Goal: Task Accomplishment & Management: Manage account settings

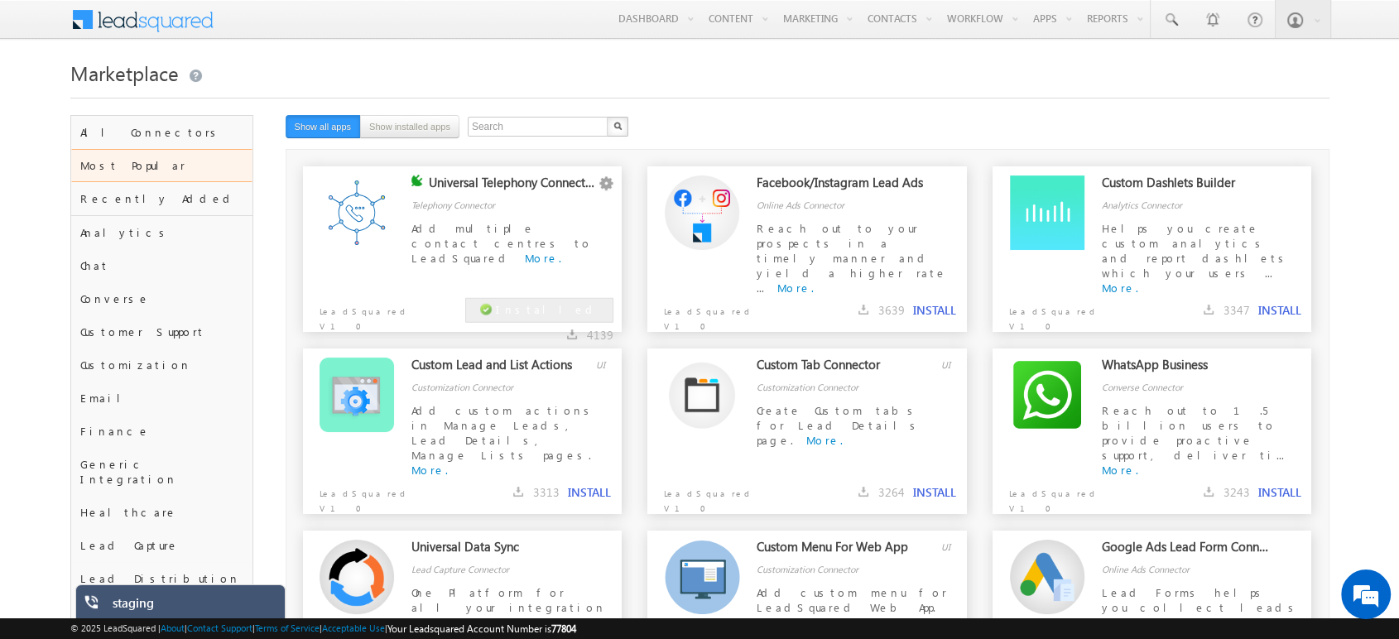
click at [175, 614] on div "staging" at bounding box center [193, 606] width 161 height 23
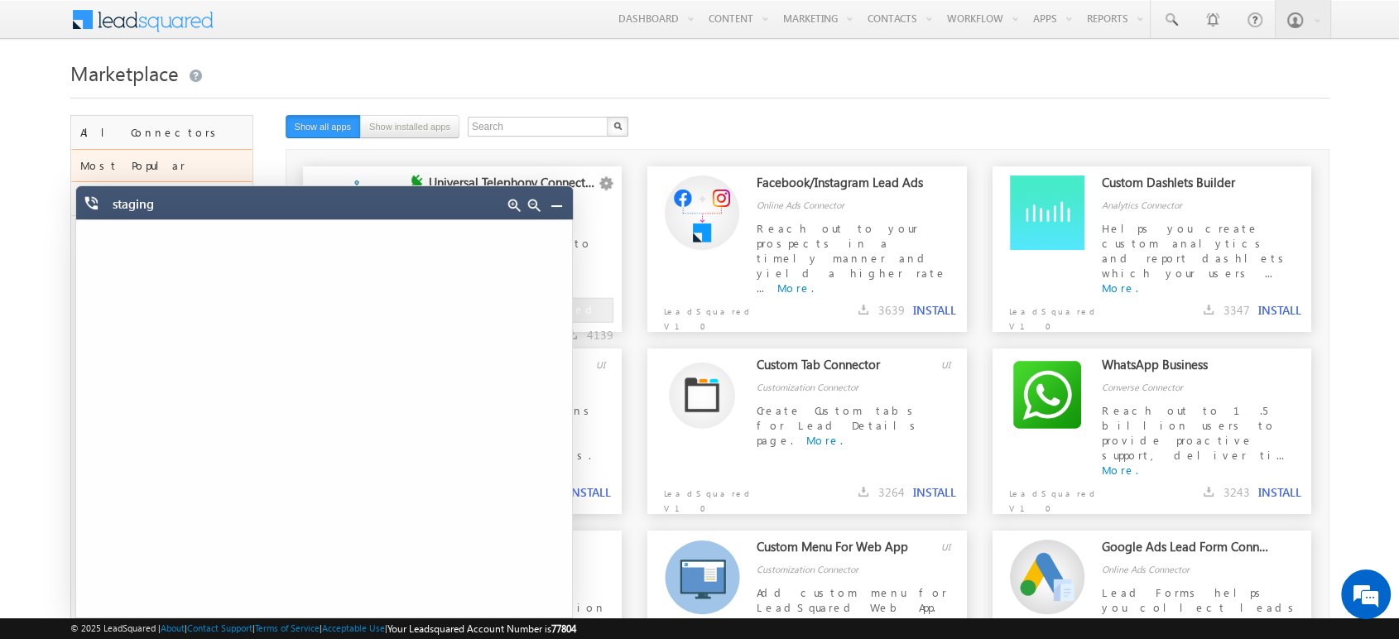
click at [558, 204] on link at bounding box center [556, 205] width 13 height 13
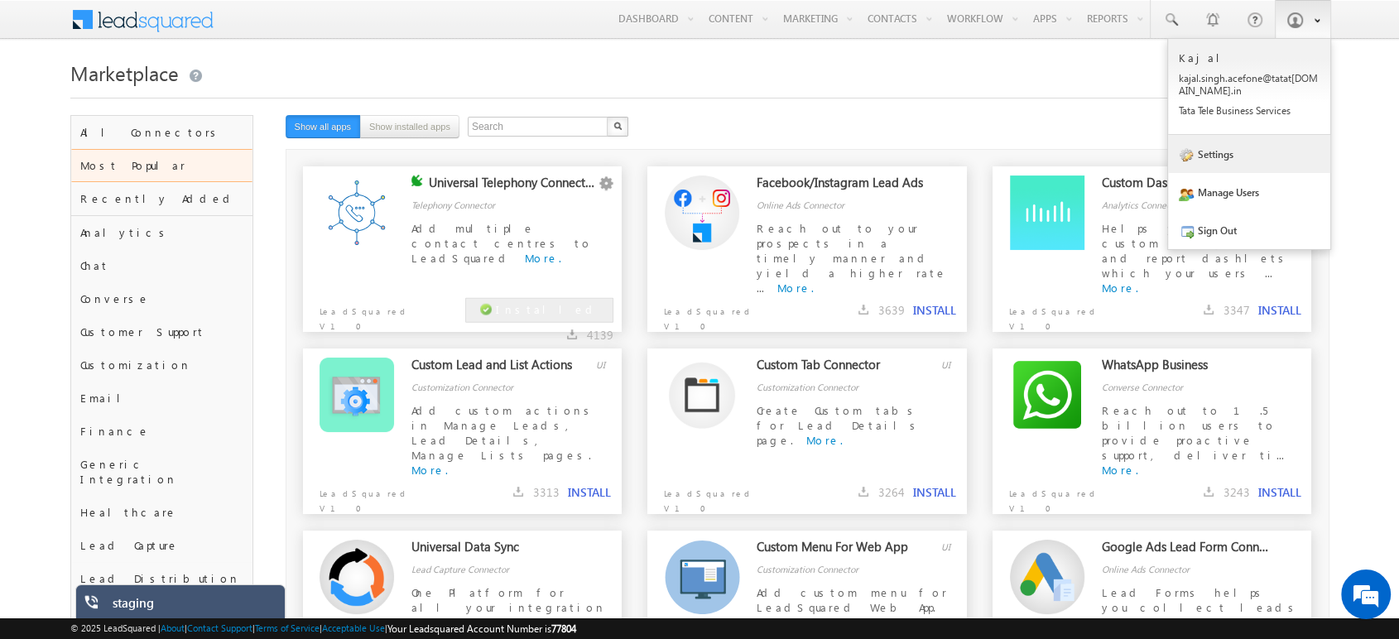
click at [1224, 170] on link "Settings" at bounding box center [1249, 154] width 162 height 38
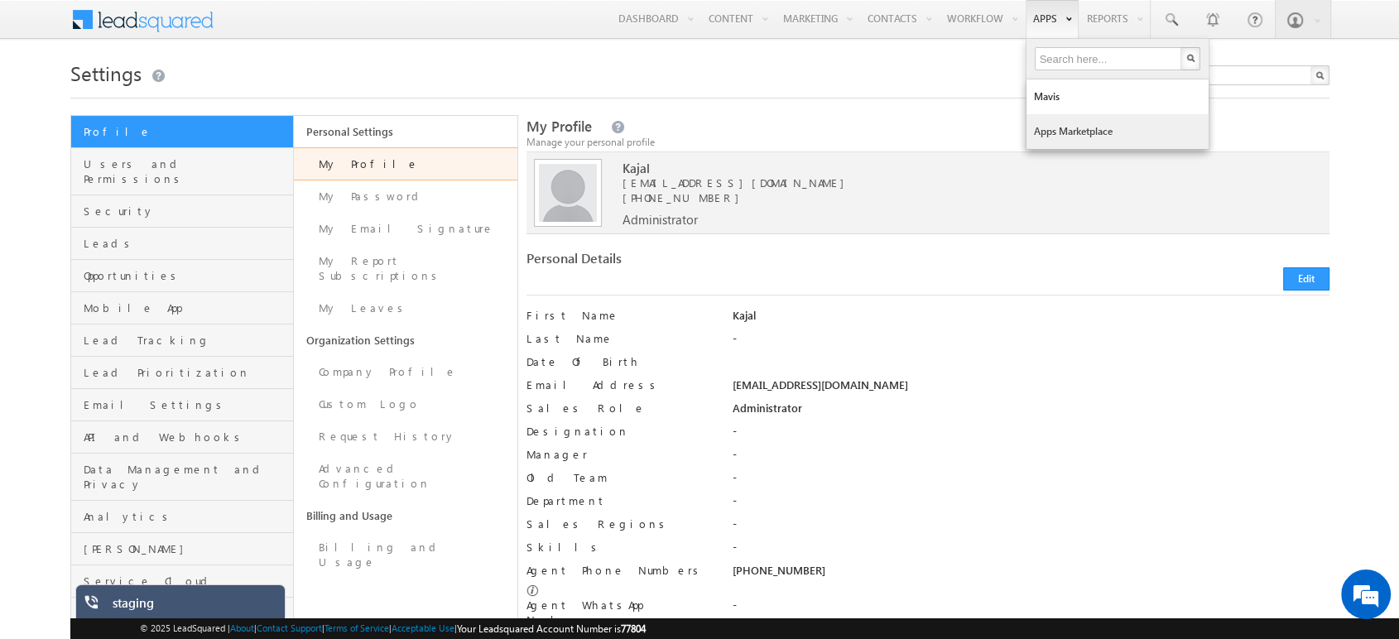
click at [1057, 137] on link "Apps Marketplace" at bounding box center [1117, 131] width 182 height 35
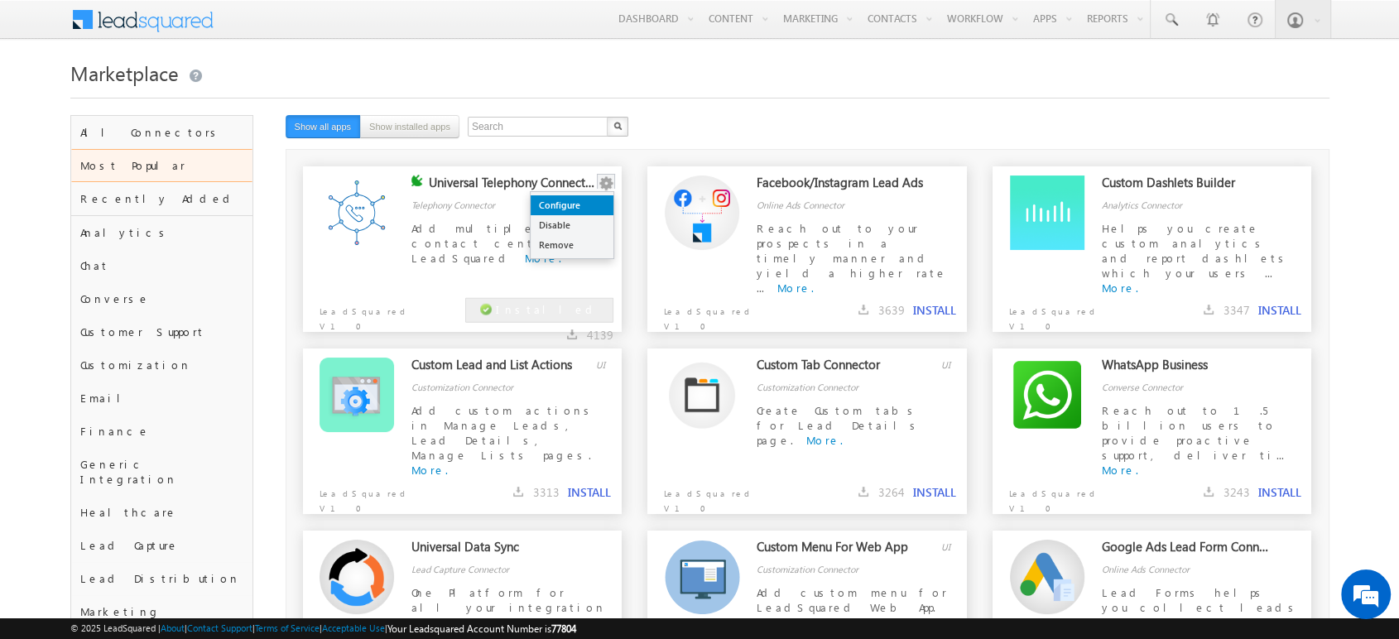
click at [574, 205] on link "Configure" at bounding box center [572, 205] width 83 height 20
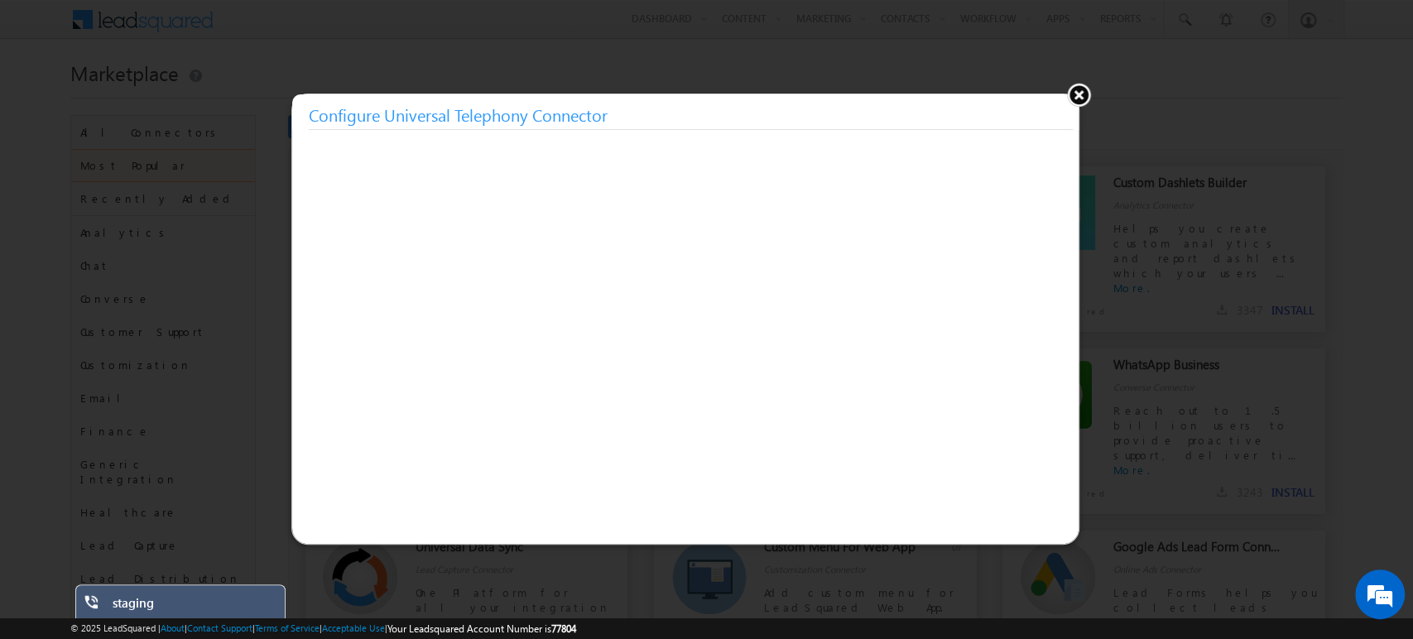
click at [1071, 99] on button at bounding box center [1078, 94] width 25 height 25
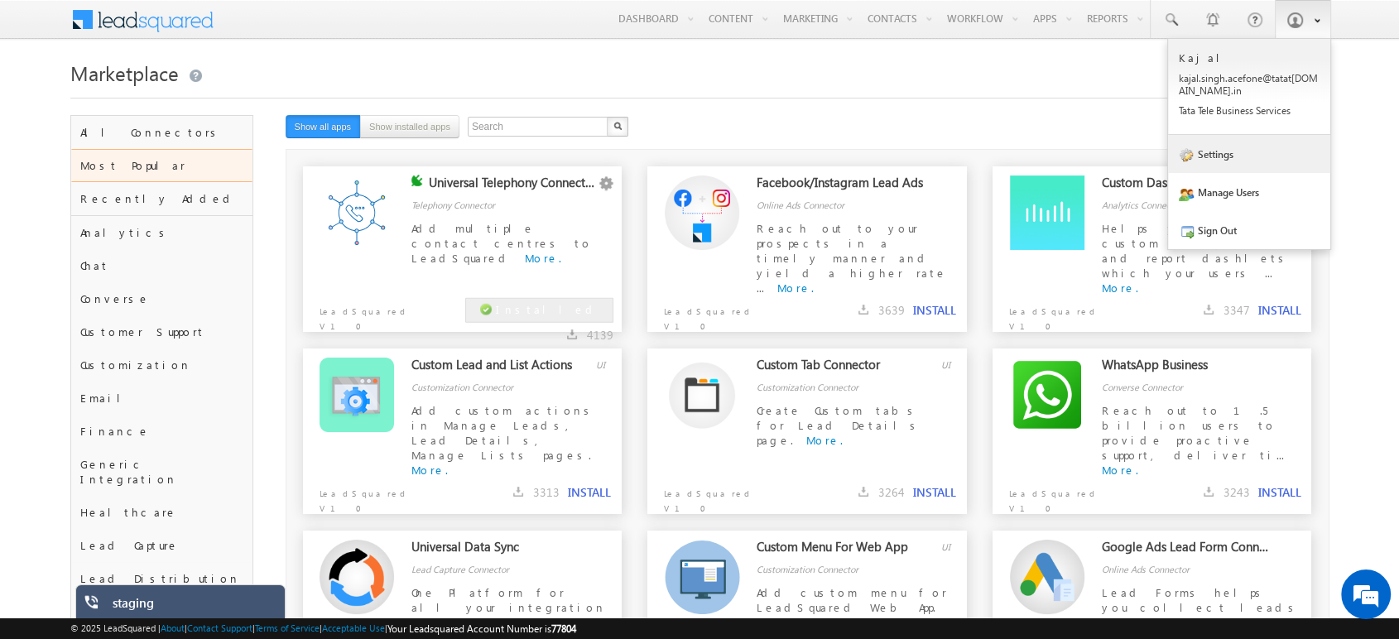
click at [1210, 153] on link "Settings" at bounding box center [1249, 154] width 162 height 38
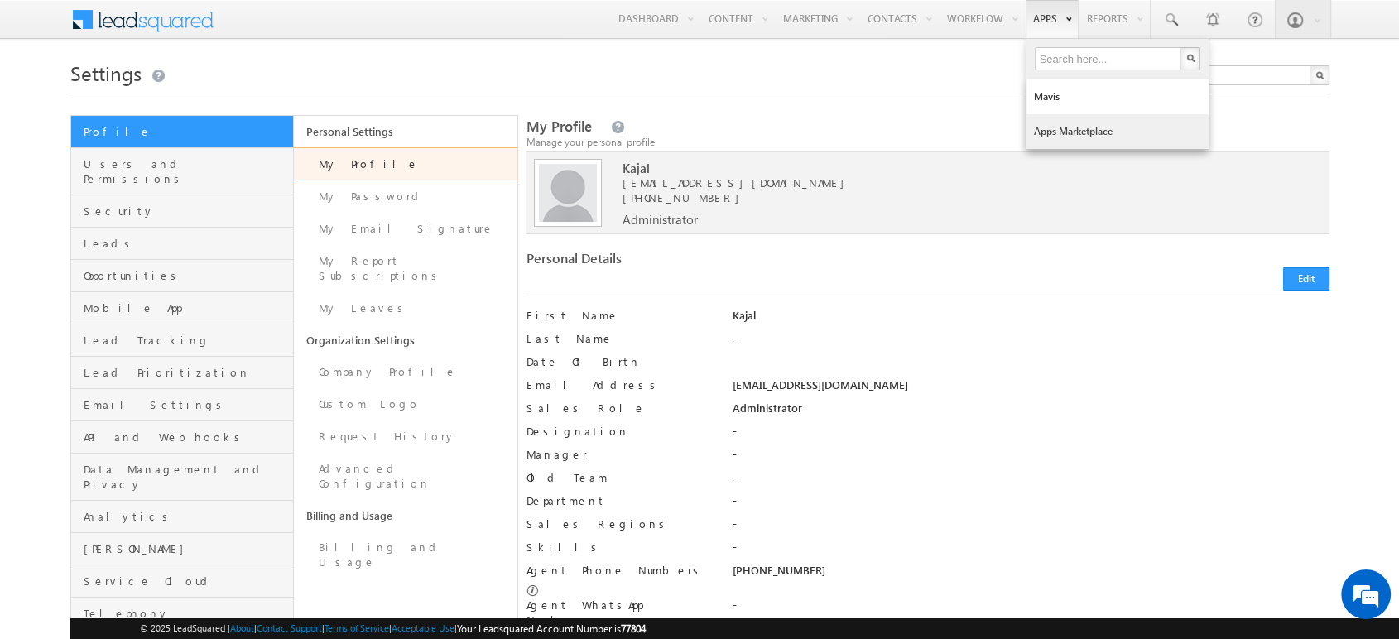
click at [1040, 138] on link "Apps Marketplace" at bounding box center [1117, 131] width 182 height 35
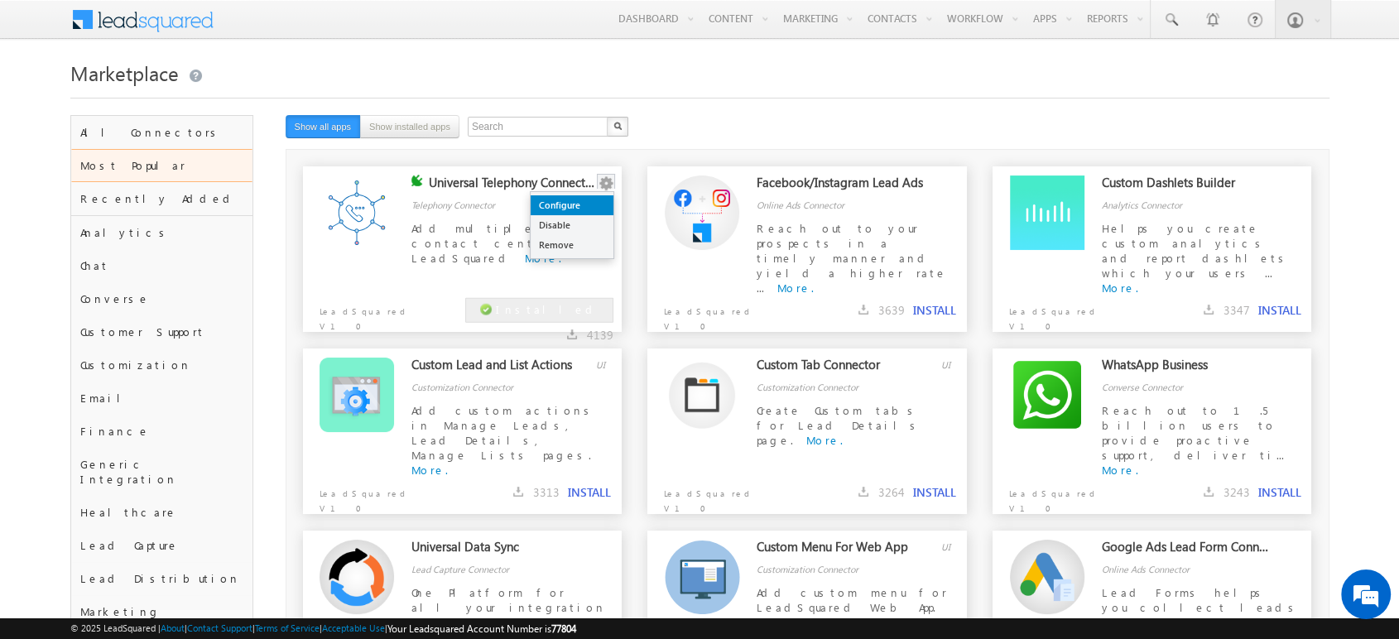
click at [569, 200] on link "Configure" at bounding box center [572, 205] width 83 height 20
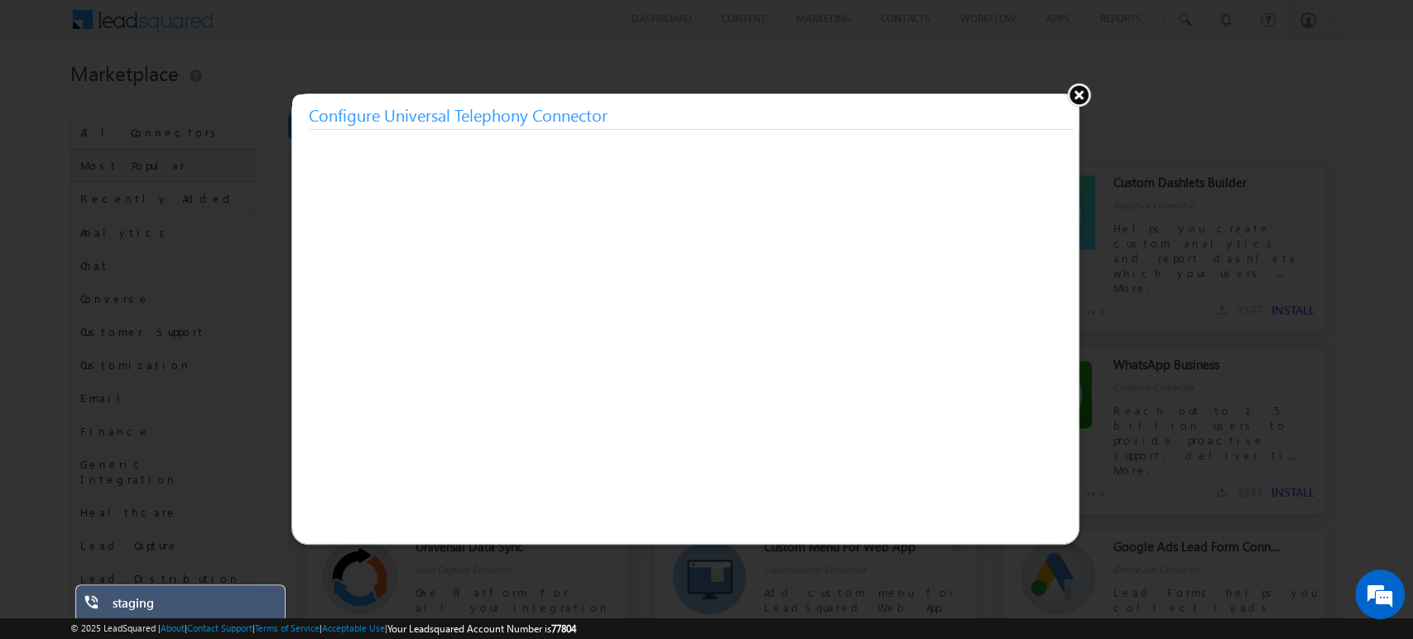
click at [1161, 348] on div at bounding box center [706, 319] width 1413 height 639
click at [1079, 84] on button at bounding box center [1078, 94] width 25 height 25
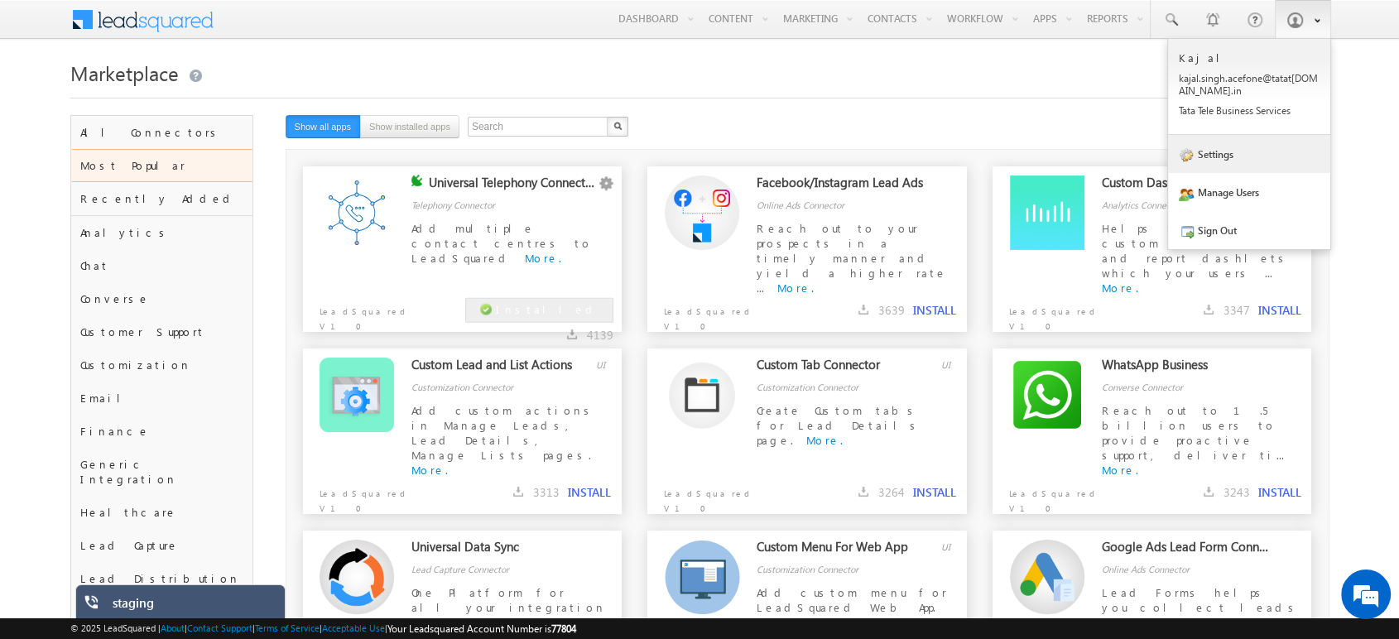
click at [1218, 144] on link "Settings" at bounding box center [1249, 154] width 162 height 38
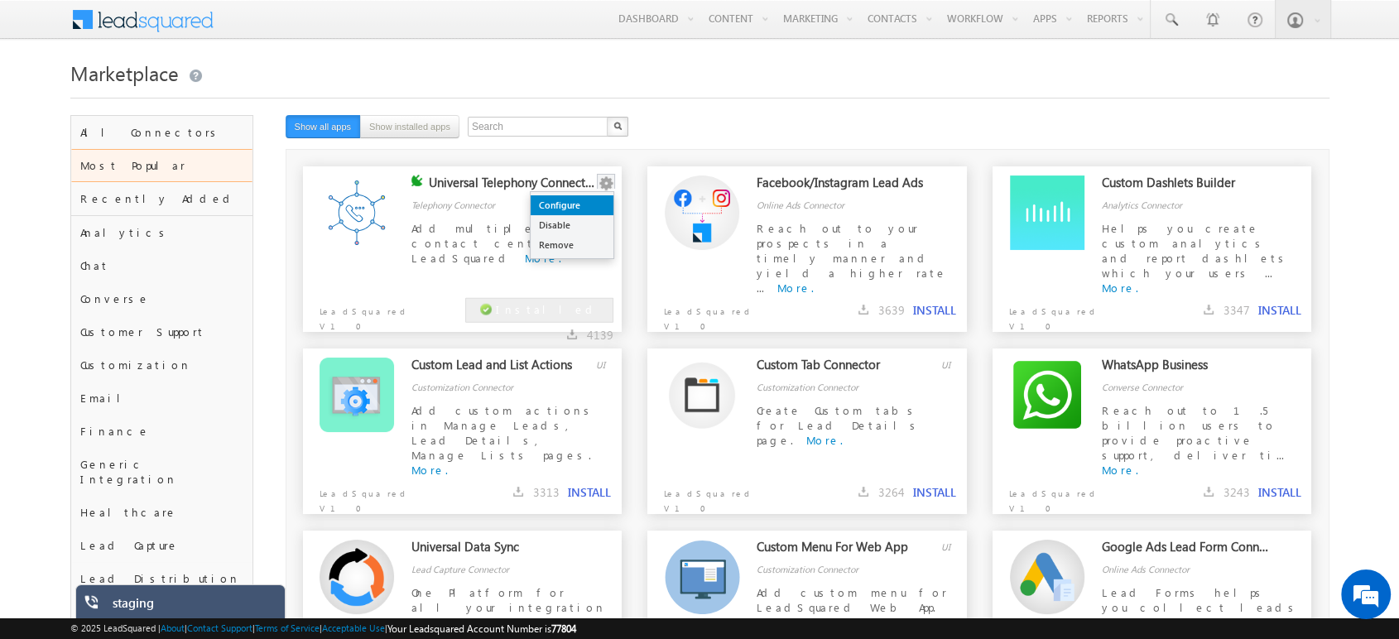
click at [579, 202] on link "Configure" at bounding box center [572, 205] width 83 height 20
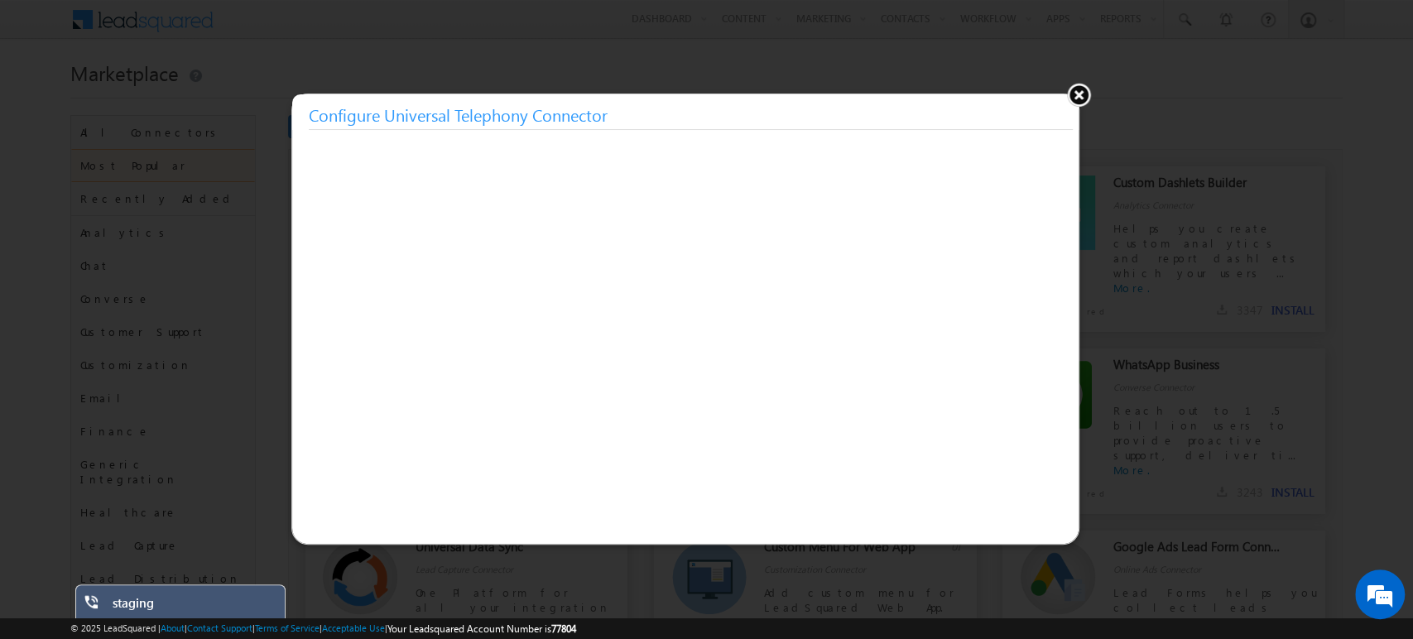
click at [1078, 94] on button at bounding box center [1078, 94] width 25 height 25
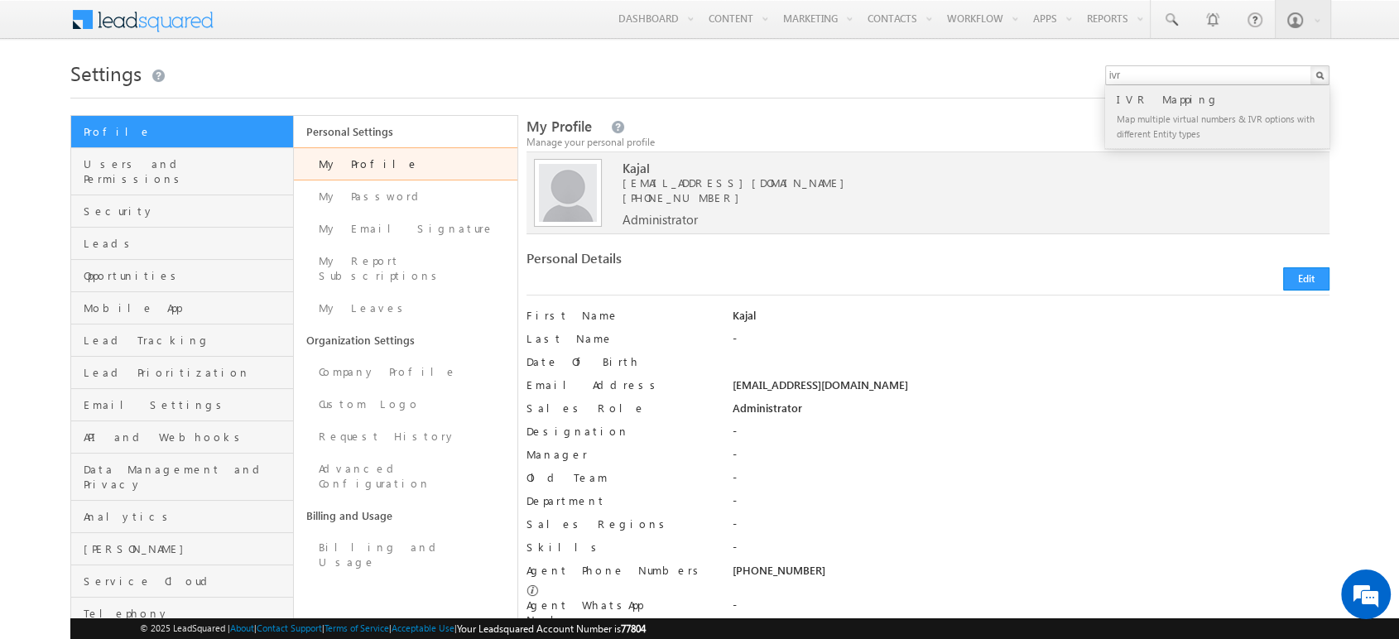
type input "ivr"
click at [1152, 102] on div "IVR Mapping" at bounding box center [1224, 99] width 222 height 18
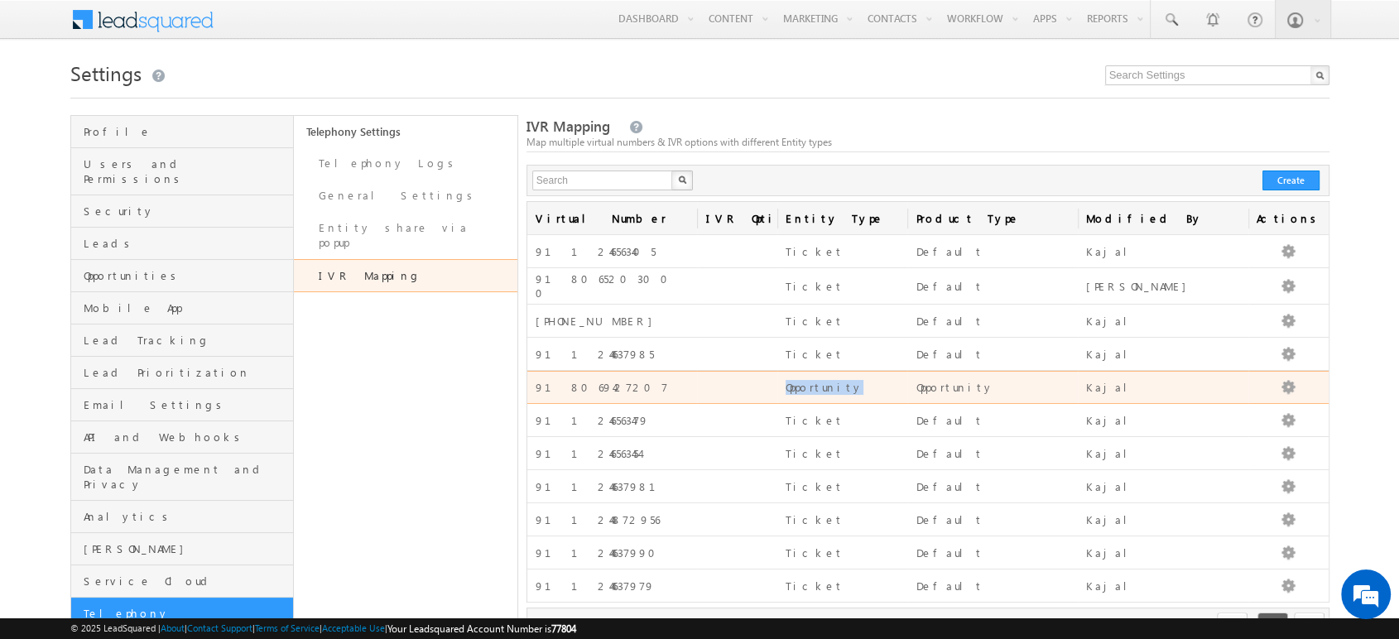
drag, startPoint x: 774, startPoint y: 382, endPoint x: 843, endPoint y: 383, distance: 69.5
click at [843, 383] on tr "918069427207 Opportunity Opportunity Kajal Edit Delete" at bounding box center [927, 387] width 801 height 33
drag, startPoint x: 615, startPoint y: 383, endPoint x: 536, endPoint y: 386, distance: 79.5
click at [536, 386] on div "918069427207" at bounding box center [613, 388] width 154 height 14
copy div "918069427207"
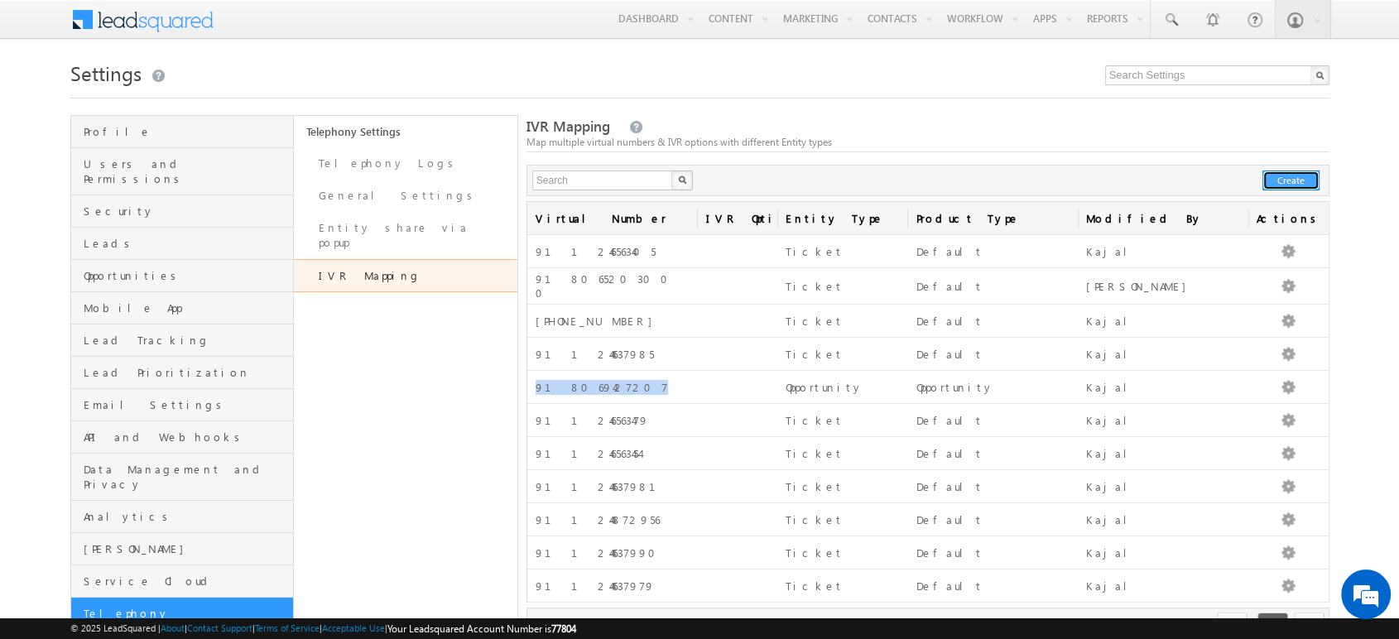
click at [1300, 171] on button "Create" at bounding box center [1290, 181] width 57 height 20
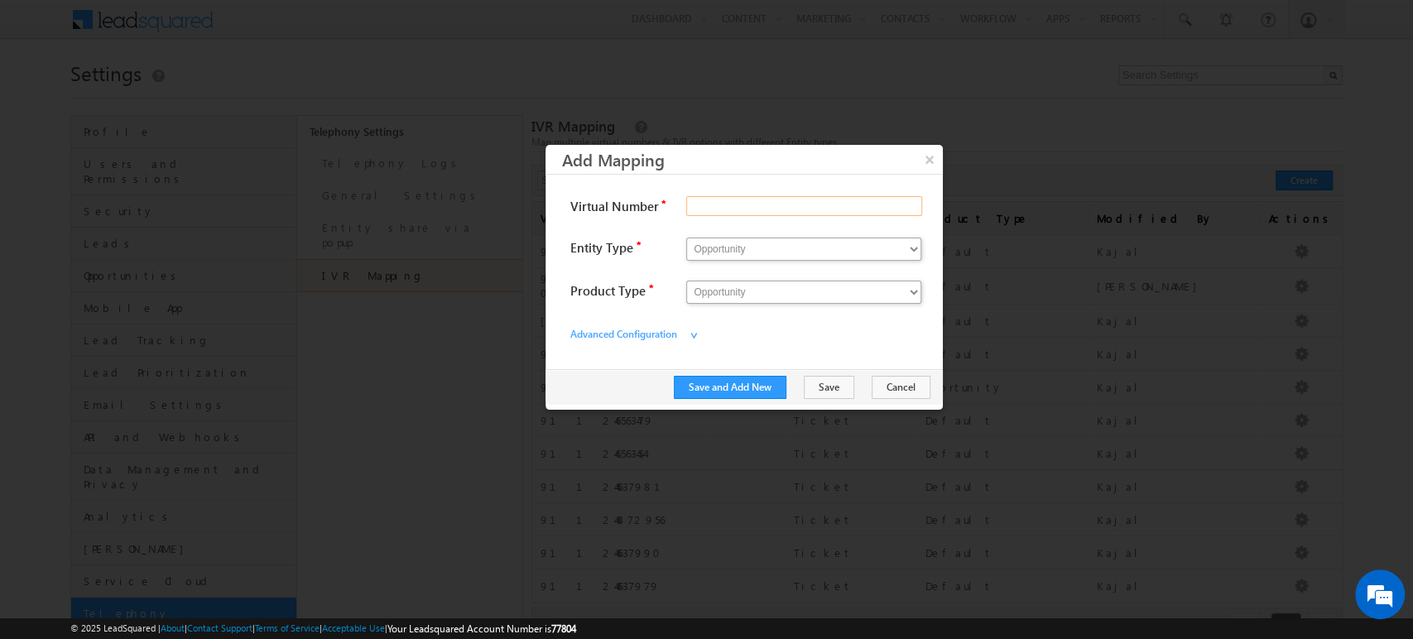
click at [727, 205] on input "Virtual Number" at bounding box center [804, 206] width 236 height 20
paste input "918069427204"
type input "918069427204"
click at [736, 243] on select "Opportunity Ticket" at bounding box center [803, 249] width 235 height 23
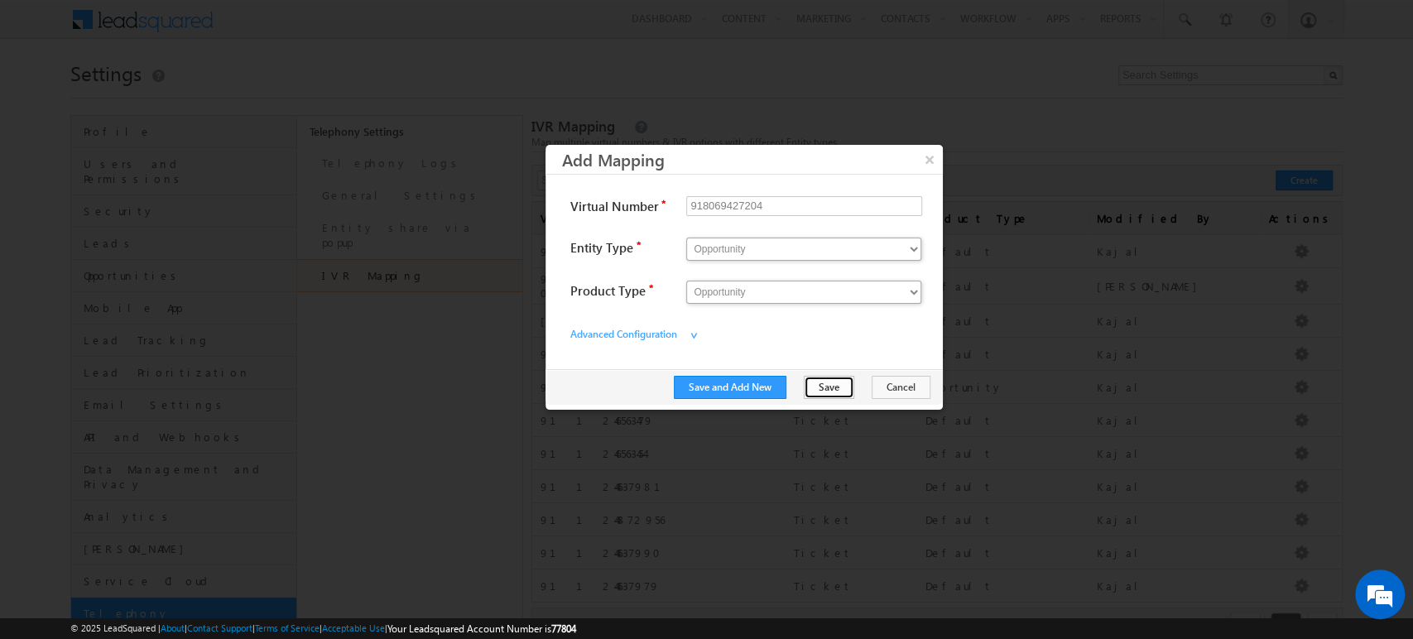
click at [834, 380] on button "Save" at bounding box center [829, 387] width 50 height 23
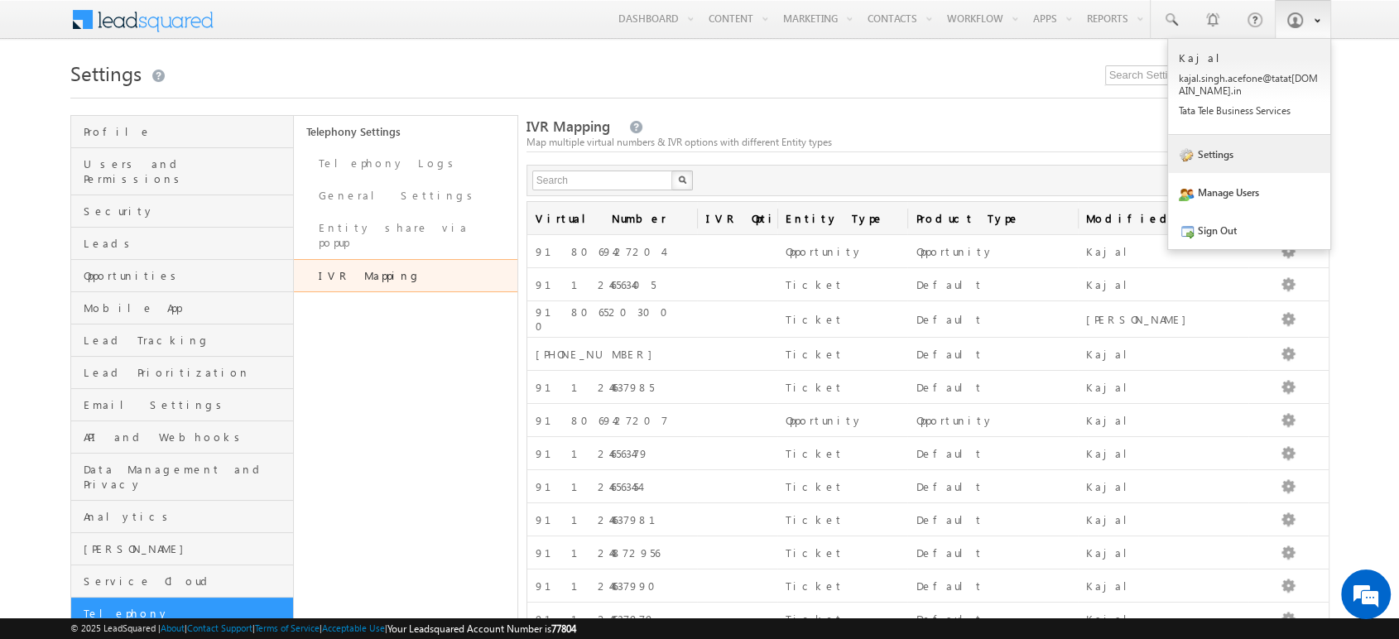
click at [1256, 157] on link "Settings" at bounding box center [1249, 154] width 162 height 38
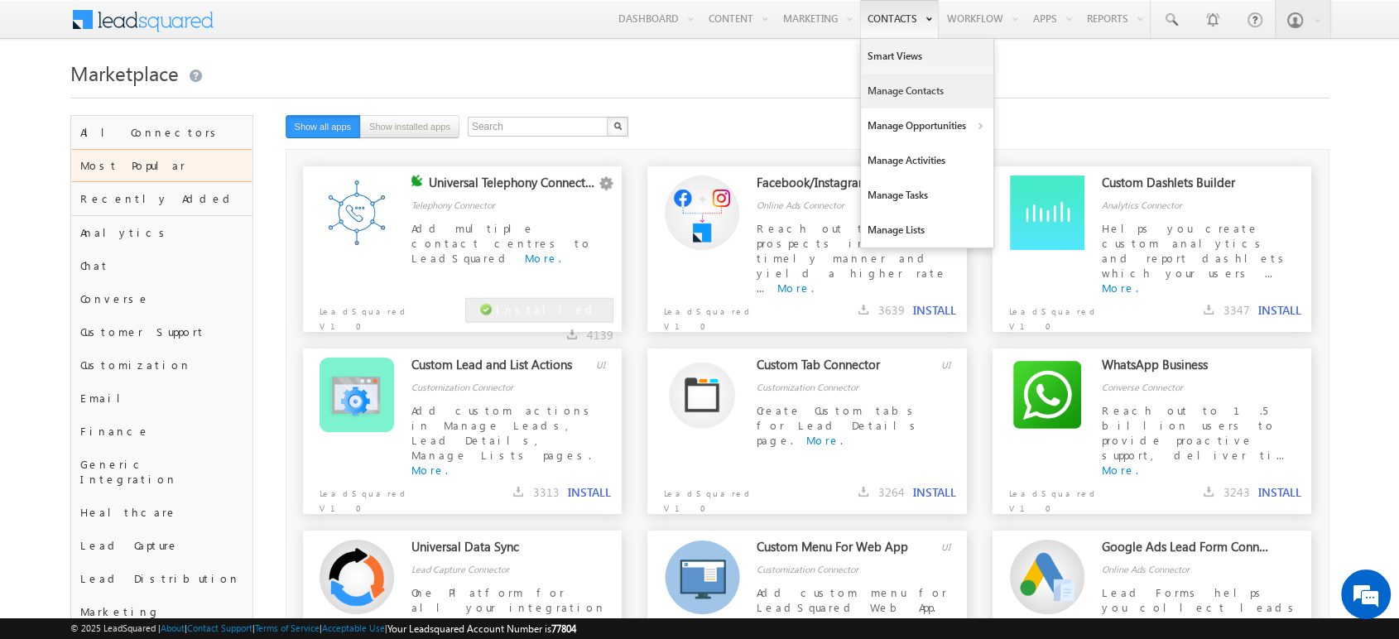
click at [904, 94] on link "Manage Contacts" at bounding box center [927, 91] width 132 height 35
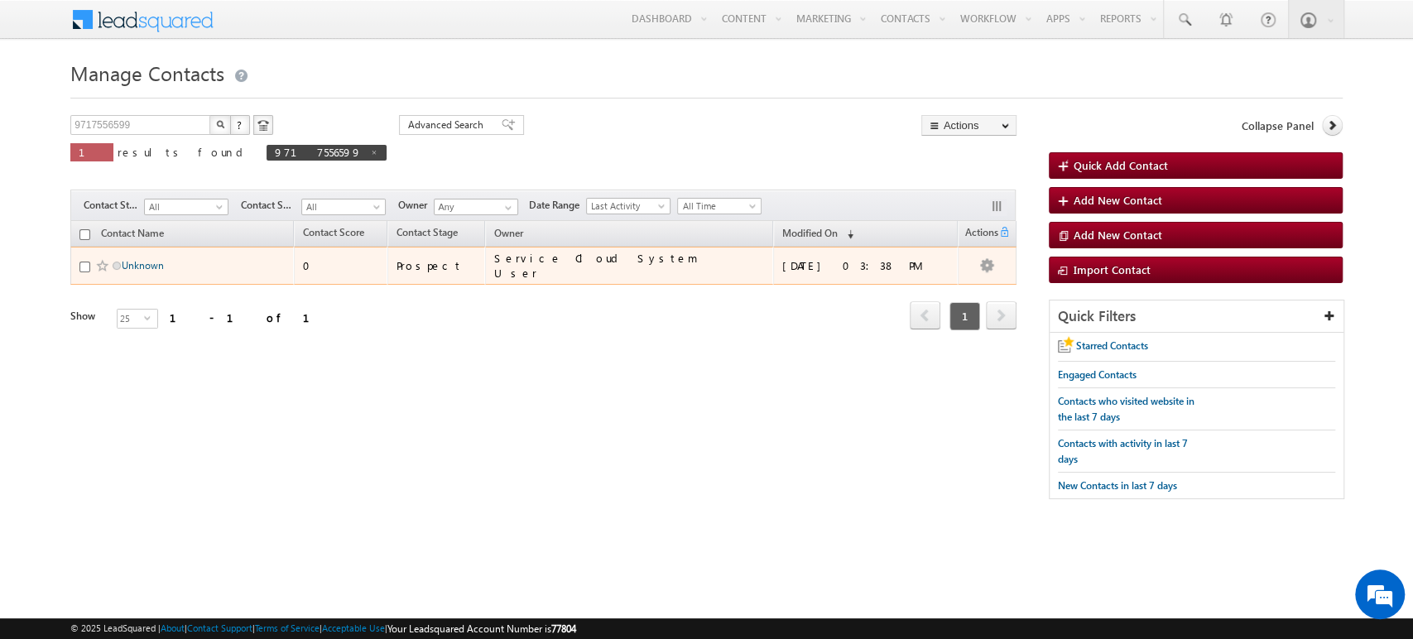
click at [146, 263] on link "Unknown" at bounding box center [143, 265] width 42 height 12
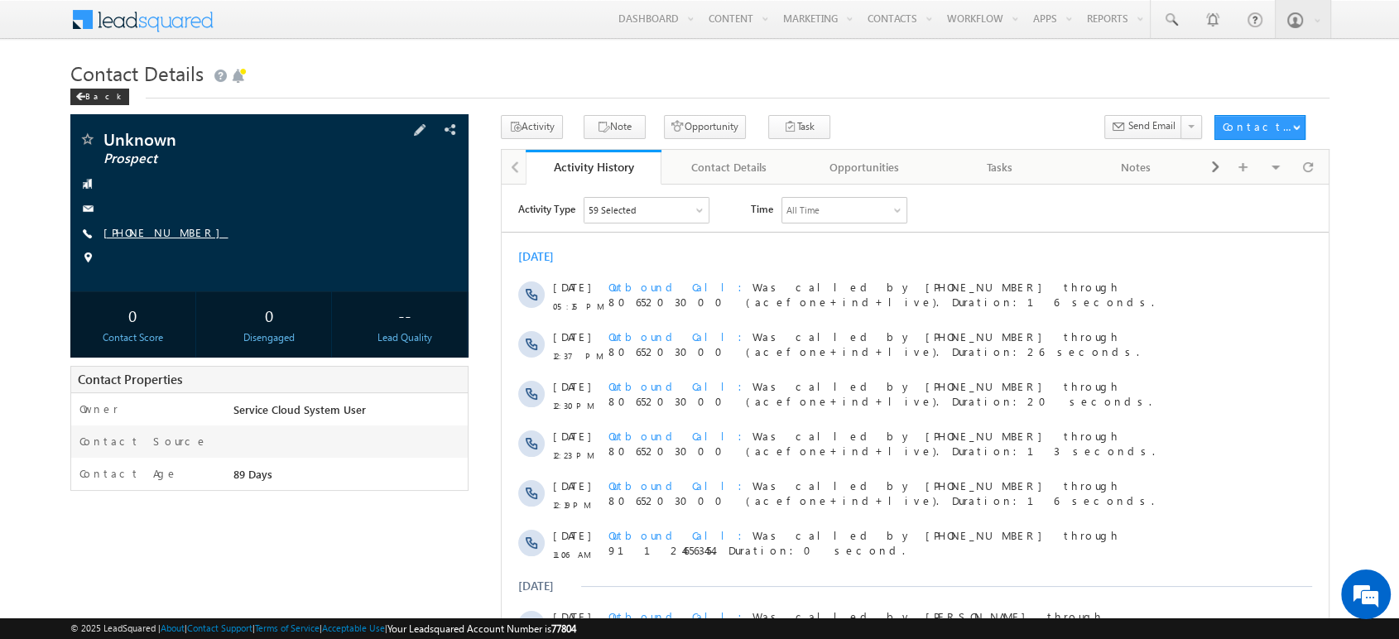
click at [172, 230] on link "[PHONE_NUMBER]" at bounding box center [165, 232] width 125 height 14
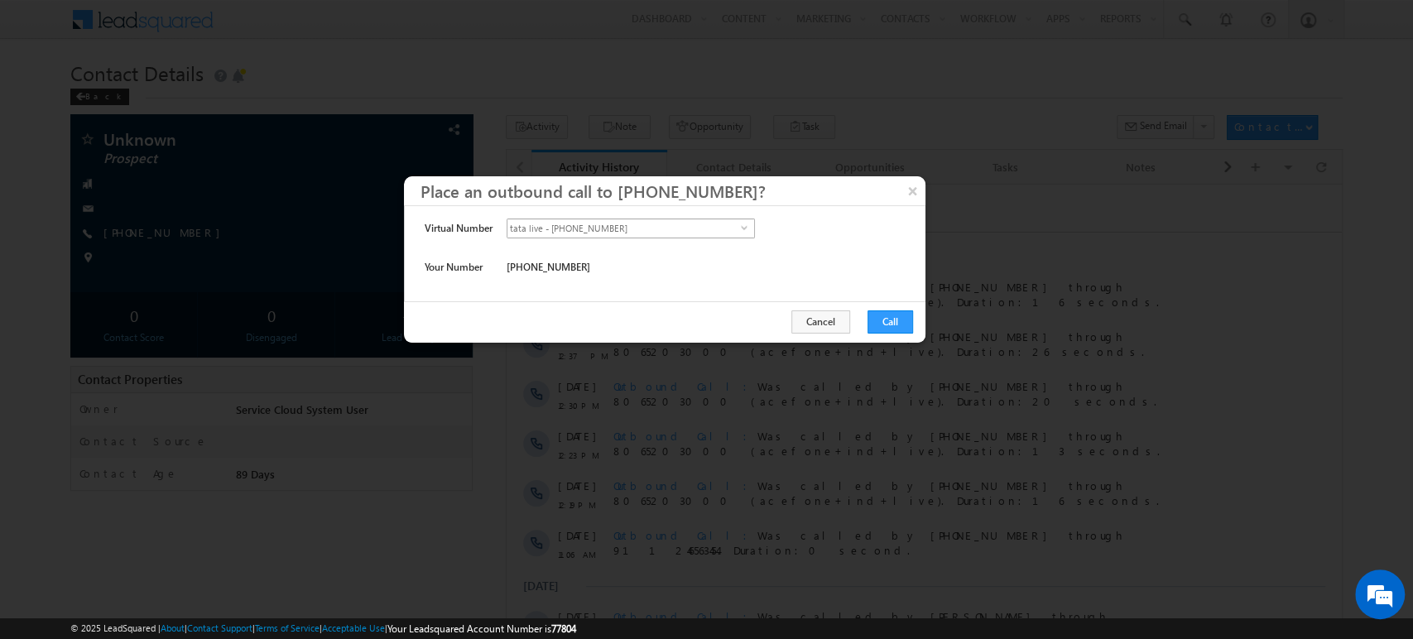
click at [651, 223] on span "tata live - [PHONE_NUMBER]" at bounding box center [623, 228] width 233 height 18
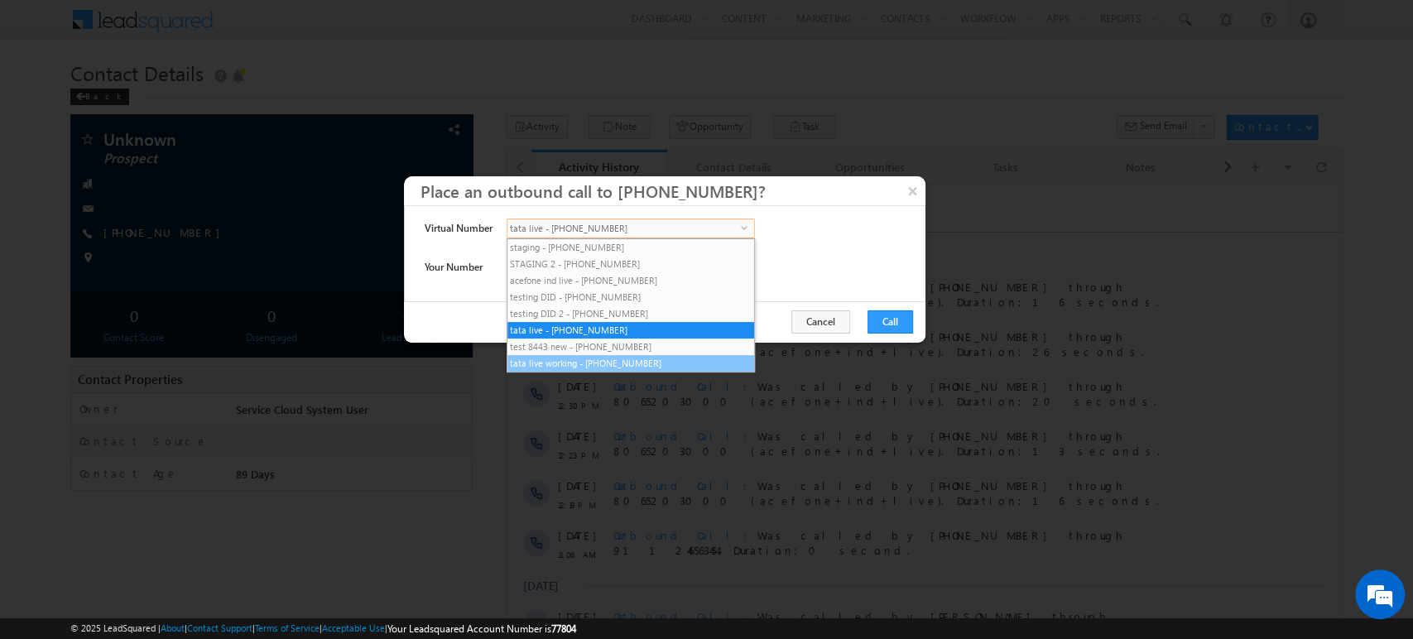
click at [574, 368] on li "tata live working - [PHONE_NUMBER]" at bounding box center [630, 363] width 247 height 17
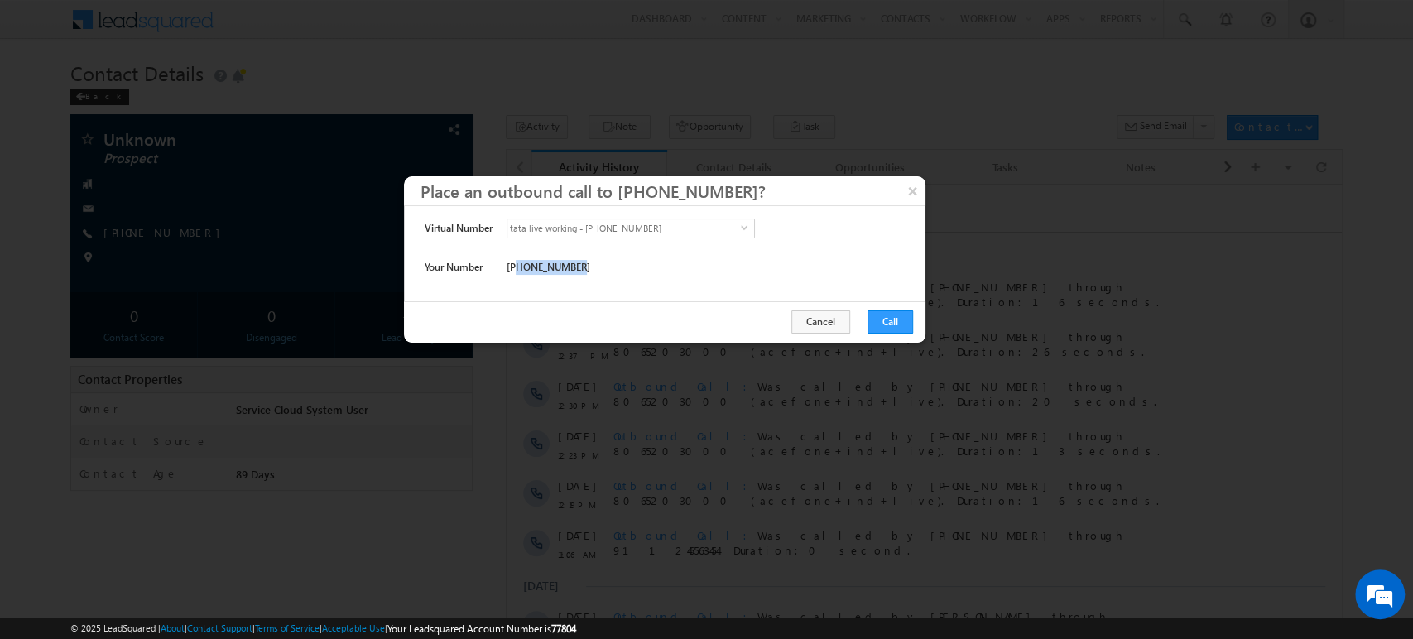
drag, startPoint x: 578, startPoint y: 268, endPoint x: 517, endPoint y: 275, distance: 61.6
click at [517, 275] on span "[PHONE_NUMBER]" at bounding box center [549, 267] width 84 height 15
click at [622, 272] on div "[PHONE_NUMBER]" at bounding box center [665, 270] width 316 height 23
click at [848, 323] on button "Cancel" at bounding box center [820, 321] width 59 height 23
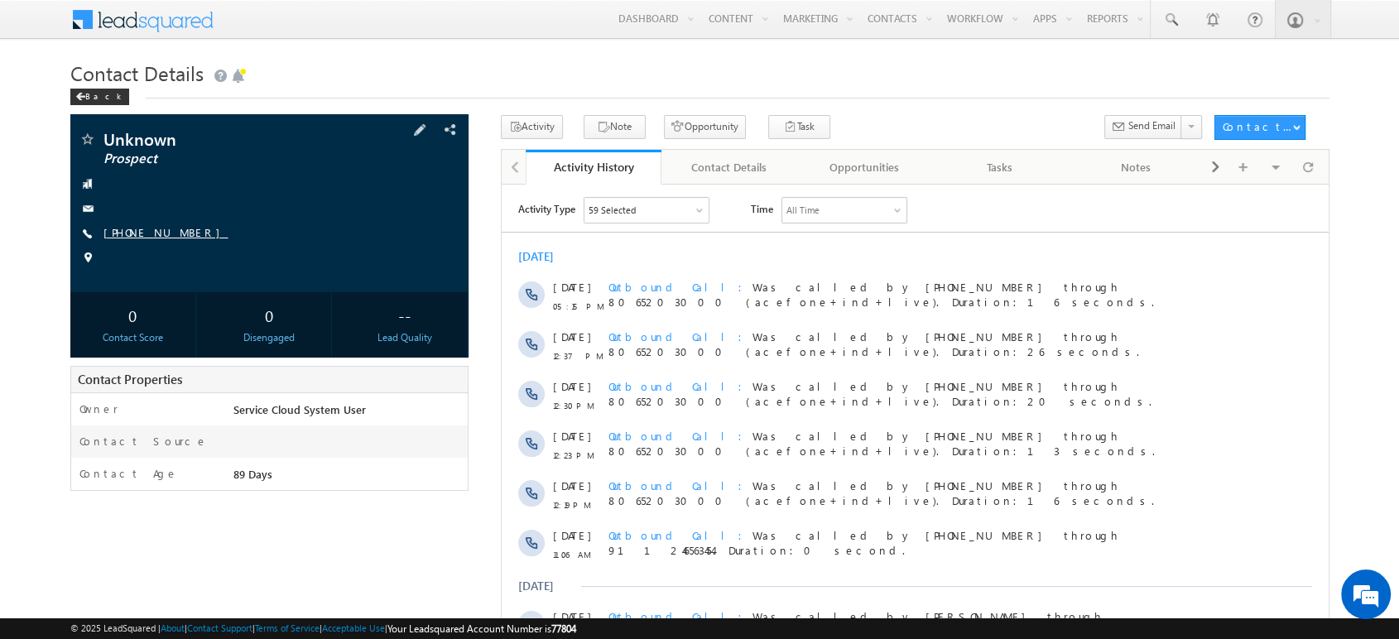
click at [164, 237] on link "+91-9717556599" at bounding box center [165, 232] width 125 height 14
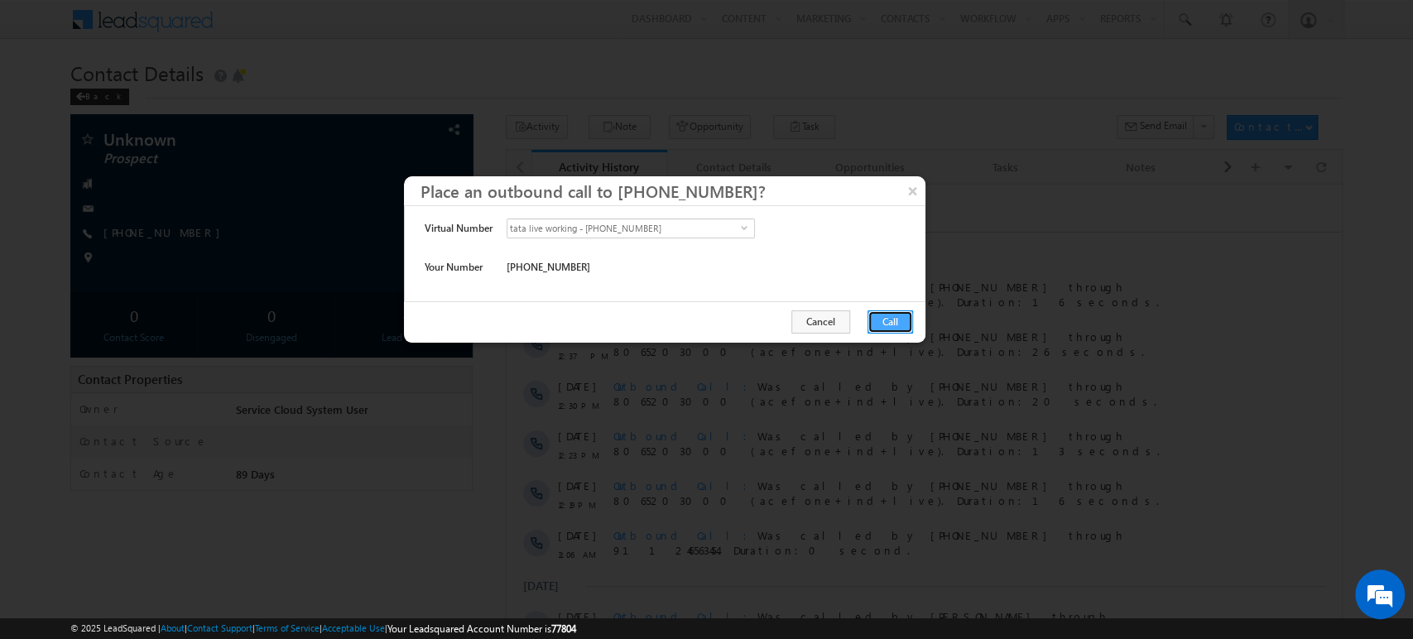
click at [896, 318] on button "Call" at bounding box center [890, 321] width 46 height 23
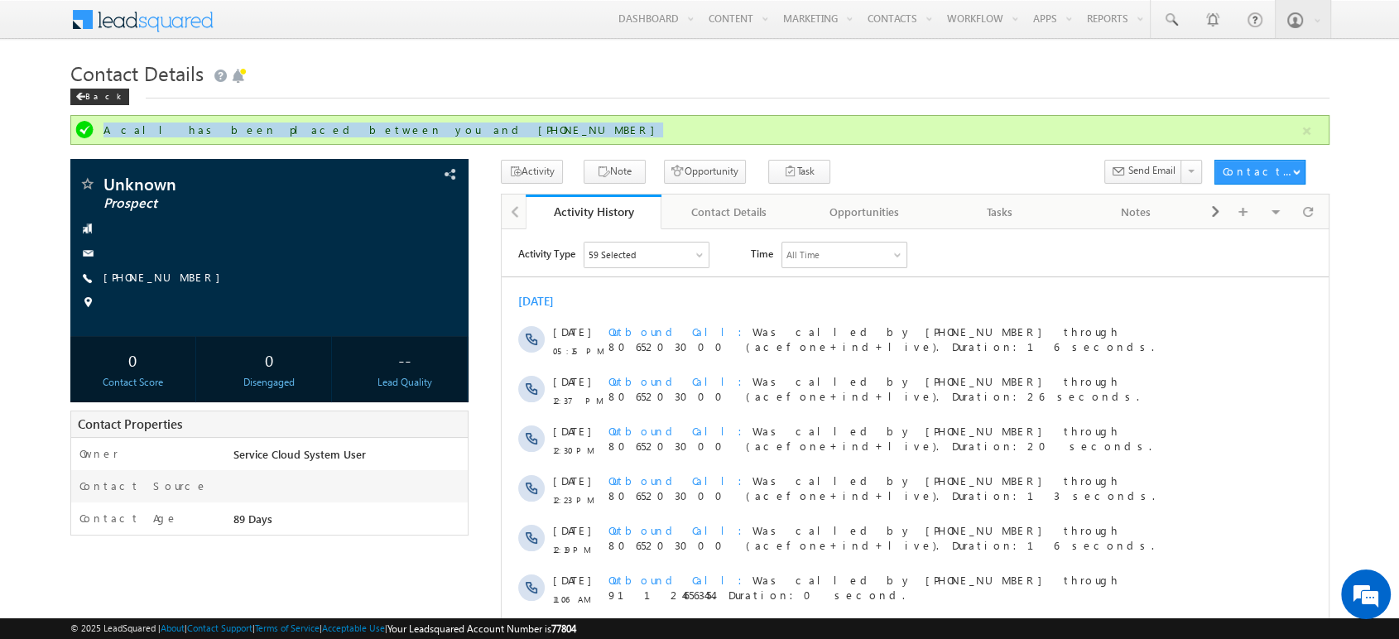
drag, startPoint x: 383, startPoint y: 125, endPoint x: 99, endPoint y: 126, distance: 283.9
click at [99, 126] on div "A call has been placed between you and +91-9717556599" at bounding box center [699, 130] width 1259 height 30
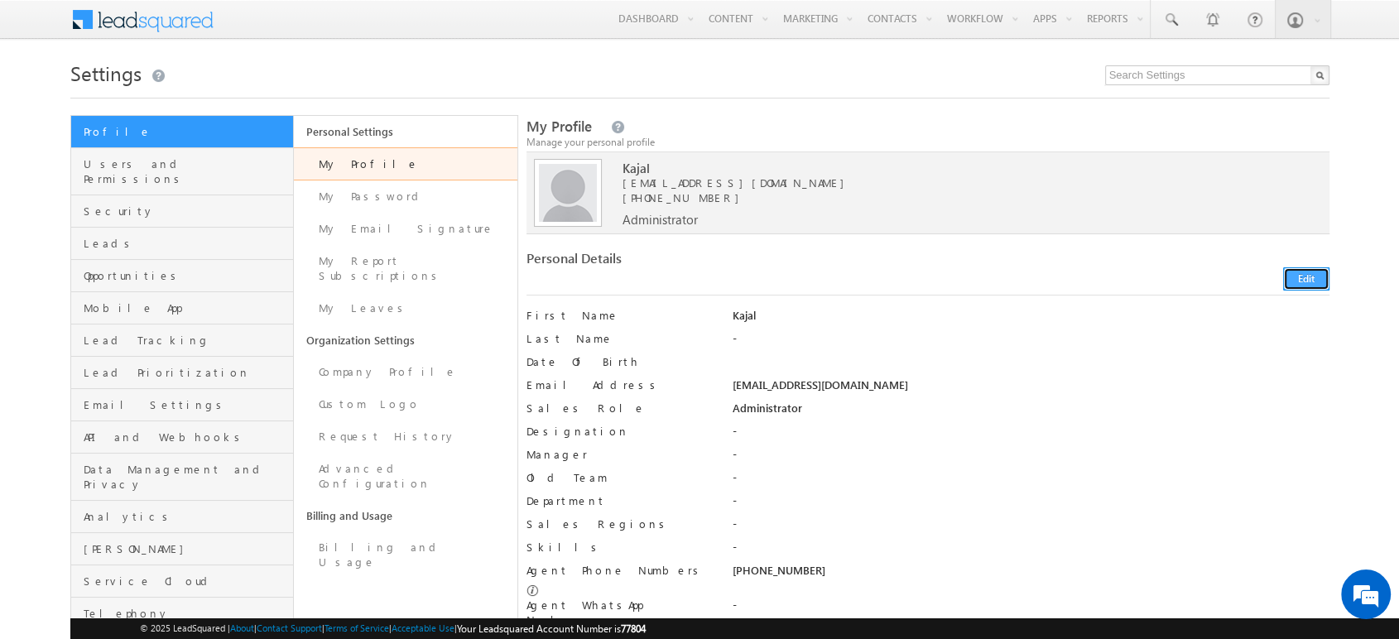
click at [1306, 284] on button "Edit" at bounding box center [1306, 278] width 46 height 23
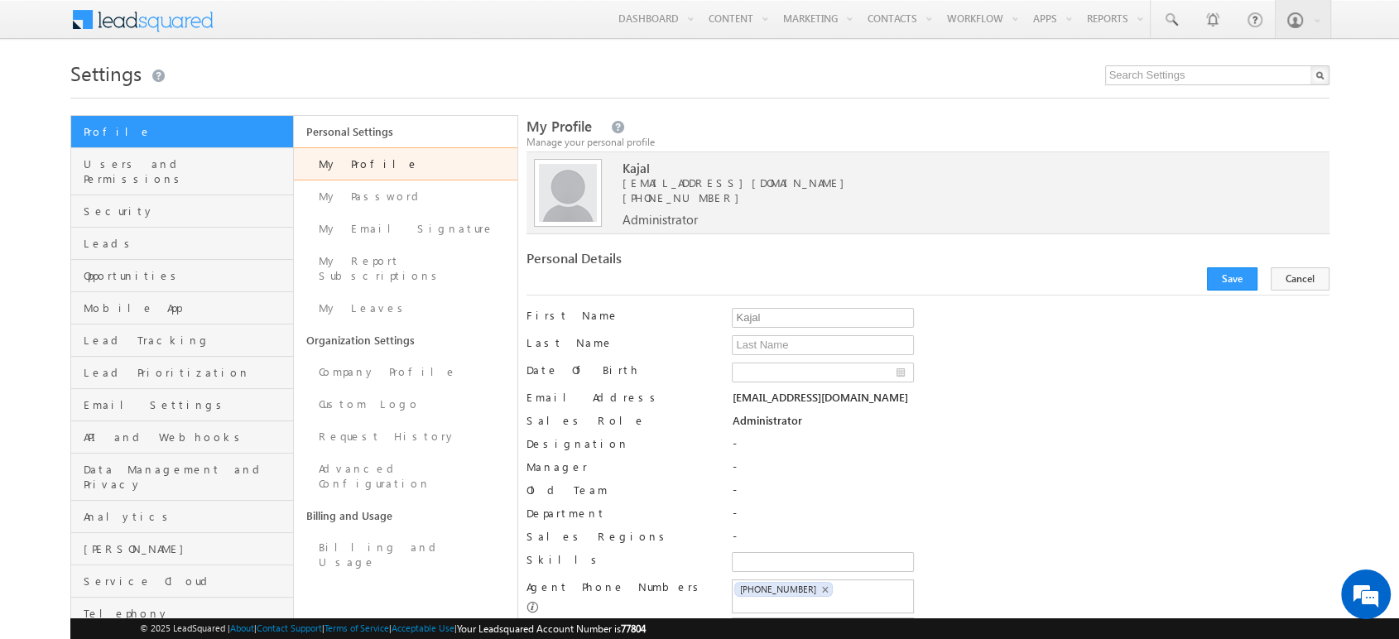
scroll to position [238, 0]
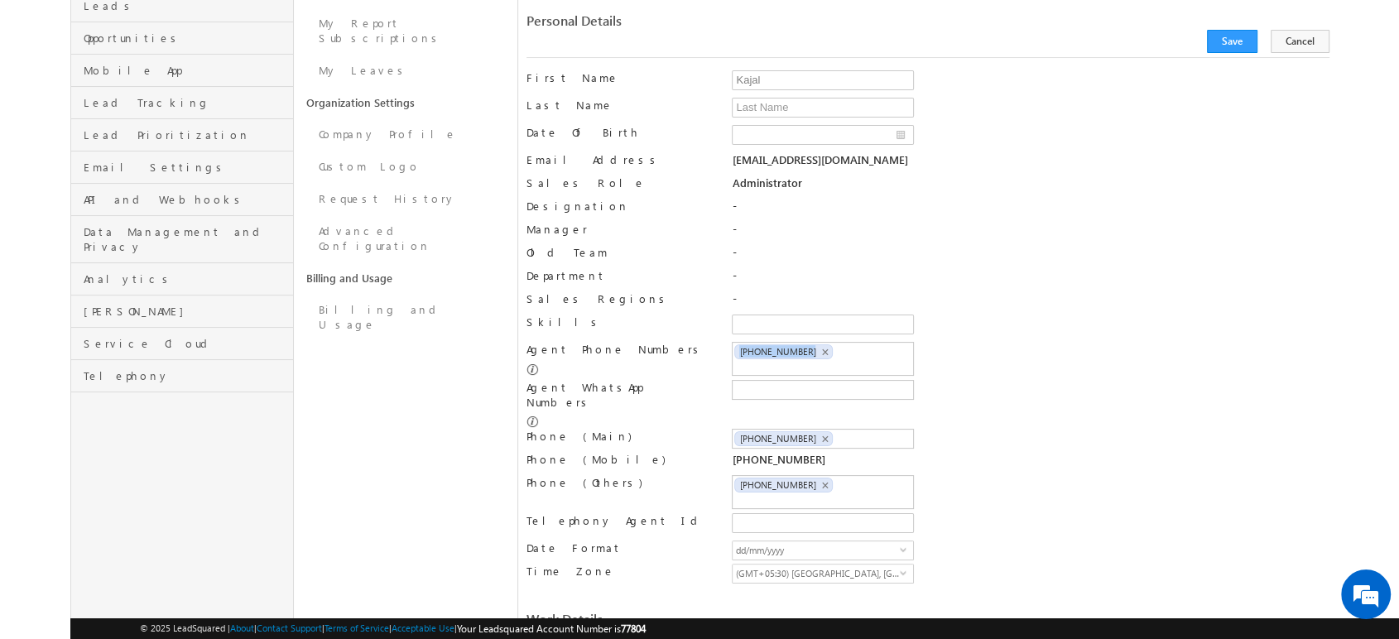
drag, startPoint x: 812, startPoint y: 347, endPoint x: 730, endPoint y: 348, distance: 81.9
click at [730, 348] on div "Agent Phone Numbers +91-9050731050 +91-9050731050 +91-9050731050 ×" at bounding box center [927, 361] width 803 height 38
copy span "[PHONE_NUMBER]"
click at [821, 351] on span "×" at bounding box center [824, 352] width 7 height 14
paste input "[PHONE_NUMBER]"
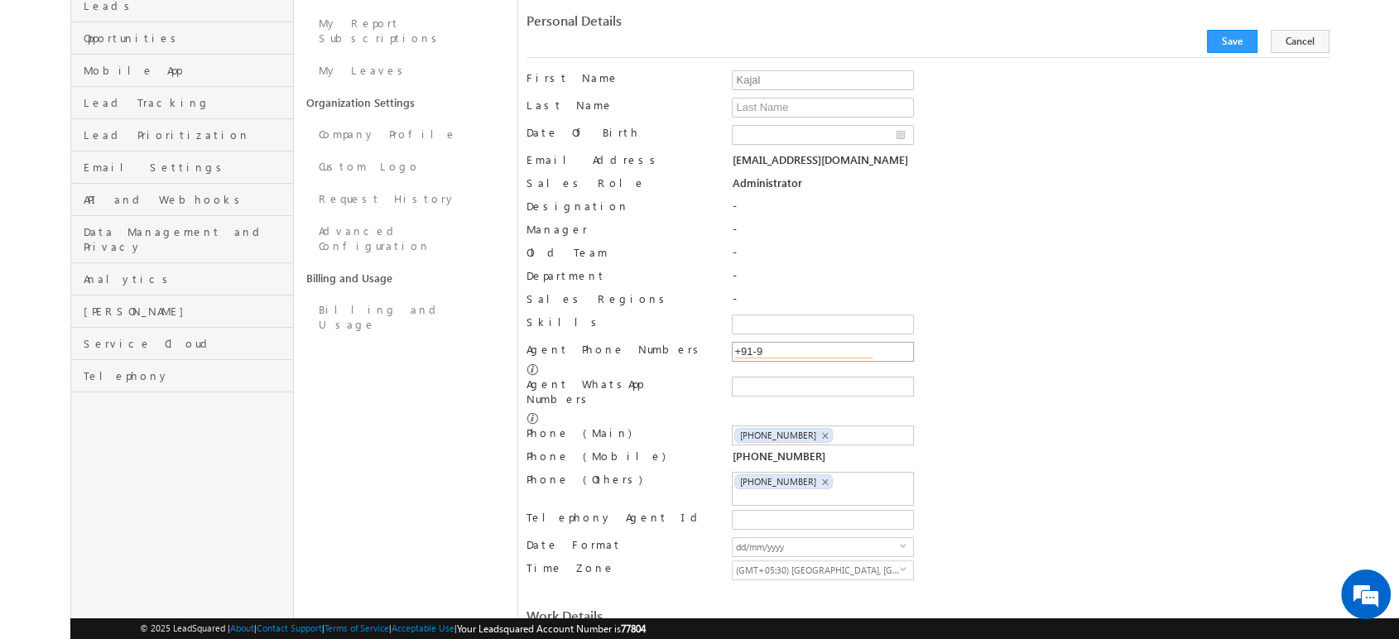
scroll to position [0, 0]
type input "+91-9821498966"
click at [848, 345] on input "+91-9821498966" at bounding box center [803, 351] width 139 height 13
click at [821, 432] on span "×" at bounding box center [824, 439] width 7 height 14
paste input "[PHONE_NUMBER]"
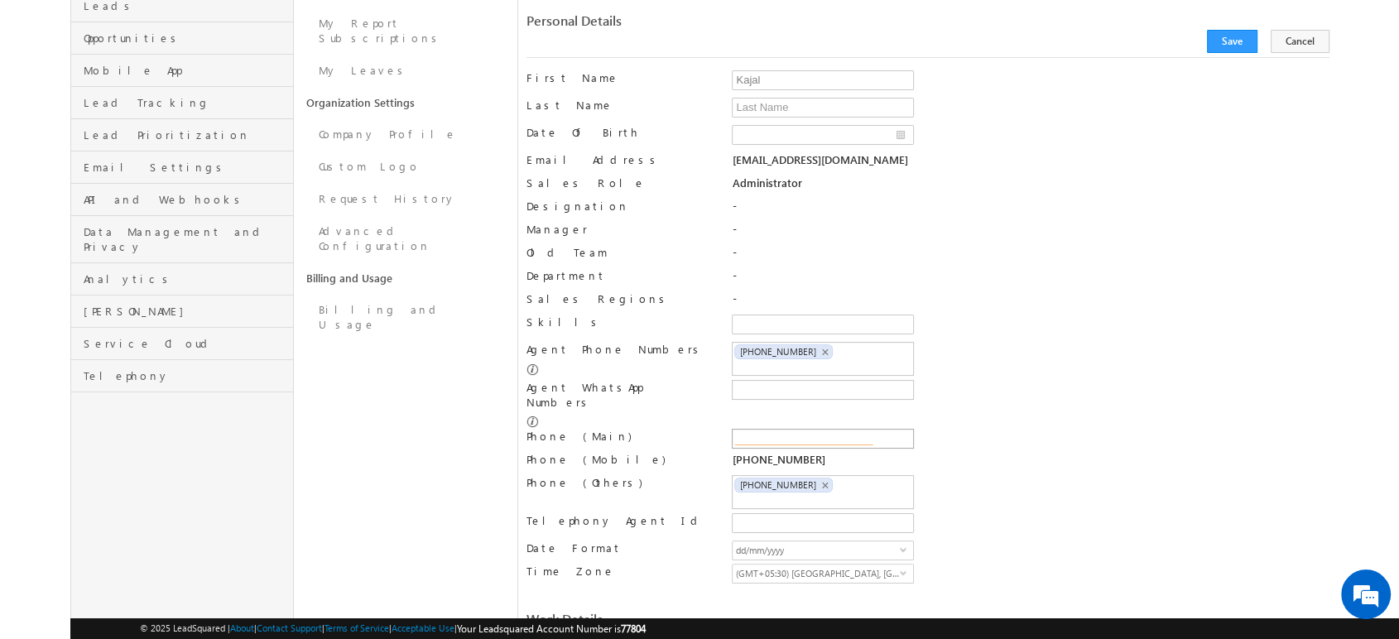
type input "[PHONE_NUMBER]"
click at [821, 452] on div "+91-9050731050" at bounding box center [1030, 463] width 597 height 23
click at [821, 478] on span "×" at bounding box center [824, 485] width 7 height 14
paste input "[PHONE_NUMBER]"
type input "[PHONE_NUMBER]"
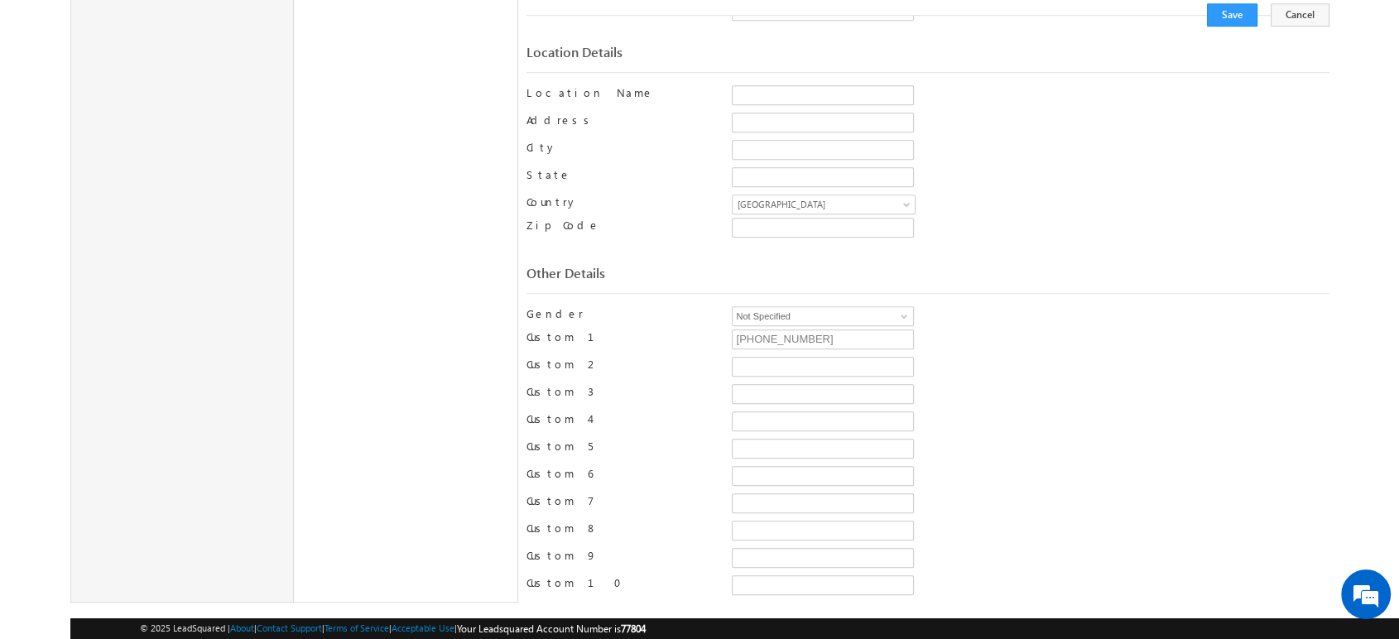
scroll to position [956, 0]
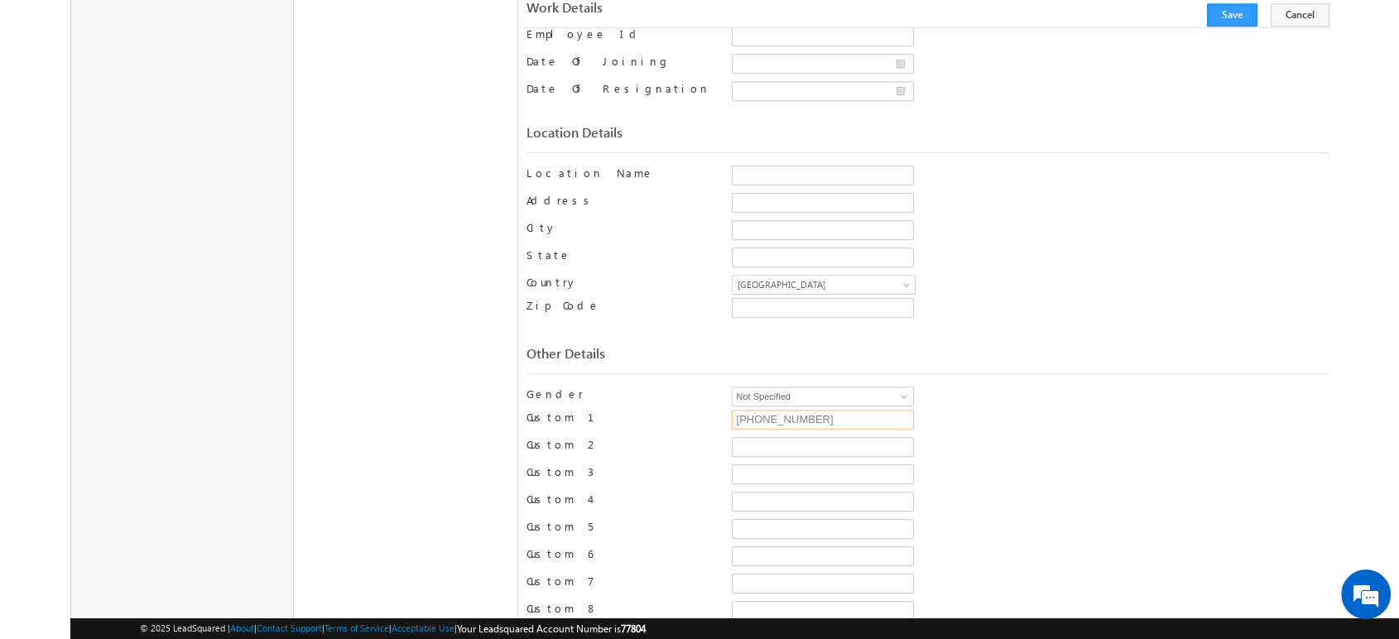
click at [834, 410] on input "+911244637985" at bounding box center [823, 420] width 182 height 20
click at [991, 387] on div "Not Specified Male Female Other Not Specified" at bounding box center [1030, 398] width 597 height 23
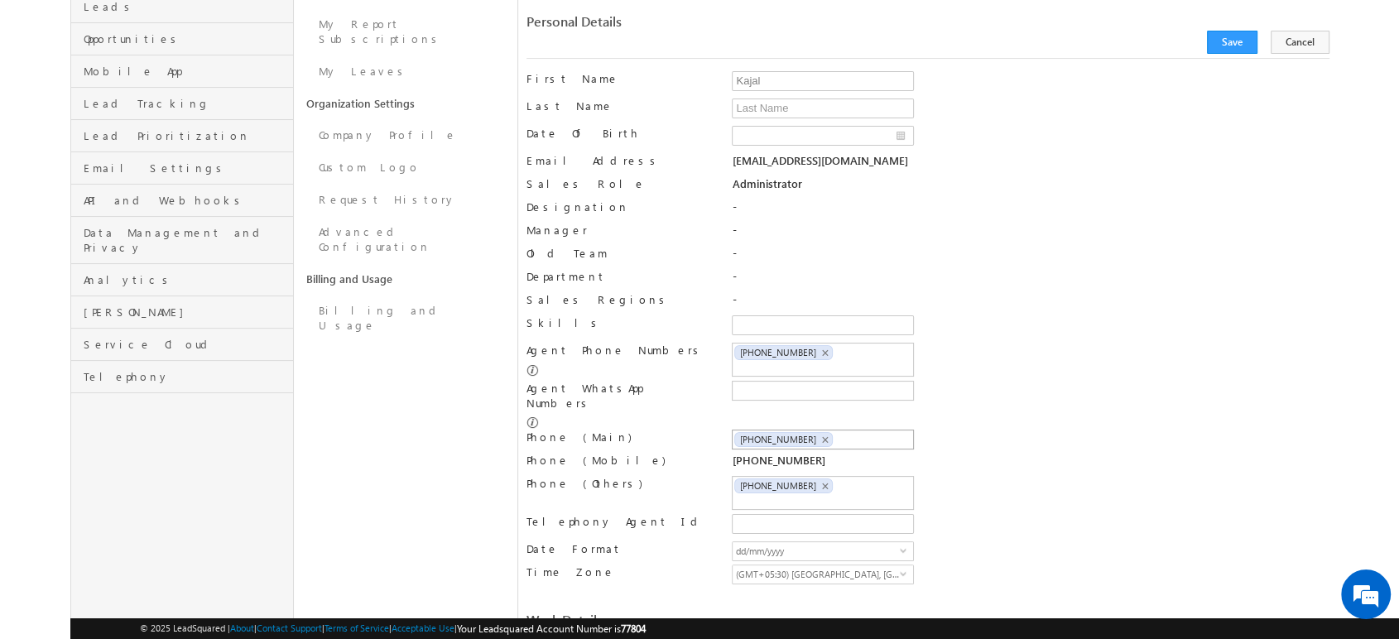
scroll to position [235, 0]
click at [747, 393] on input "text" at bounding box center [803, 392] width 139 height 13
paste input "+91-9821498966"
type input "+91-9821498966"
click at [1021, 431] on div "Phone (Main) +91-9050731050 +91-9821498966 +91-9821498966 ×" at bounding box center [927, 442] width 803 height 23
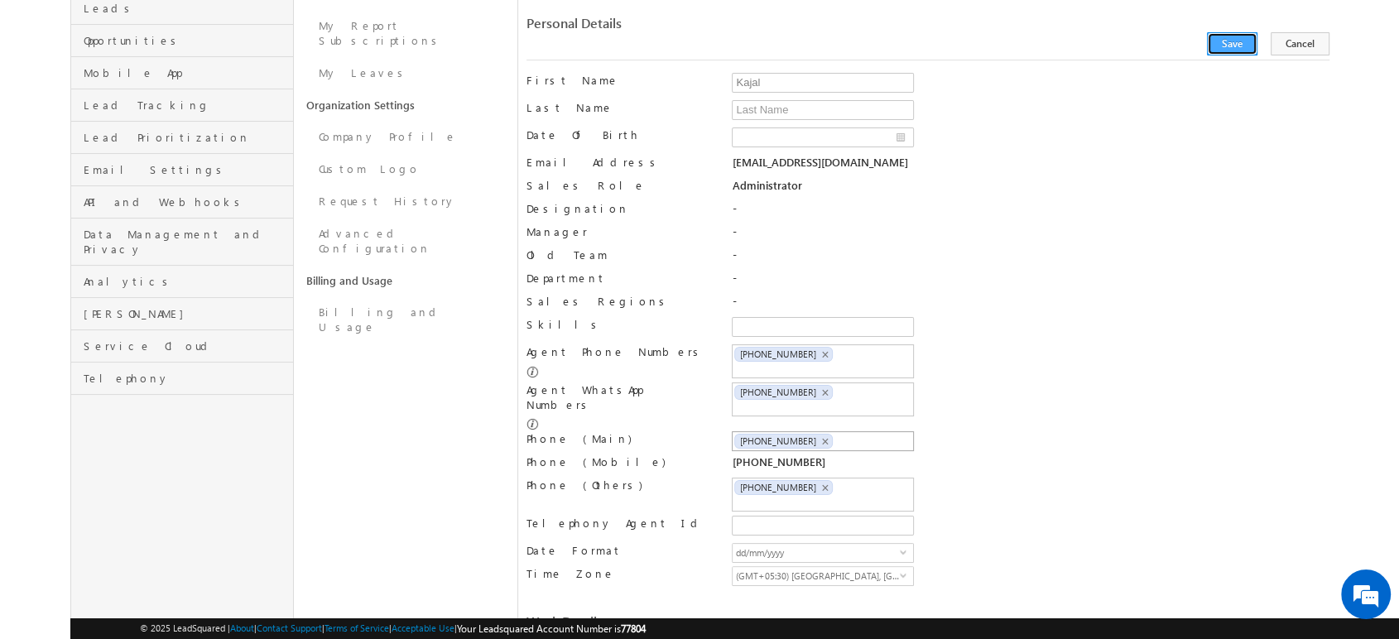
click at [1237, 40] on button "Save" at bounding box center [1232, 43] width 50 height 23
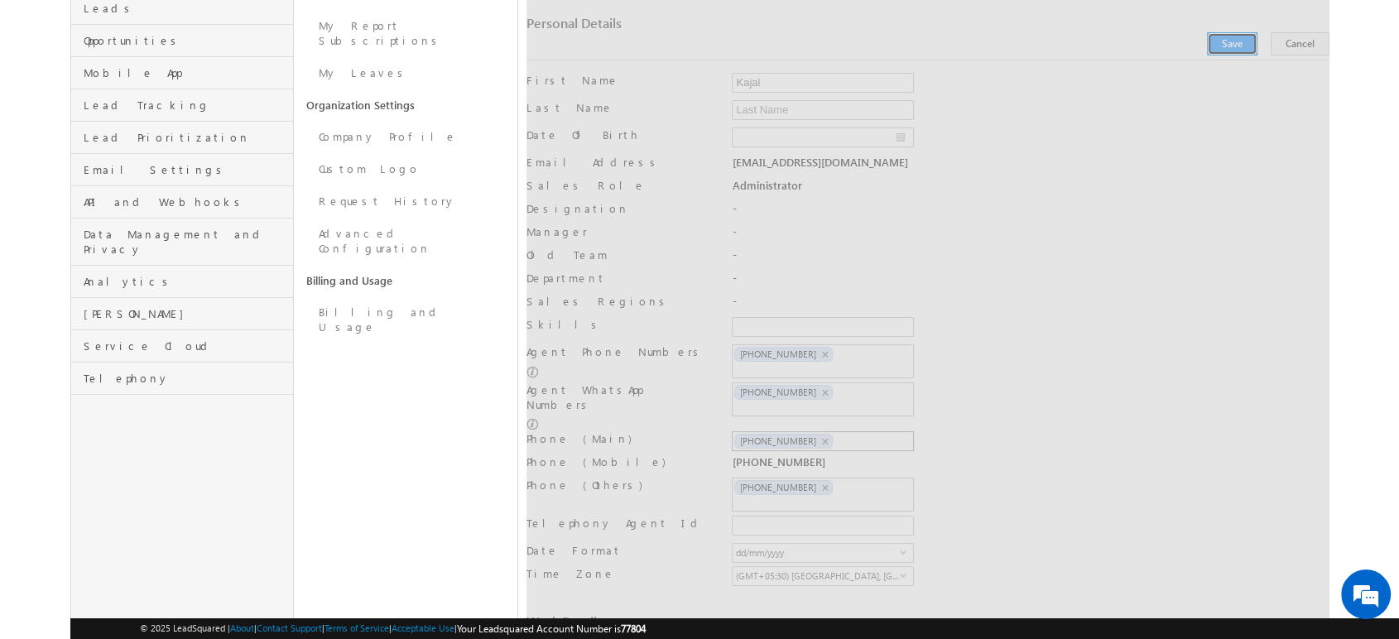
scroll to position [0, 0]
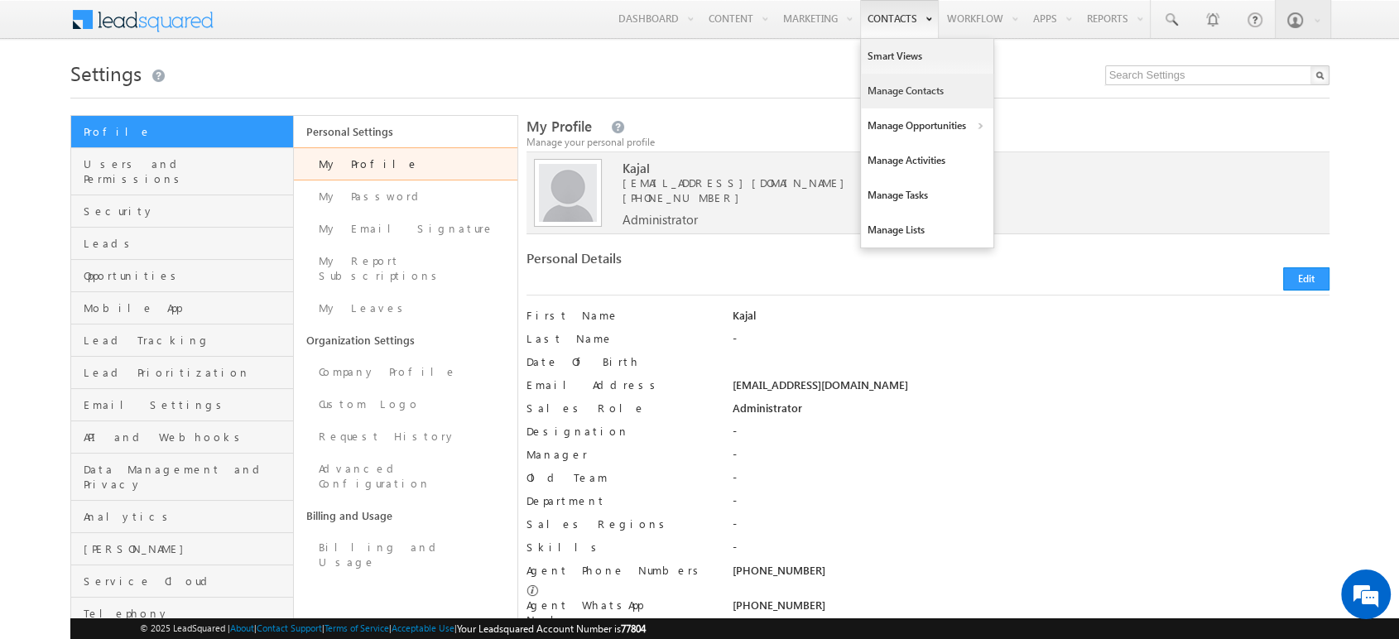
click at [893, 86] on link "Manage Contacts" at bounding box center [927, 91] width 132 height 35
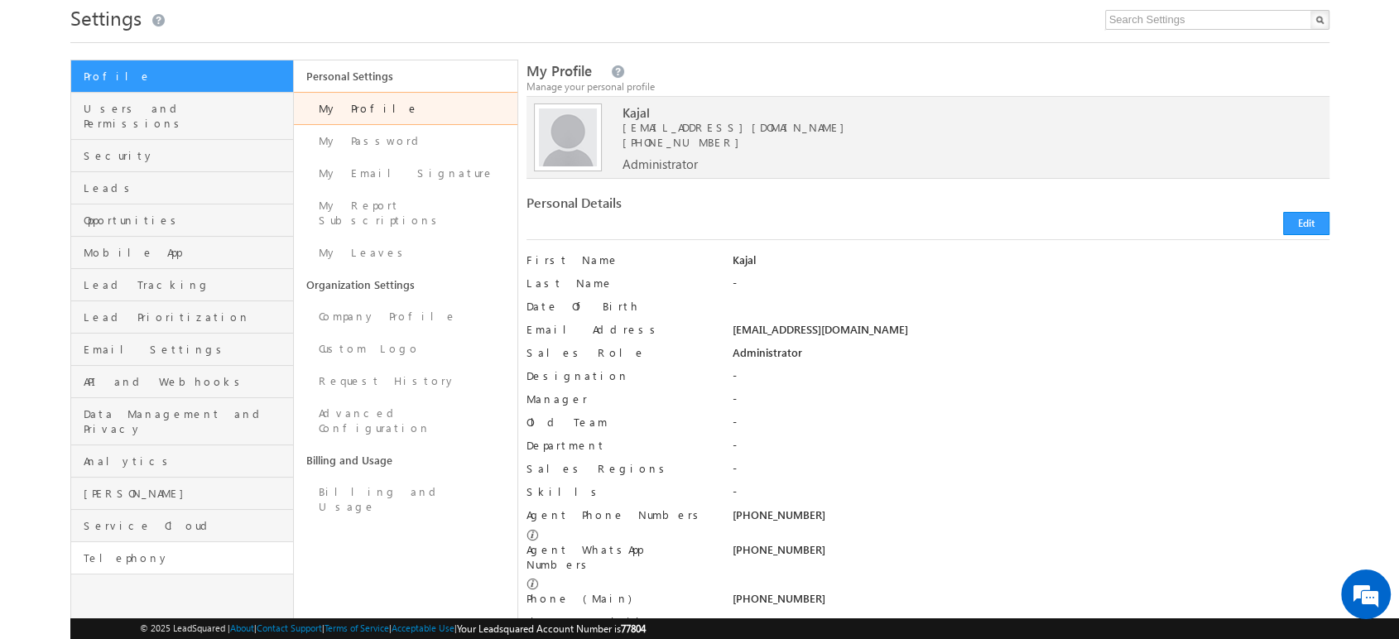
scroll to position [55, 0]
click at [139, 551] on span "Telephony" at bounding box center [187, 558] width 206 height 15
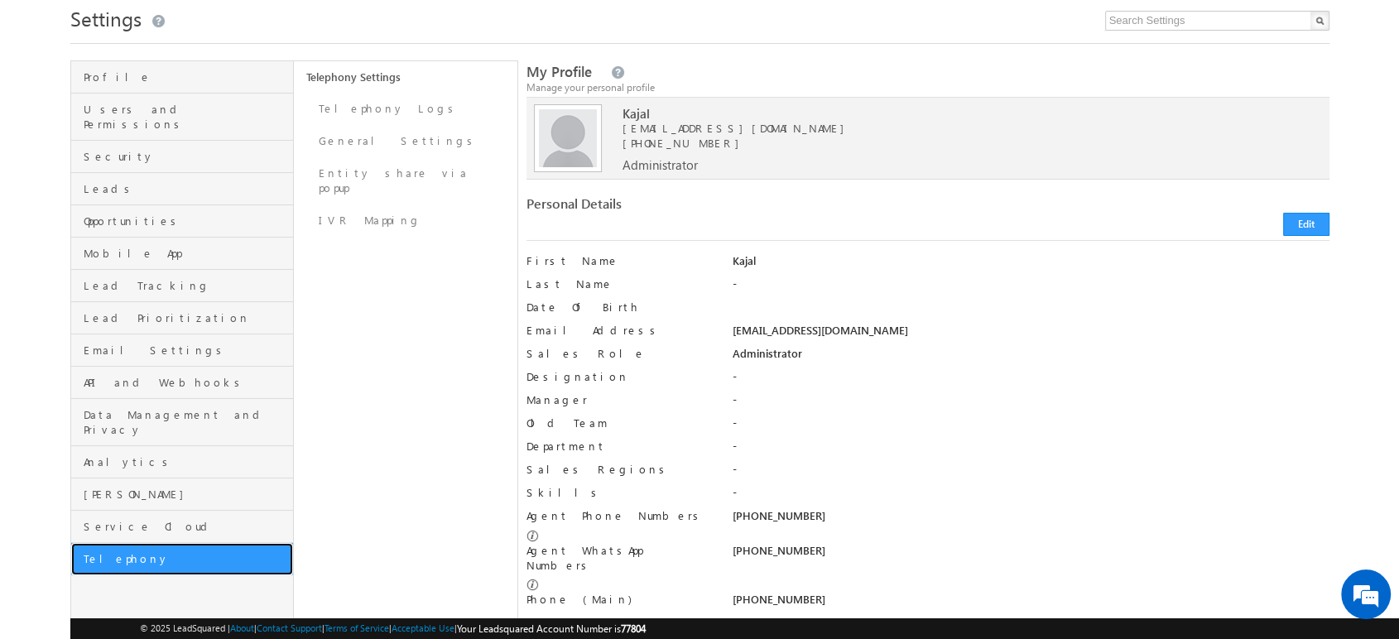
scroll to position [0, 0]
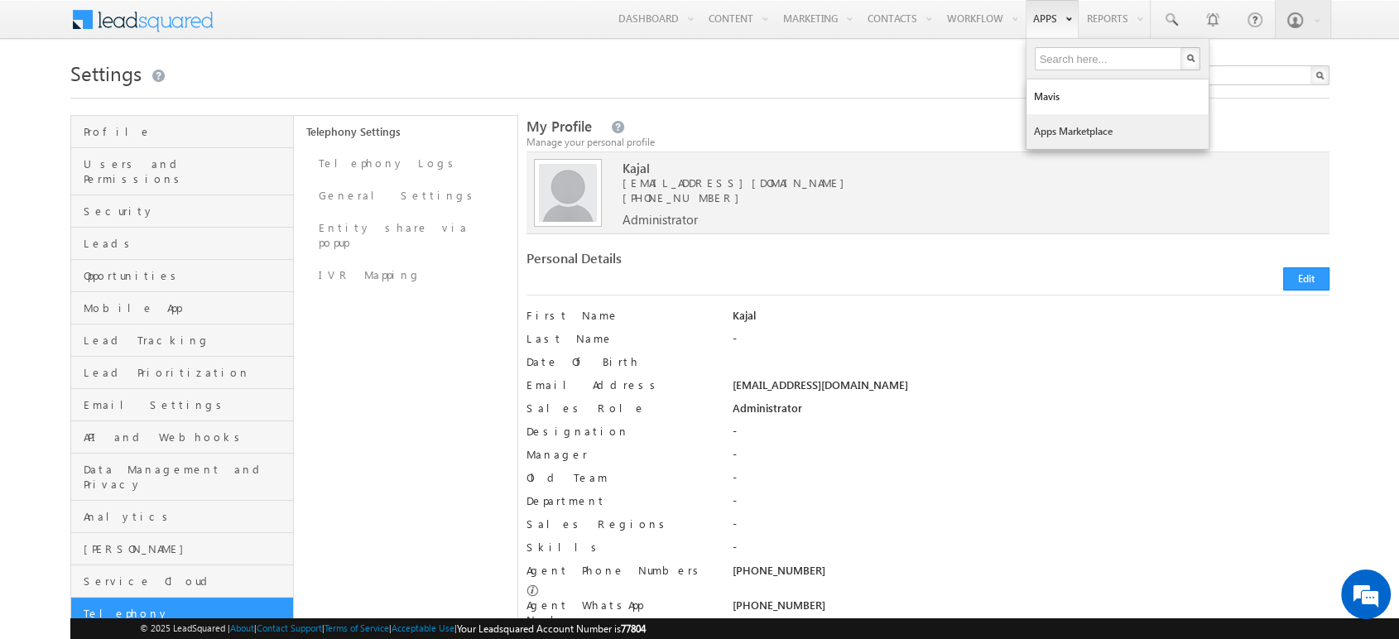
click at [1066, 127] on link "Apps Marketplace" at bounding box center [1117, 131] width 182 height 35
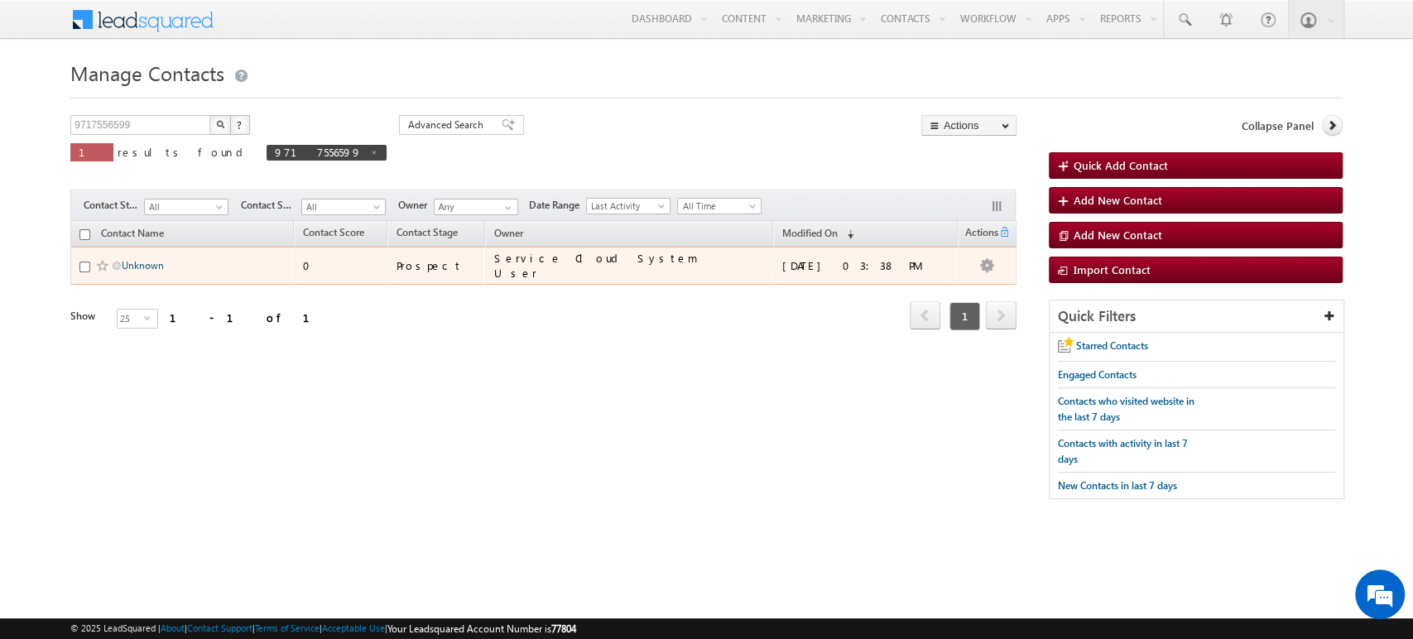
click at [123, 261] on link "Unknown" at bounding box center [143, 265] width 42 height 12
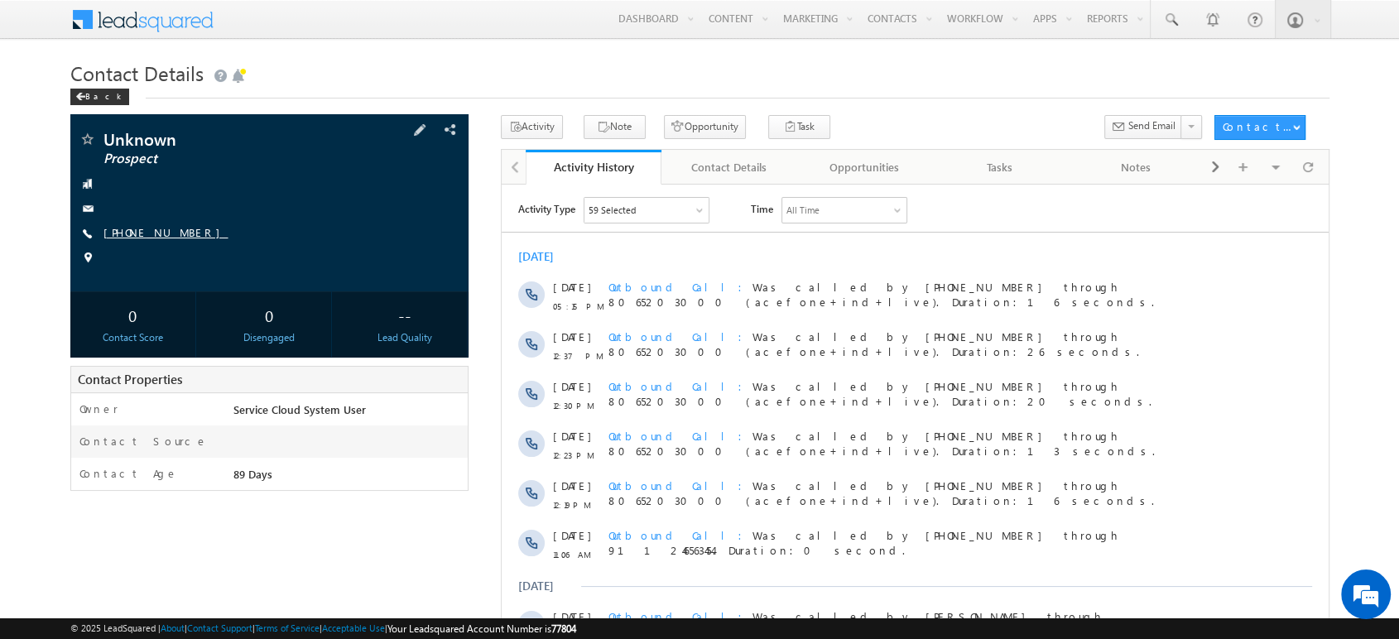
click at [147, 228] on link "[PHONE_NUMBER]" at bounding box center [165, 232] width 125 height 14
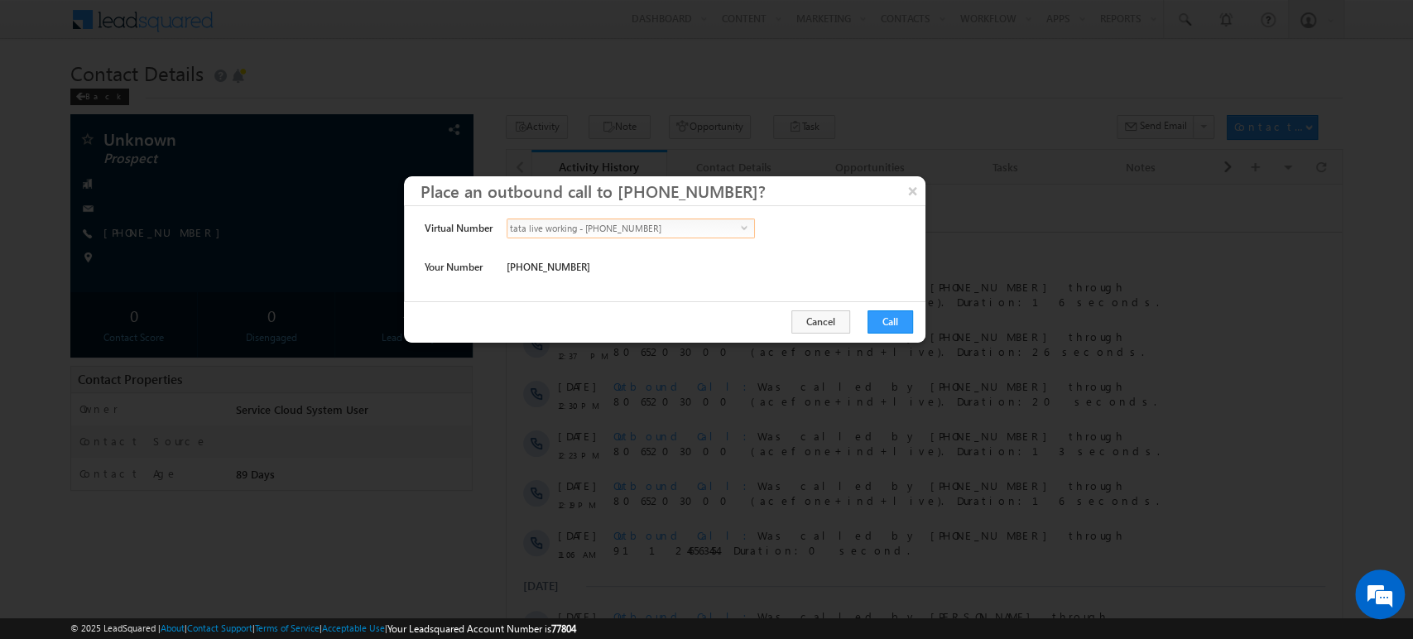
click at [675, 227] on span "tata live working - [PHONE_NUMBER]" at bounding box center [623, 228] width 233 height 18
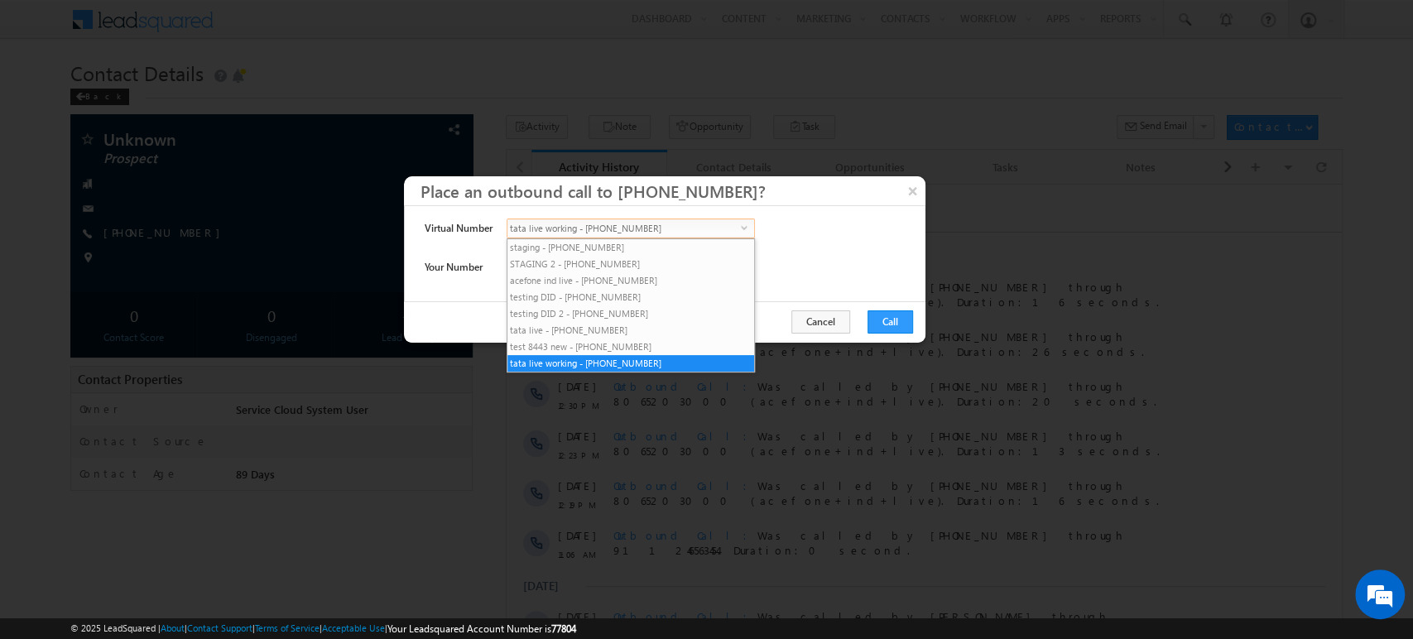
click at [675, 227] on span "tata live working - [PHONE_NUMBER]" at bounding box center [623, 228] width 233 height 18
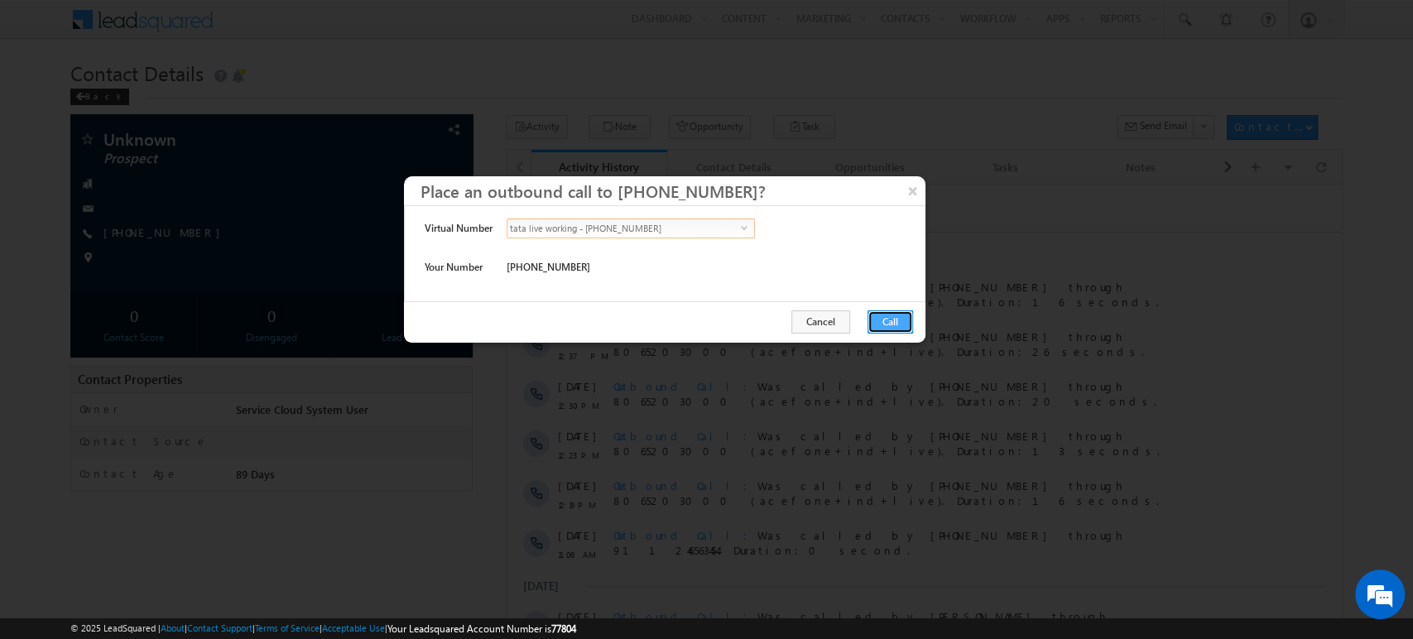
click at [899, 319] on button "Call" at bounding box center [890, 321] width 46 height 23
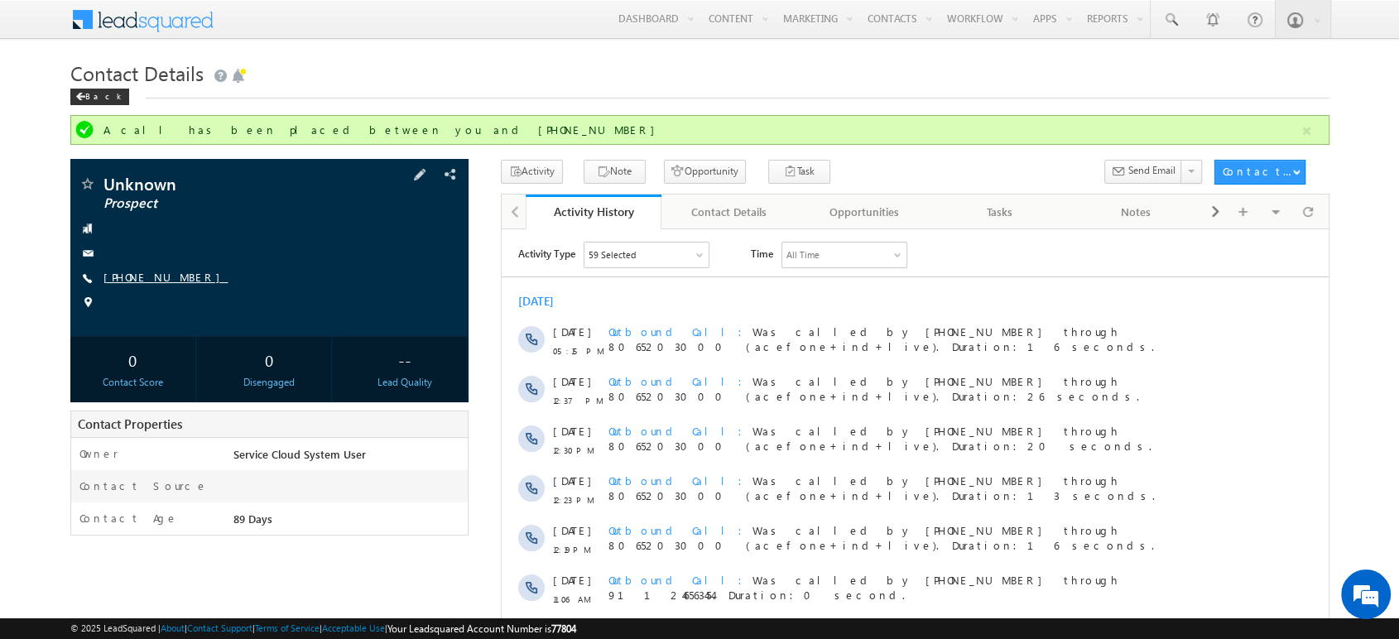
click at [160, 279] on link "[PHONE_NUMBER]" at bounding box center [165, 277] width 125 height 14
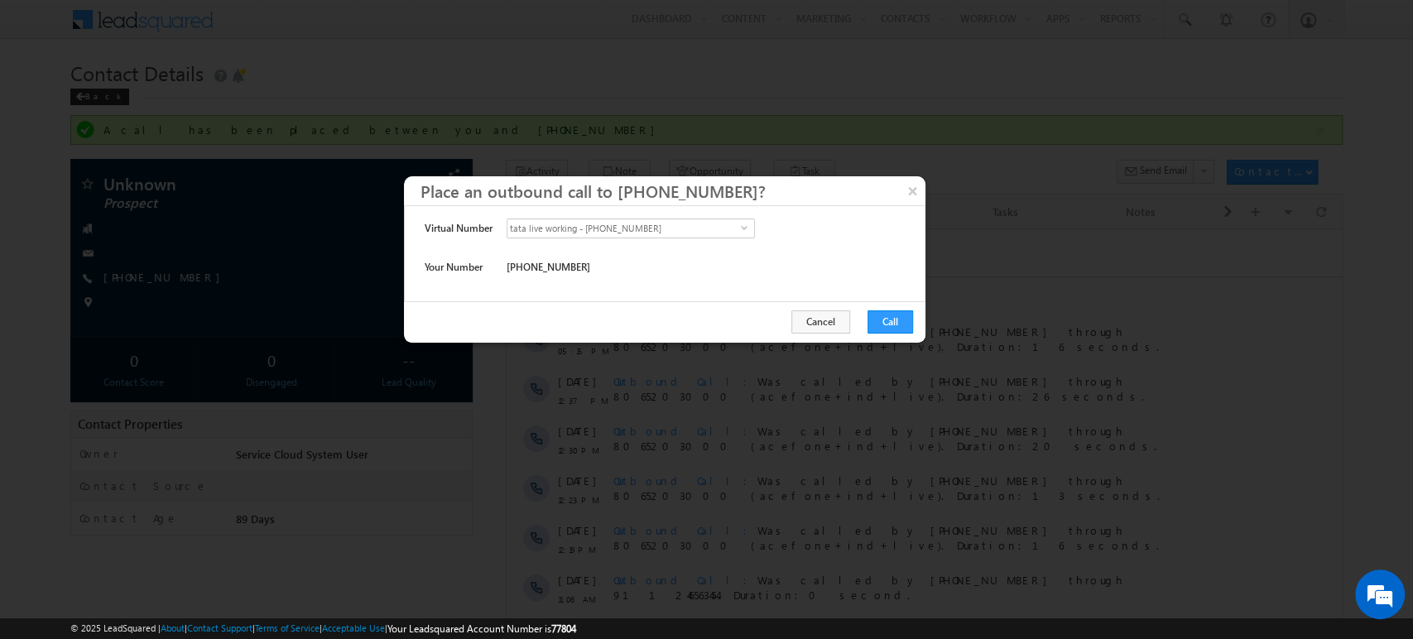
click at [151, 156] on div at bounding box center [706, 319] width 1413 height 639
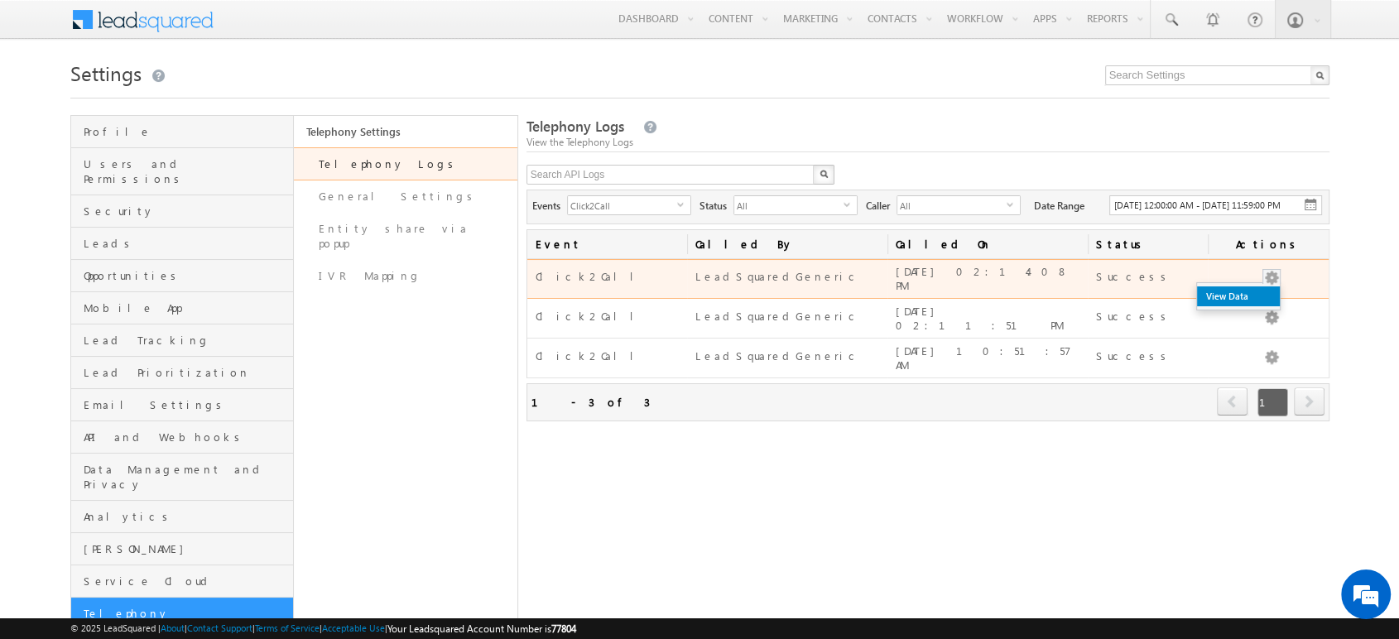
click at [1251, 304] on link "View Data" at bounding box center [1238, 296] width 83 height 20
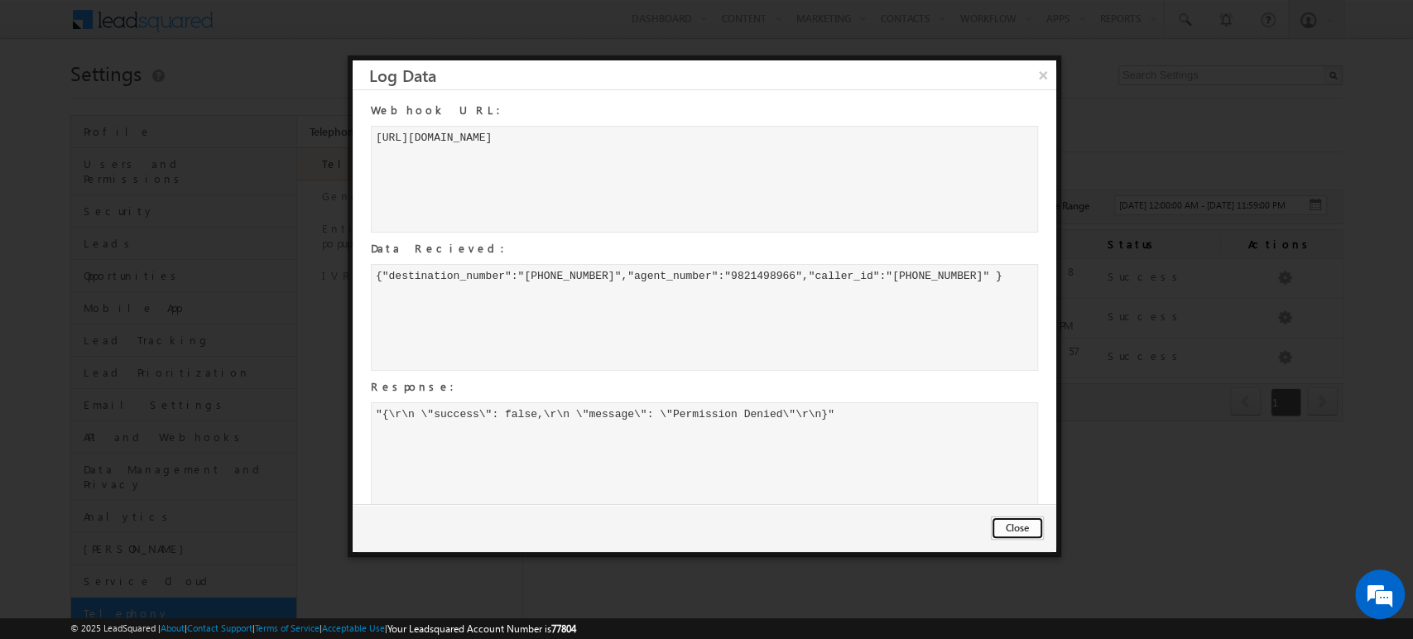
click at [1019, 526] on button "Close" at bounding box center [1017, 528] width 53 height 23
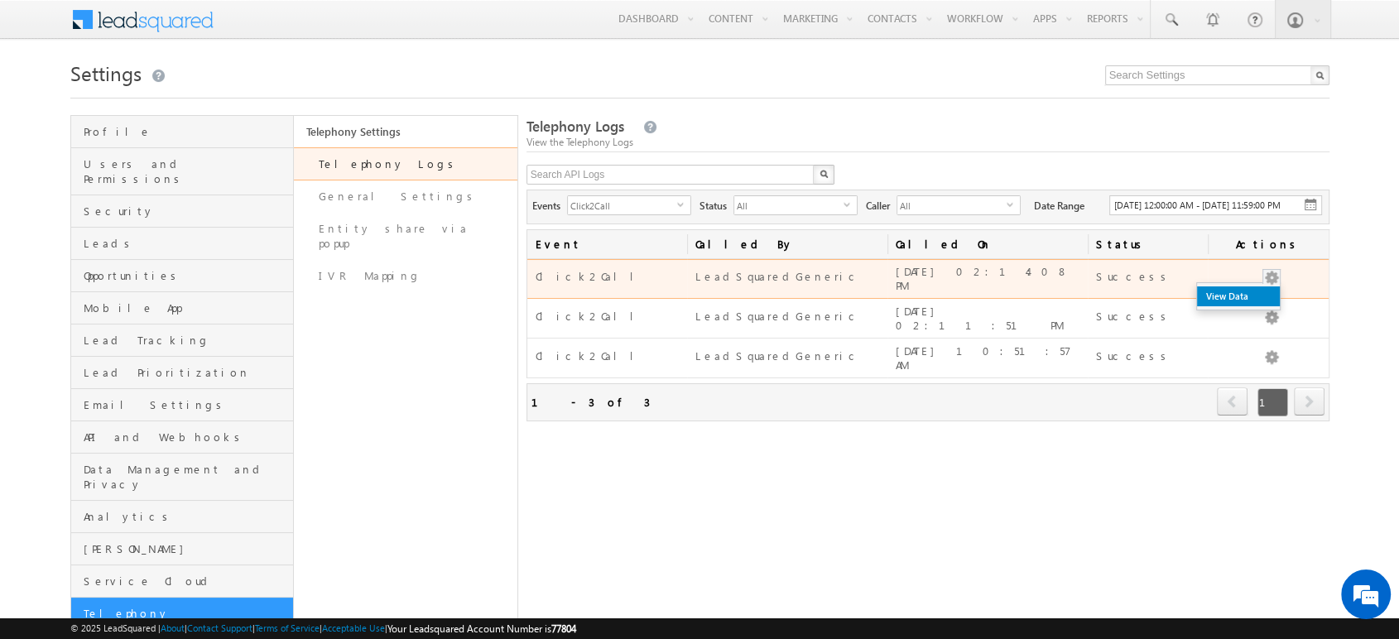
click at [1225, 306] on link "View Data" at bounding box center [1238, 296] width 83 height 20
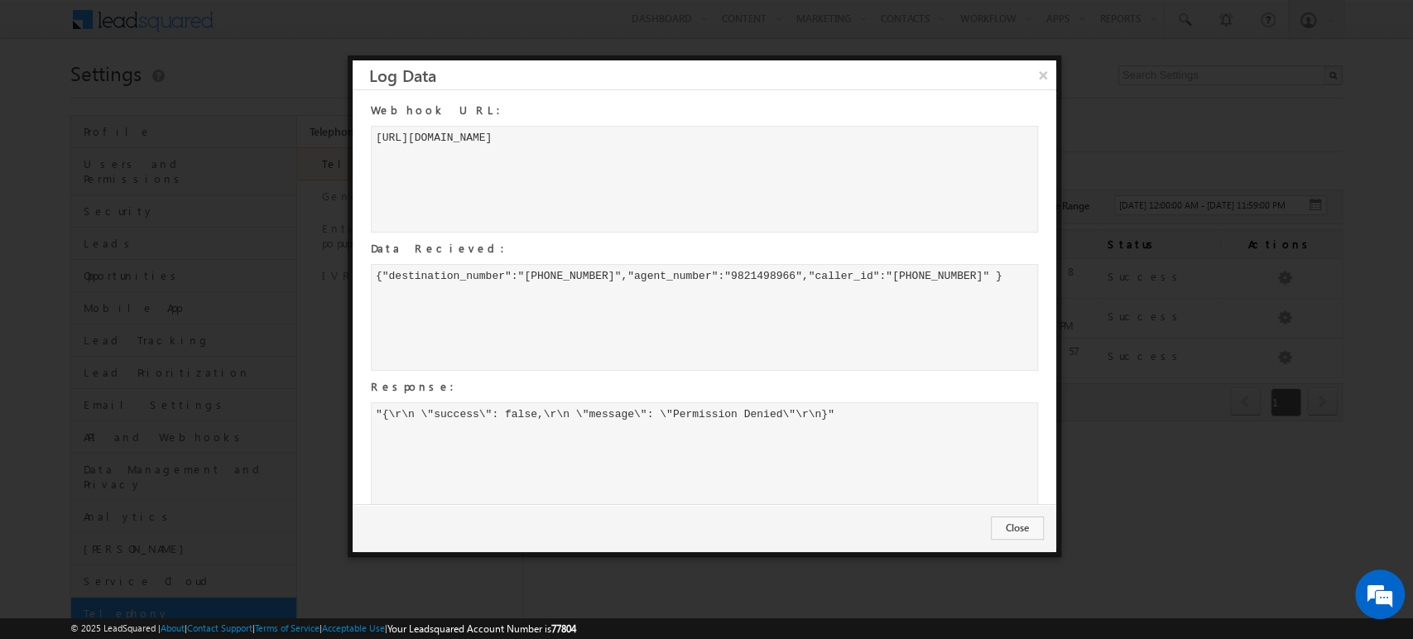
drag, startPoint x: 834, startPoint y: 416, endPoint x: 363, endPoint y: 415, distance: 471.0
click at [363, 415] on div "Webhook URL: https://api-smartflo.tatateleservices.com/v1/click_to_call Data Re…" at bounding box center [696, 306] width 687 height 415
click at [1040, 79] on button "×" at bounding box center [1042, 74] width 27 height 29
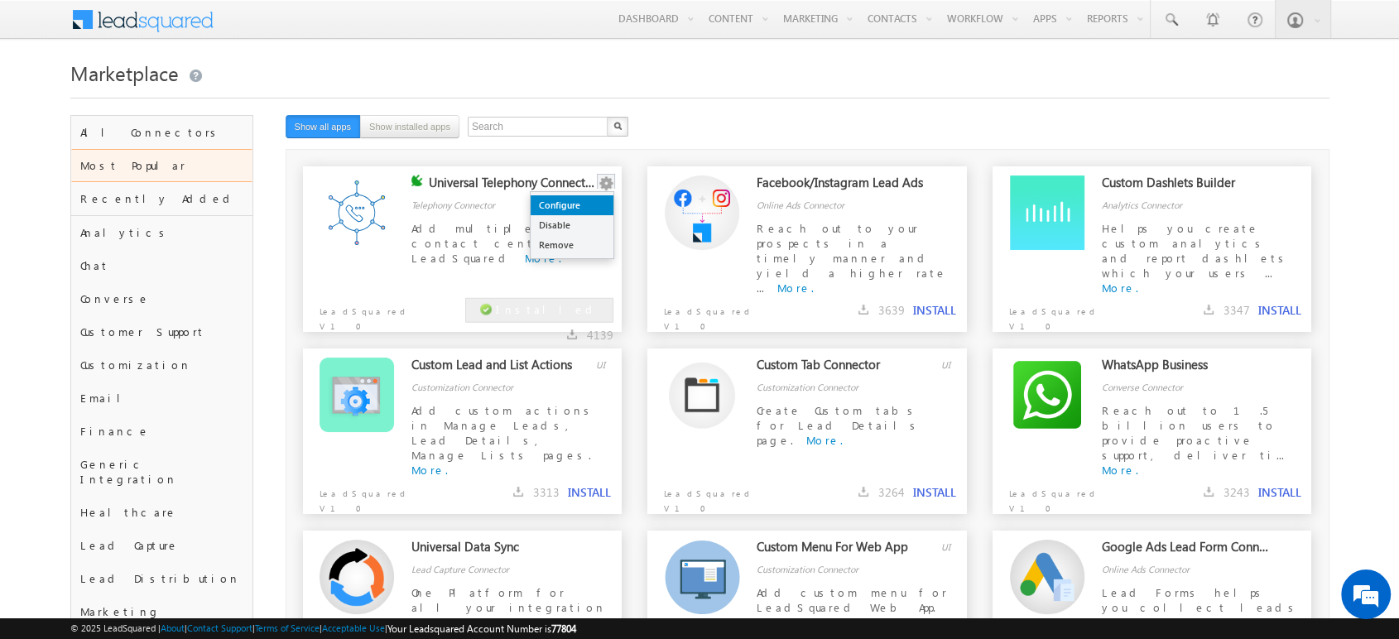
click at [575, 210] on link "Configure" at bounding box center [572, 205] width 83 height 20
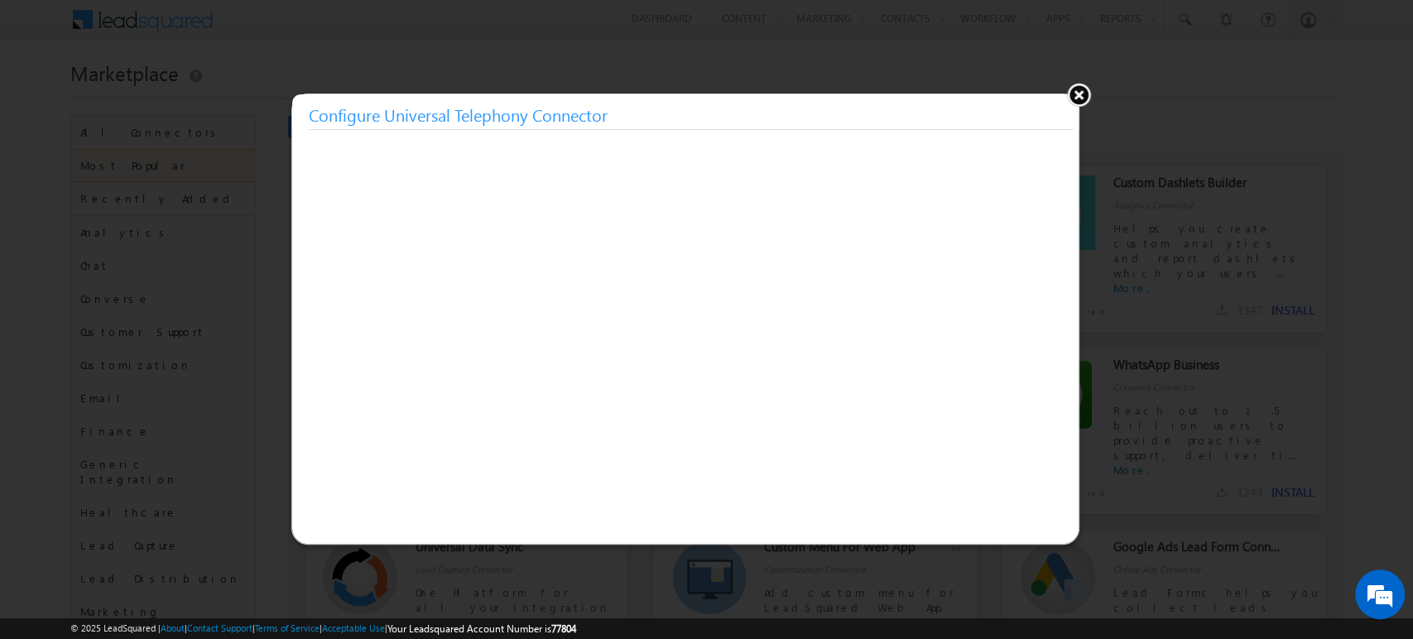
click at [1068, 95] on button at bounding box center [1078, 94] width 25 height 25
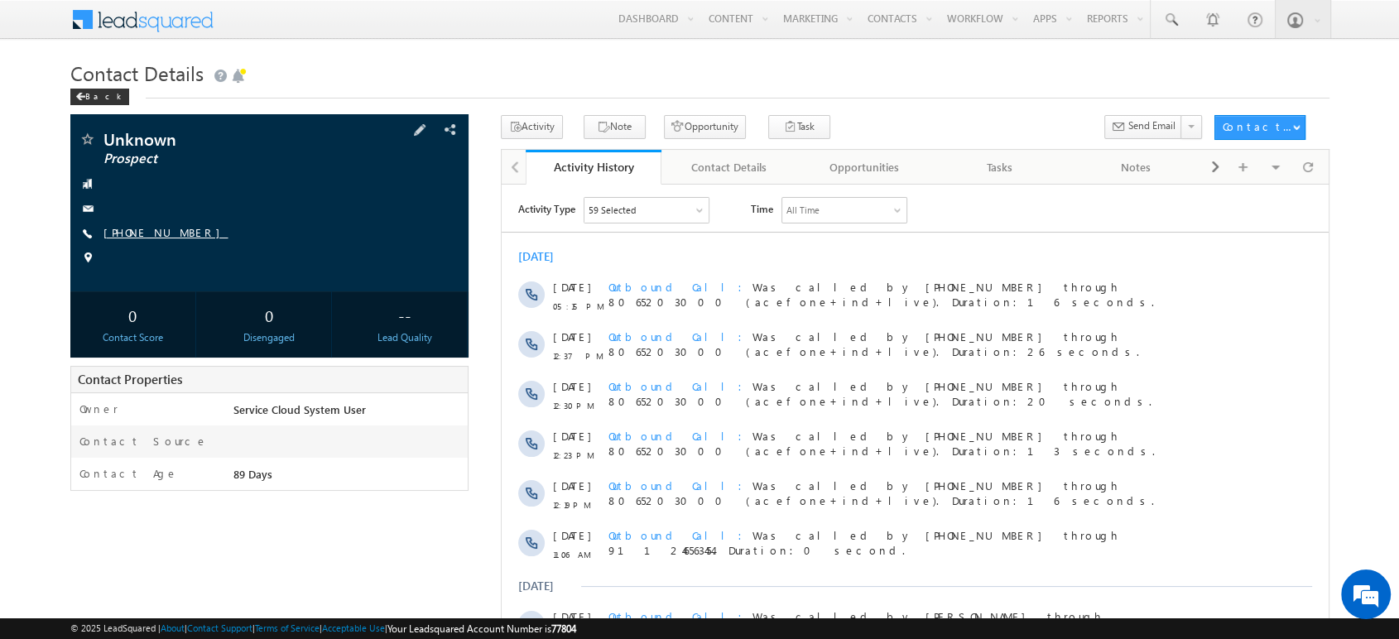
click at [154, 228] on link "[PHONE_NUMBER]" at bounding box center [165, 232] width 125 height 14
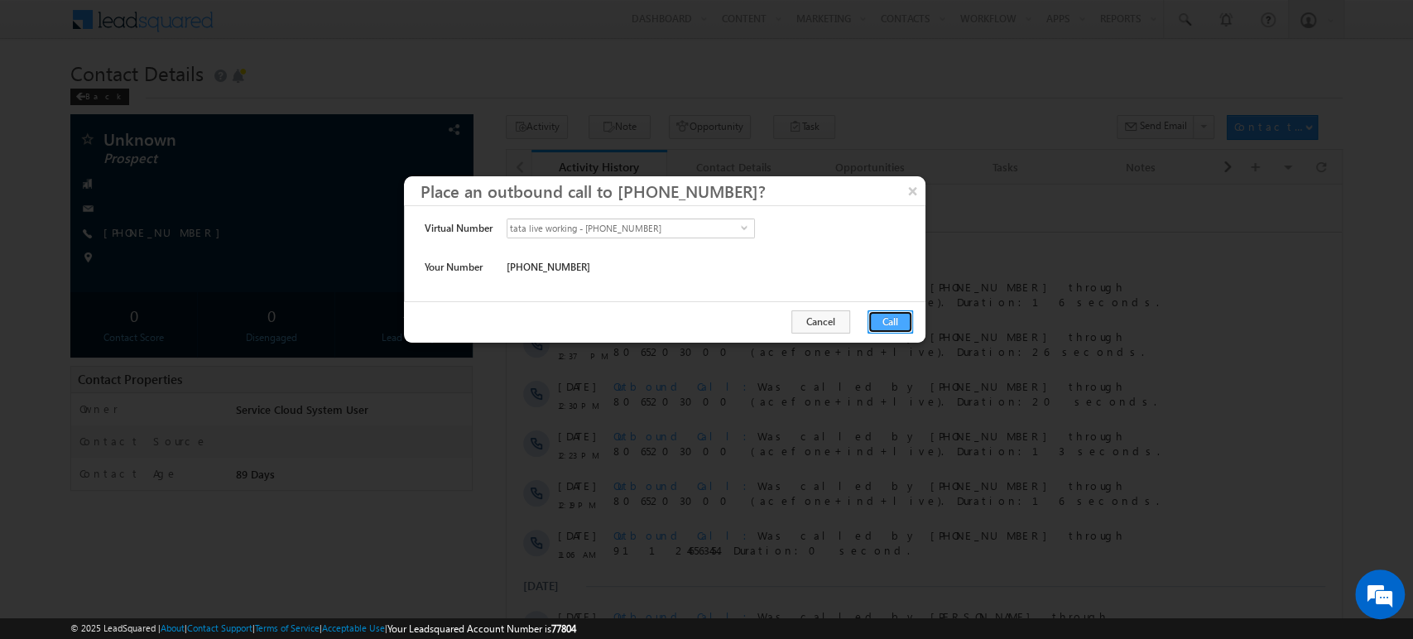
click at [898, 324] on button "Call" at bounding box center [890, 321] width 46 height 23
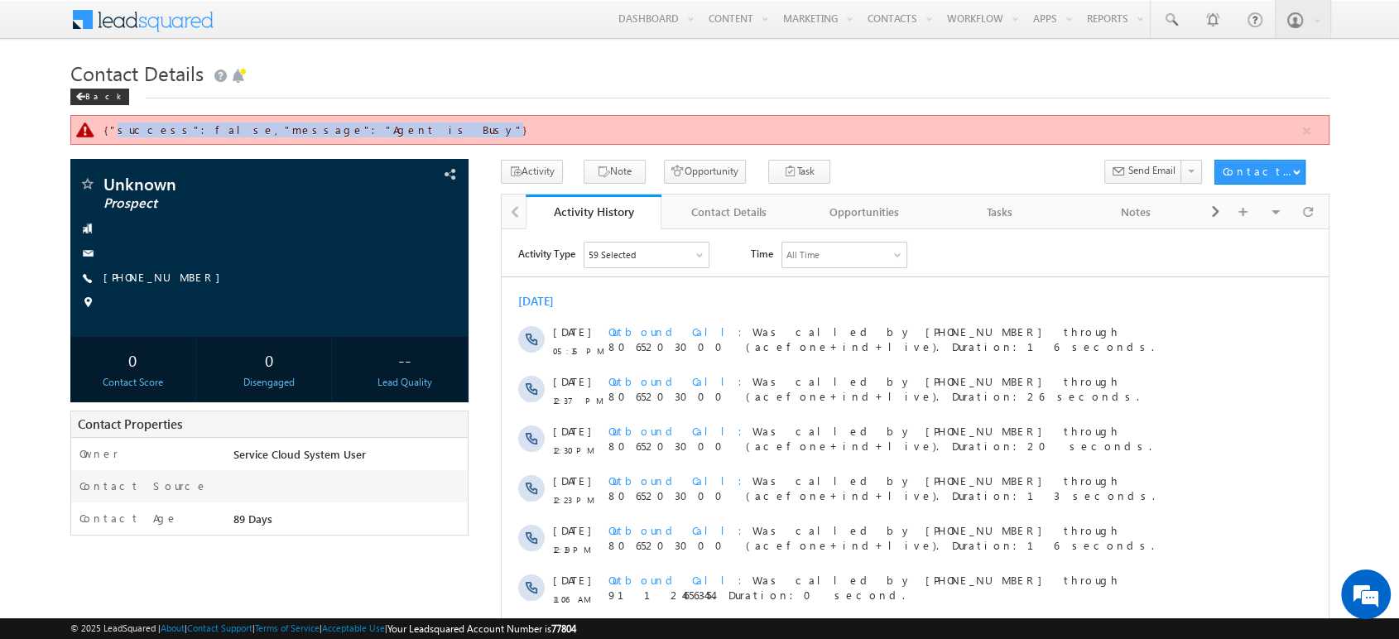
drag, startPoint x: 300, startPoint y: 131, endPoint x: 110, endPoint y: 132, distance: 190.4
click at [110, 132] on div "{"success":false,"message":"Agent is Busy"}" at bounding box center [701, 130] width 1195 height 15
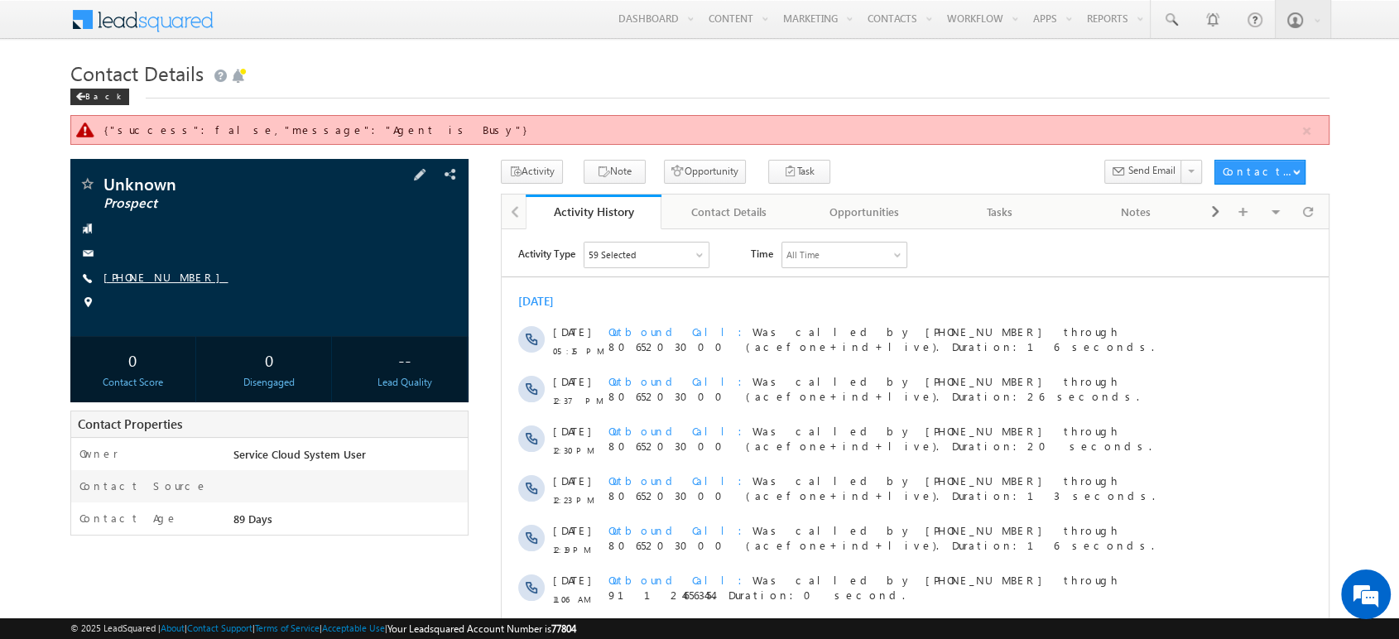
click at [144, 274] on link "[PHONE_NUMBER]" at bounding box center [165, 277] width 125 height 14
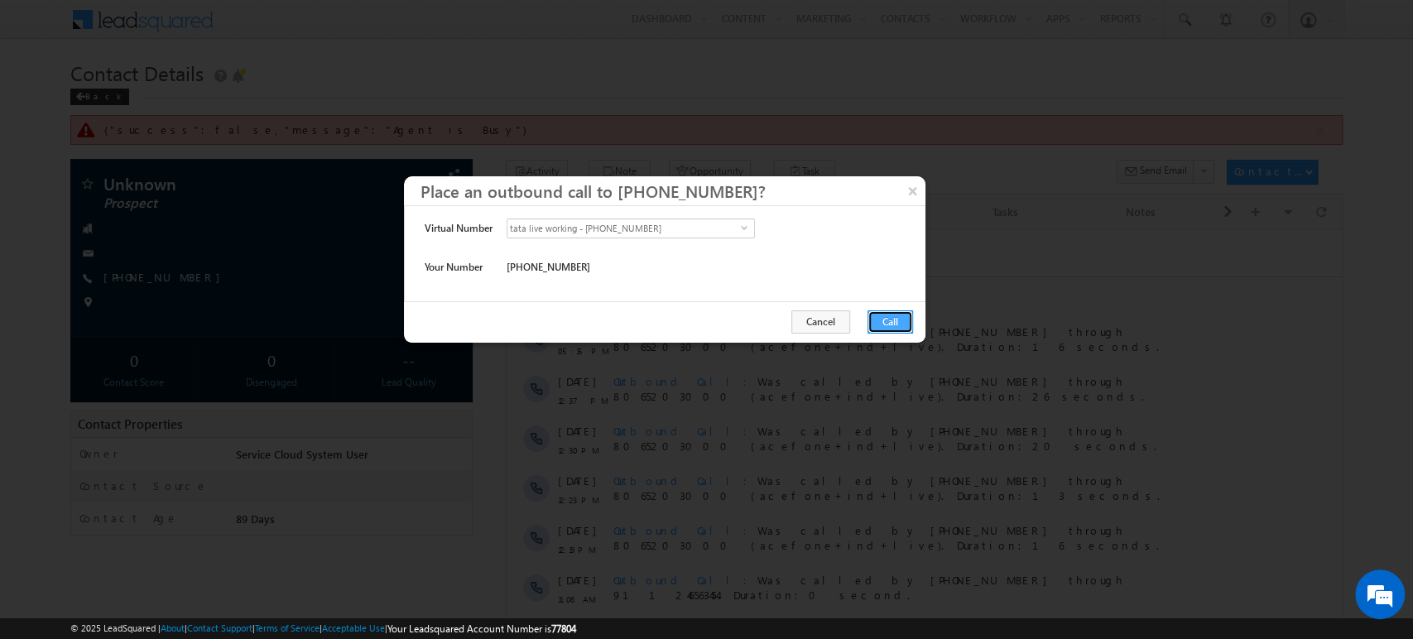
click at [901, 322] on button "Call" at bounding box center [890, 321] width 46 height 23
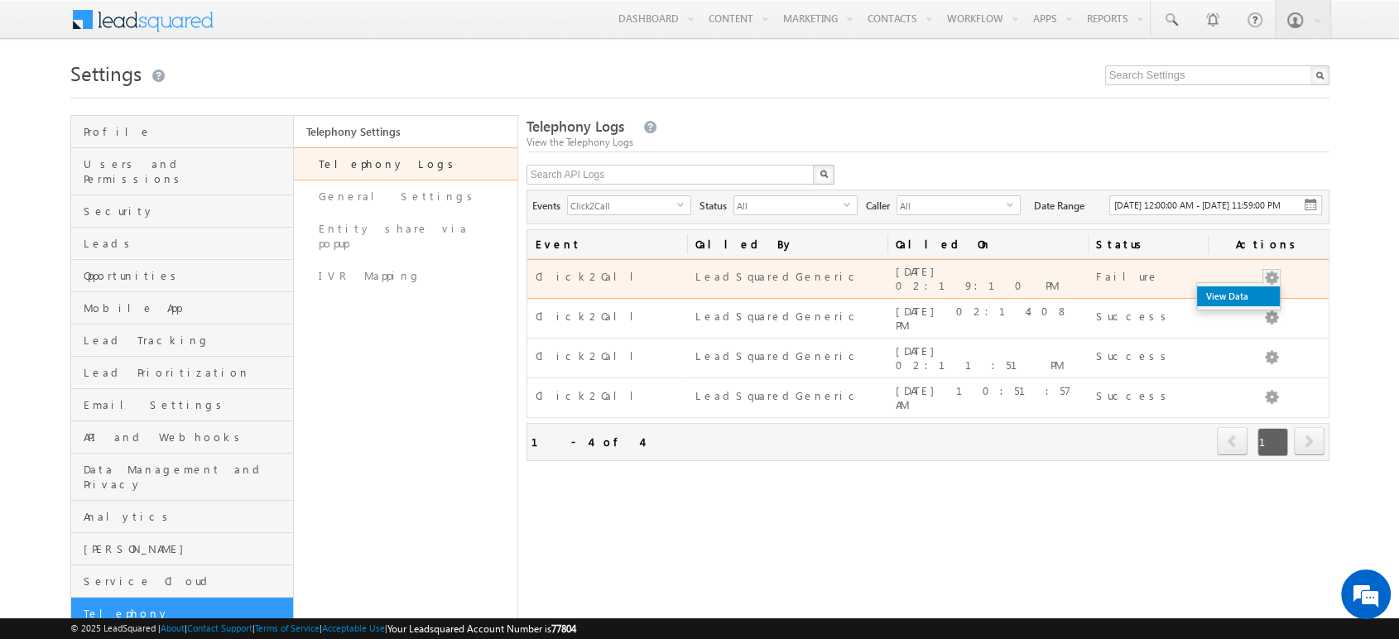
click at [1249, 306] on link "View Data" at bounding box center [1238, 296] width 83 height 20
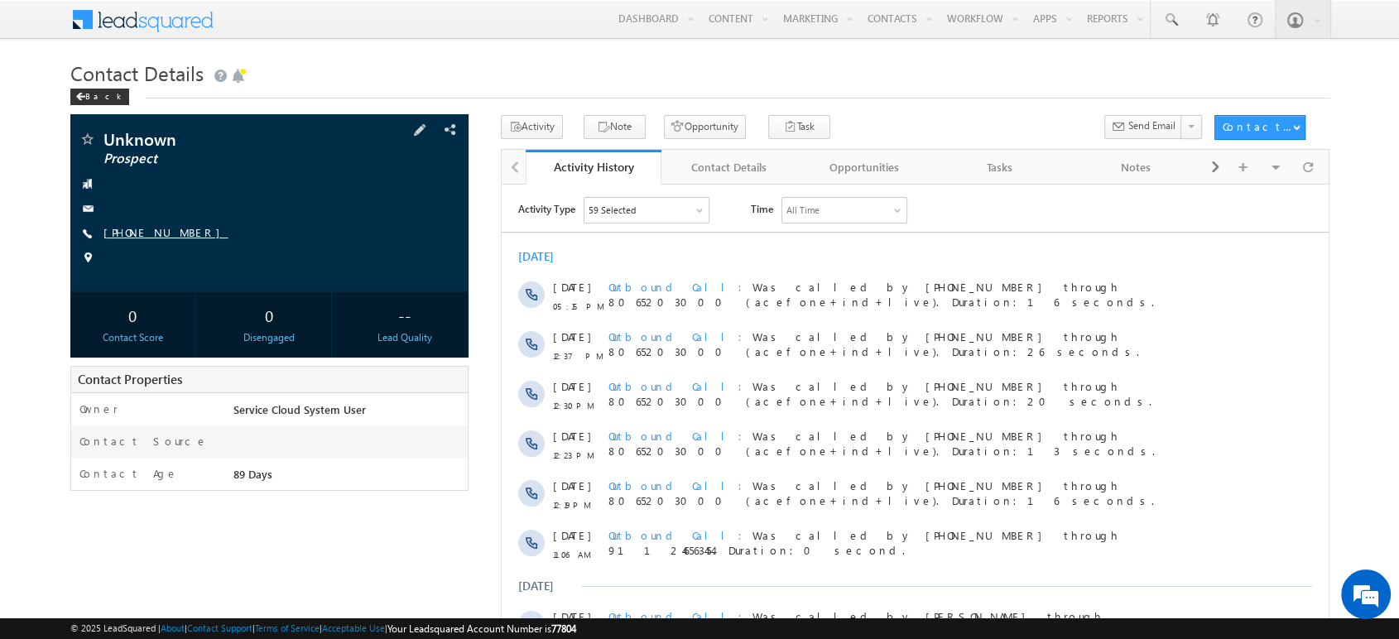
click at [136, 238] on link "[PHONE_NUMBER]" at bounding box center [165, 232] width 125 height 14
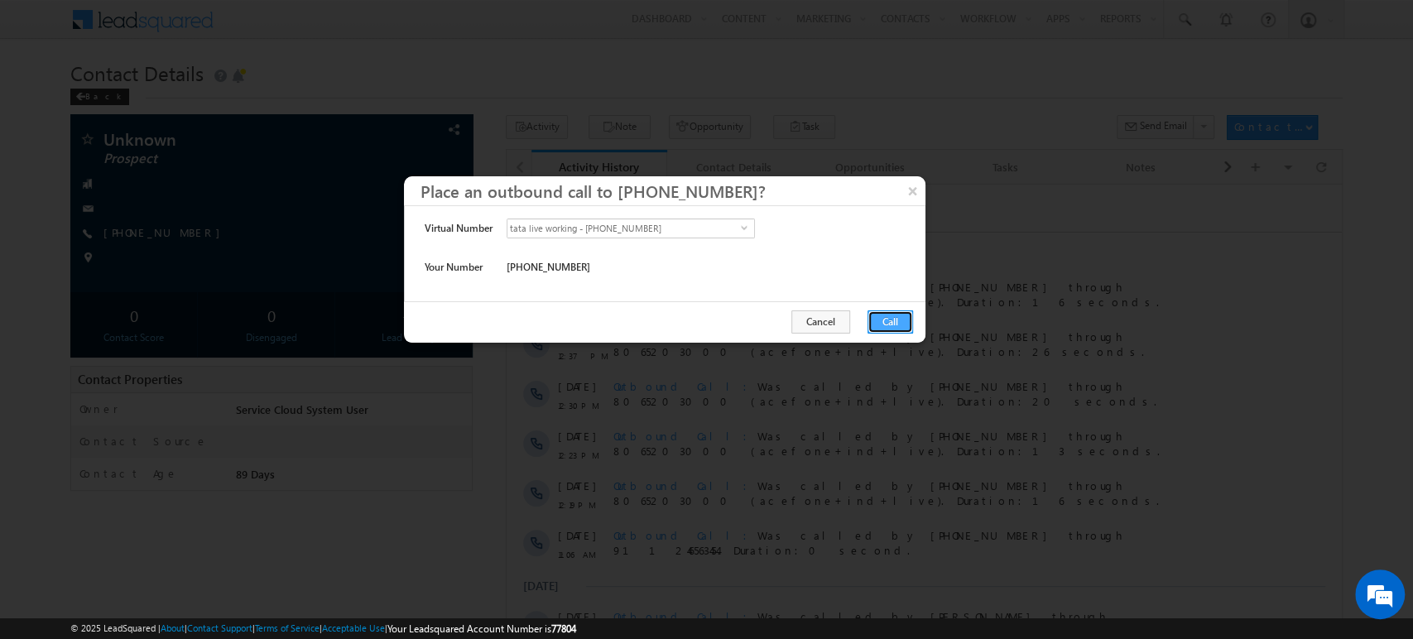
click at [896, 321] on button "Call" at bounding box center [890, 321] width 46 height 23
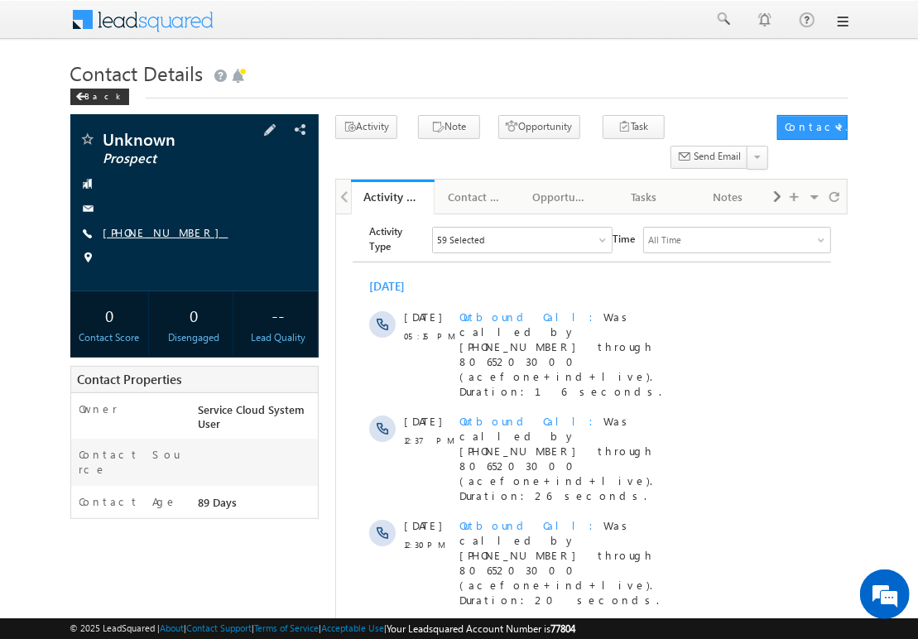
click at [143, 230] on link "[PHONE_NUMBER]" at bounding box center [165, 232] width 125 height 14
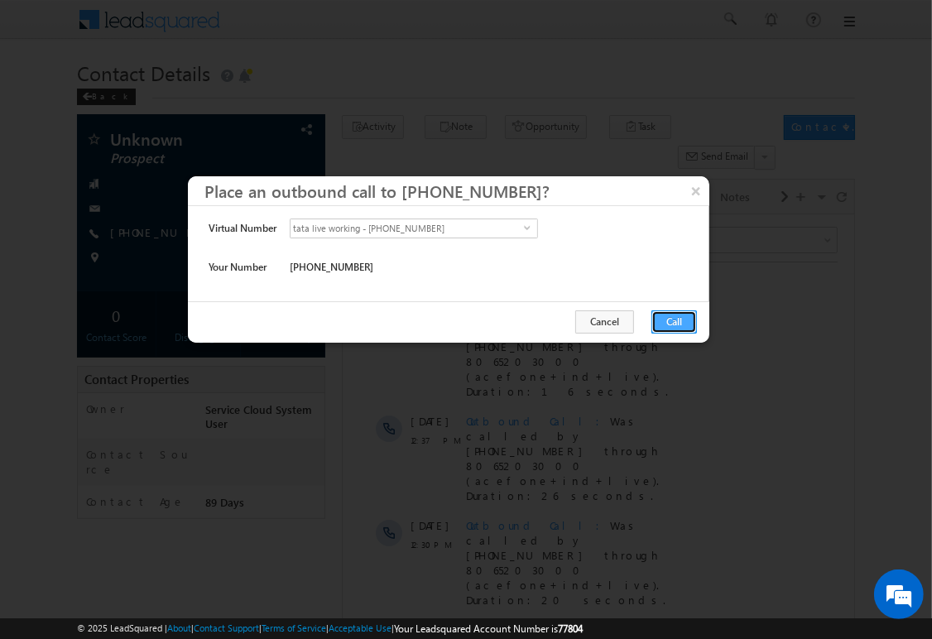
click at [669, 320] on button "Call" at bounding box center [674, 321] width 46 height 23
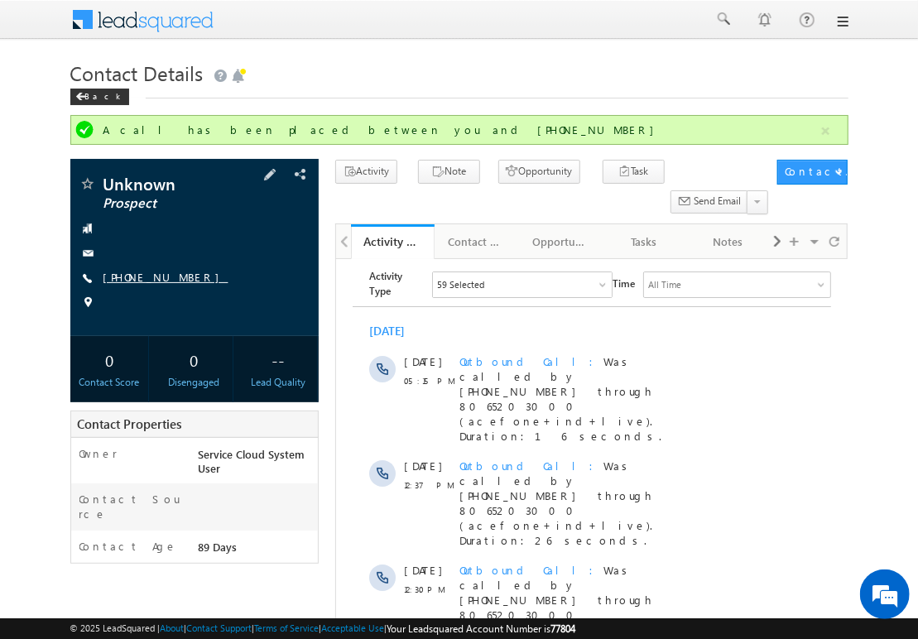
click at [129, 275] on link "[PHONE_NUMBER]" at bounding box center [165, 277] width 125 height 14
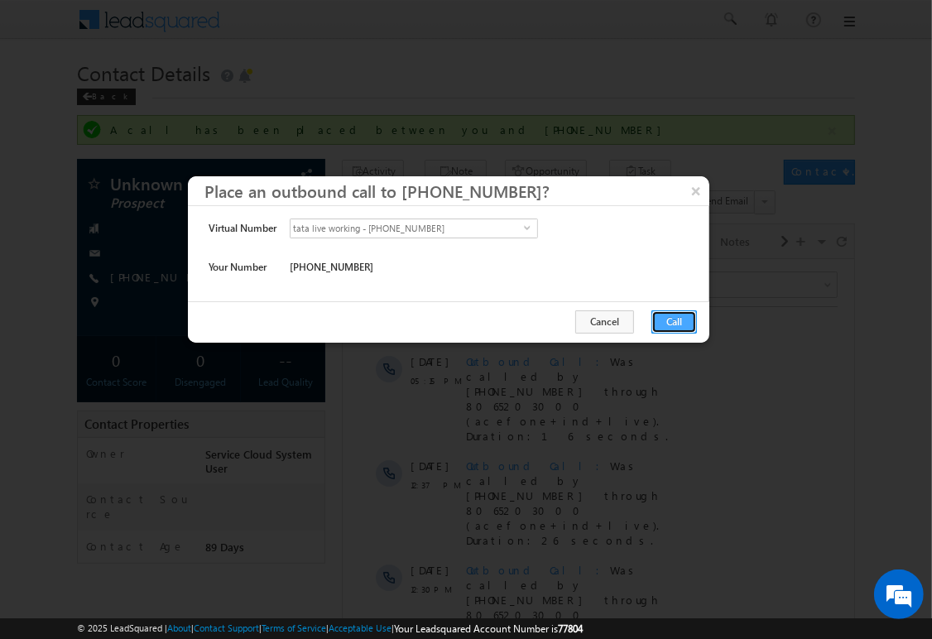
click at [675, 315] on button "Call" at bounding box center [674, 321] width 46 height 23
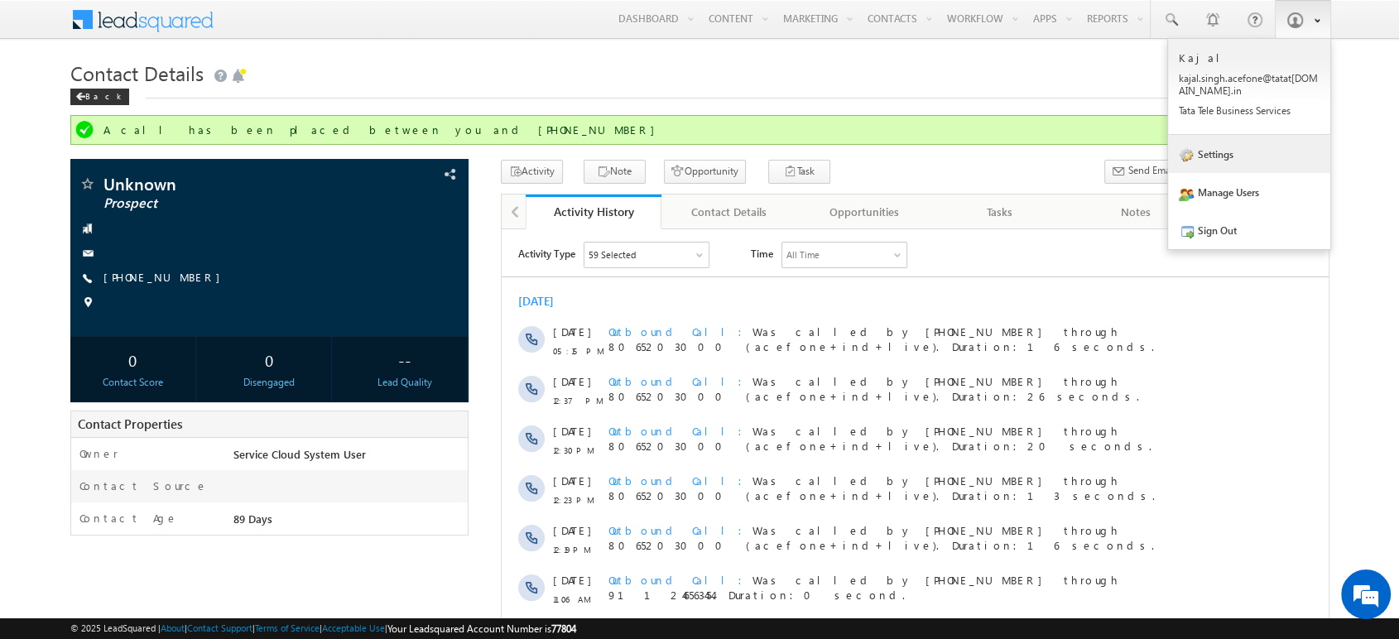
click at [1218, 164] on link "Settings" at bounding box center [1249, 154] width 162 height 38
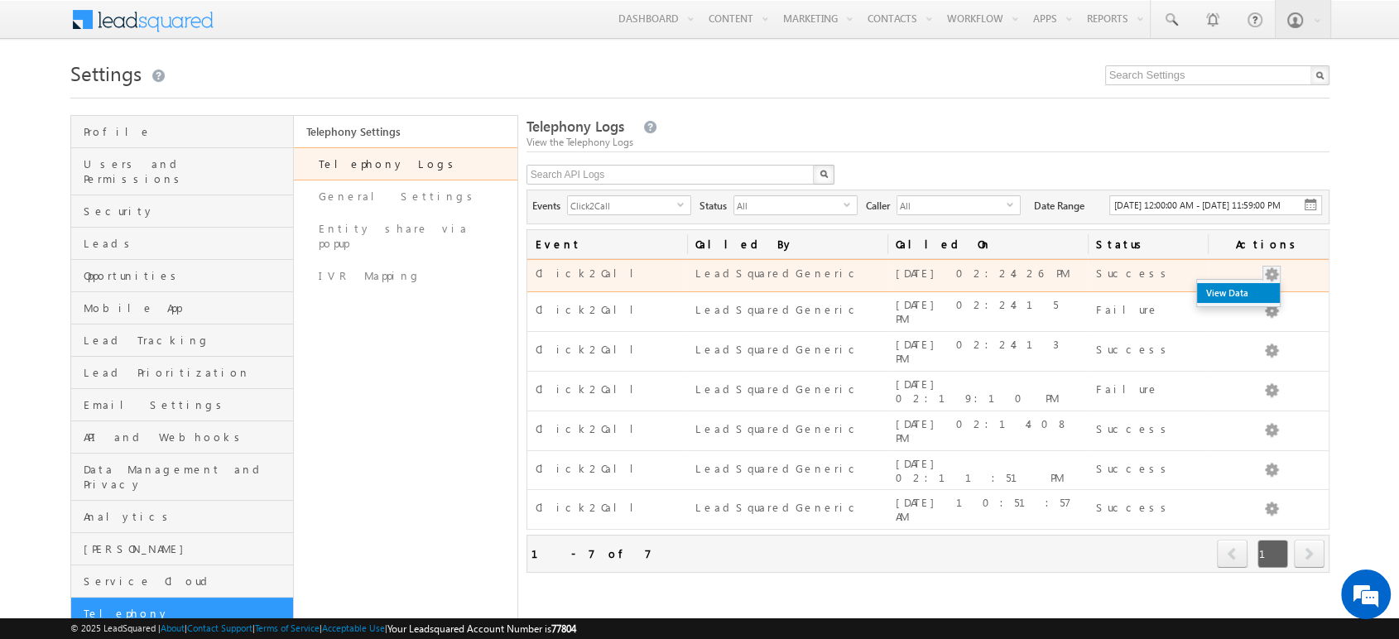
click at [1244, 303] on link "View Data" at bounding box center [1238, 293] width 83 height 20
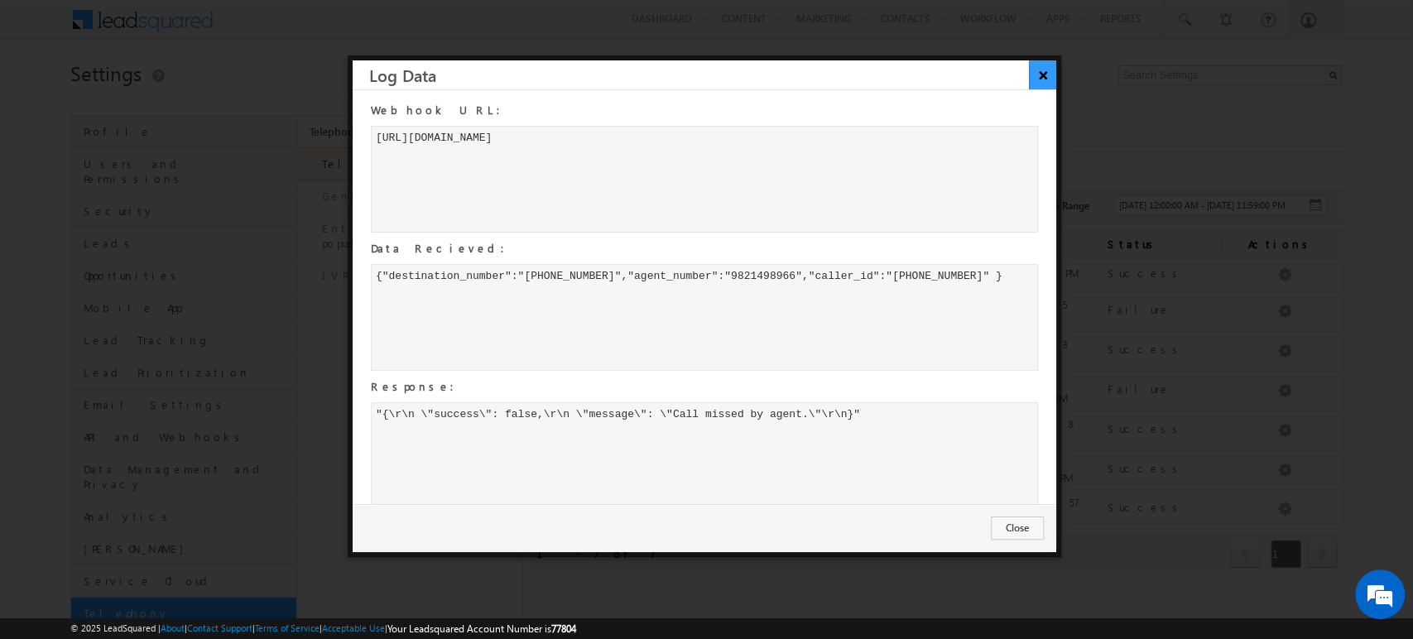
click at [1040, 74] on button "×" at bounding box center [1042, 74] width 27 height 29
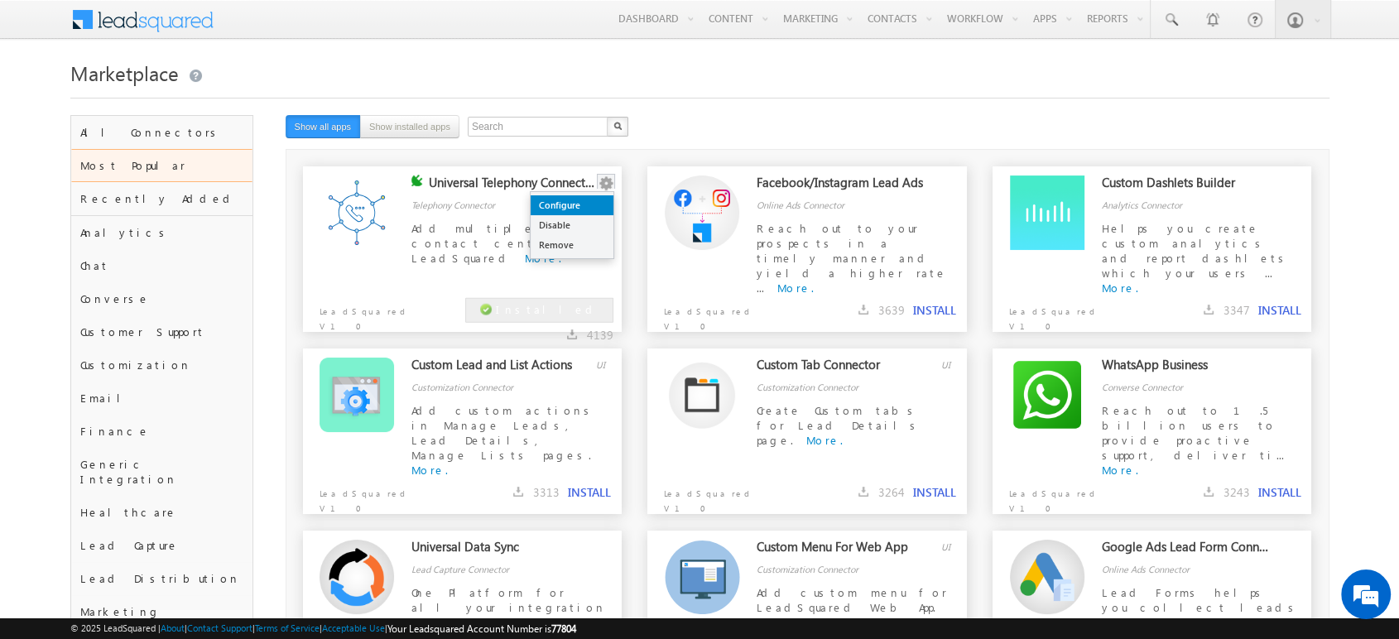
click at [587, 197] on link "Configure" at bounding box center [572, 205] width 83 height 20
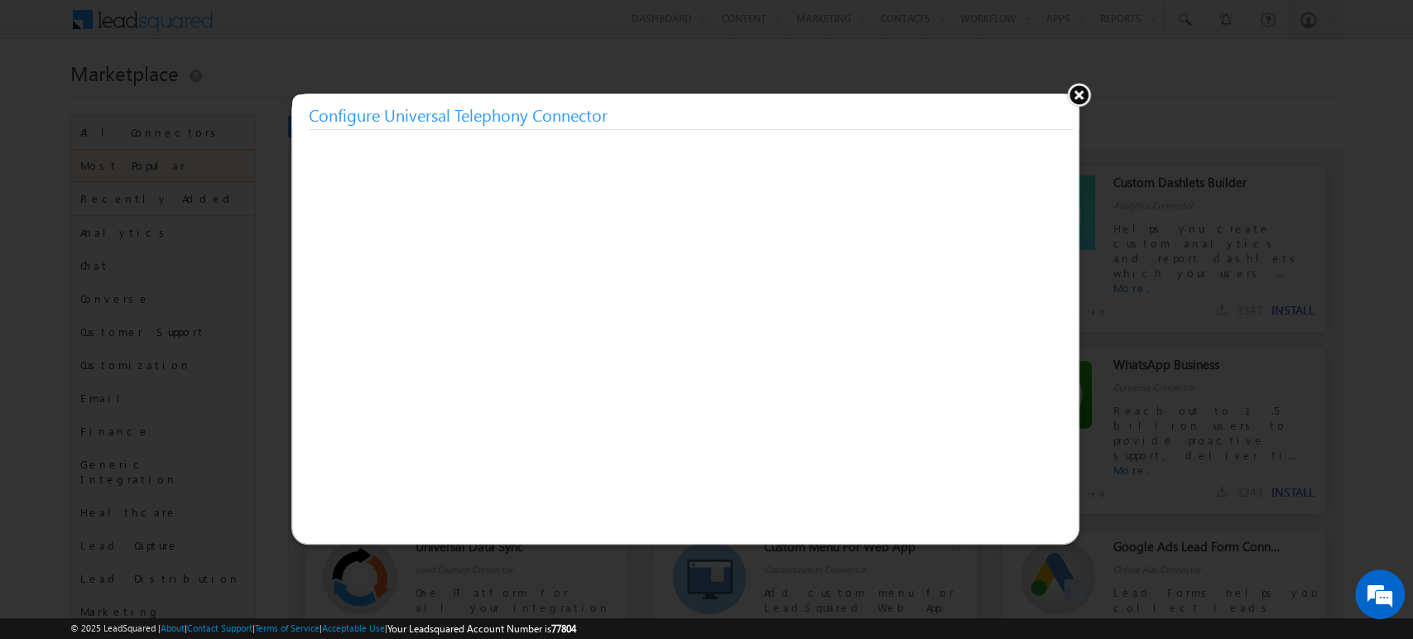
click at [1074, 91] on button at bounding box center [1078, 94] width 25 height 25
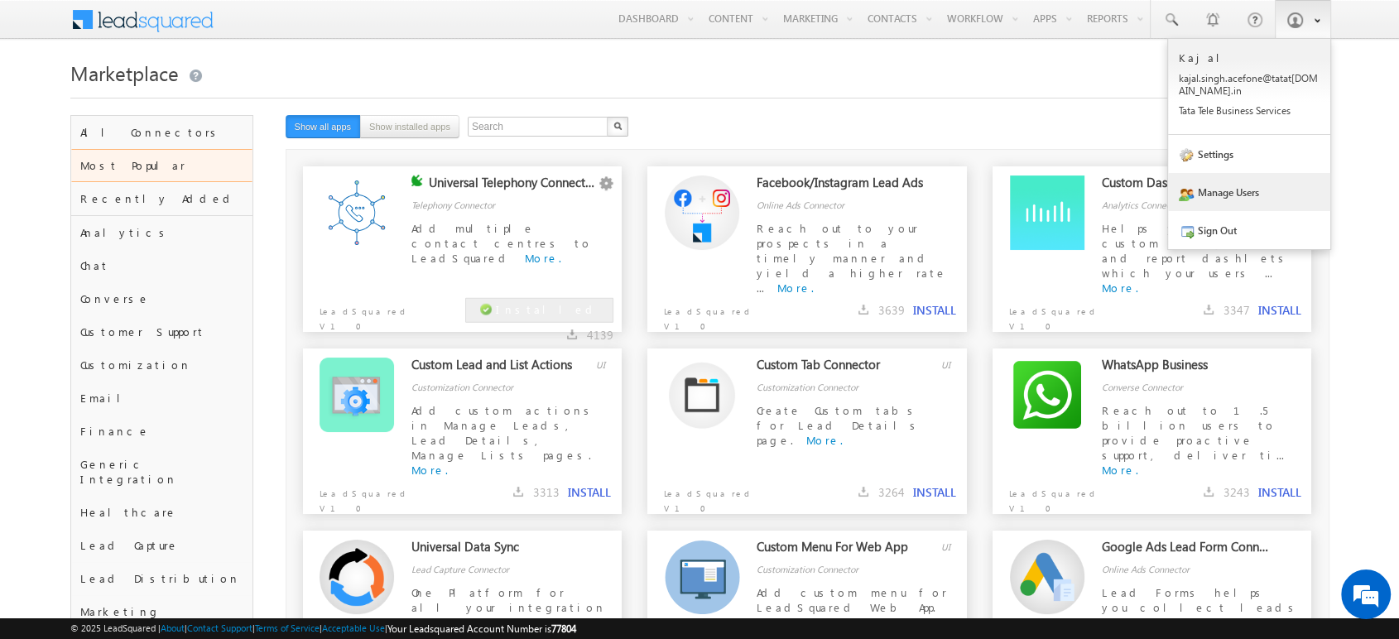
click at [1265, 180] on link "Manage Users" at bounding box center [1249, 192] width 162 height 38
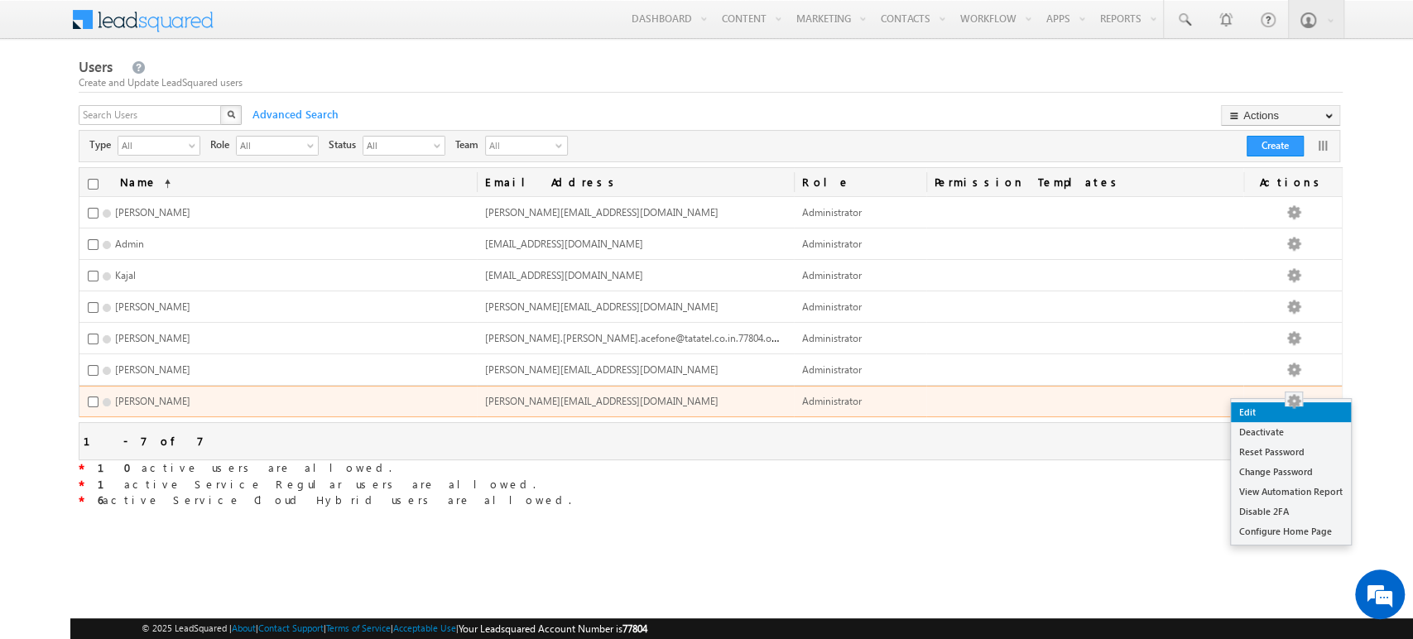
click at [1280, 408] on link "Edit" at bounding box center [1291, 412] width 120 height 20
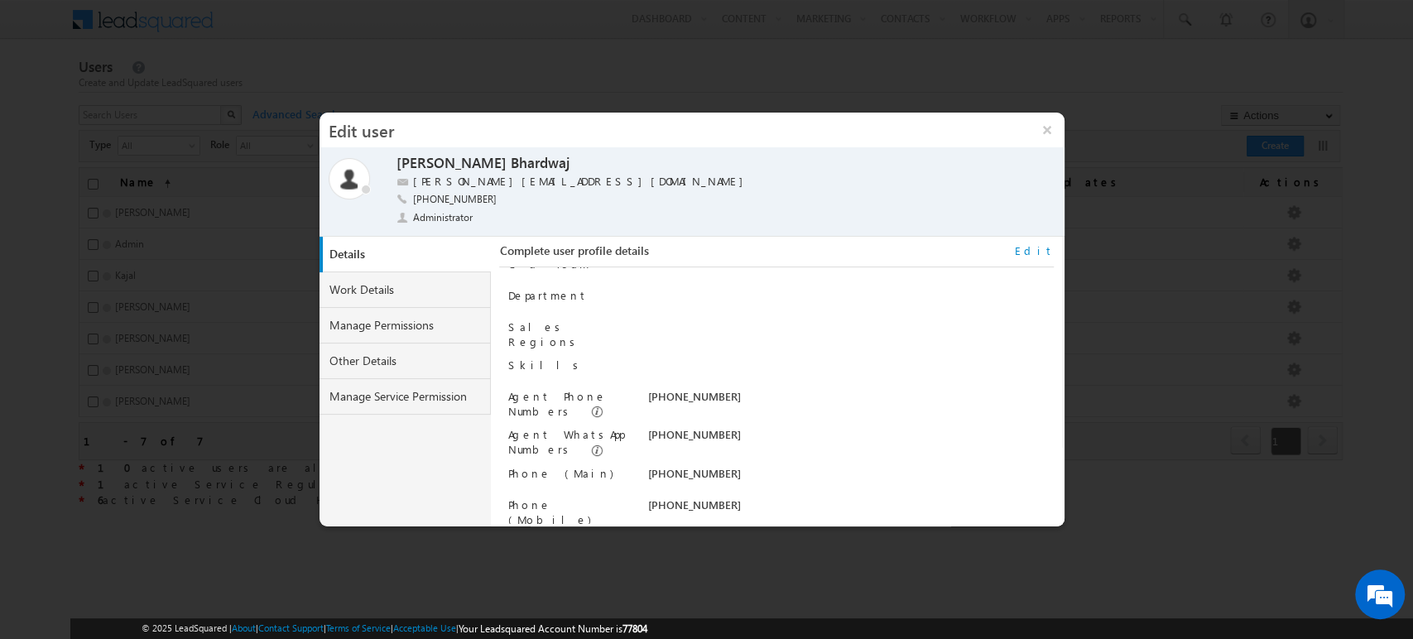
scroll to position [132, 0]
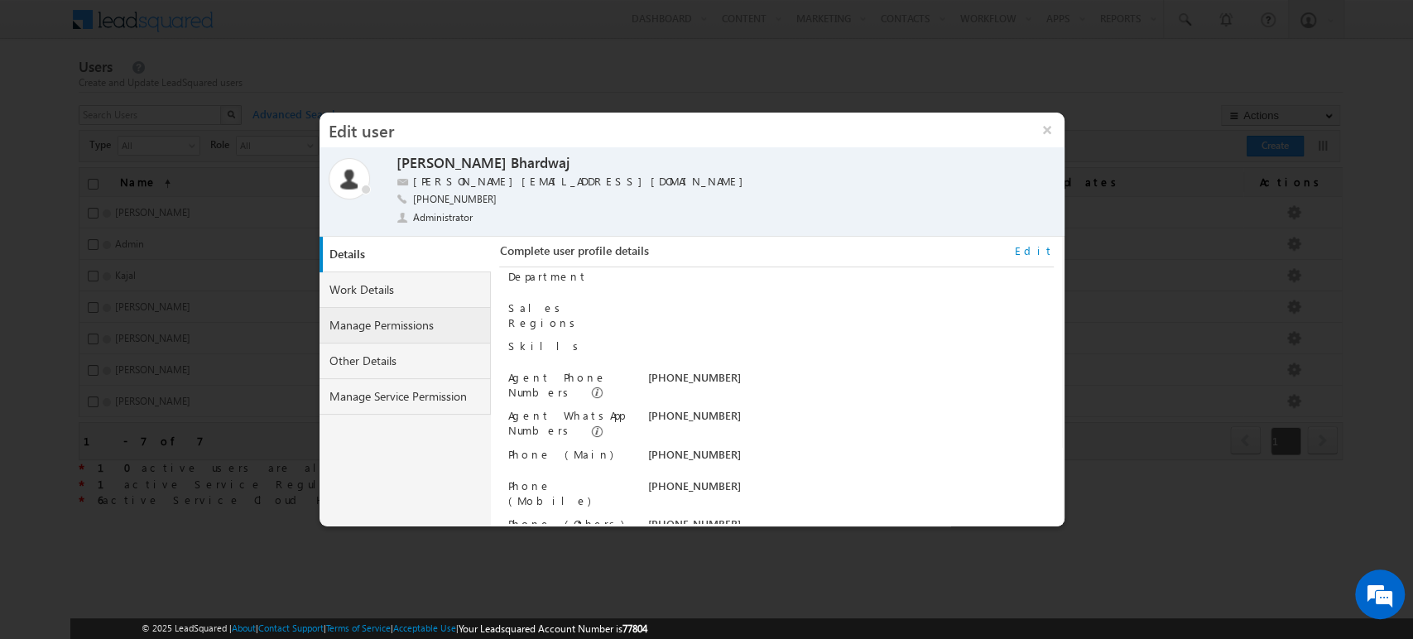
click at [366, 336] on link "Manage Permissions" at bounding box center [406, 326] width 172 height 36
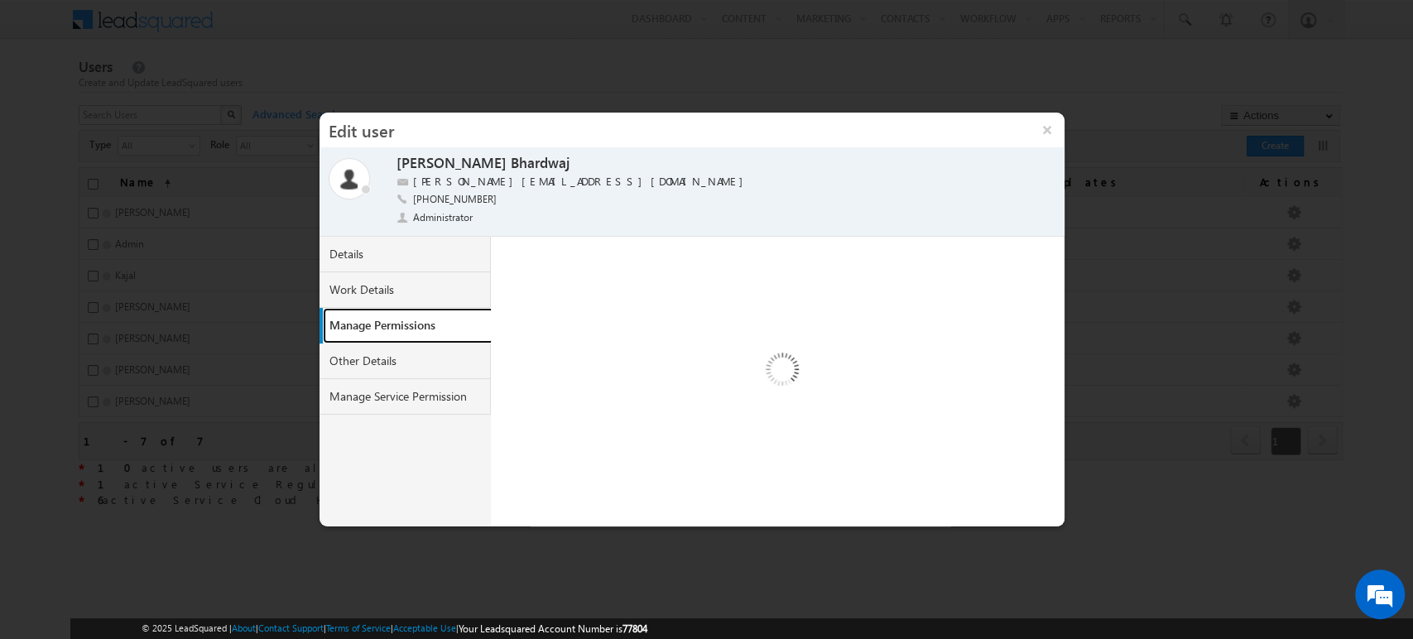
scroll to position [0, 0]
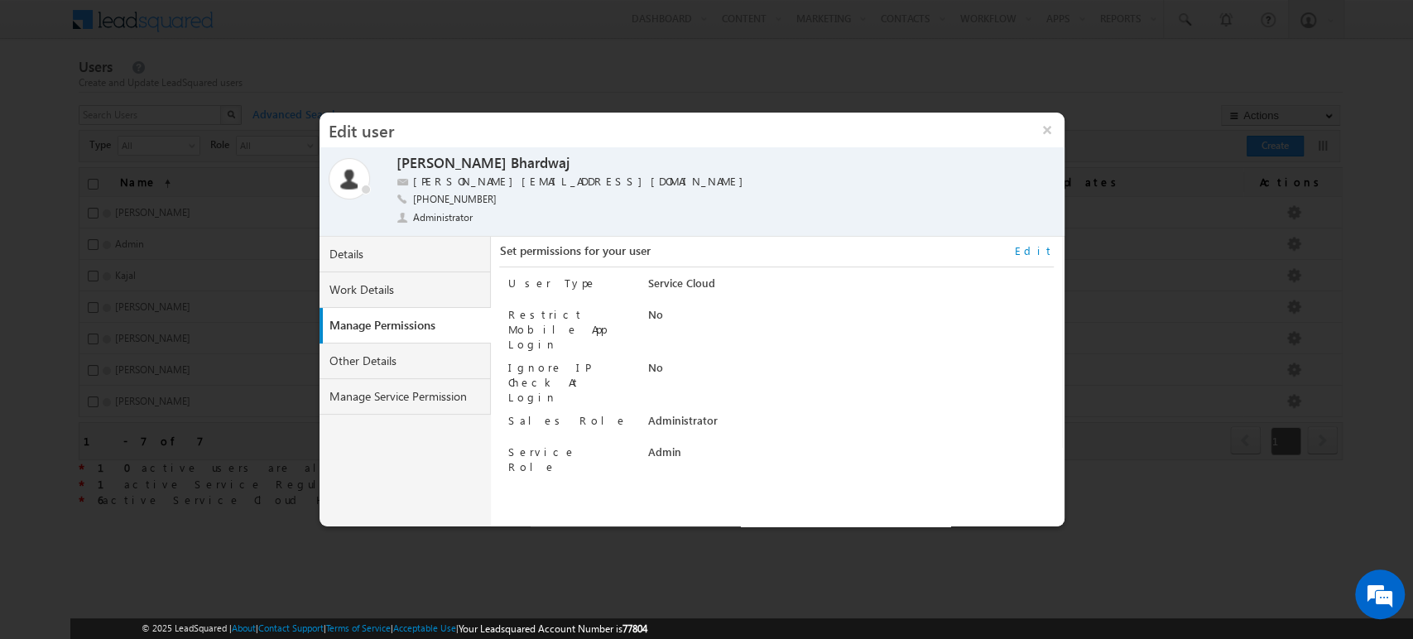
click at [1046, 252] on link "Edit" at bounding box center [1034, 250] width 39 height 15
select select "Administrator"
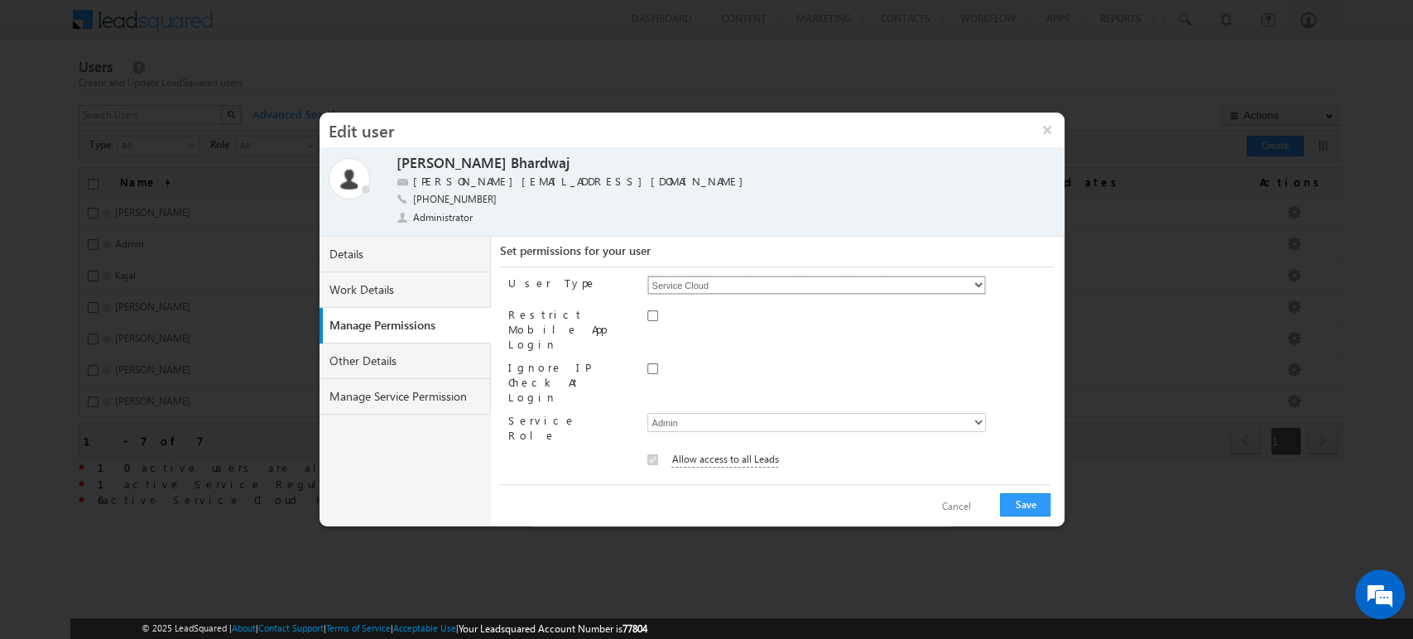
click at [721, 286] on select "Regular Service Cloud Sales + Service" at bounding box center [816, 285] width 339 height 19
select select "9"
click at [647, 276] on select "Regular Service Cloud Sales + Service" at bounding box center [816, 285] width 339 height 19
click at [1035, 497] on button "Save" at bounding box center [1025, 504] width 50 height 23
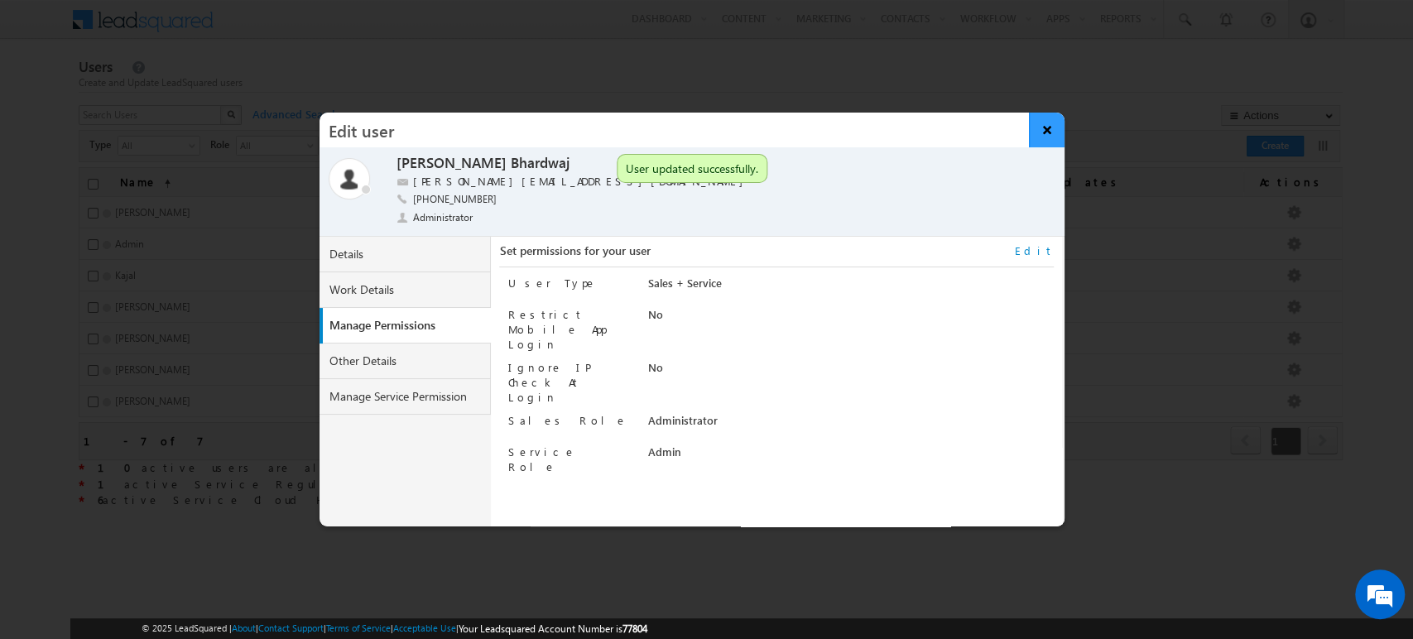
click at [1042, 132] on button "×" at bounding box center [1047, 130] width 36 height 35
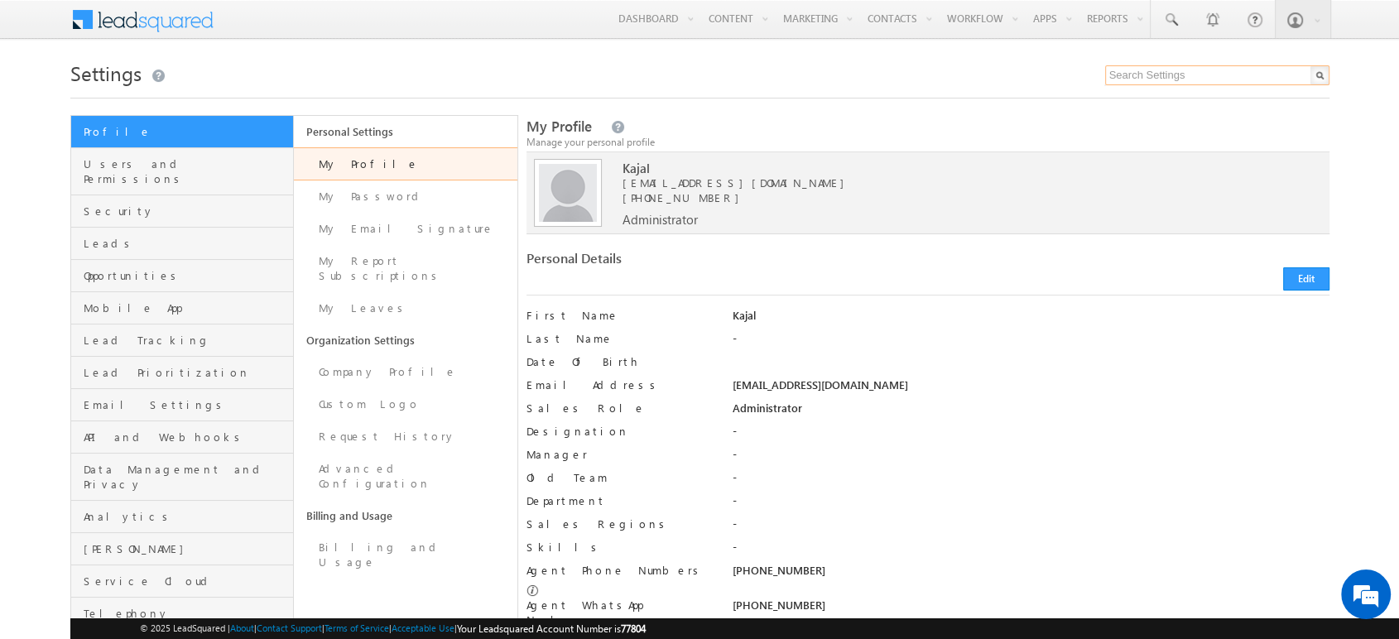
click at [1194, 75] on input "text" at bounding box center [1217, 75] width 224 height 20
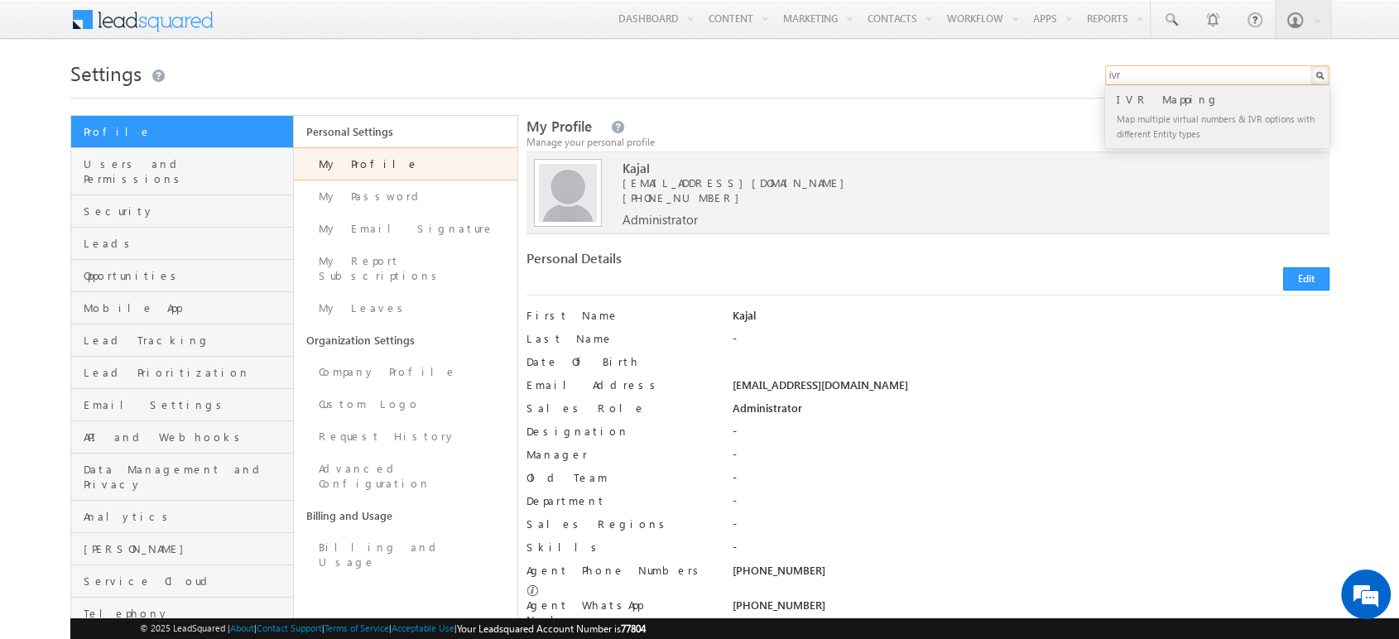
type input "ivr"
click at [1165, 107] on div "IVR Mapping" at bounding box center [1224, 99] width 222 height 18
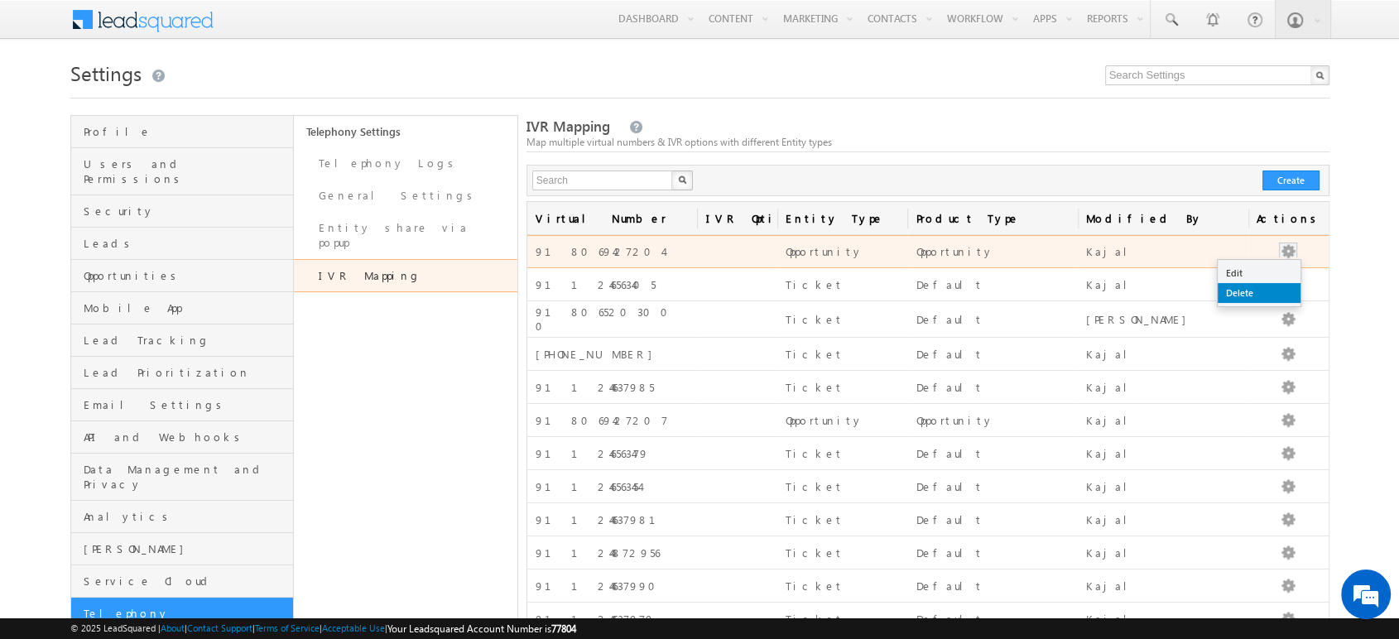
click at [1271, 284] on link "Delete" at bounding box center [1259, 293] width 83 height 20
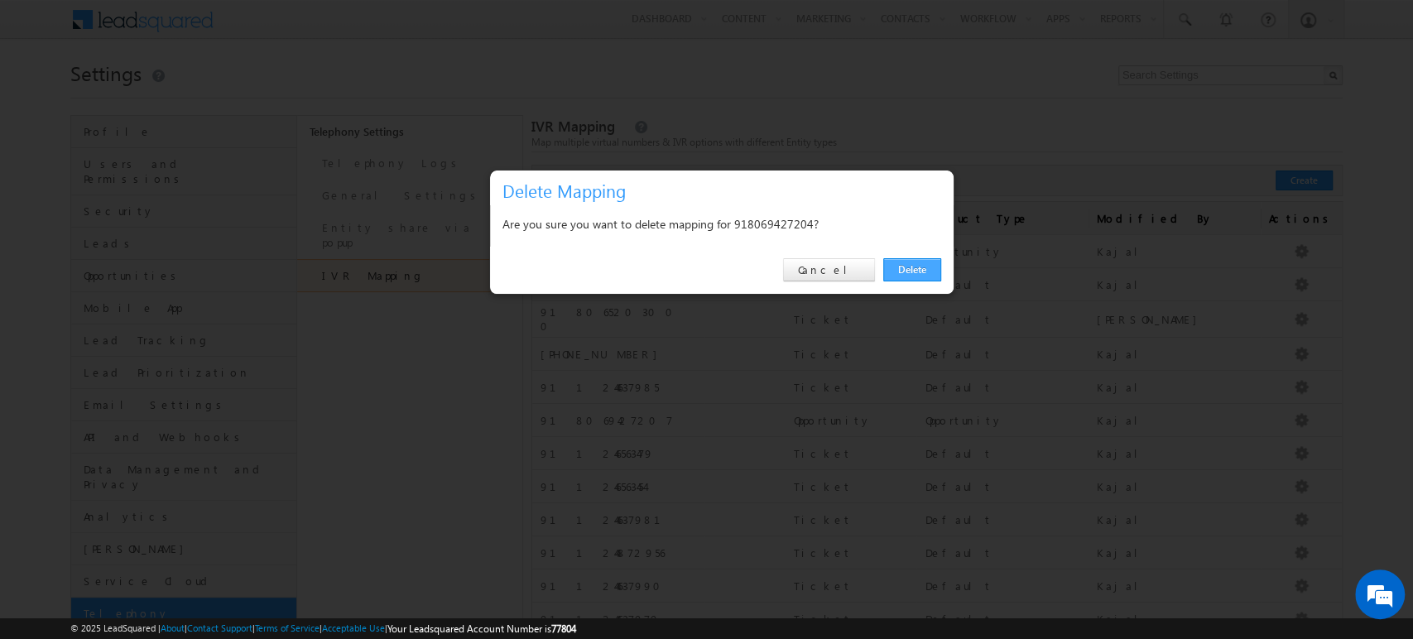
click at [900, 267] on link "Delete" at bounding box center [912, 269] width 58 height 23
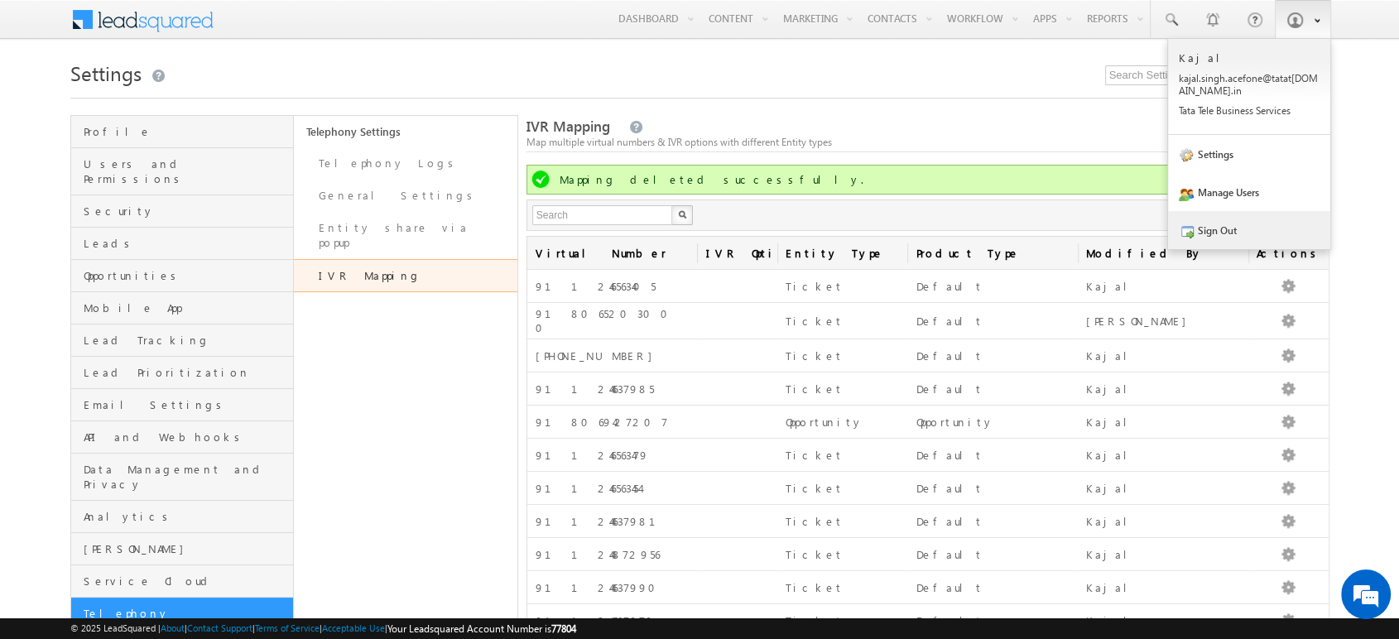
click at [1246, 228] on link "Sign Out" at bounding box center [1249, 230] width 162 height 38
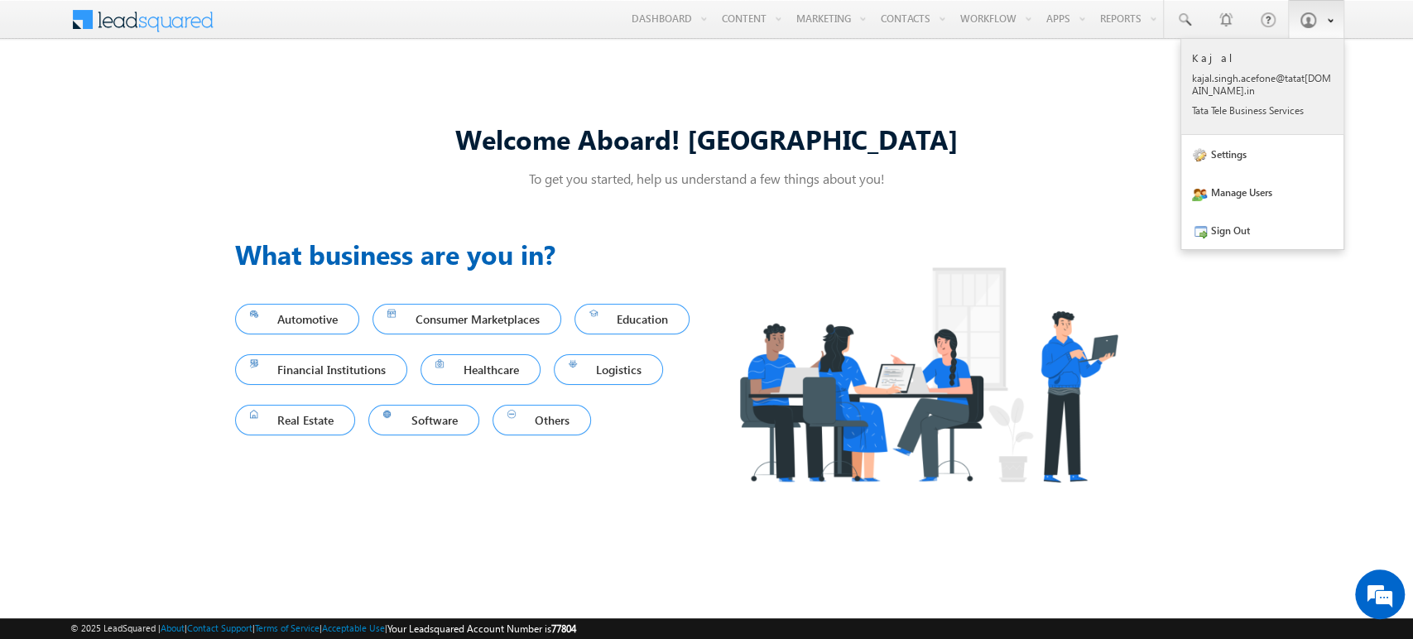
click at [1294, 39] on link "Kajal kajal .sing h.ace fone@ tatat [DOMAIN_NAME] .in Tata Tele Busin ess Servi…" at bounding box center [1262, 87] width 162 height 96
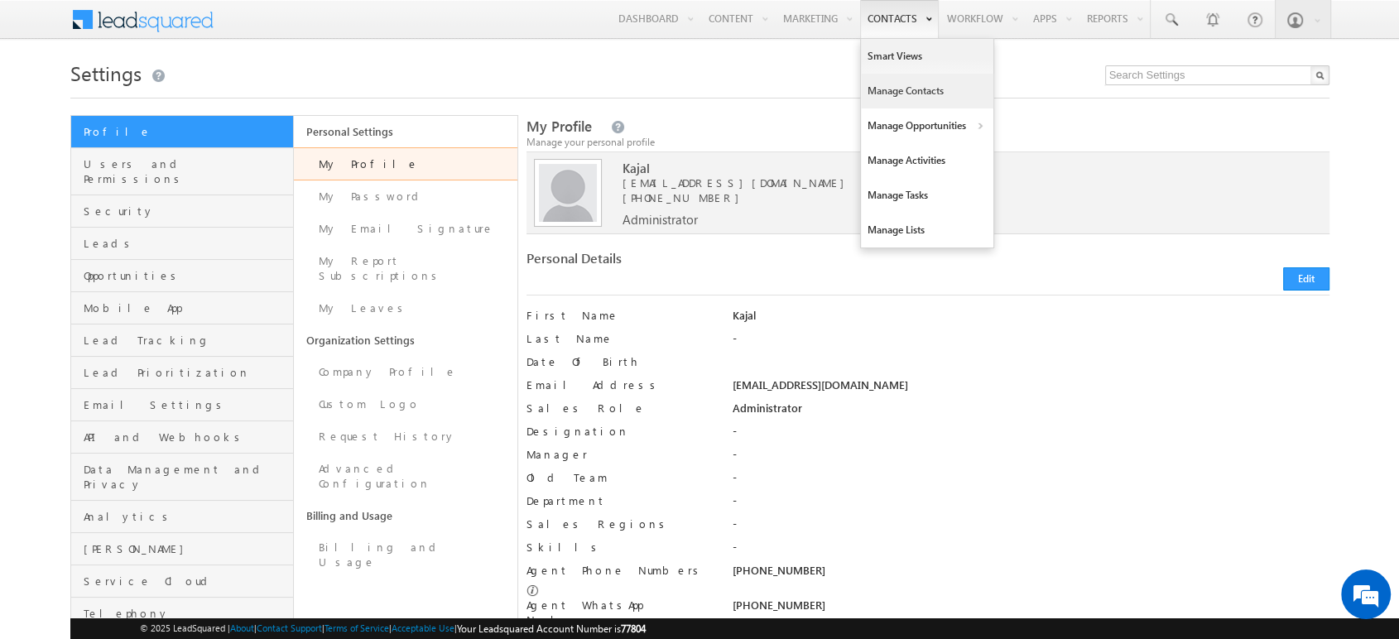
click at [892, 91] on link "Manage Contacts" at bounding box center [927, 91] width 132 height 35
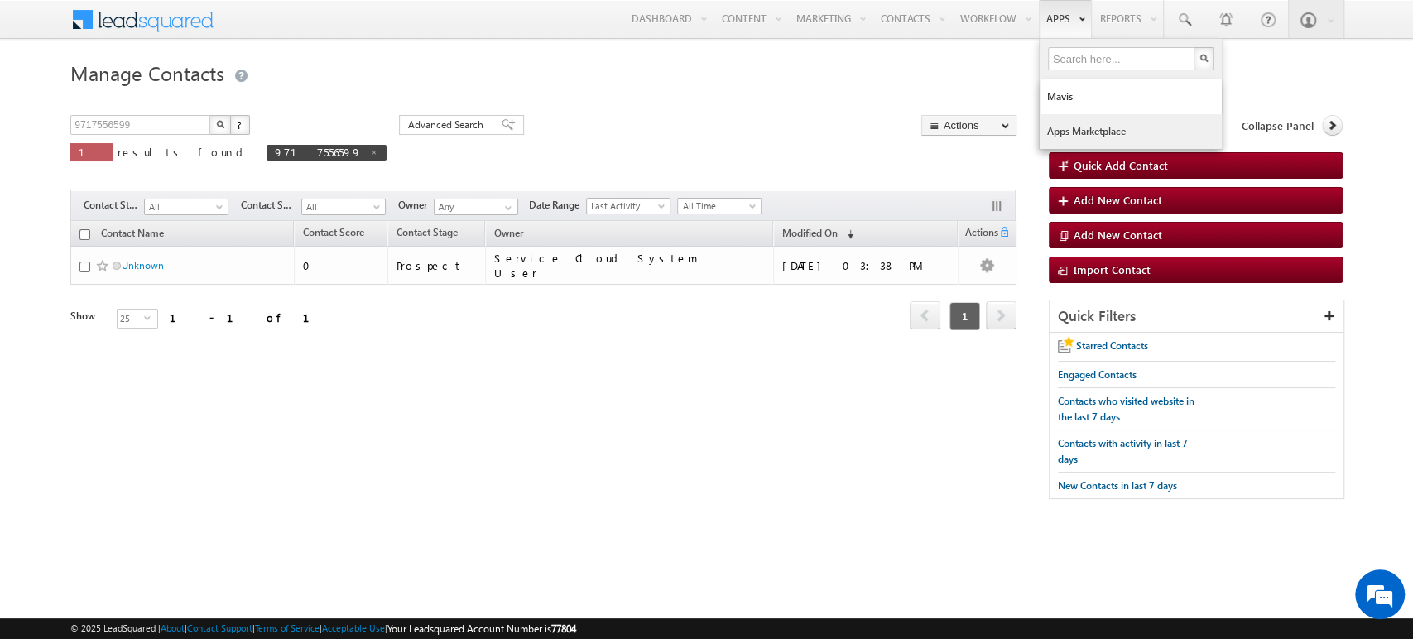
click at [1069, 126] on link "Apps Marketplace" at bounding box center [1131, 131] width 182 height 35
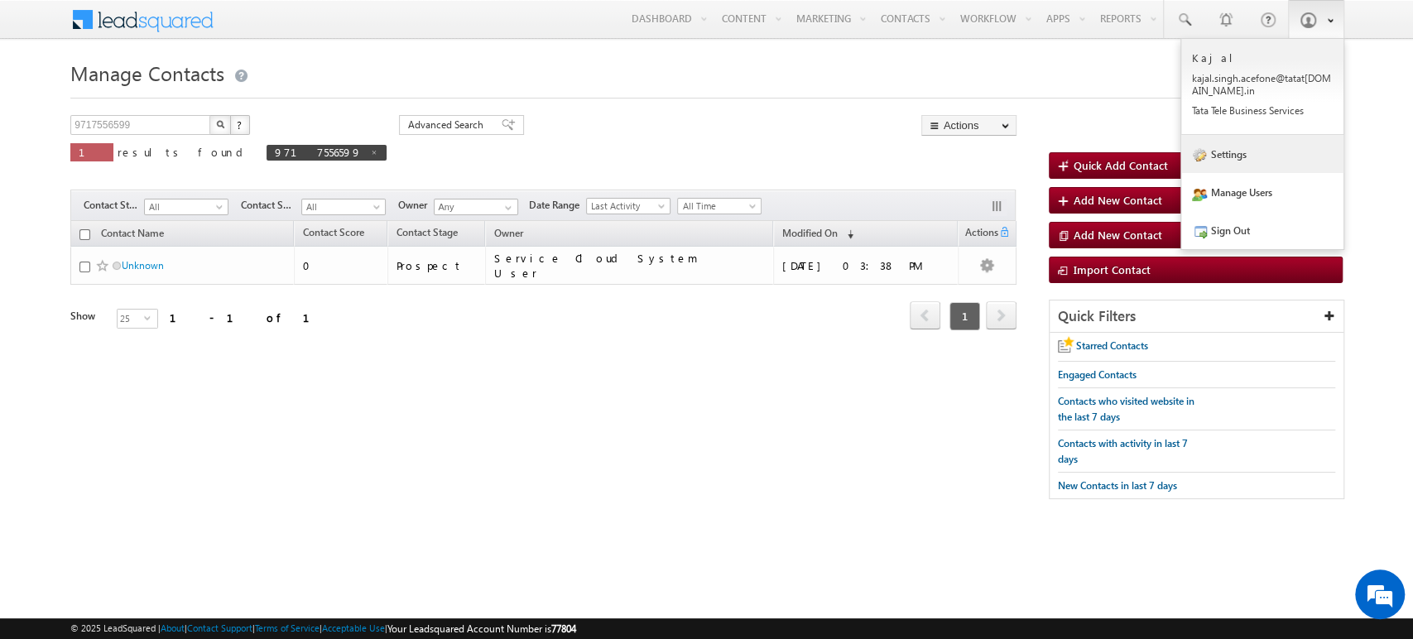
click at [1231, 147] on link "Settings" at bounding box center [1262, 154] width 162 height 38
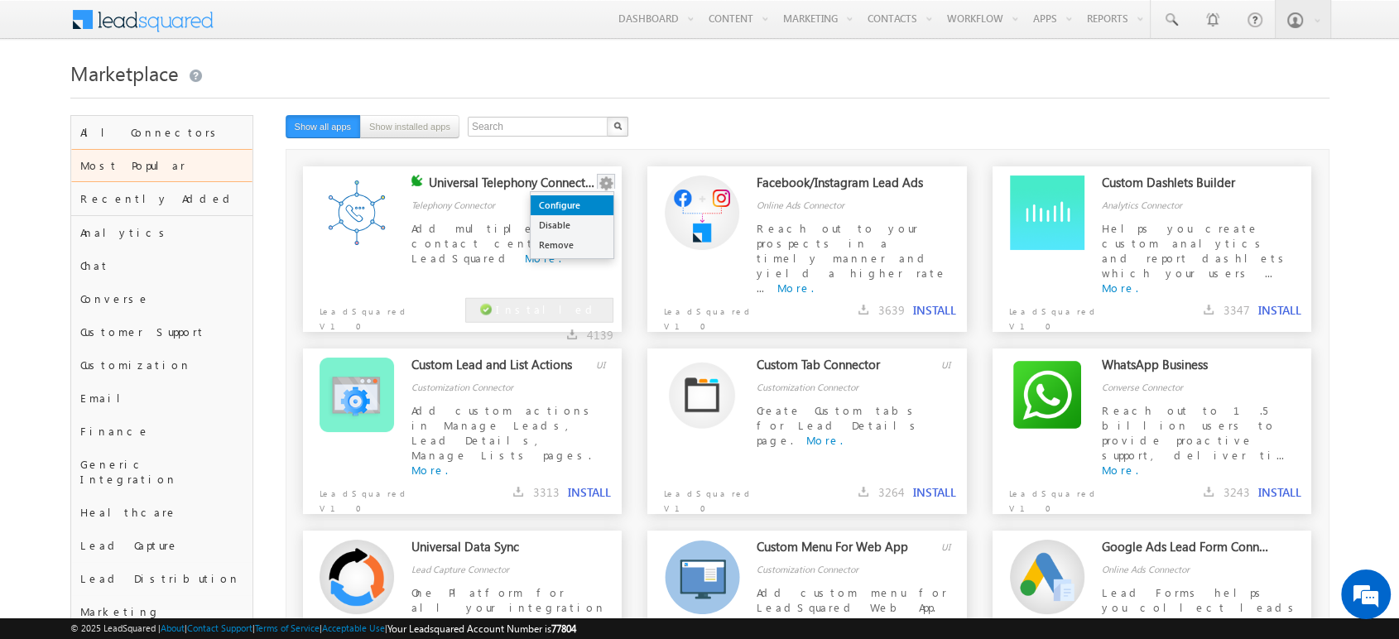
click at [589, 205] on link "Configure" at bounding box center [572, 205] width 83 height 20
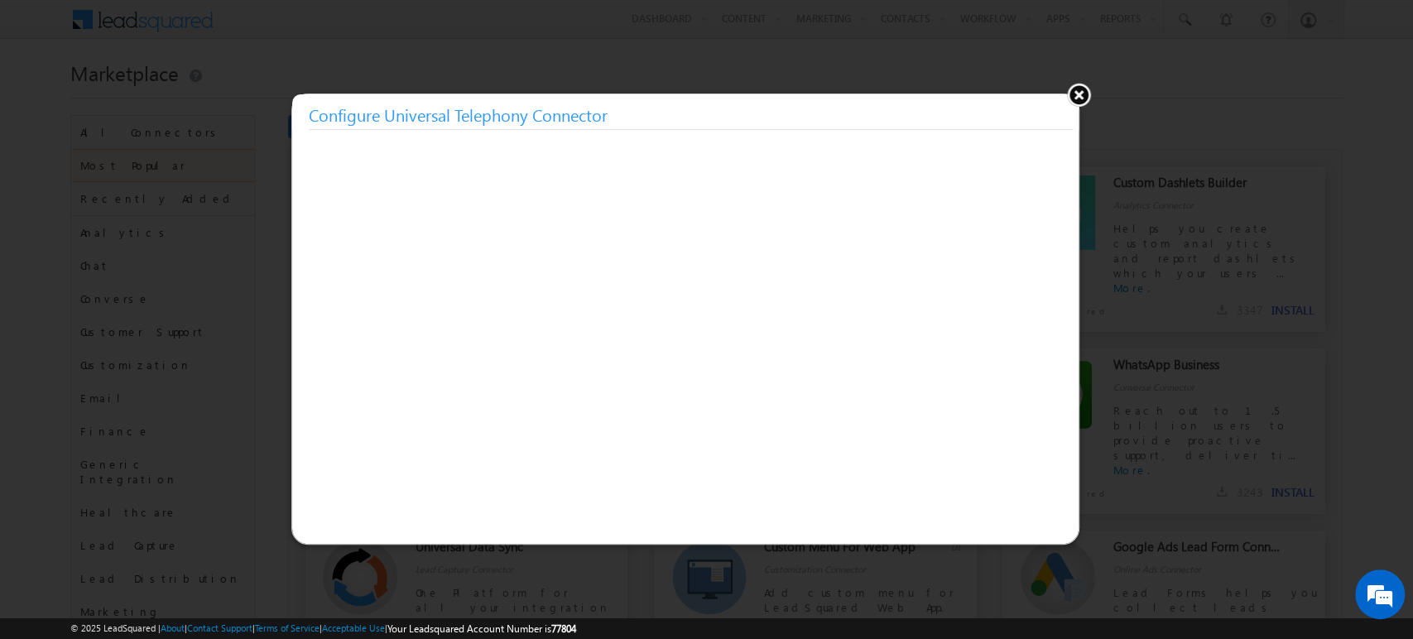
click at [1087, 92] on button at bounding box center [1078, 94] width 25 height 25
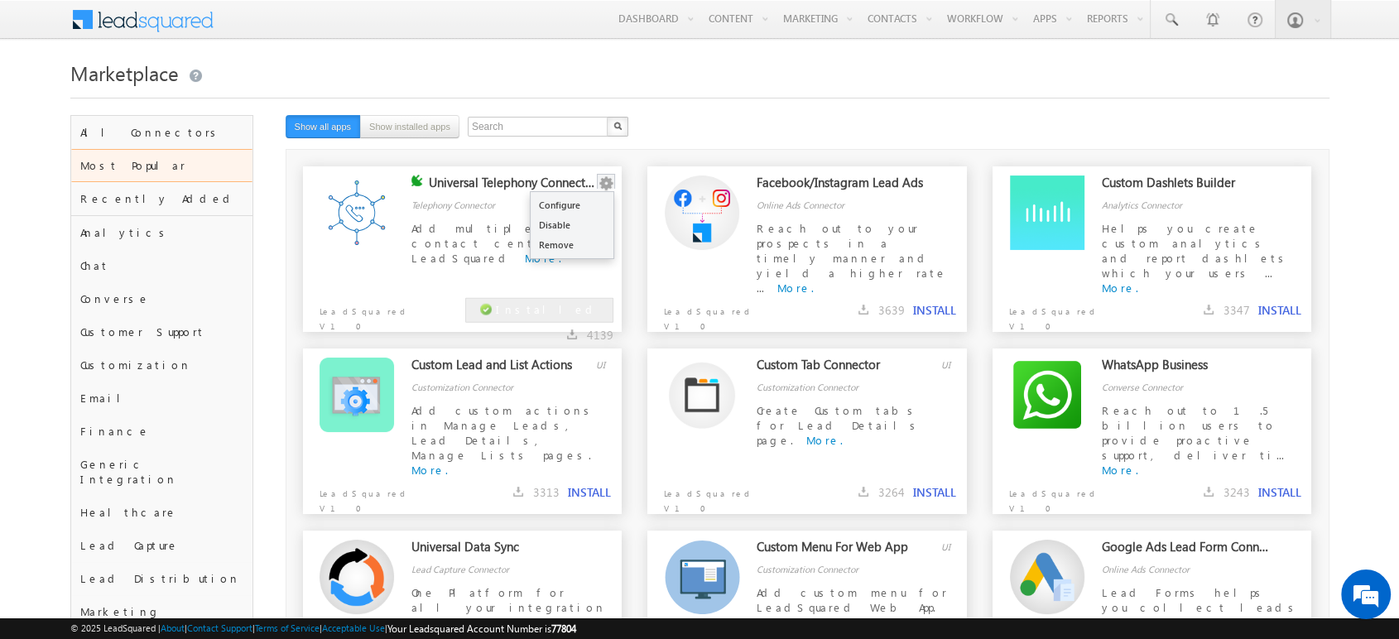
click at [603, 184] on button "button" at bounding box center [606, 183] width 17 height 17
click at [587, 201] on link "Configure" at bounding box center [572, 205] width 83 height 20
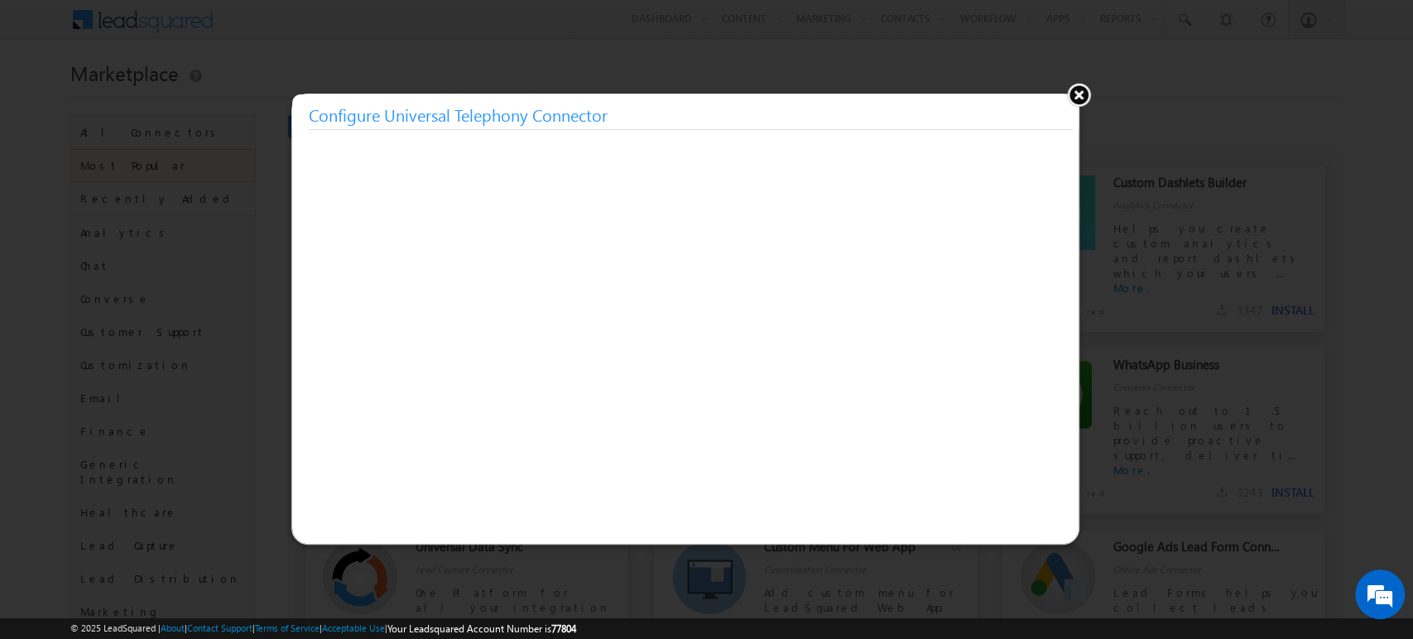
click at [1082, 99] on button at bounding box center [1078, 94] width 25 height 25
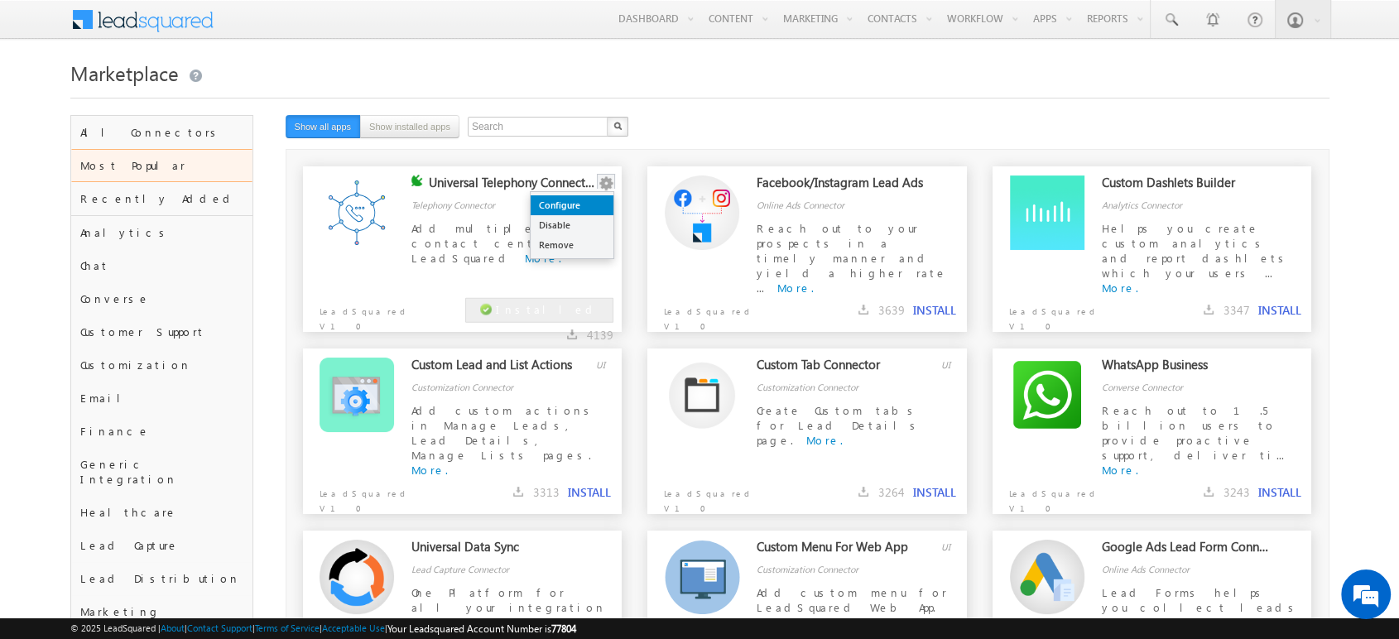
click at [596, 210] on link "Configure" at bounding box center [572, 205] width 83 height 20
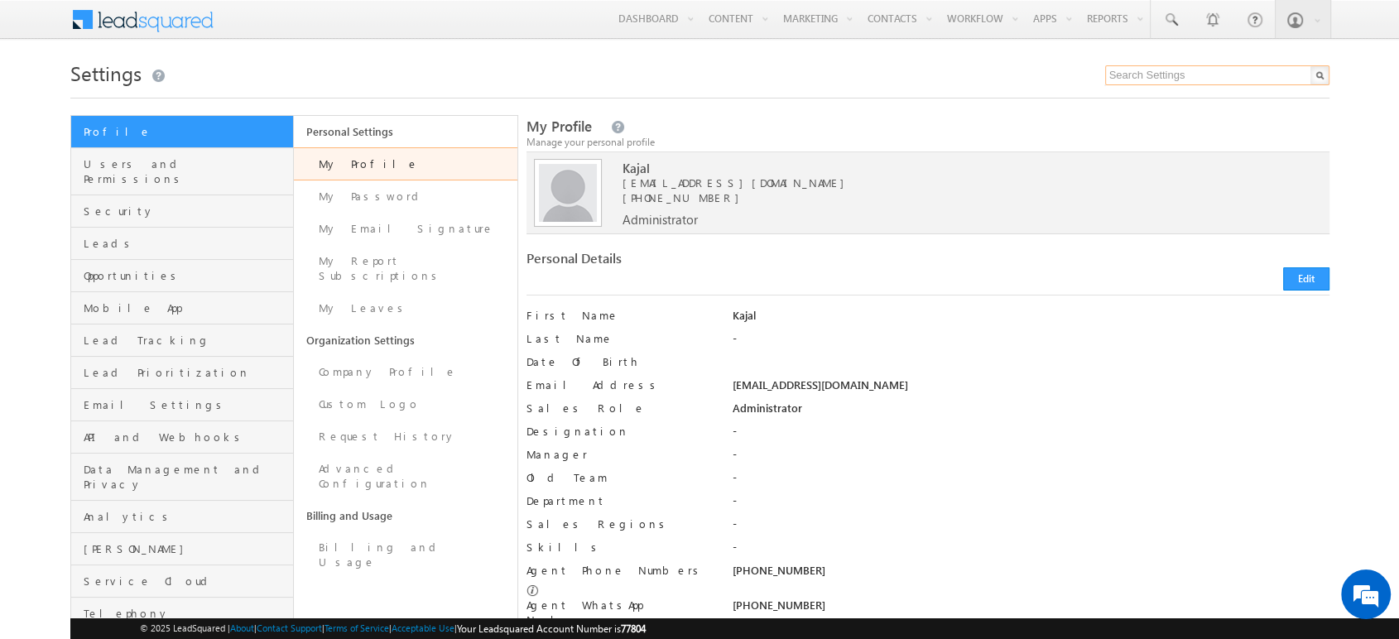
click at [1165, 74] on input "text" at bounding box center [1217, 75] width 224 height 20
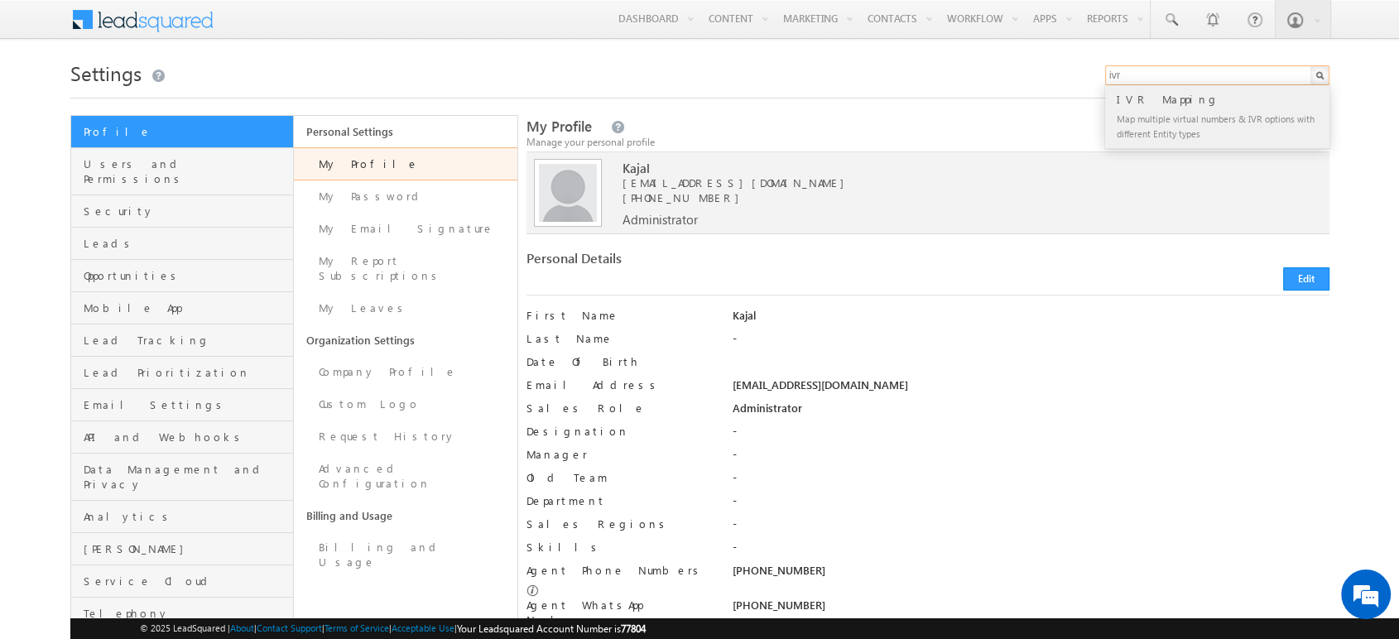
type input "ivr"
click at [1156, 106] on div "IVR Mapping" at bounding box center [1224, 99] width 222 height 18
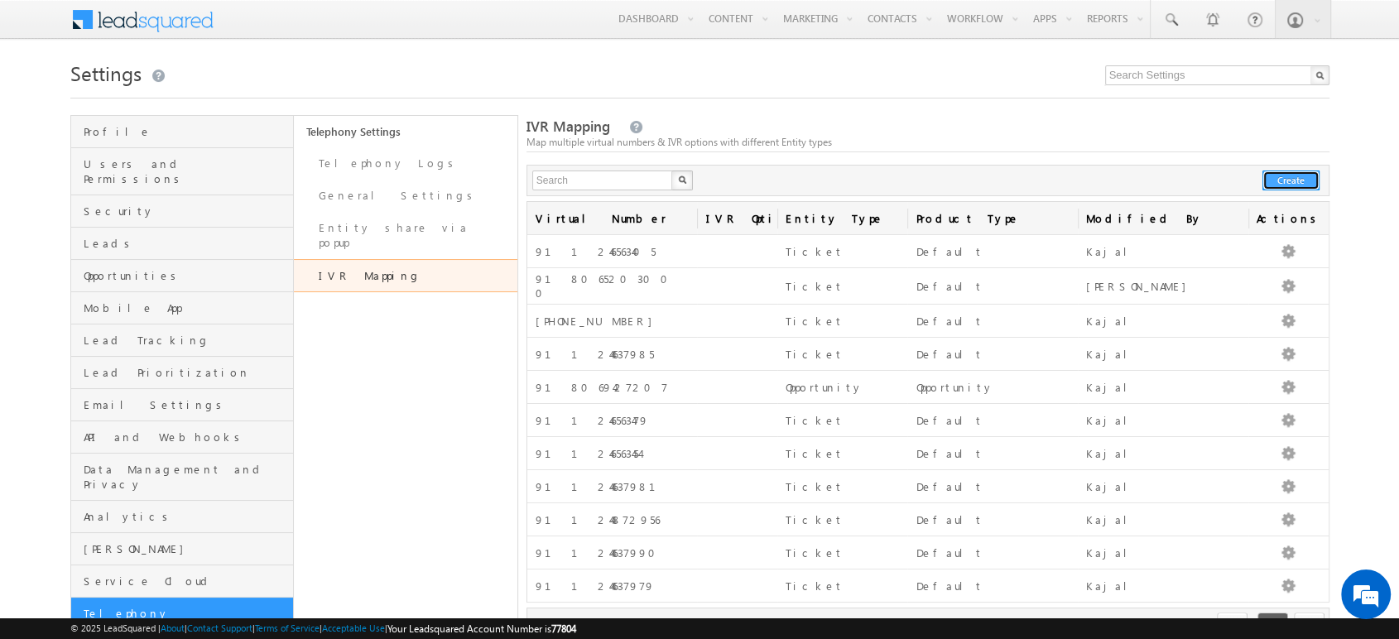
click at [1290, 180] on button "Create" at bounding box center [1290, 181] width 57 height 20
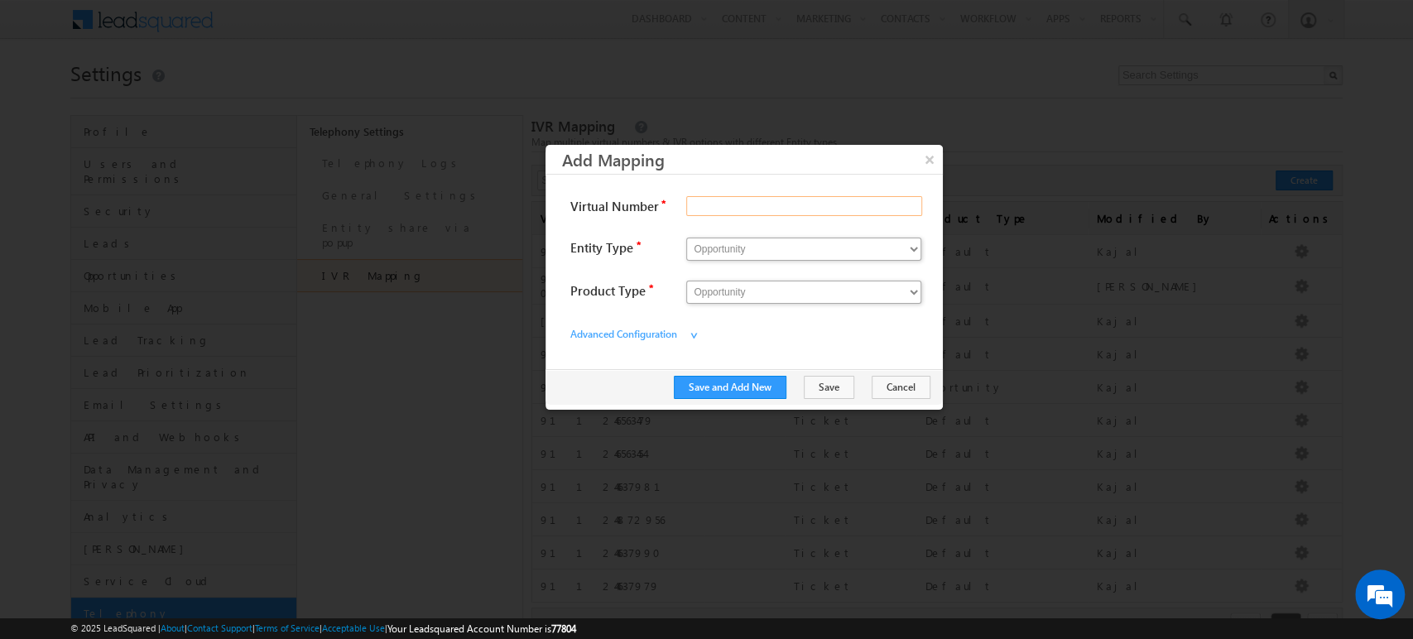
click at [734, 199] on input "Virtual Number" at bounding box center [804, 206] width 236 height 20
paste input "918069427204"
type input "918069427204"
click at [740, 244] on select "Opportunity Ticket" at bounding box center [803, 249] width 235 height 23
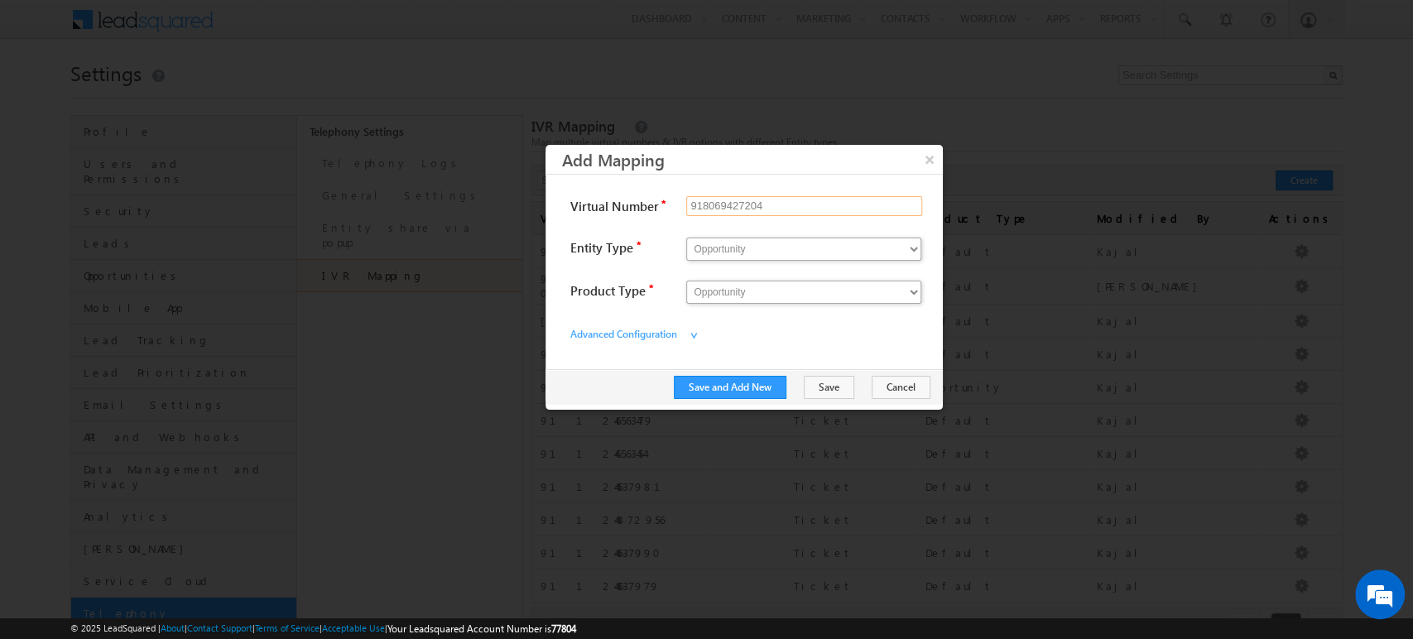
click at [772, 206] on input "918069427204" at bounding box center [804, 206] width 236 height 20
click at [840, 378] on button "Save" at bounding box center [829, 387] width 50 height 23
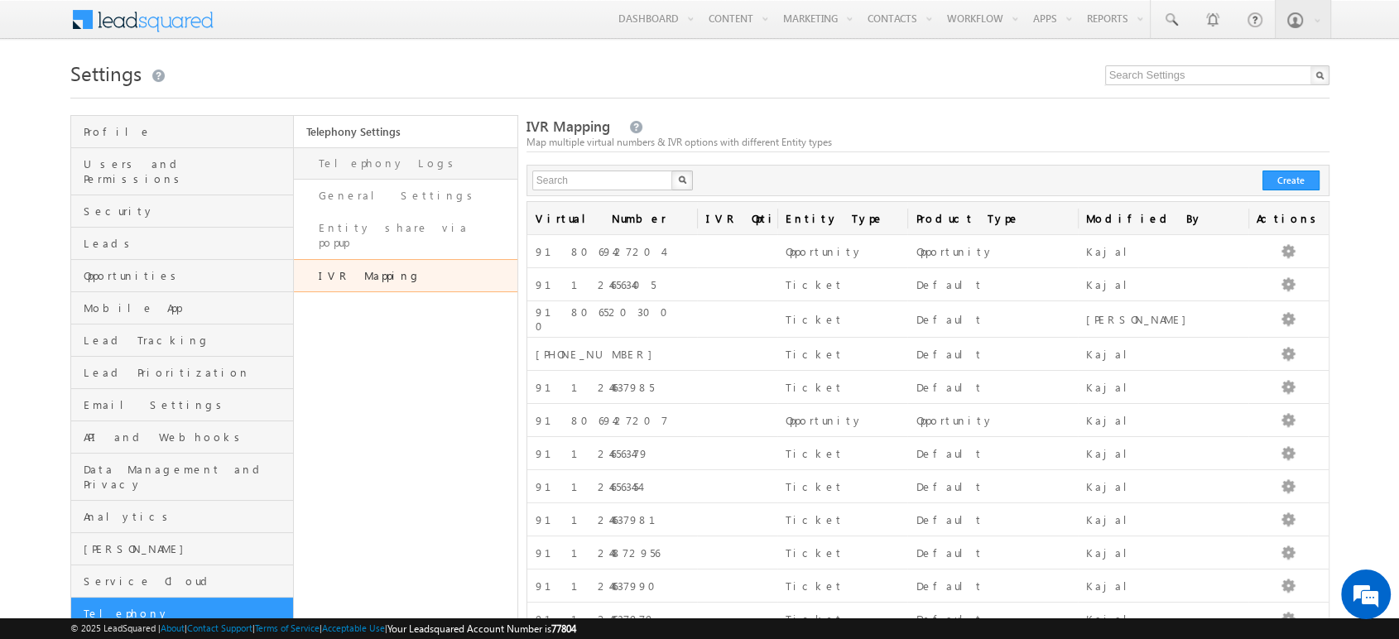
click link "Telephony Logs"
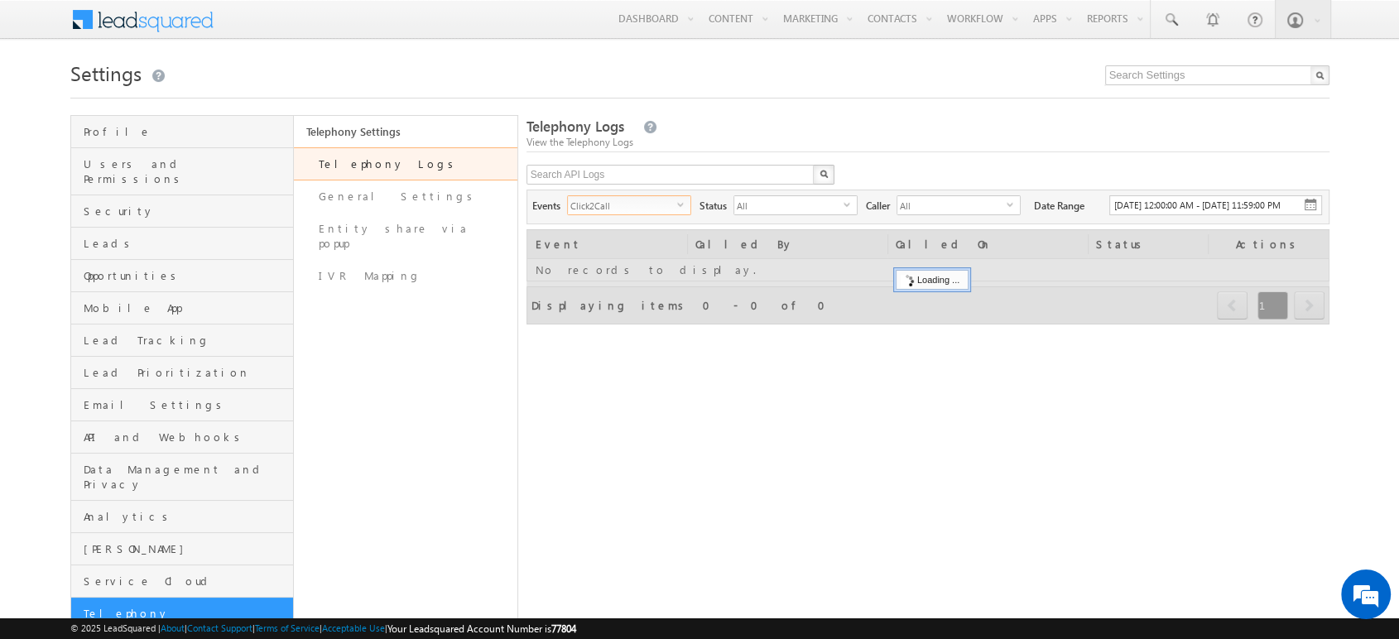
click at [665, 204] on span "Click2Call" at bounding box center [622, 205] width 109 height 18
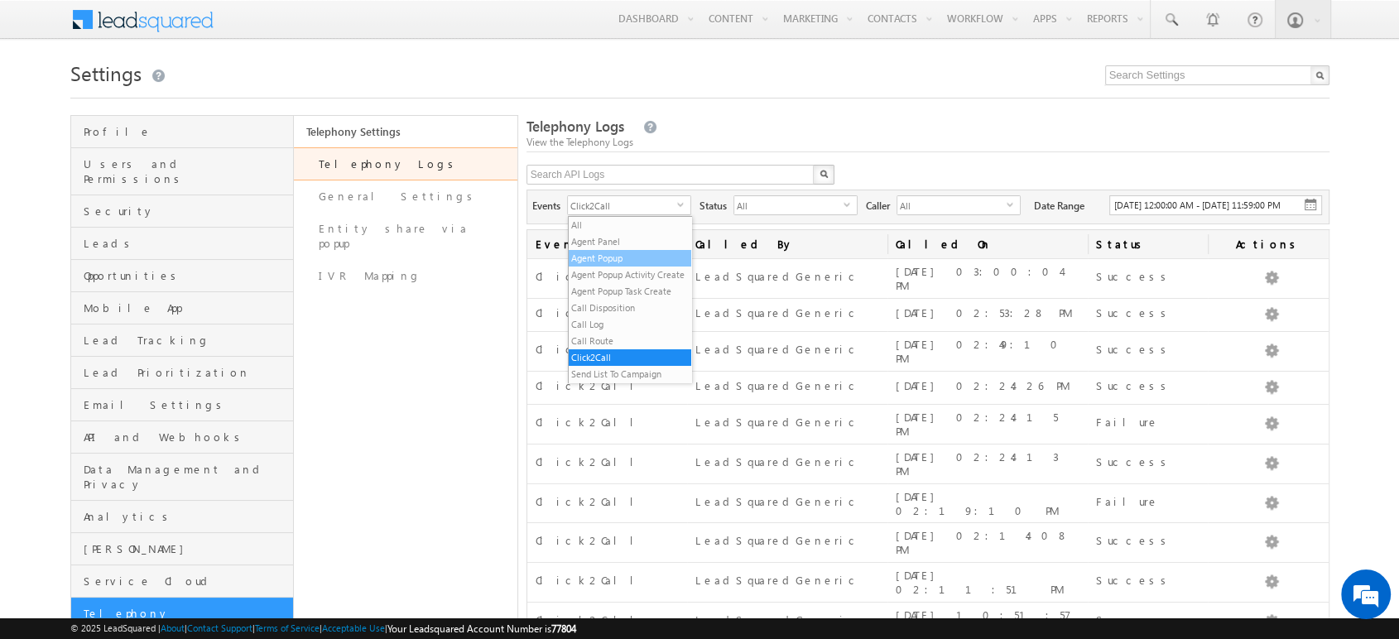
drag, startPoint x: 625, startPoint y: 253, endPoint x: 603, endPoint y: 259, distance: 22.3
click at [603, 259] on li "Agent Popup" at bounding box center [630, 258] width 123 height 17
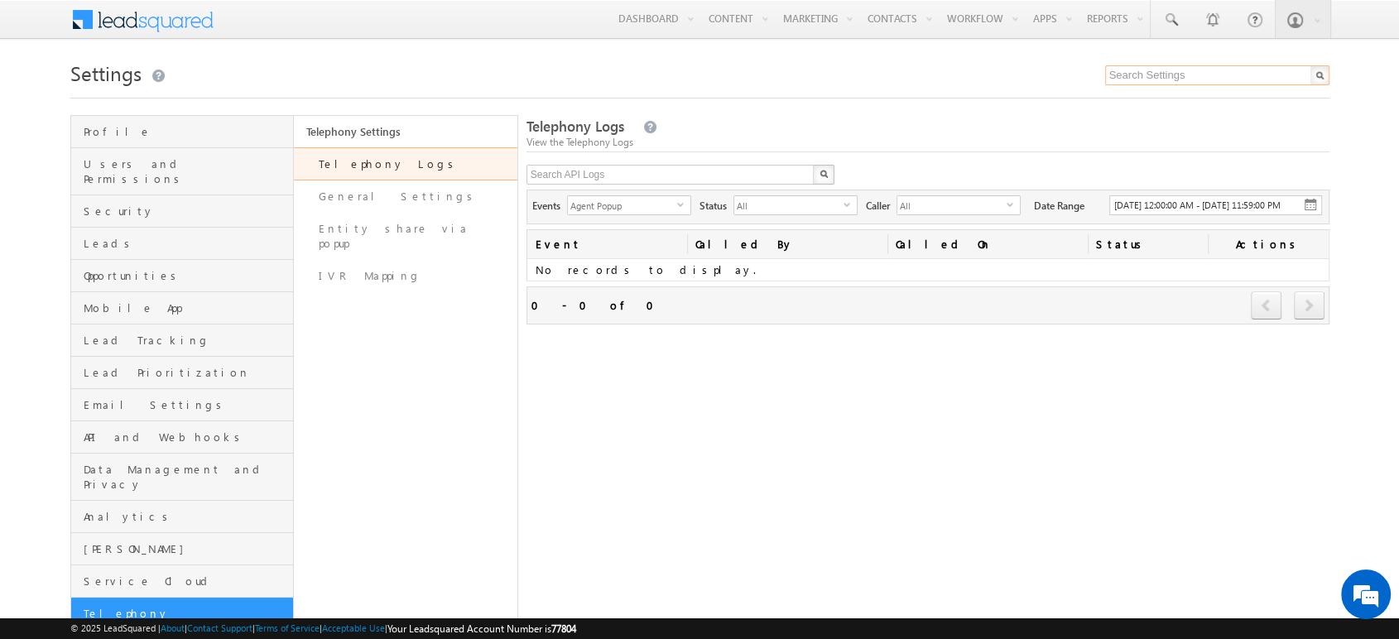
click at [1201, 70] on input "text" at bounding box center [1217, 75] width 224 height 20
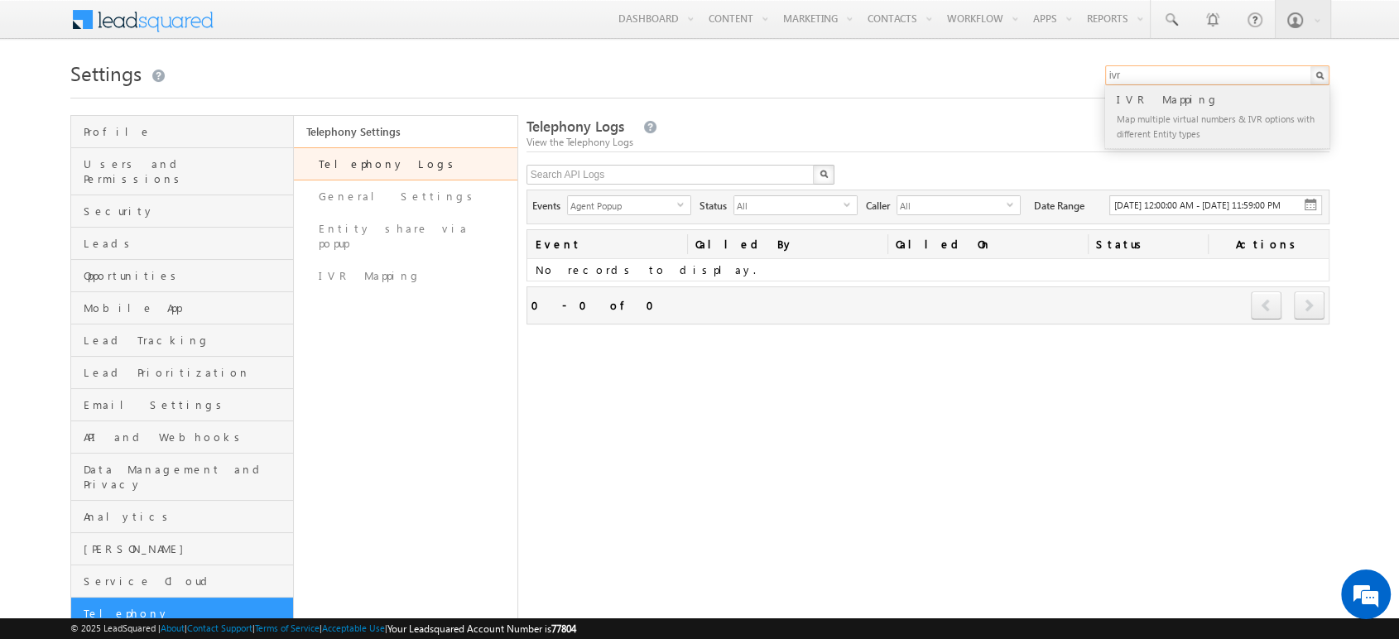
type input "ivr"
click at [1174, 114] on div "Map multiple virtual numbers & IVR options with different Entity types" at bounding box center [1224, 125] width 222 height 35
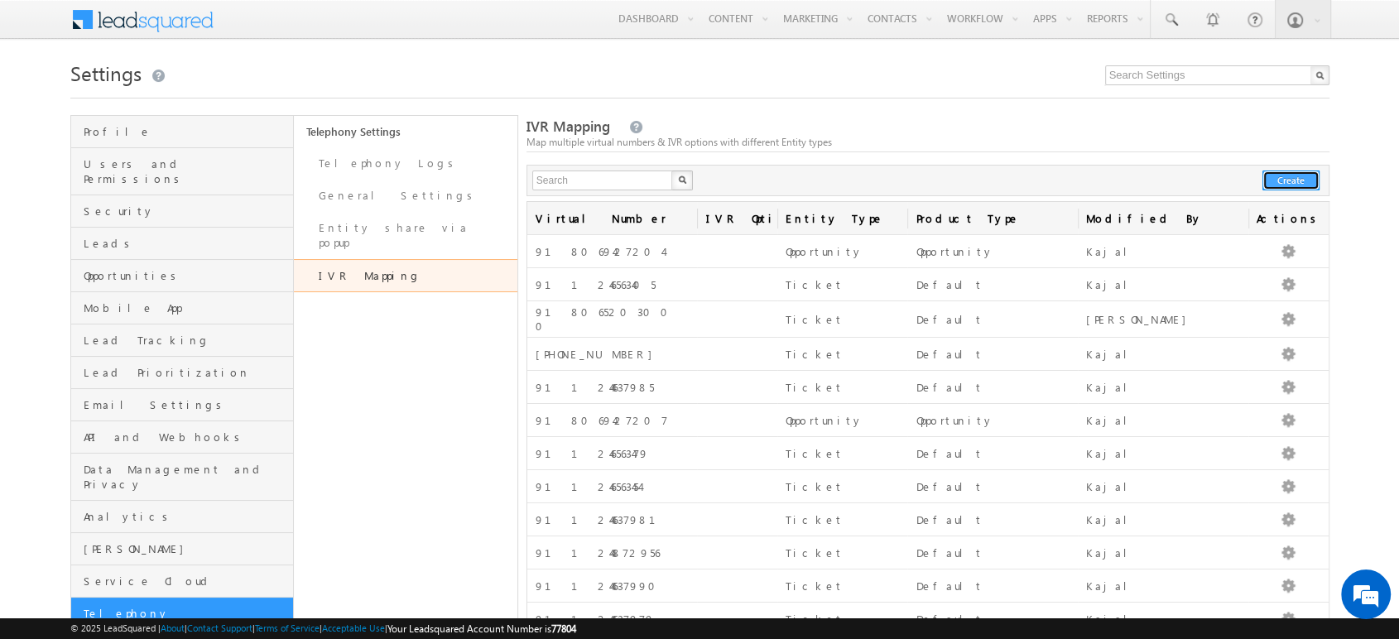
click at [1292, 177] on button "Create" at bounding box center [1290, 181] width 57 height 20
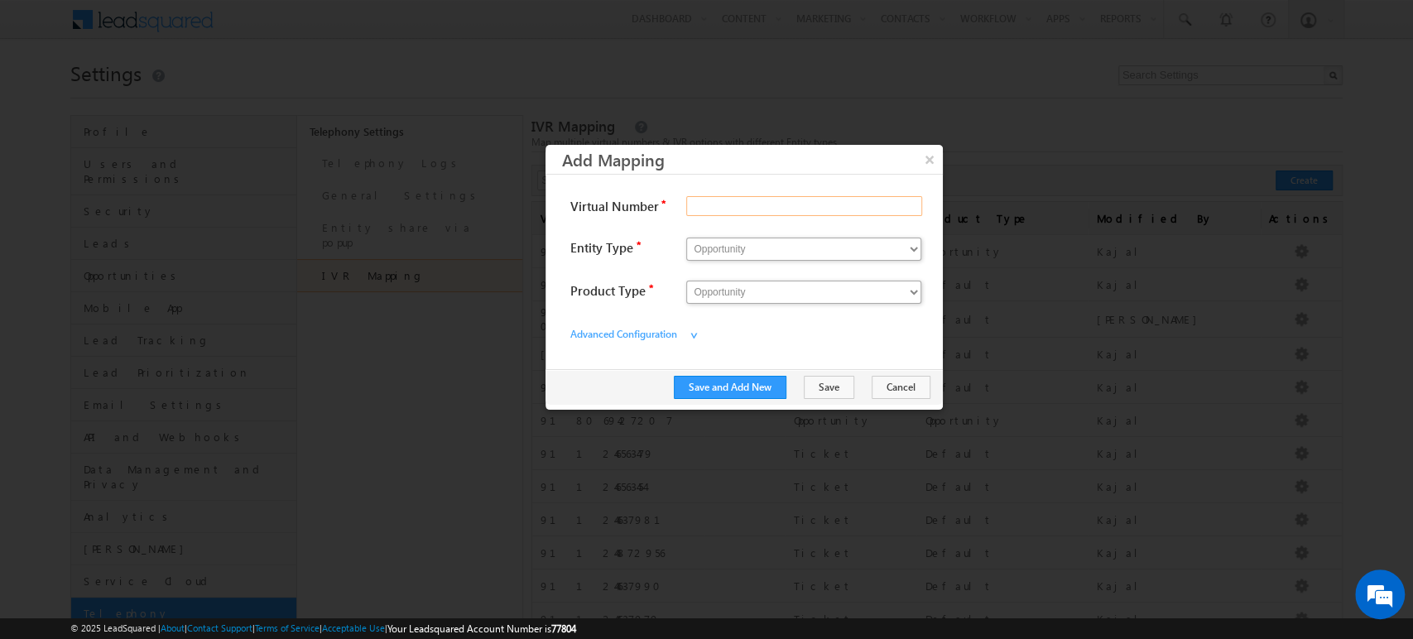
click at [760, 204] on input "Virtual Number" at bounding box center [804, 206] width 236 height 20
paste input "+918069427212"
type input "918069427212"
click at [848, 385] on button "Save" at bounding box center [829, 387] width 50 height 23
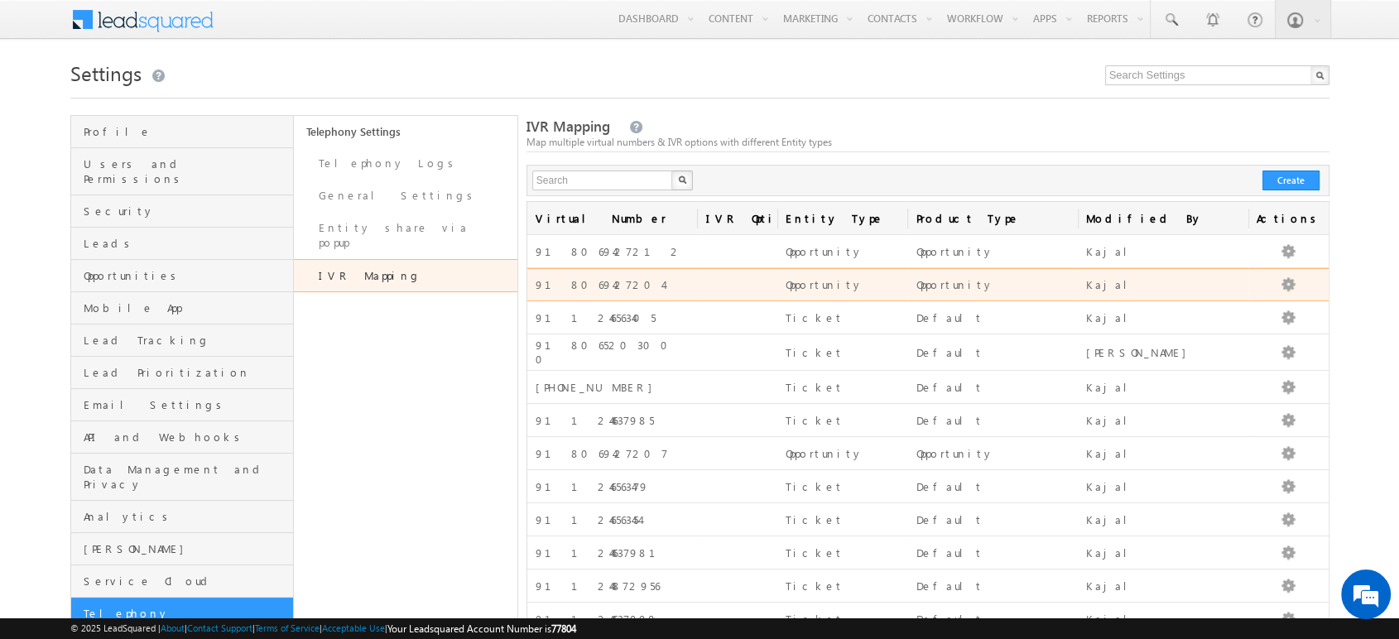
click at [583, 287] on div "918069427204" at bounding box center [613, 285] width 154 height 14
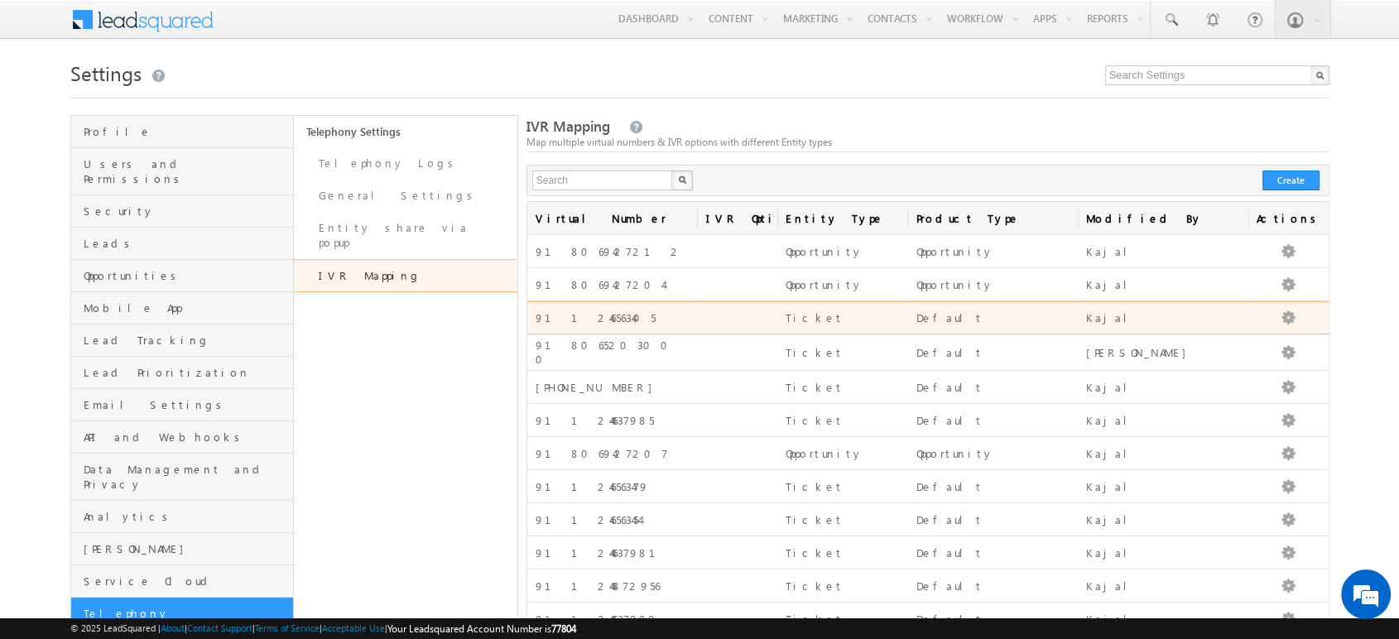
click at [570, 322] on div "911246563405" at bounding box center [613, 318] width 154 height 14
copy div "911246563405"
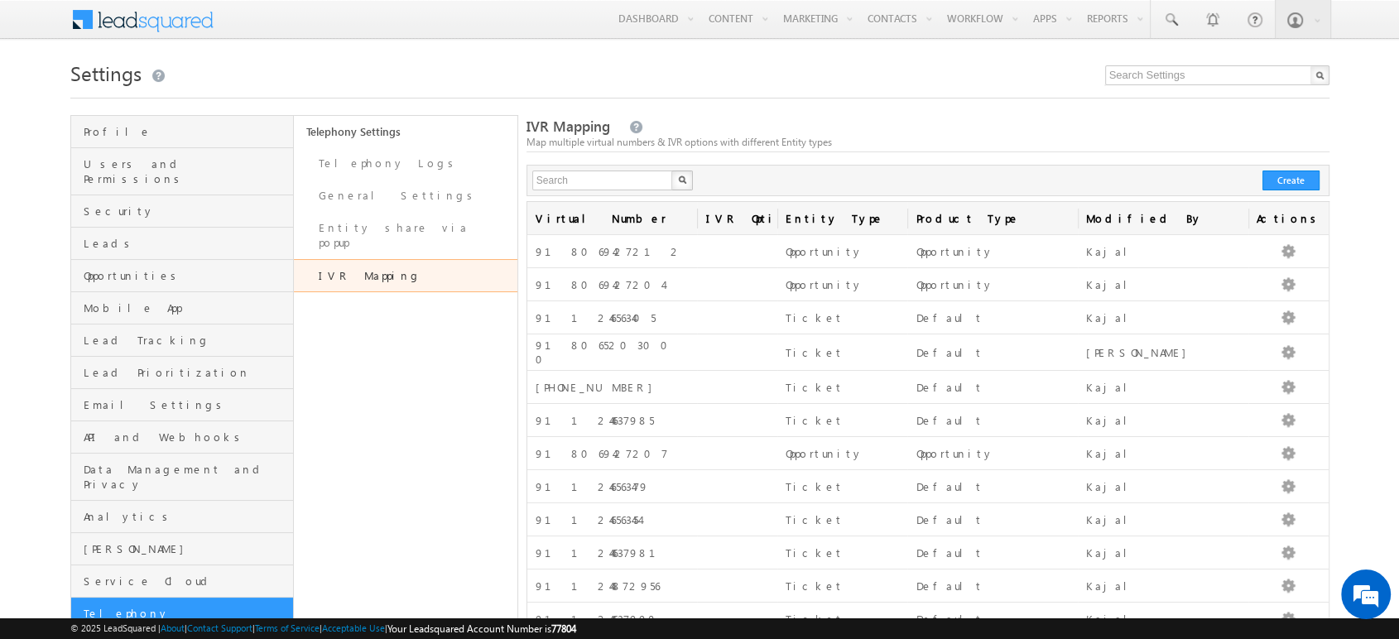
click at [1253, 113] on div "Settings Profile Users and Permissions Security Leads Opportunities Mobile App …" at bounding box center [699, 383] width 1259 height 656
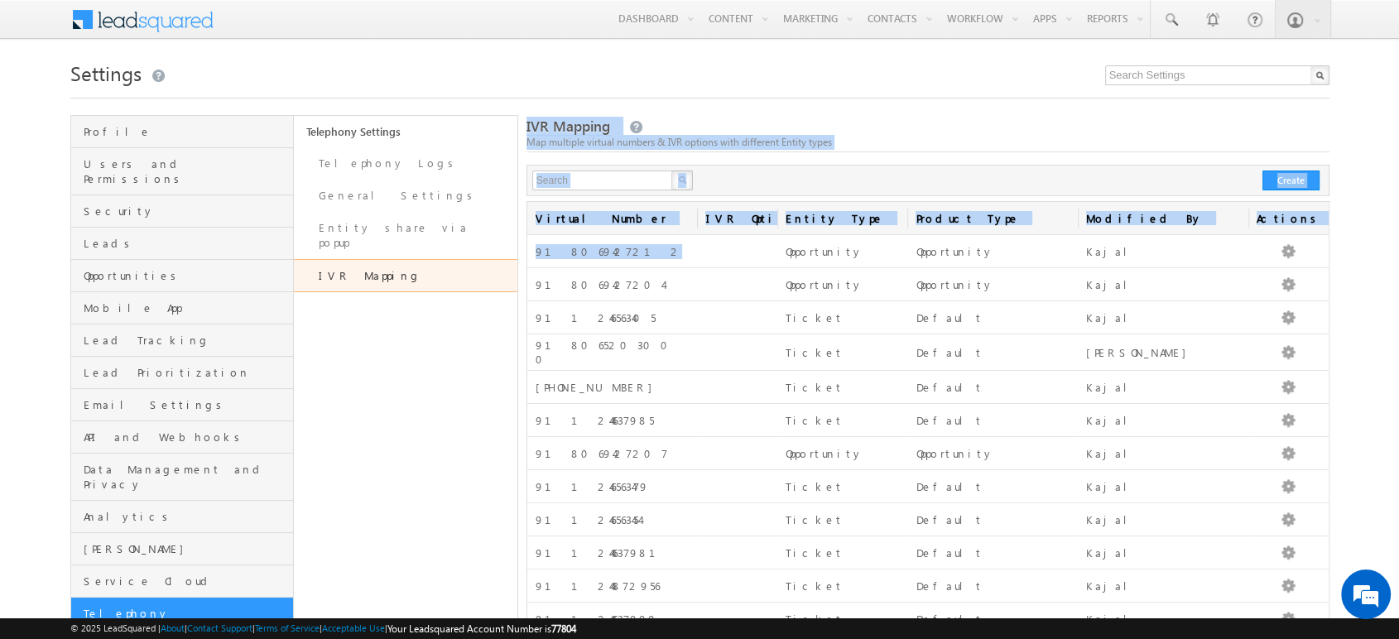
drag, startPoint x: 608, startPoint y: 250, endPoint x: 517, endPoint y: 257, distance: 91.3
click at [517, 257] on div "Profile Users and Permissions Security Leads Opportunities Mobile App Lead Trac…" at bounding box center [699, 413] width 1259 height 597
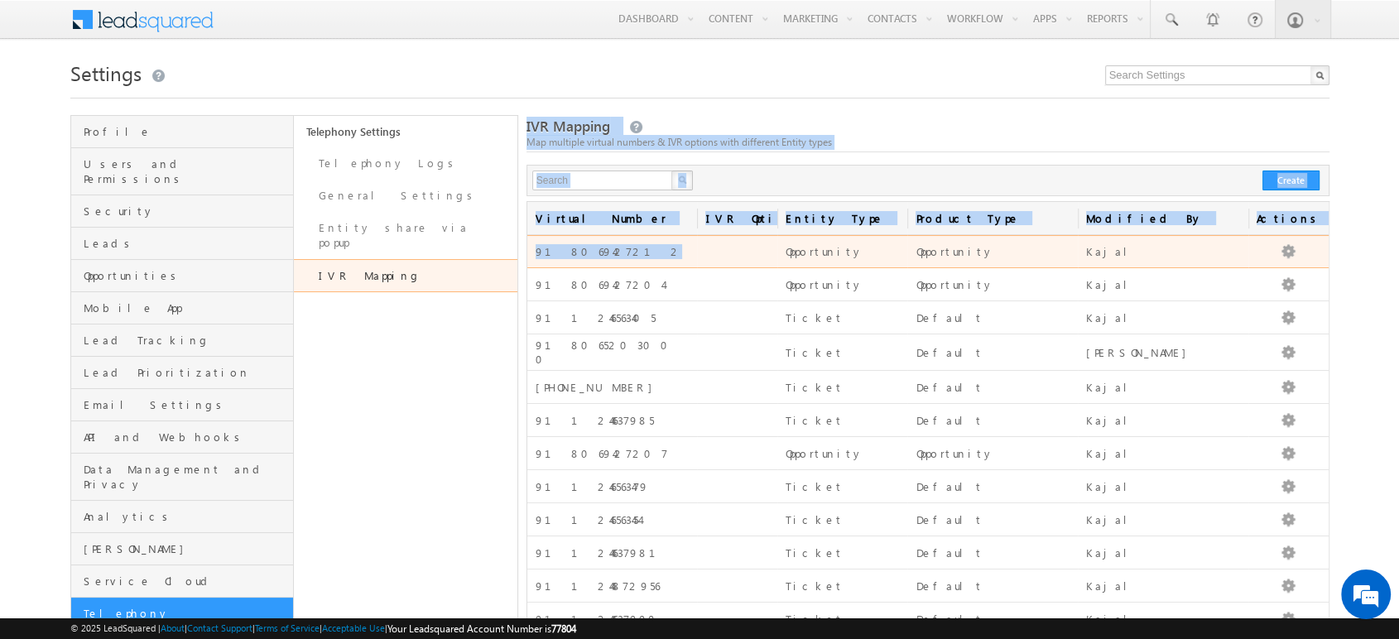
click at [625, 245] on div "918069427212" at bounding box center [613, 252] width 154 height 14
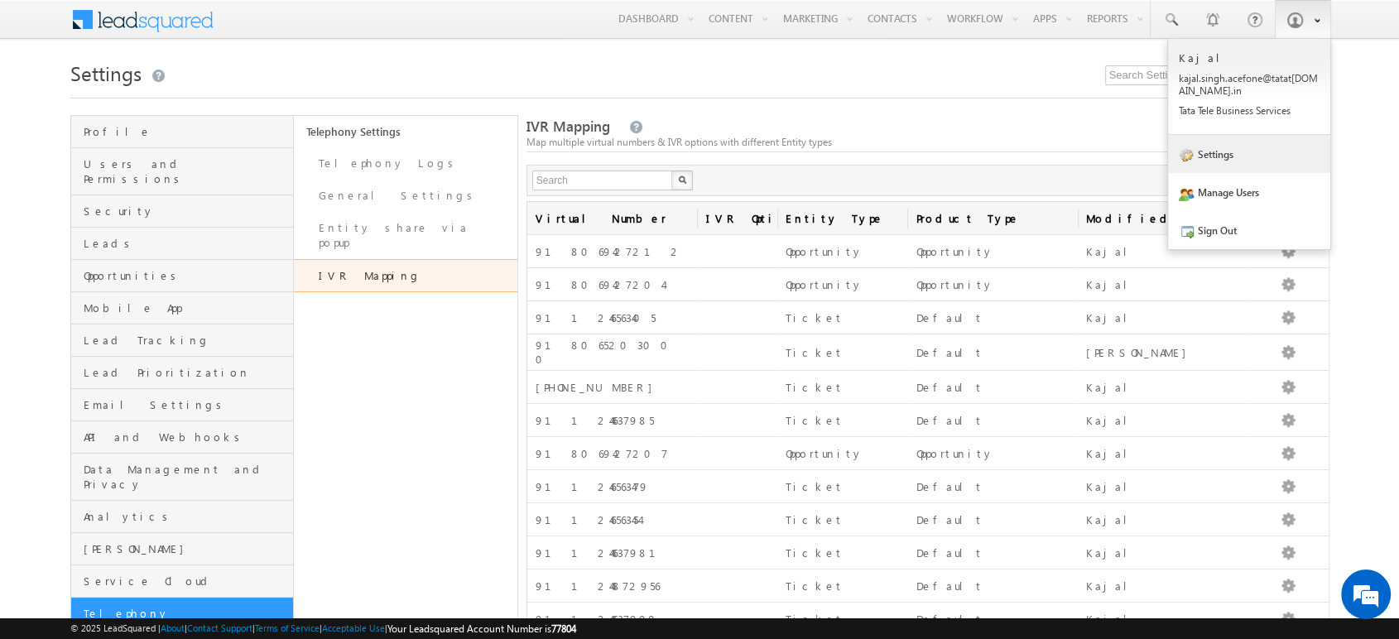
click at [1217, 170] on link "Settings" at bounding box center [1249, 154] width 162 height 38
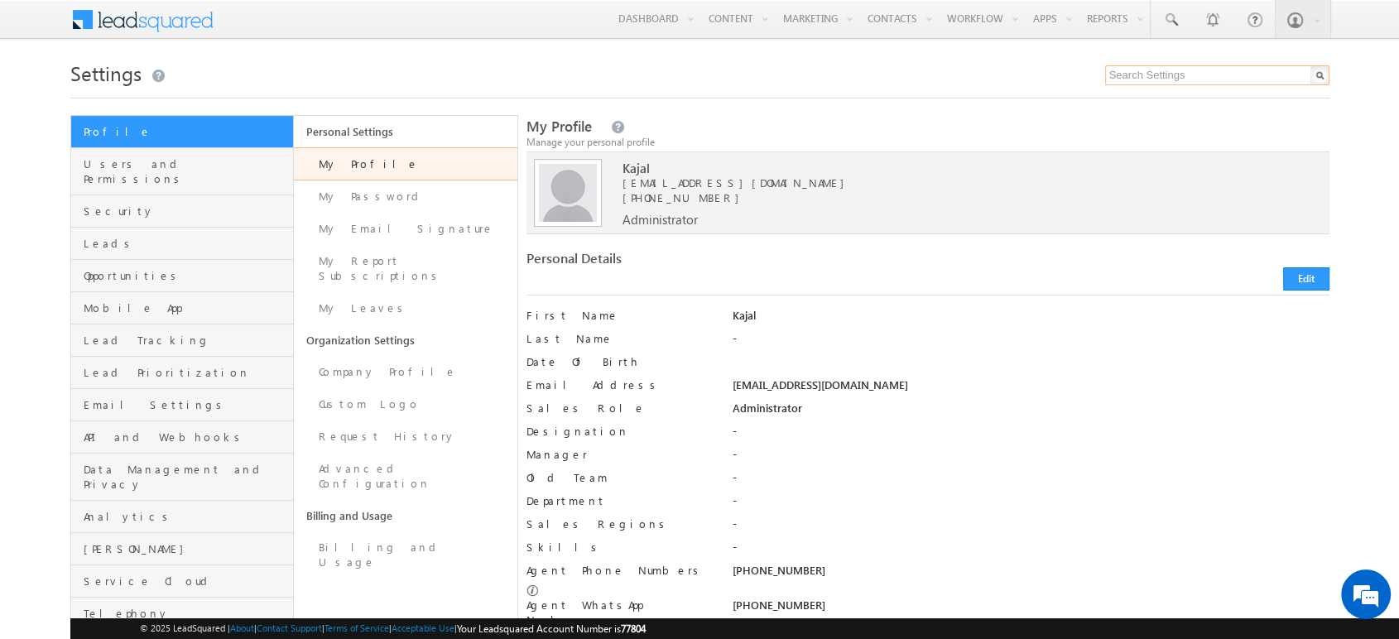
click at [1169, 74] on input "text" at bounding box center [1217, 75] width 224 height 20
click at [126, 606] on span "Telephony" at bounding box center [187, 613] width 206 height 15
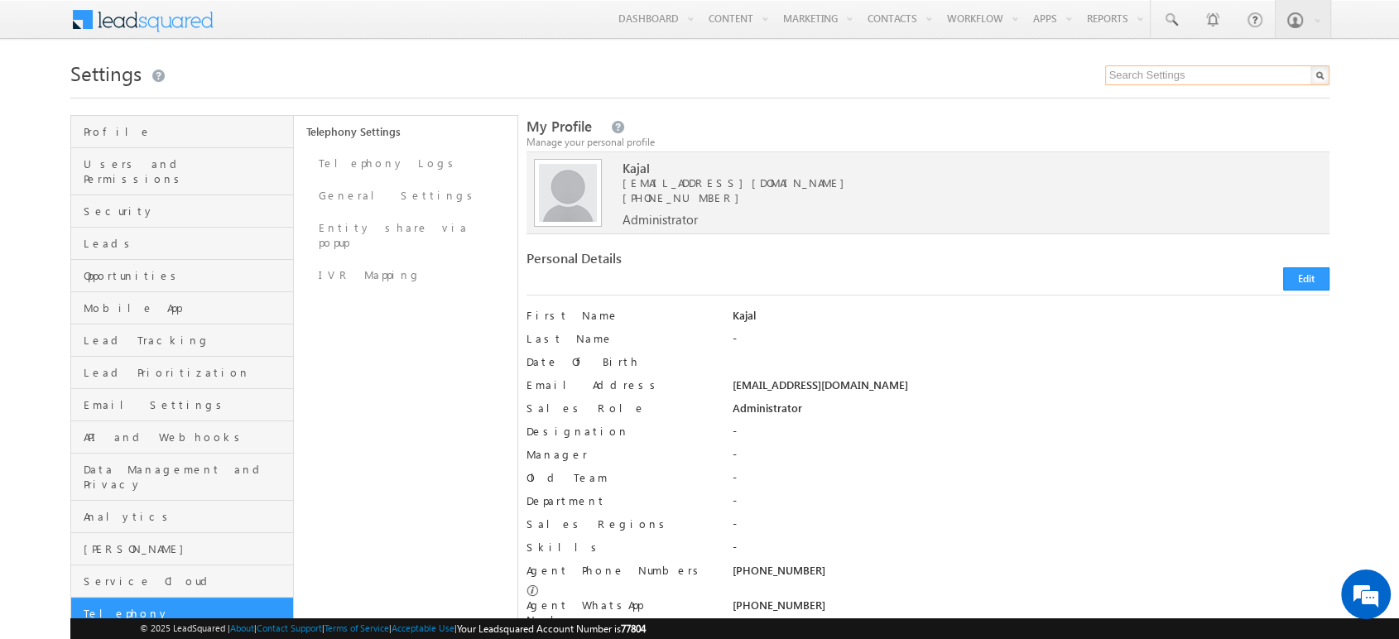
click at [1228, 67] on input "text" at bounding box center [1217, 75] width 224 height 20
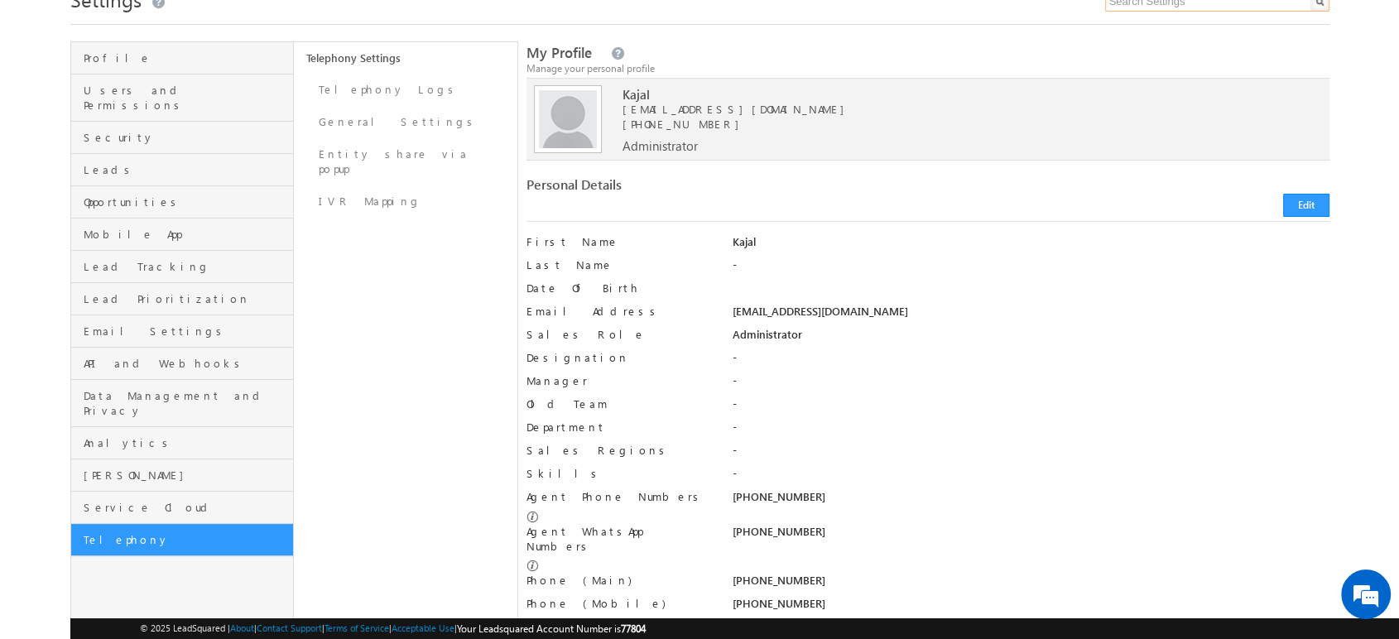
scroll to position [72, 0]
click at [382, 151] on link "Entity share via popup" at bounding box center [405, 163] width 223 height 47
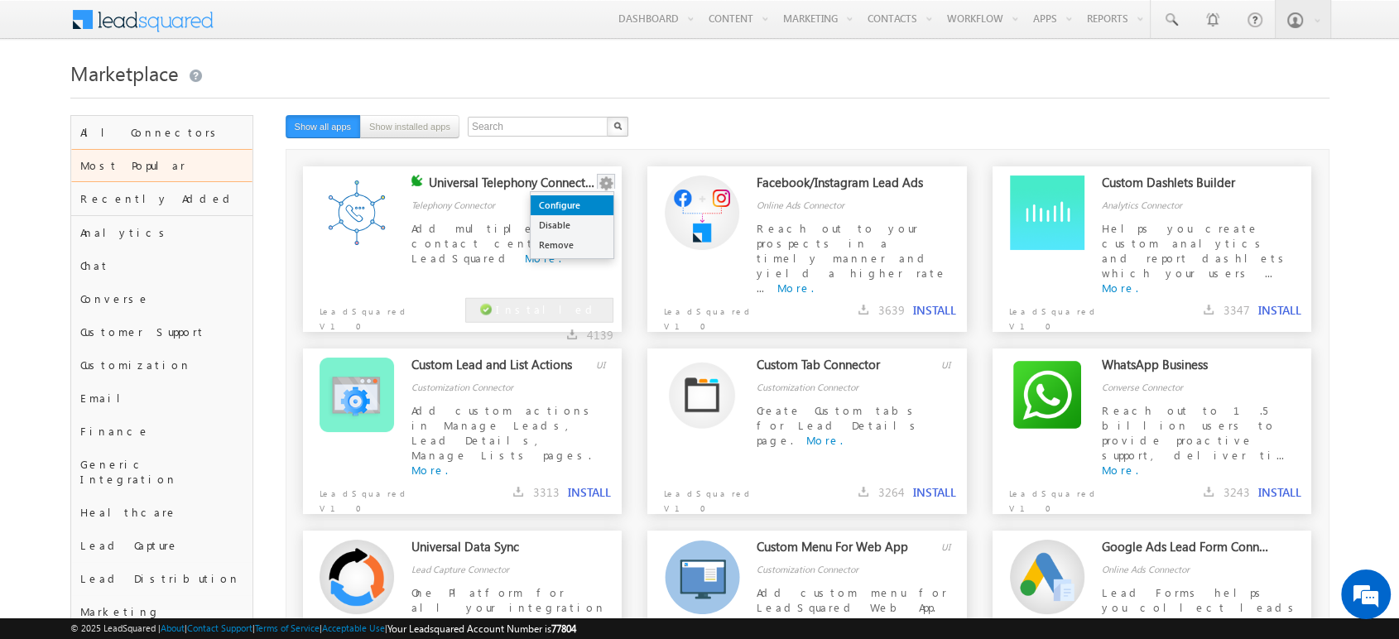
click at [589, 204] on link "Configure" at bounding box center [572, 205] width 83 height 20
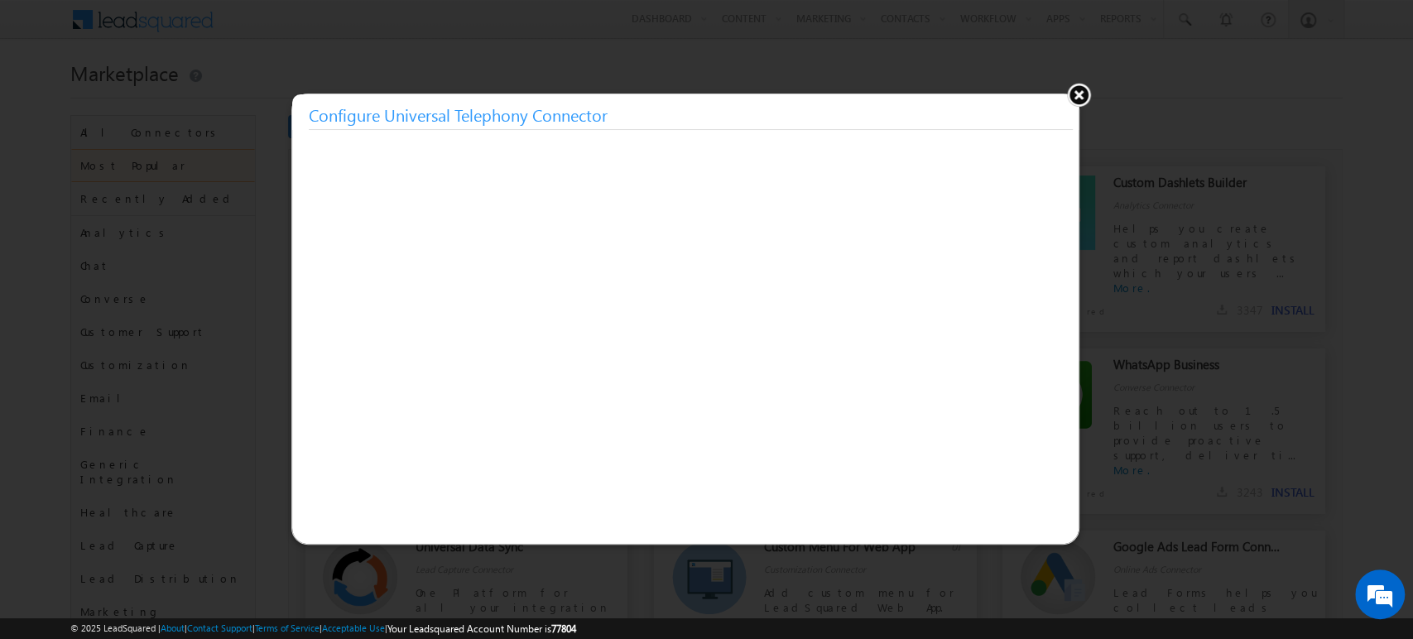
click at [1077, 94] on button at bounding box center [1078, 94] width 25 height 25
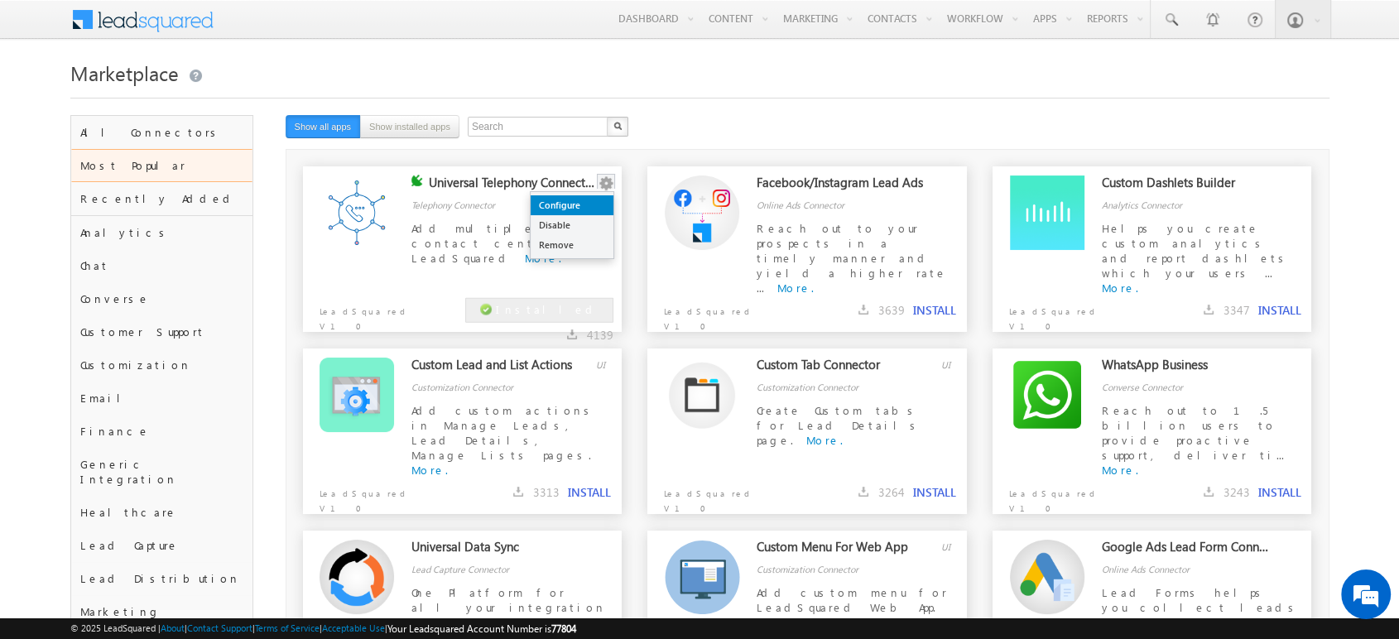
click at [587, 201] on link "Configure" at bounding box center [572, 205] width 83 height 20
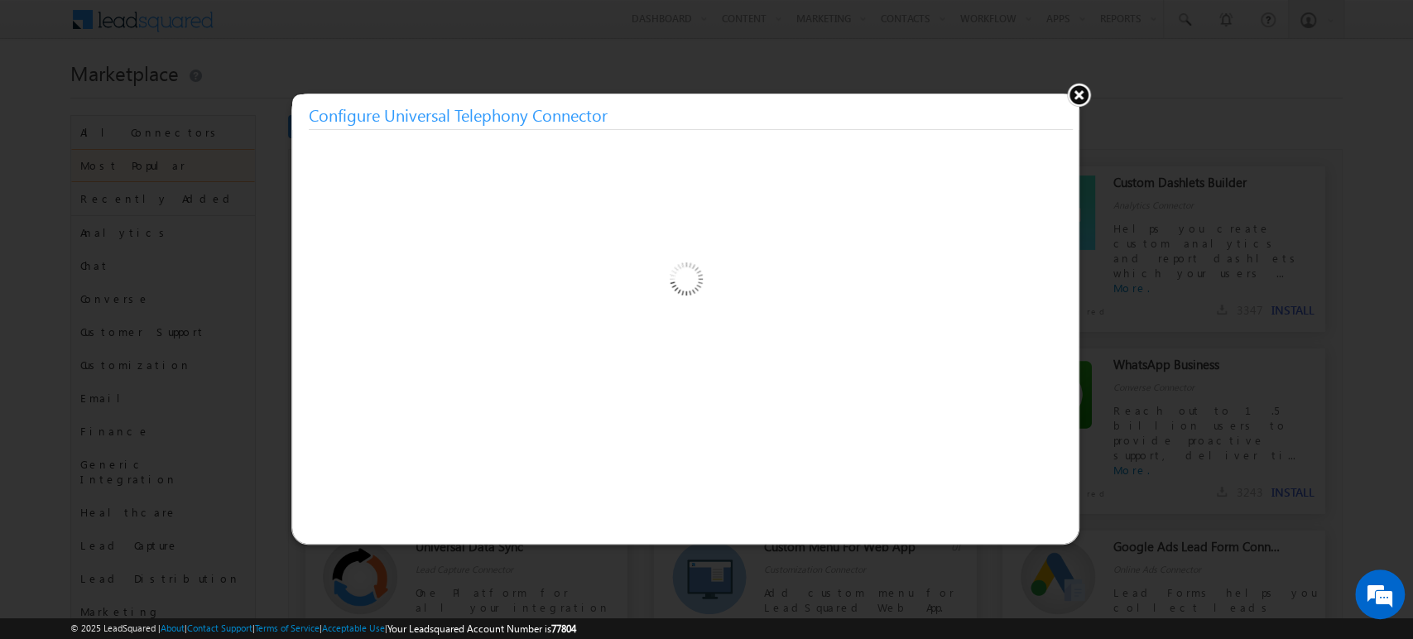
click at [1071, 97] on button at bounding box center [1078, 94] width 25 height 25
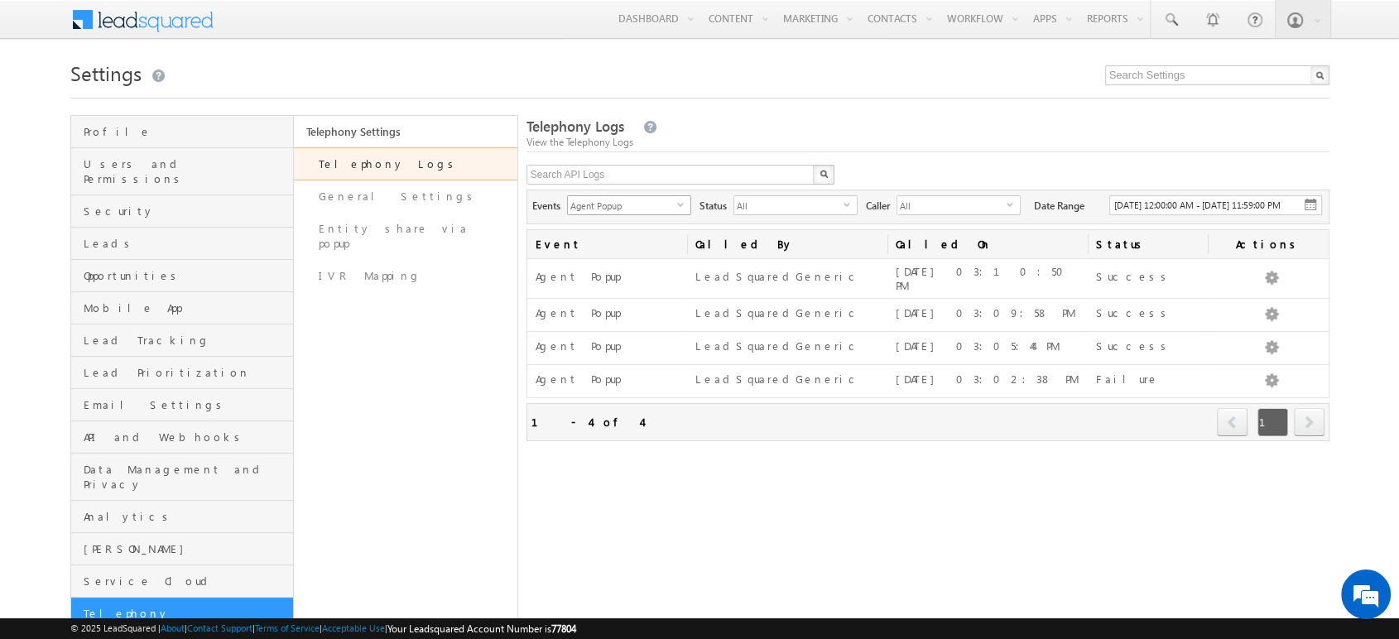
click at [641, 207] on span "Agent Popup" at bounding box center [622, 205] width 109 height 18
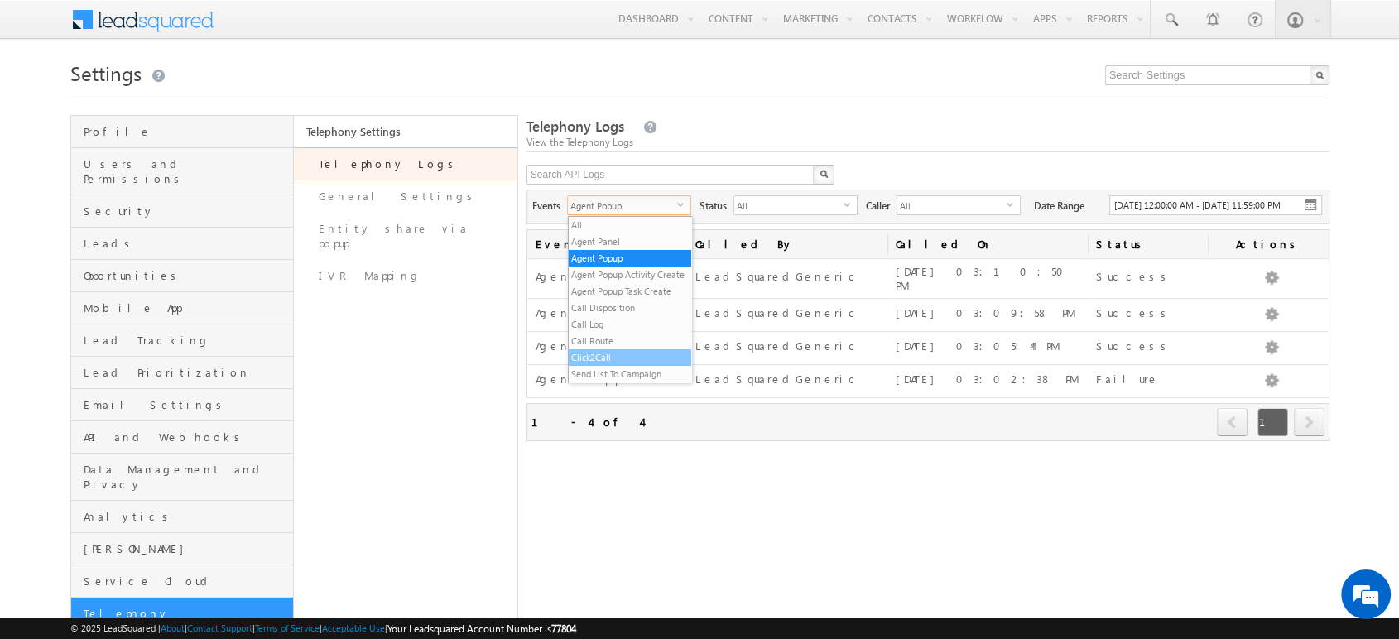
click at [592, 366] on li "Click2Call" at bounding box center [630, 357] width 123 height 17
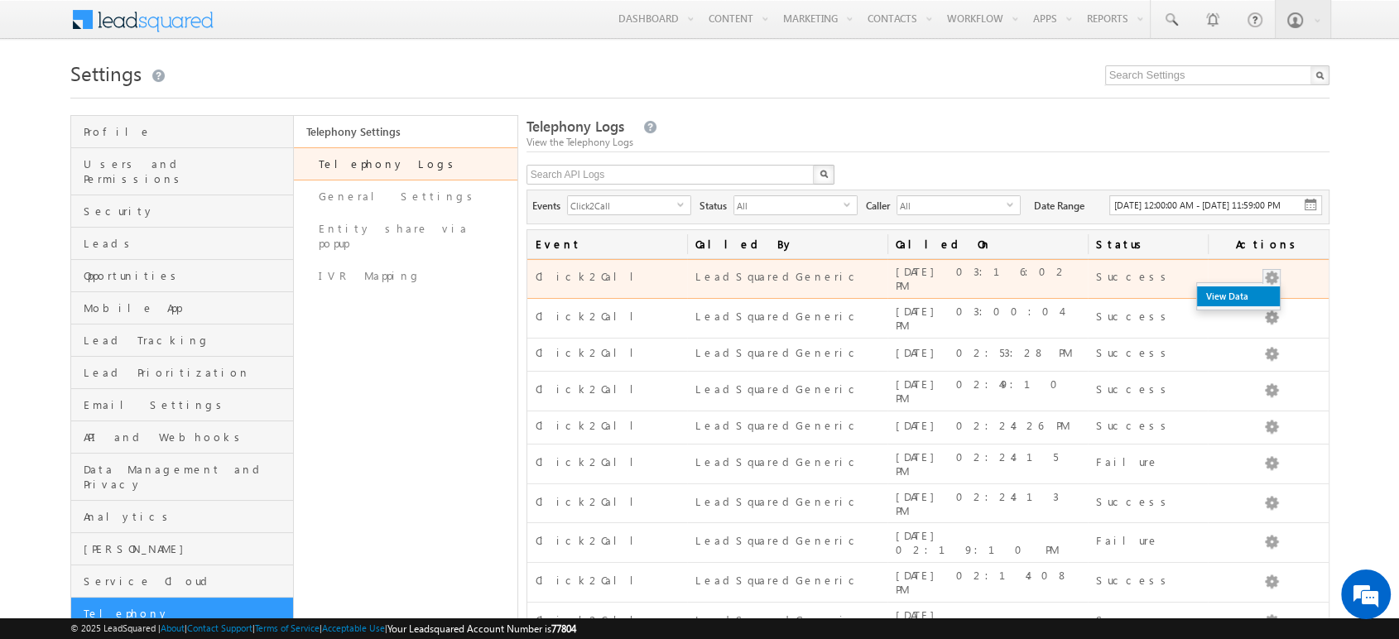
click at [1253, 305] on link "View Data" at bounding box center [1238, 296] width 83 height 20
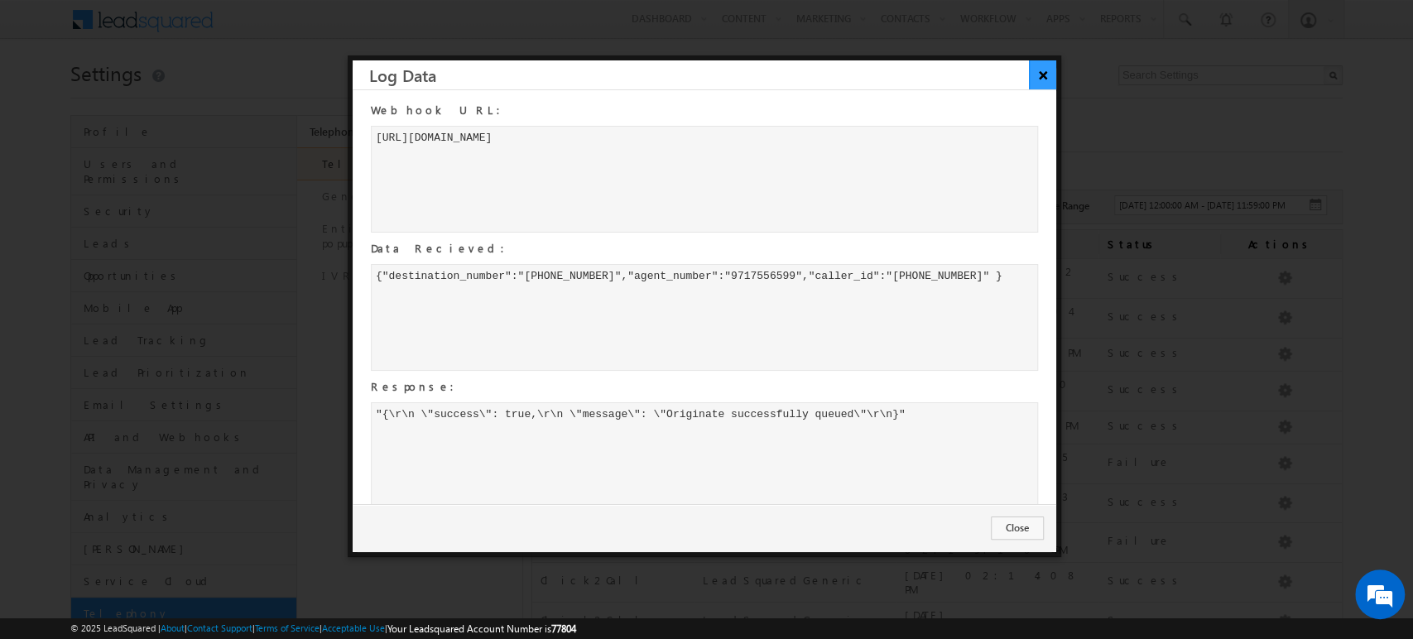
click at [1038, 78] on button "×" at bounding box center [1042, 74] width 27 height 29
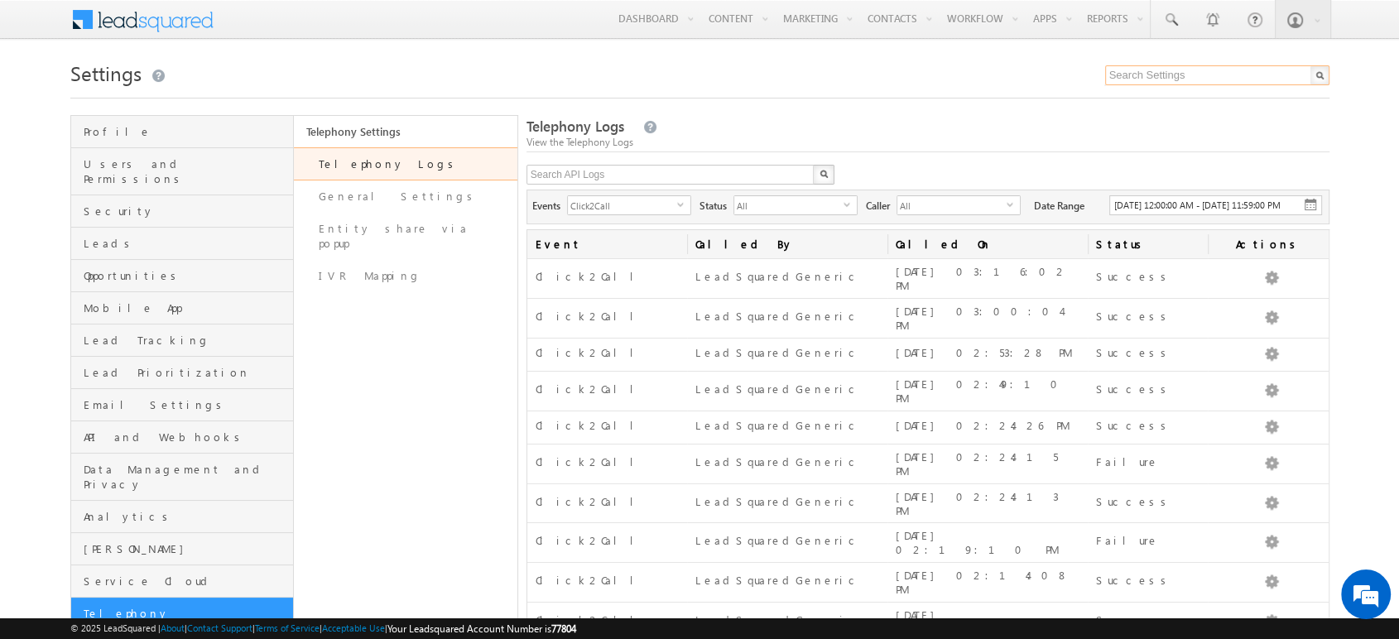
click at [1252, 71] on input "text" at bounding box center [1217, 75] width 224 height 20
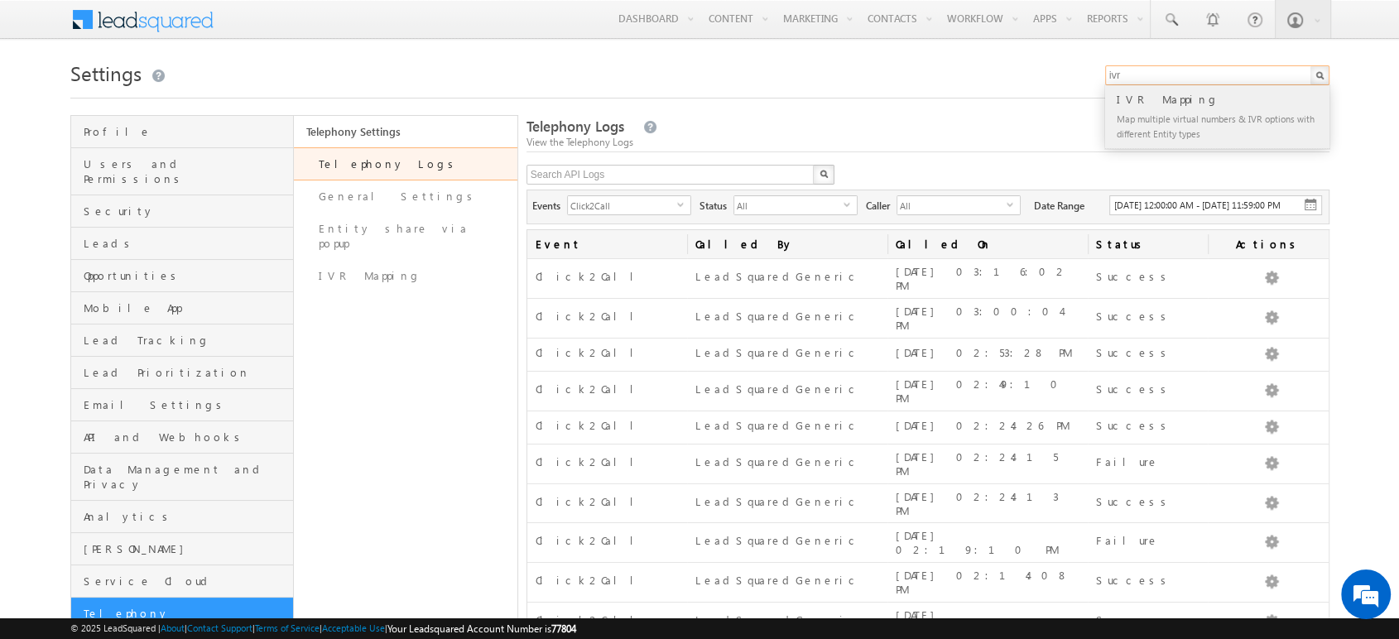
type input "ivr"
click at [1152, 136] on div "Map multiple virtual numbers & IVR options with different Entity types" at bounding box center [1224, 125] width 222 height 35
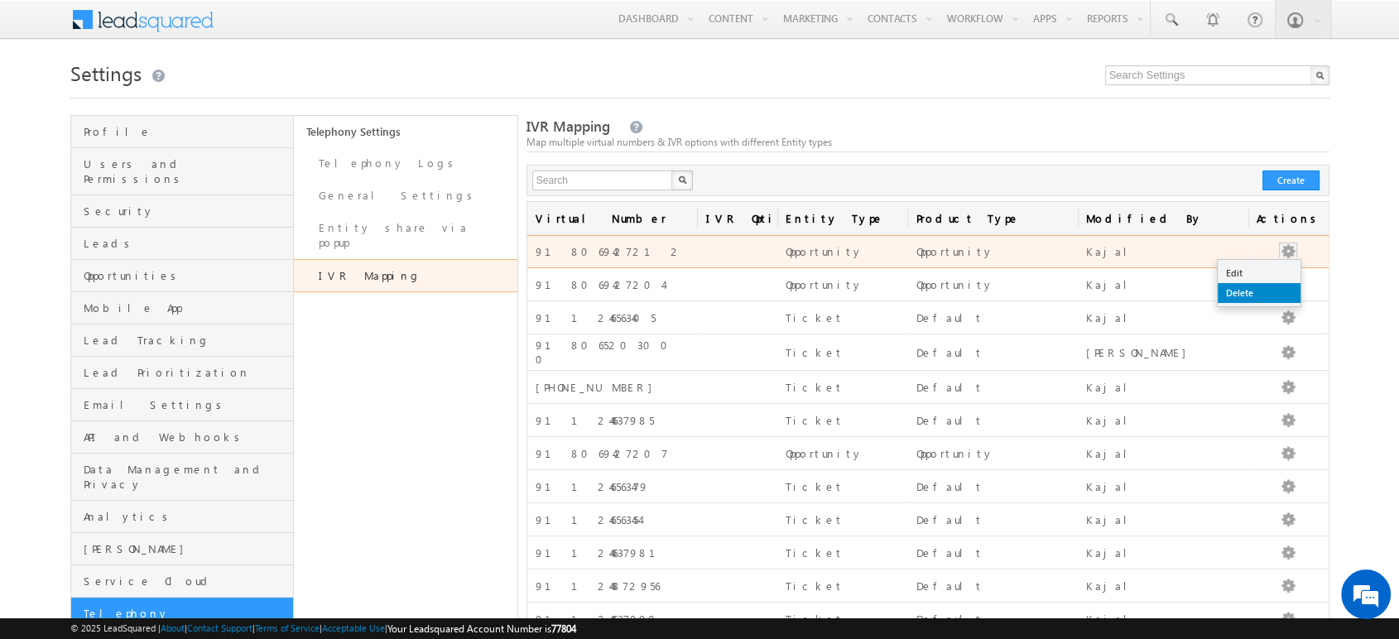
click at [1246, 294] on link "Delete" at bounding box center [1259, 293] width 83 height 20
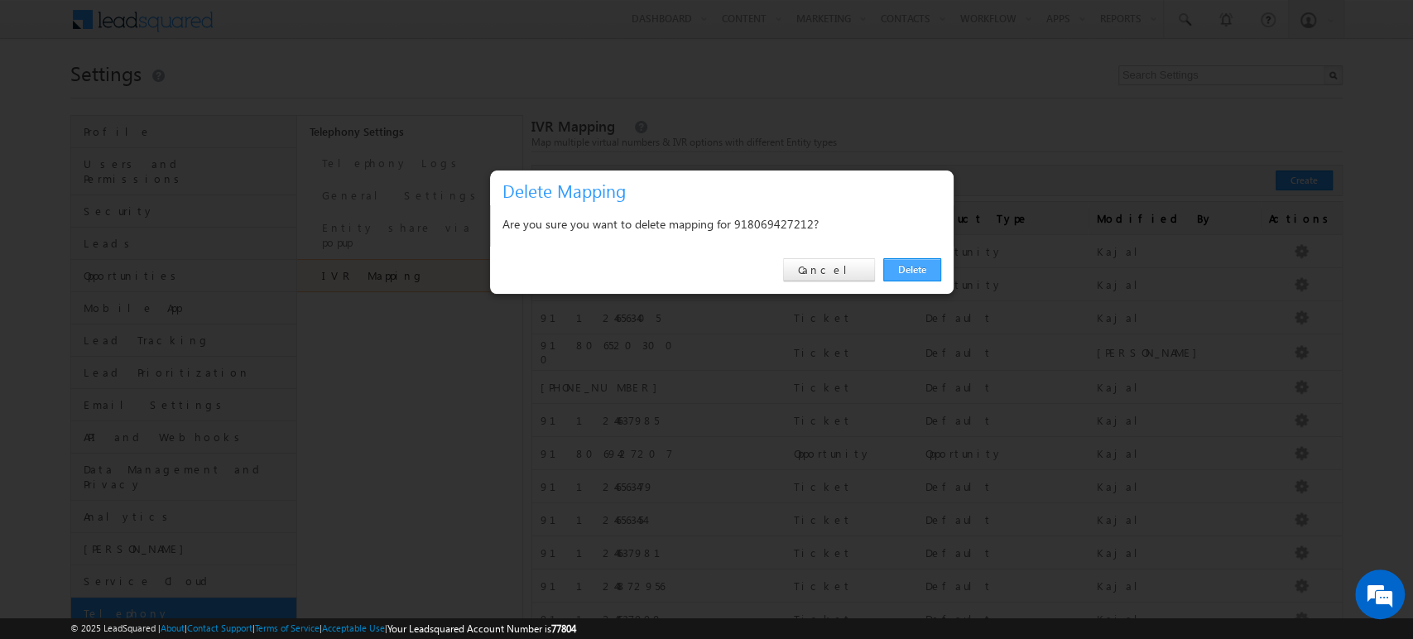
click at [900, 264] on link "Delete" at bounding box center [912, 269] width 58 height 23
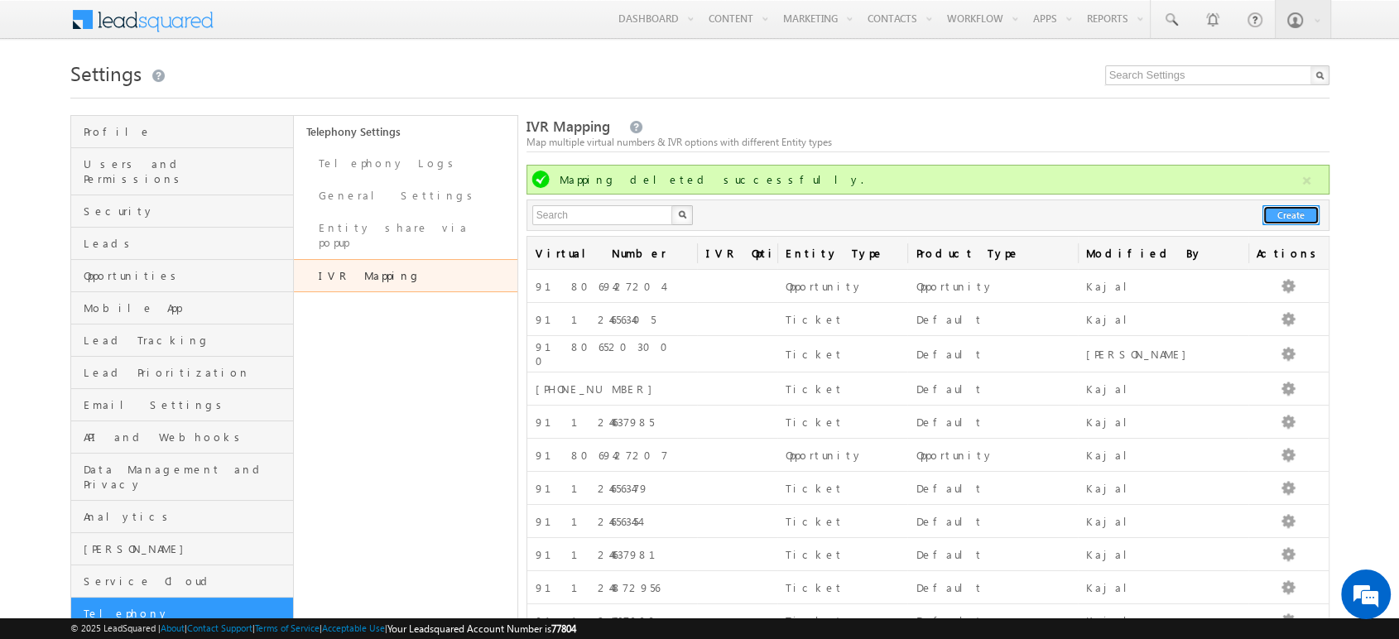
click at [1295, 213] on button "Create" at bounding box center [1290, 215] width 57 height 20
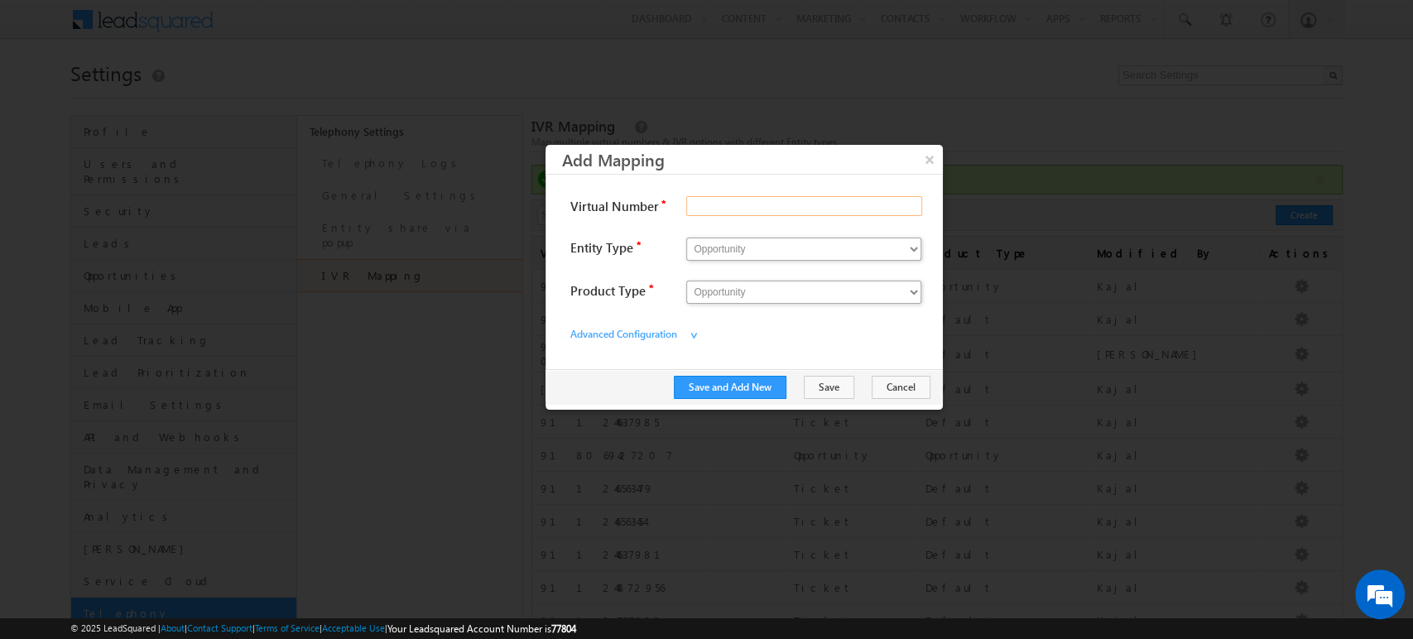
click at [714, 209] on input "Virtual Number" at bounding box center [804, 206] width 236 height 20
paste input "918069427212"
type input "918069427212"
click at [742, 250] on select "Opportunity Ticket" at bounding box center [803, 249] width 235 height 23
select select "Ticket"
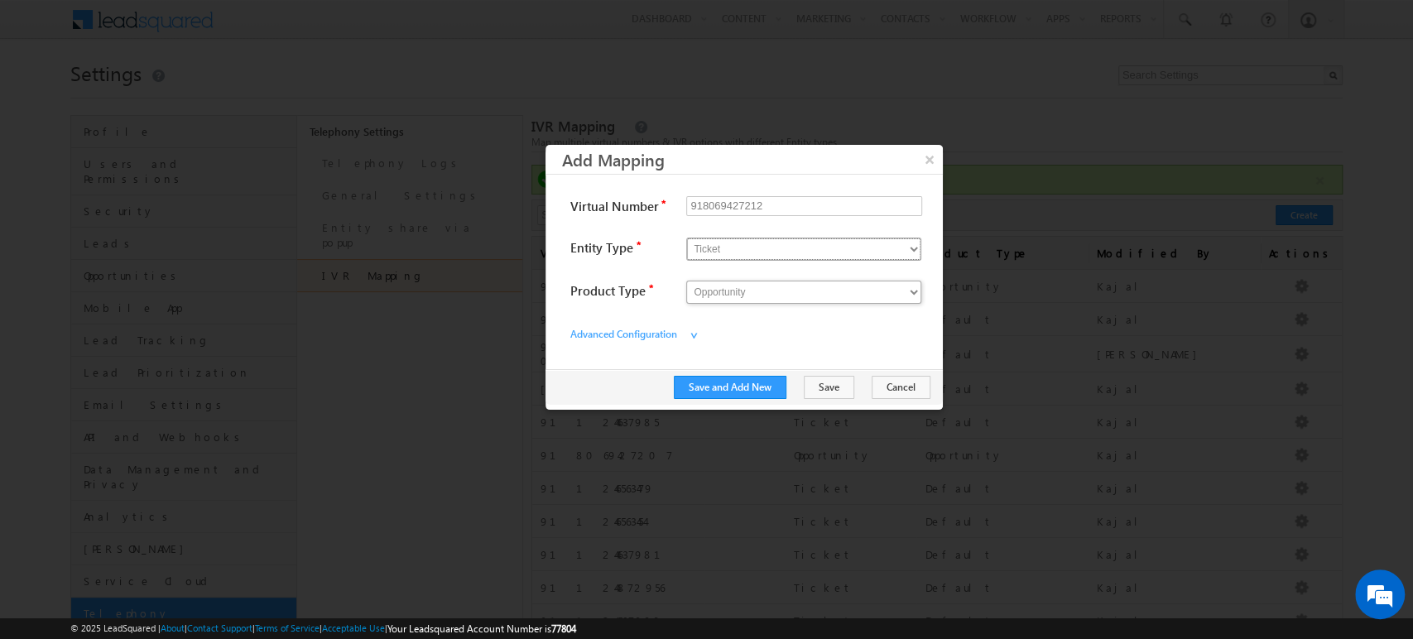
click at [686, 238] on select "Opportunity Ticket" at bounding box center [803, 249] width 235 height 23
click at [834, 385] on button "Save" at bounding box center [829, 387] width 50 height 23
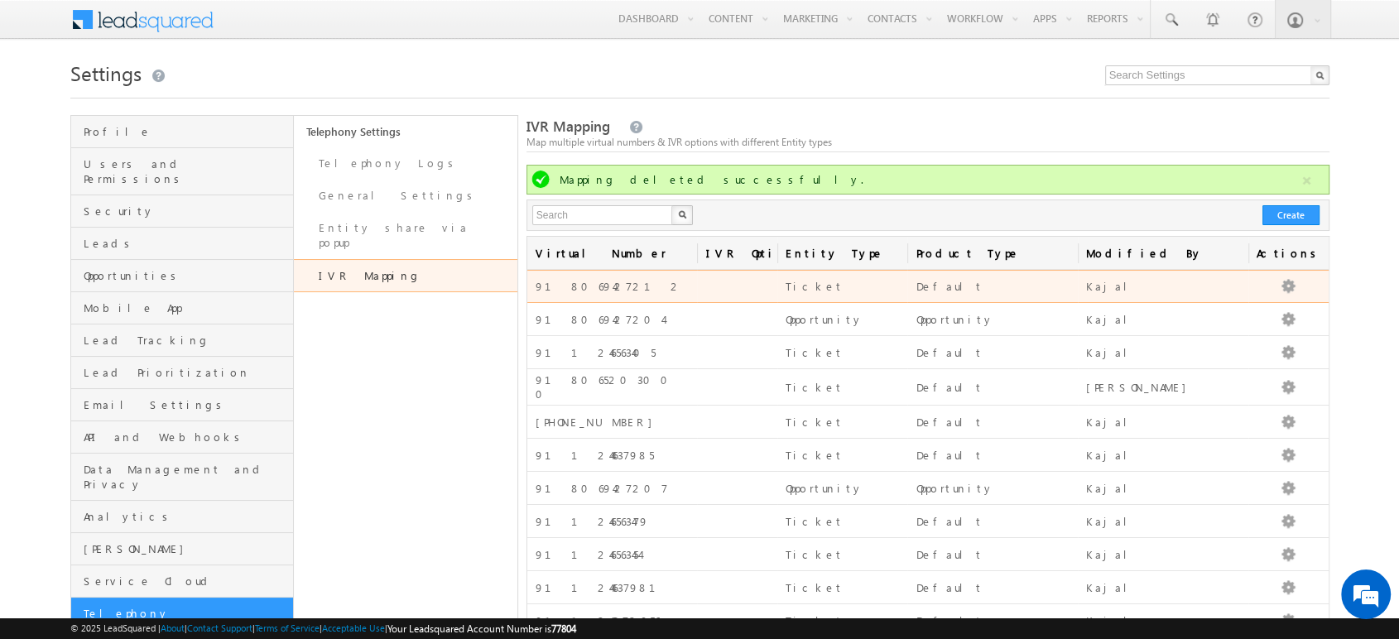
click at [576, 287] on div "918069427212" at bounding box center [613, 287] width 154 height 14
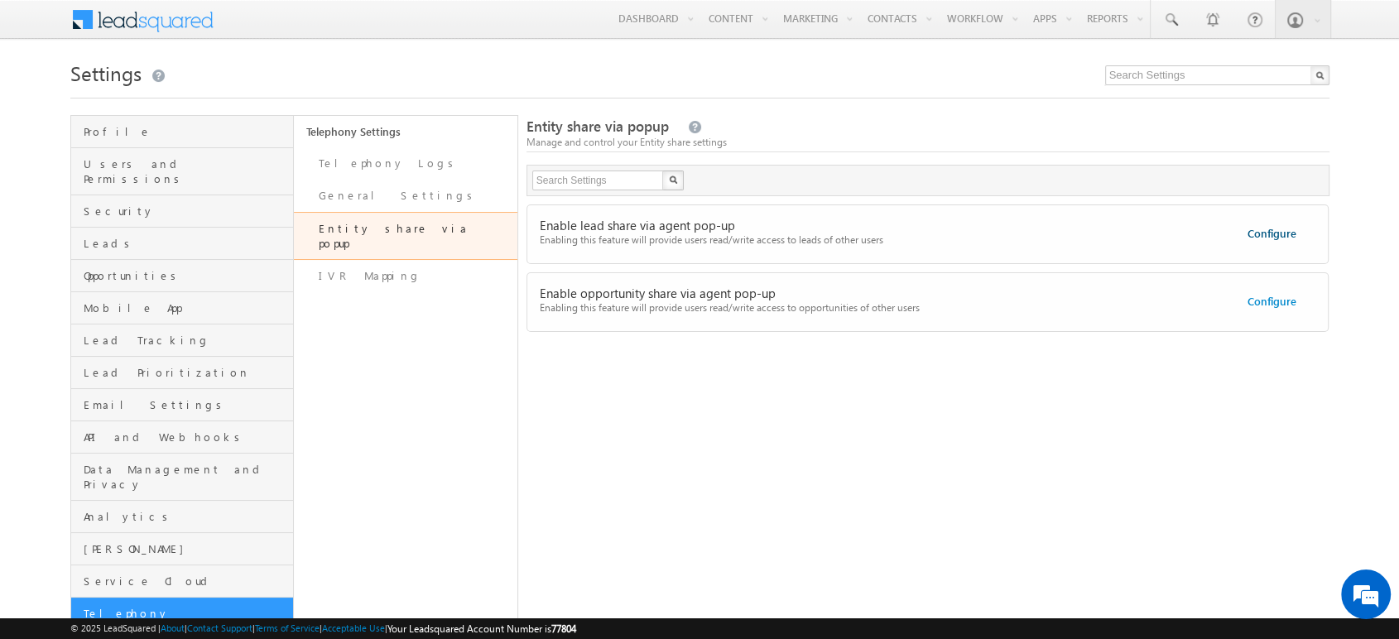
click at [1256, 232] on link "Configure" at bounding box center [1271, 233] width 49 height 14
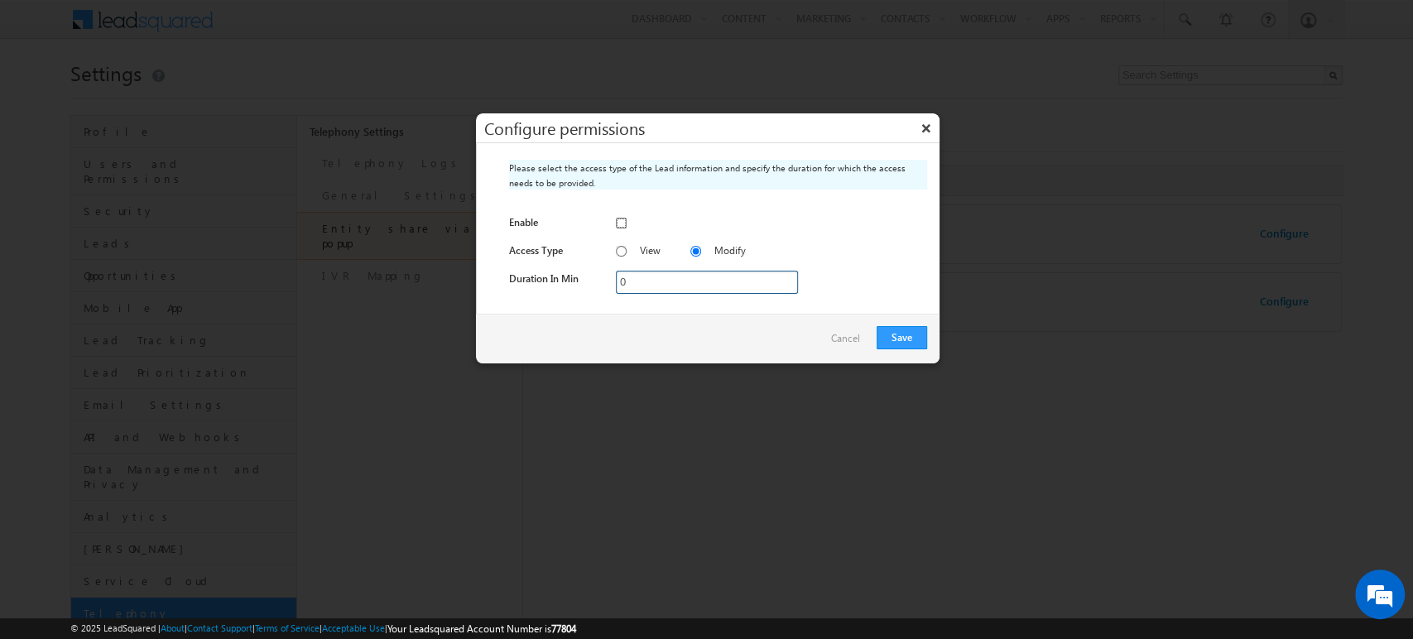
click at [622, 221] on input "checkbox" at bounding box center [621, 223] width 11 height 11
checkbox input "true"
click at [896, 336] on button "Save" at bounding box center [902, 337] width 50 height 23
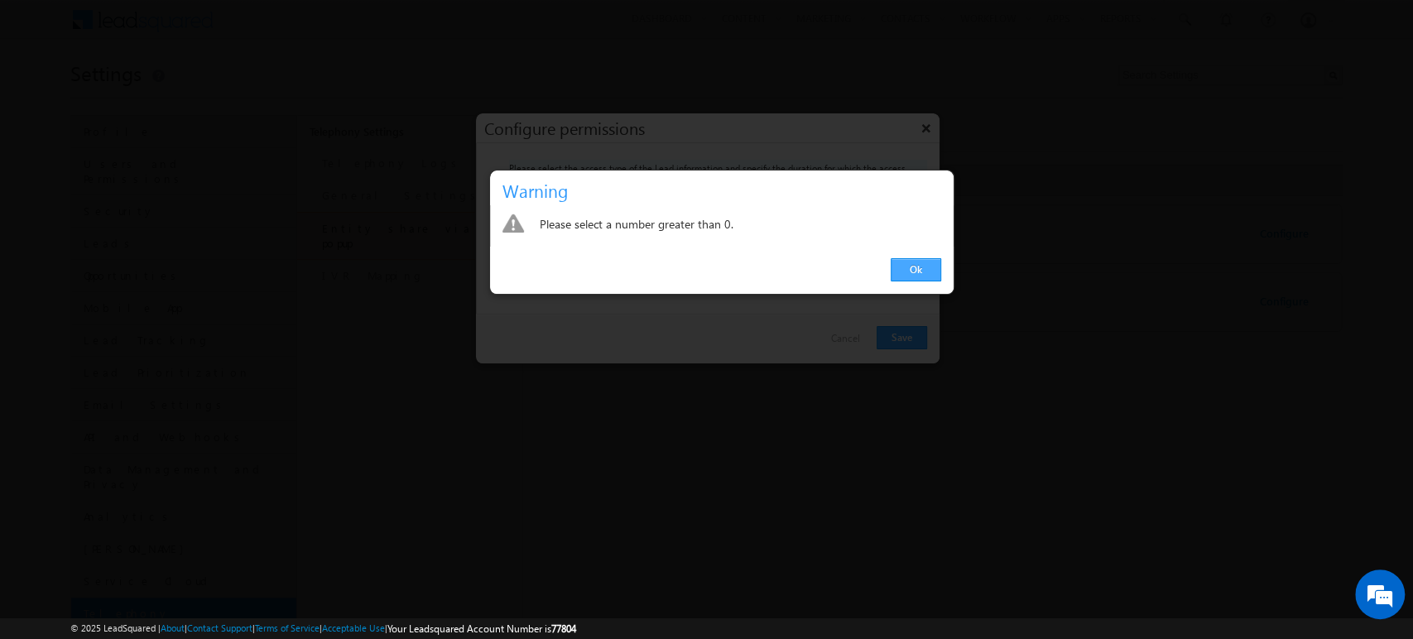
click at [925, 265] on link "Ok" at bounding box center [916, 269] width 50 height 23
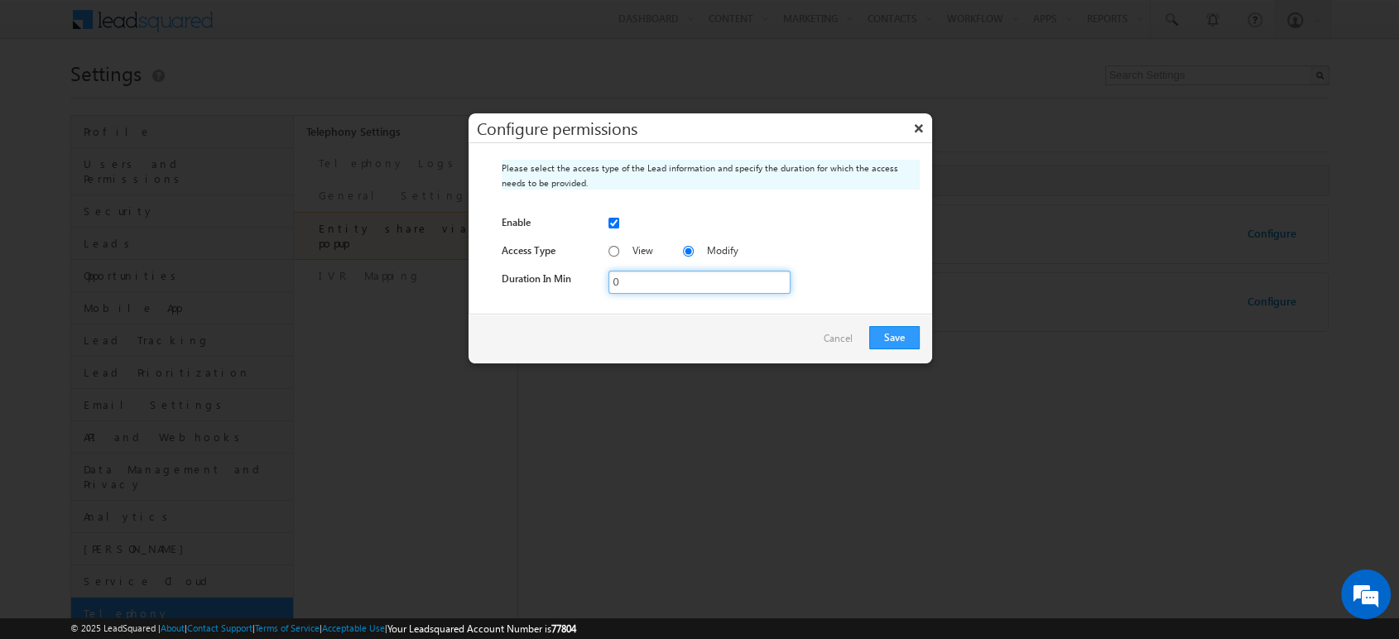
click at [649, 283] on input "0" at bounding box center [699, 282] width 182 height 23
click at [780, 279] on input "1" at bounding box center [699, 282] width 182 height 23
type input "0"
click at [779, 286] on input "0" at bounding box center [699, 282] width 182 height 23
click at [836, 337] on link "Cancel" at bounding box center [838, 338] width 46 height 25
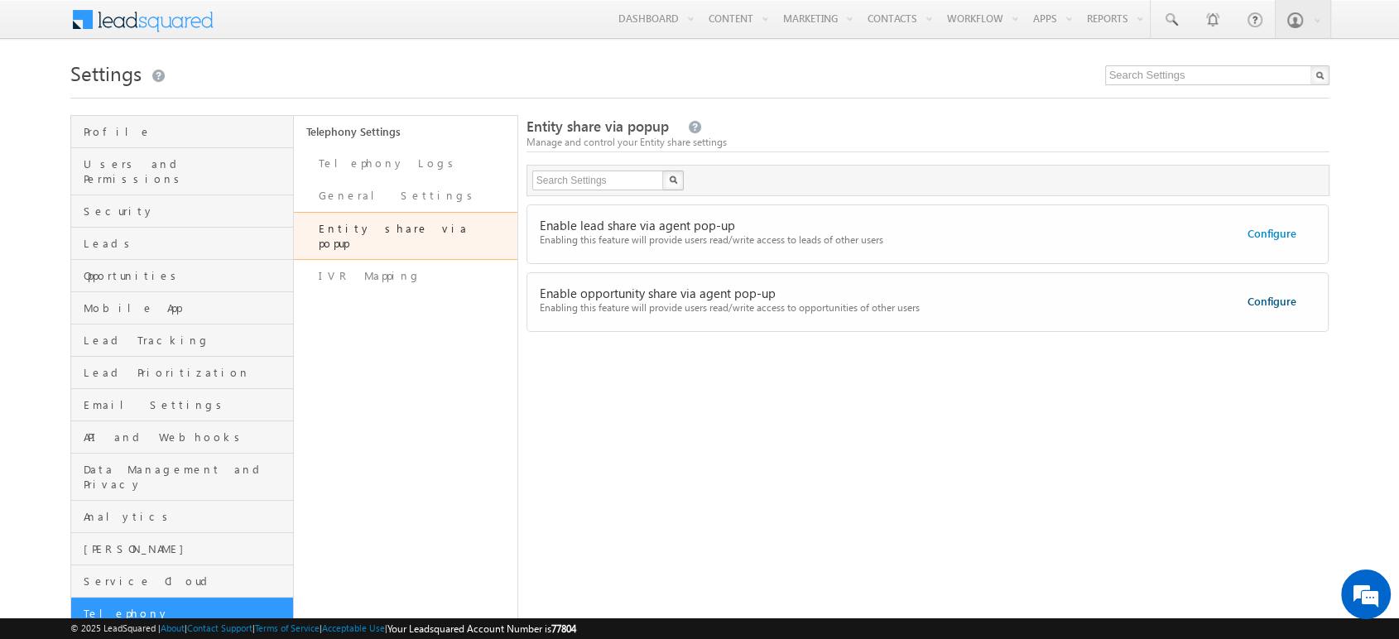
click at [1265, 300] on link "Configure" at bounding box center [1271, 301] width 49 height 14
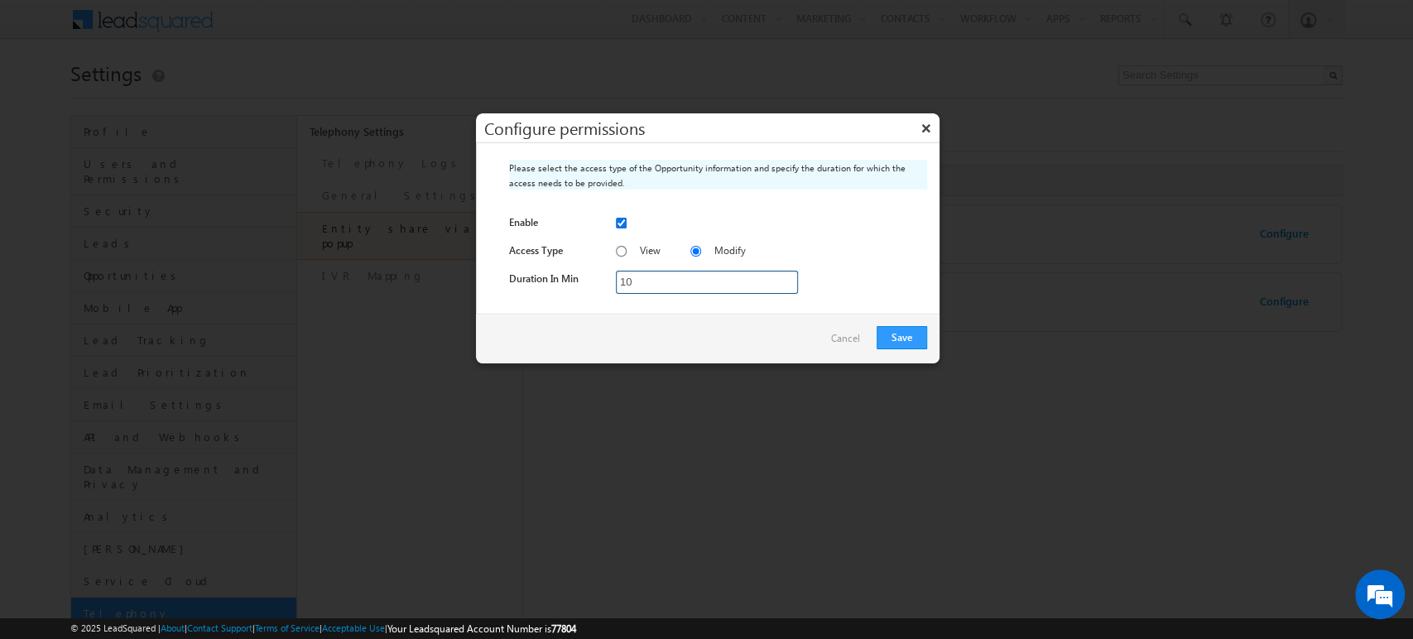
click at [624, 223] on input "checkbox" at bounding box center [621, 223] width 11 height 11
checkbox input "false"
click at [901, 329] on button "Save" at bounding box center [902, 337] width 50 height 23
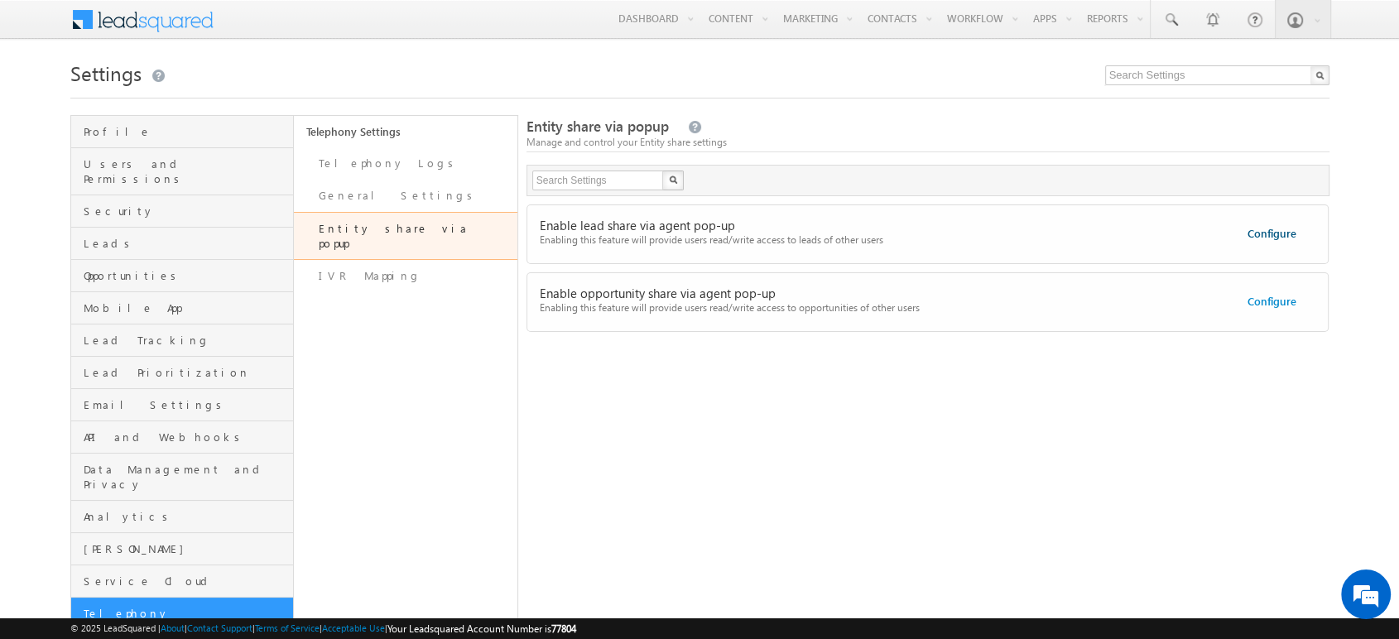
click at [1270, 233] on link "Configure" at bounding box center [1271, 233] width 49 height 14
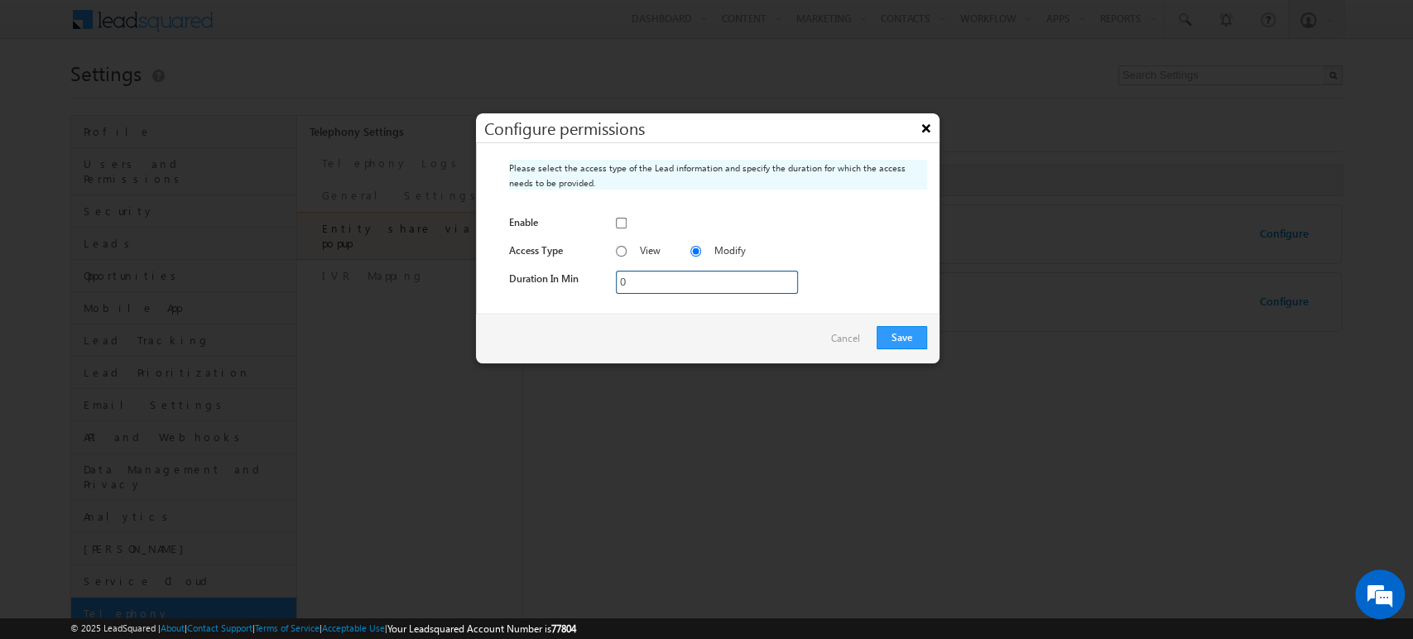
click at [930, 122] on button "×" at bounding box center [926, 127] width 26 height 29
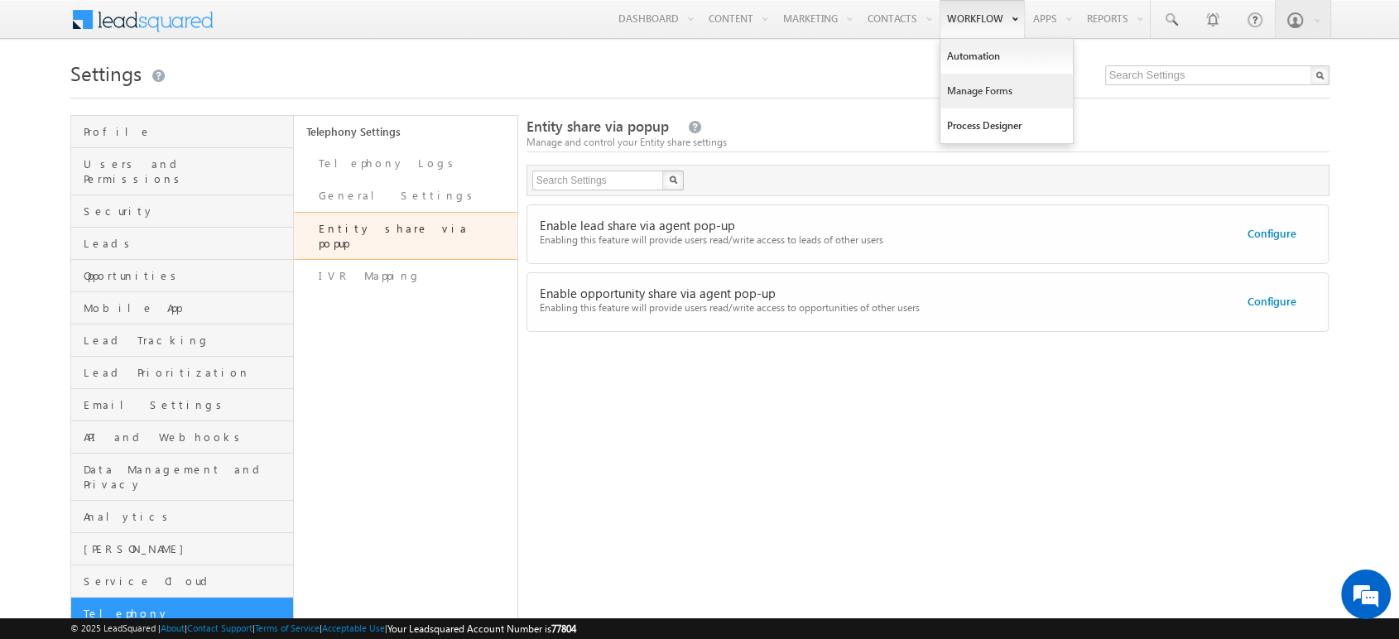
click at [995, 103] on link "Manage Forms" at bounding box center [1006, 91] width 132 height 35
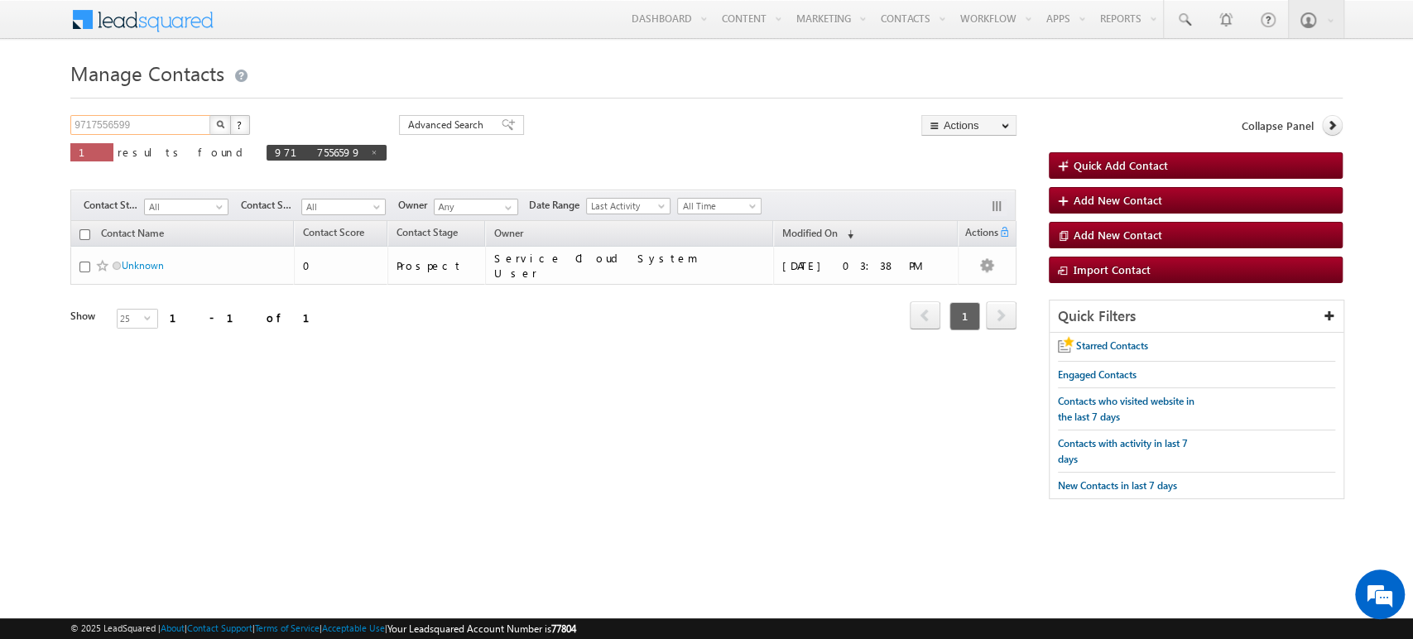
click at [185, 124] on input "9717556599" at bounding box center [141, 125] width 142 height 20
type input "Search Contacts"
paste input "7505355983"
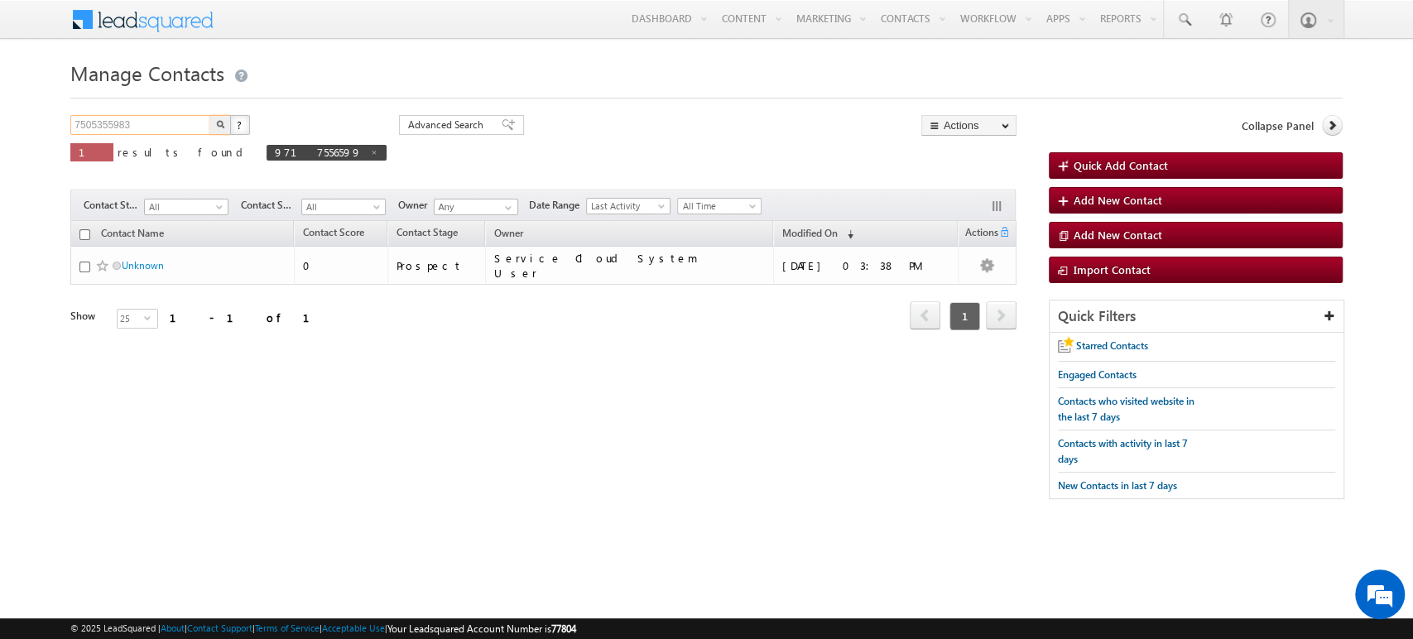
type input "7505355983"
click at [209, 115] on button "button" at bounding box center [220, 125] width 22 height 20
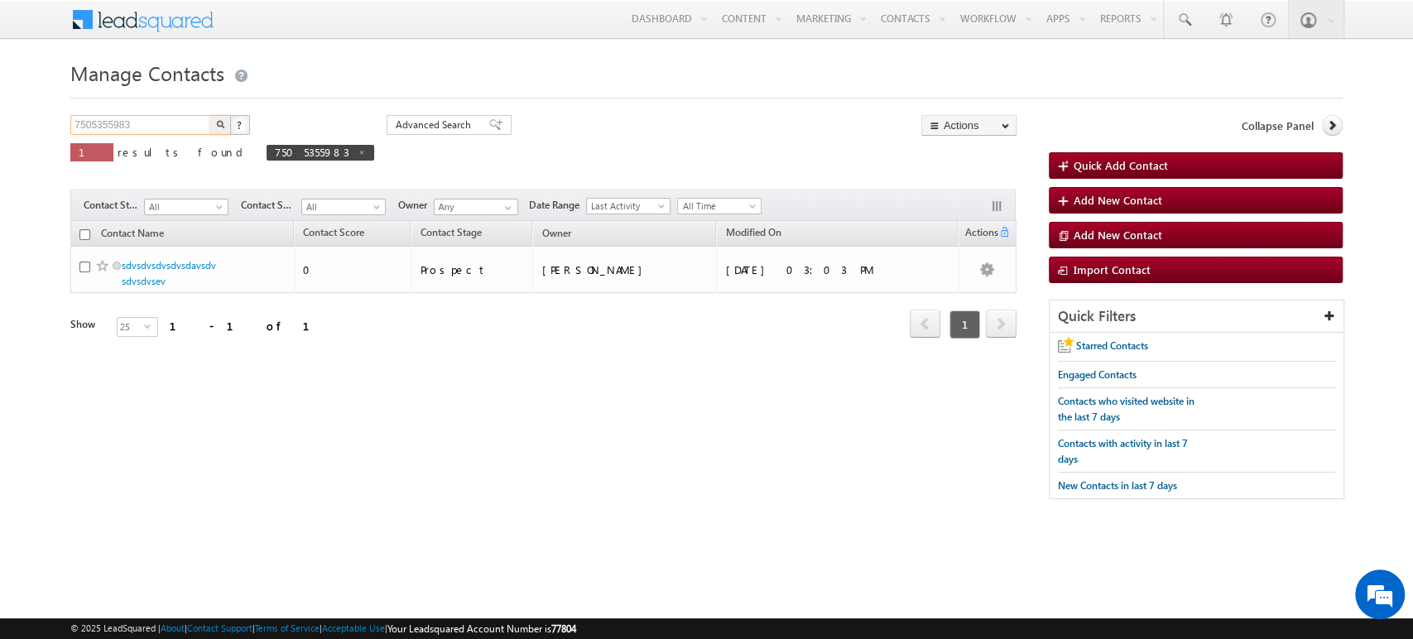
click at [175, 122] on input "7505355983" at bounding box center [141, 125] width 142 height 20
type input "Search Contacts"
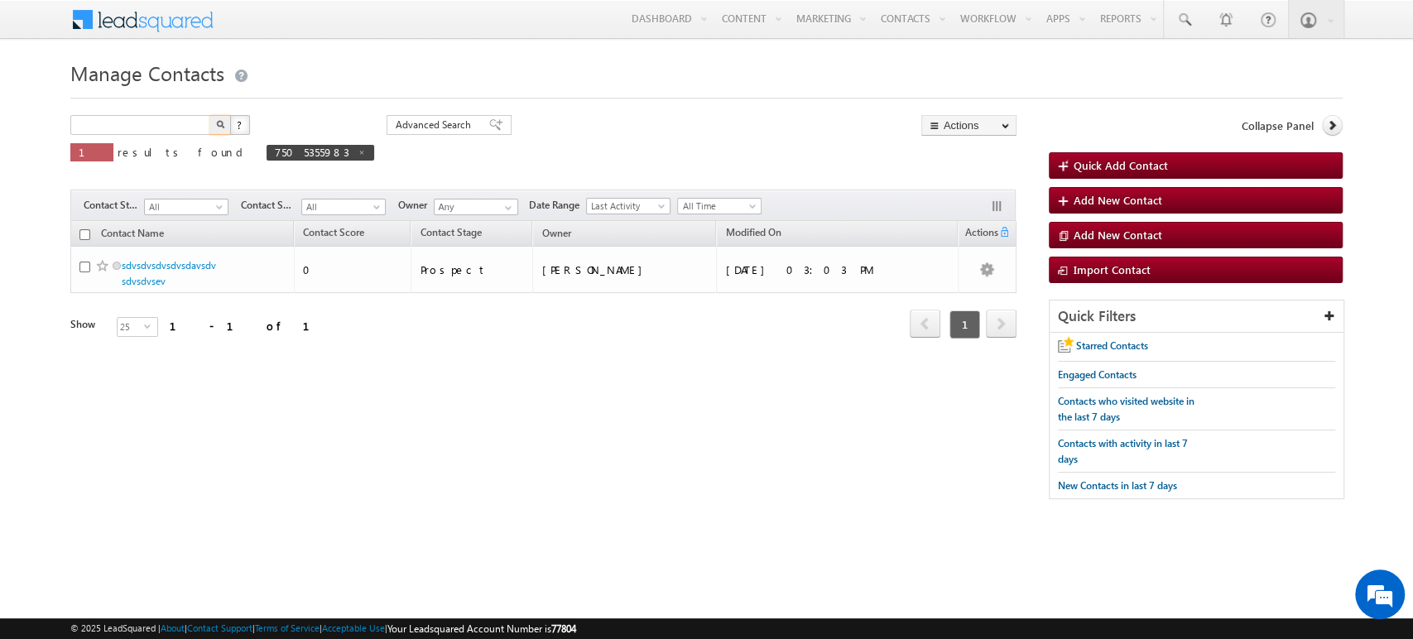
type input "Search Contacts"
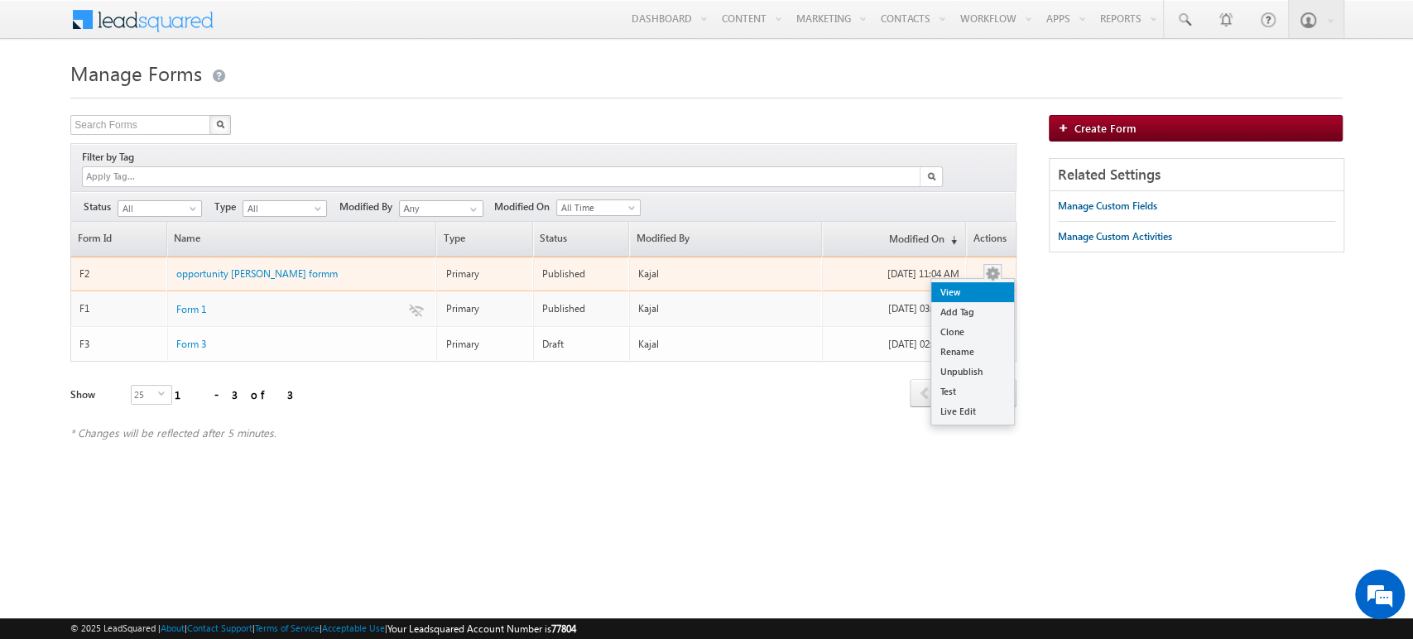
click at [954, 282] on link "View" at bounding box center [972, 292] width 83 height 20
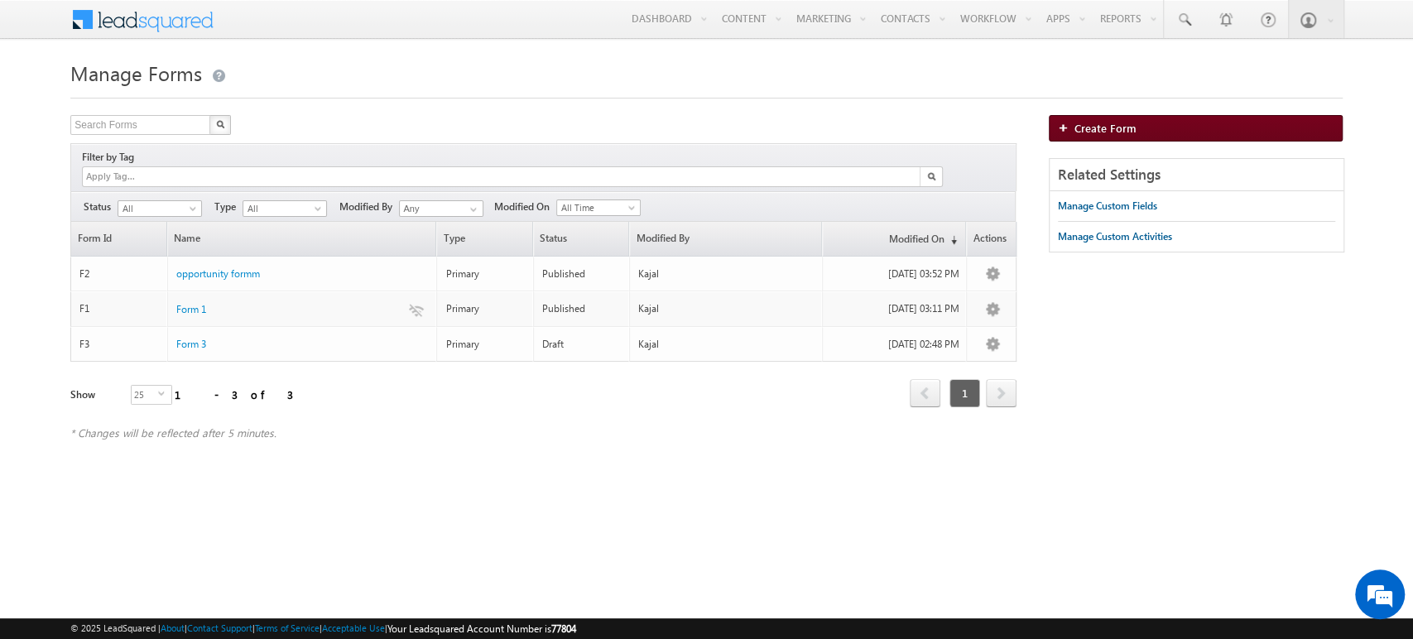
click at [1106, 124] on span "Create Form" at bounding box center [1105, 128] width 62 height 14
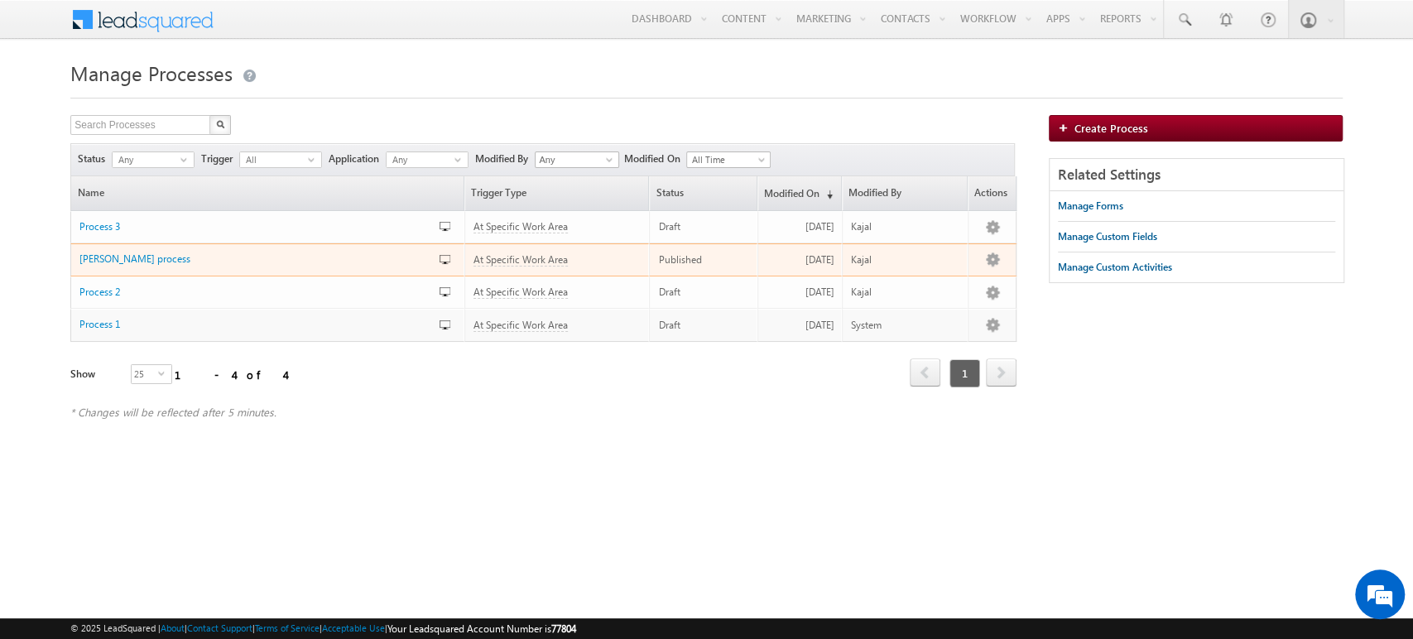
click at [683, 255] on div "Published" at bounding box center [703, 259] width 91 height 15
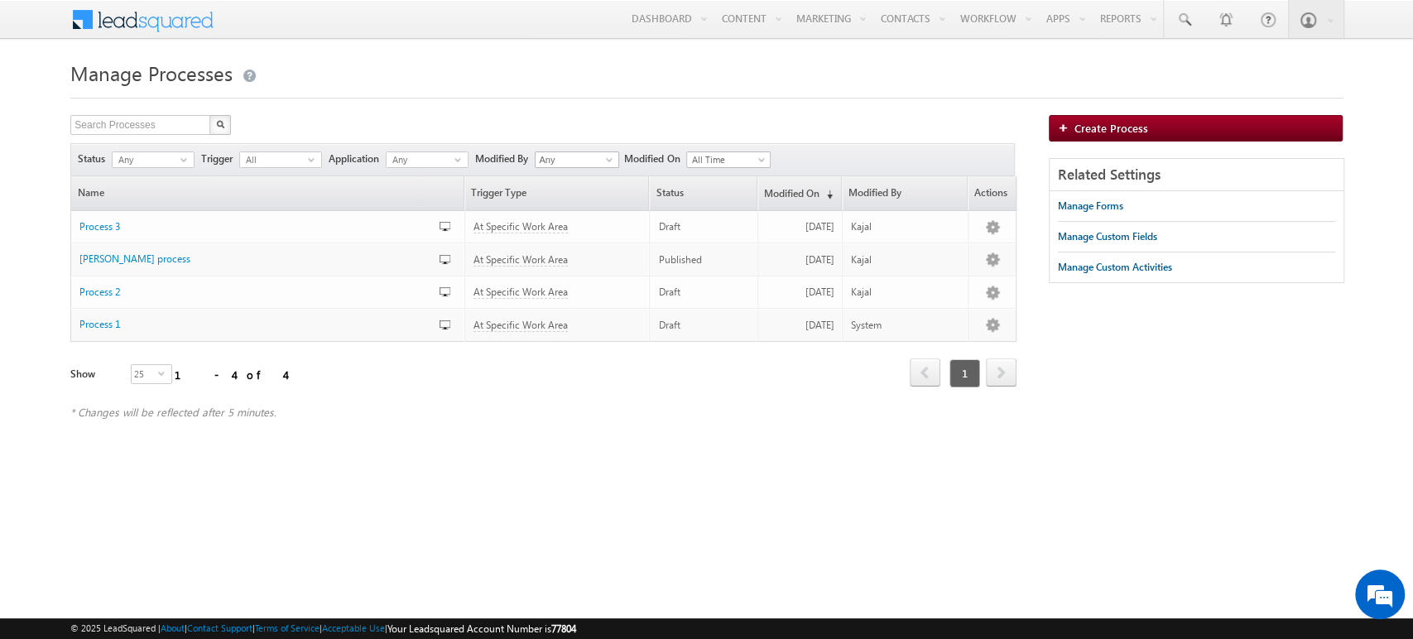
click at [805, 366] on div "Refresh first prev 1 next last 1 - 4 of 4" at bounding box center [542, 366] width 945 height 48
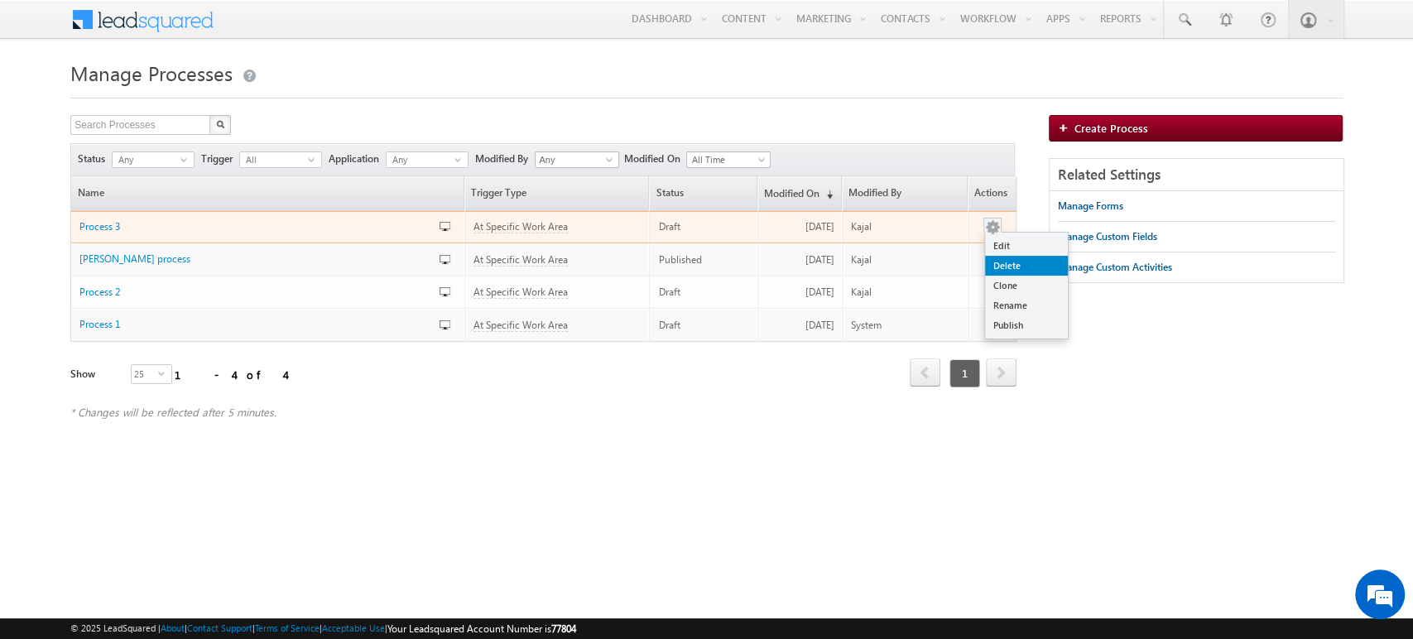
click at [1015, 264] on link "Delete" at bounding box center [1026, 266] width 83 height 20
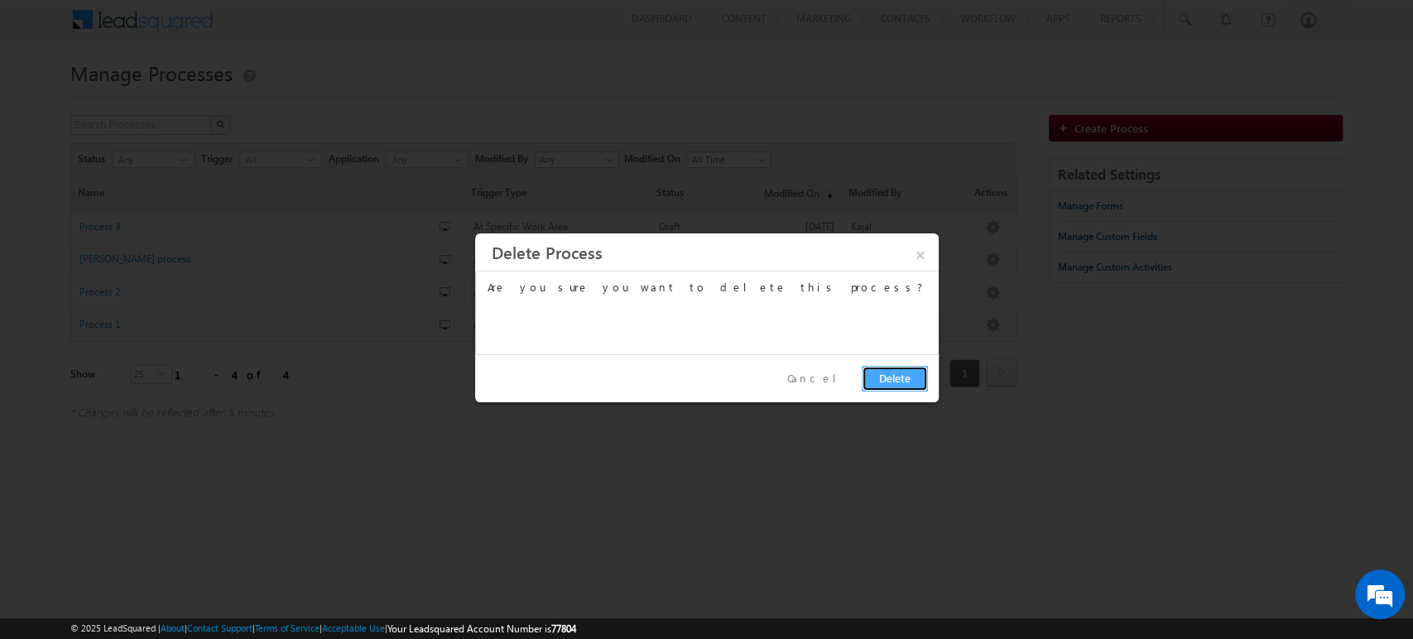
click at [902, 380] on button "Delete" at bounding box center [895, 379] width 66 height 26
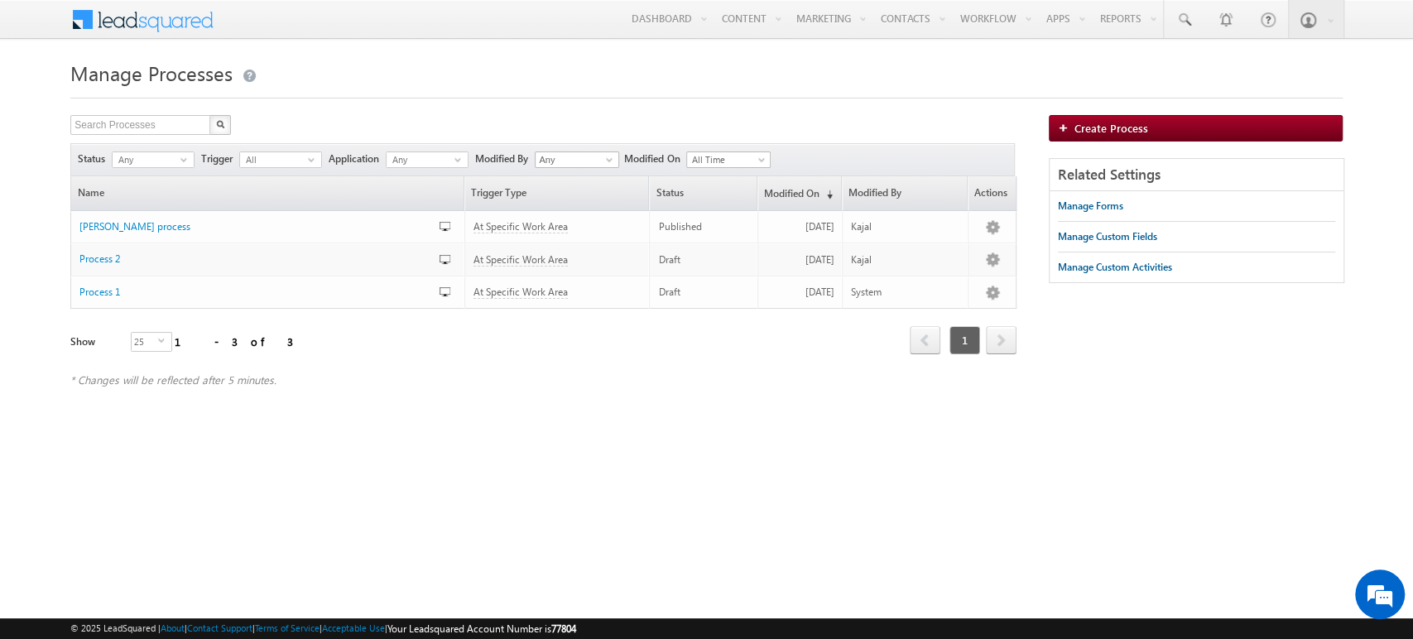
click at [1130, 343] on div "Search Processes X 3 results found Status Any select -1 Trigger All select 0 An…" at bounding box center [705, 259] width 1271 height 289
click at [1113, 336] on div "Search Processes X 3 results found Status Any select -1 Trigger All select 0 An…" at bounding box center [705, 259] width 1271 height 289
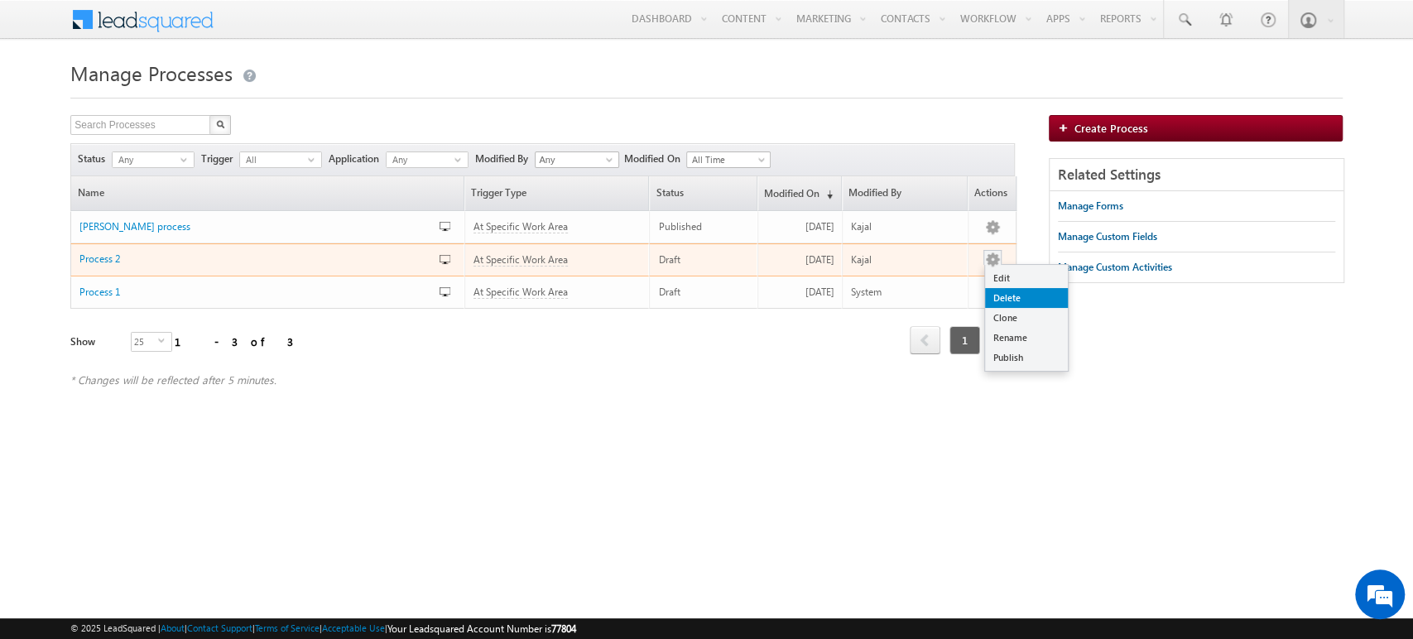
click at [1026, 298] on link "Delete" at bounding box center [1026, 298] width 83 height 20
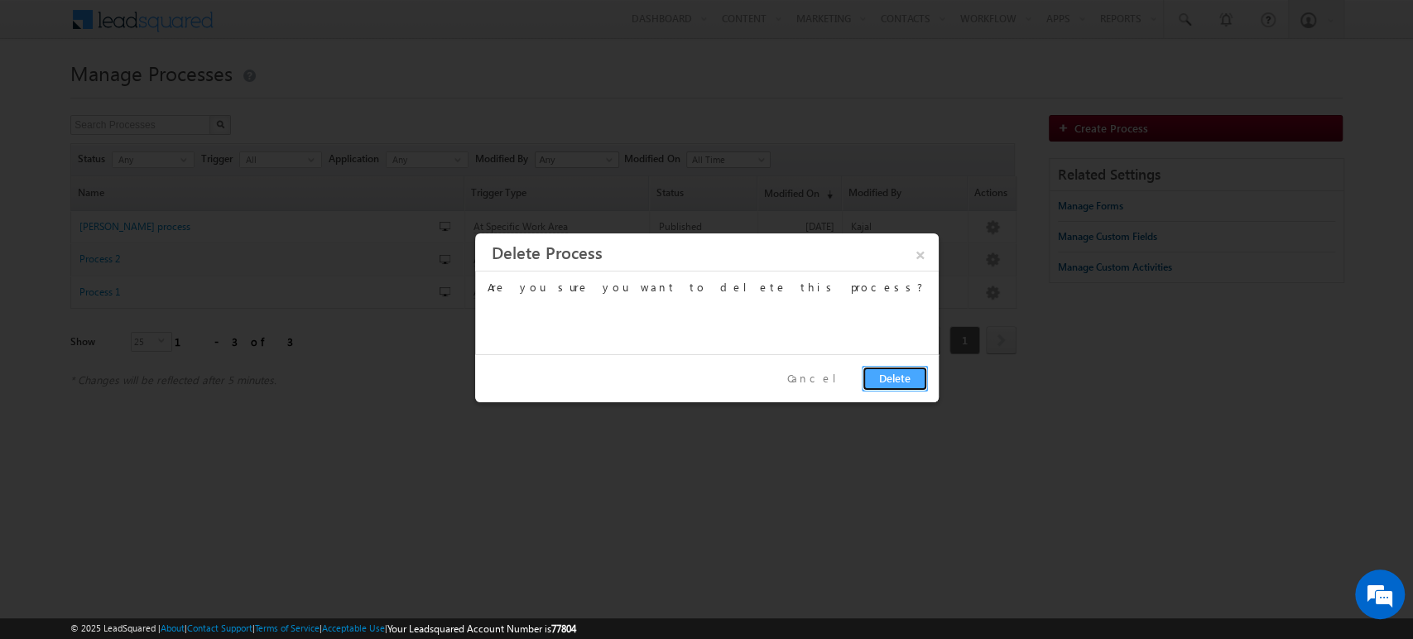
click at [887, 387] on button "Delete" at bounding box center [895, 379] width 66 height 26
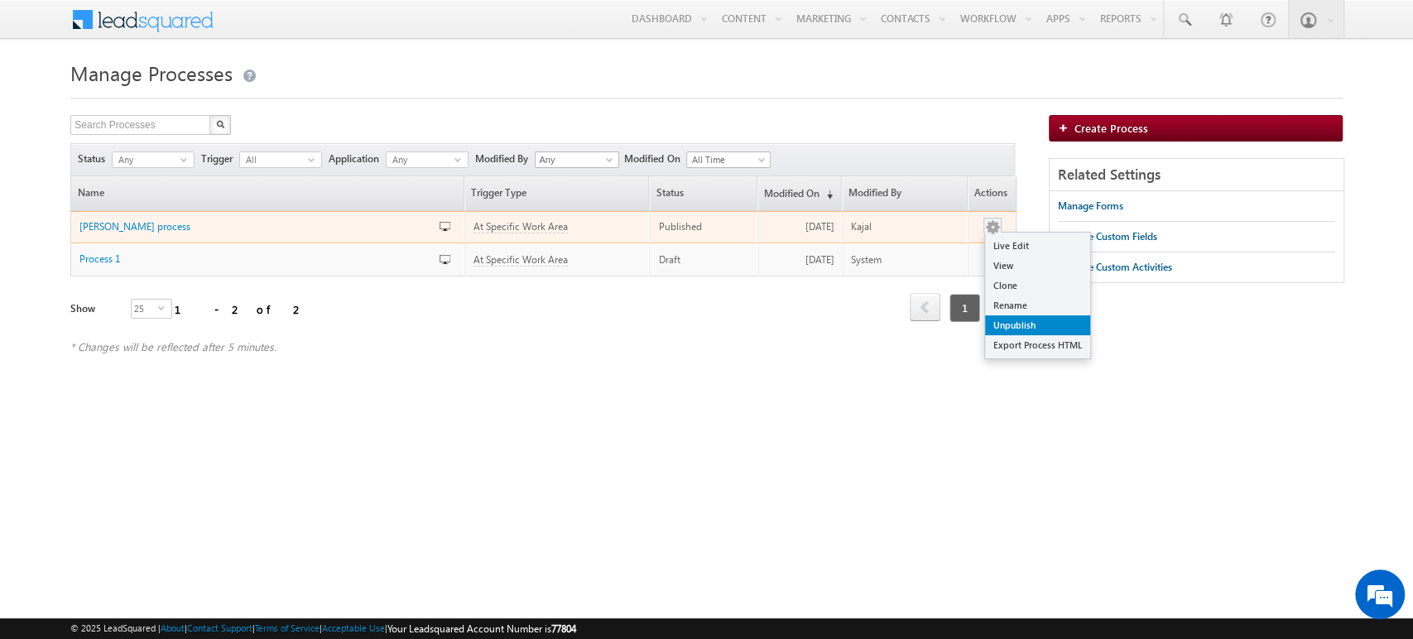
click at [1032, 319] on link "Unpublish" at bounding box center [1037, 325] width 105 height 20
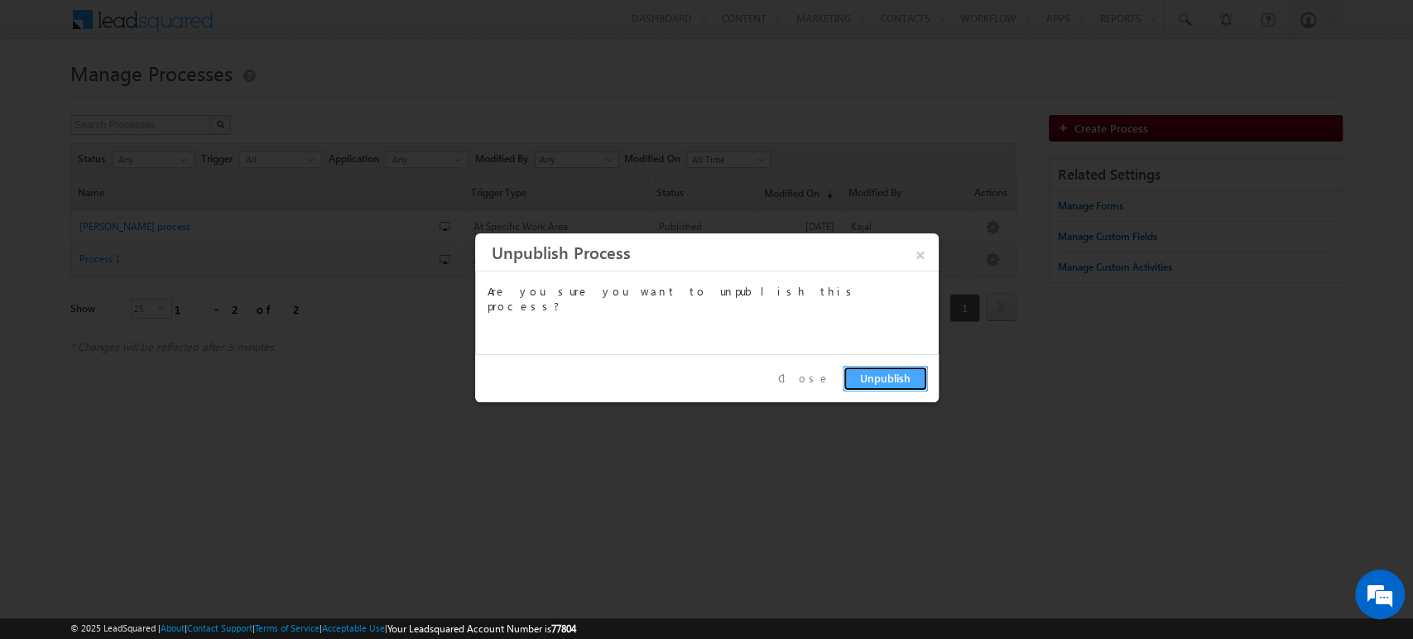
click at [882, 377] on button "Unpublish" at bounding box center [885, 379] width 85 height 26
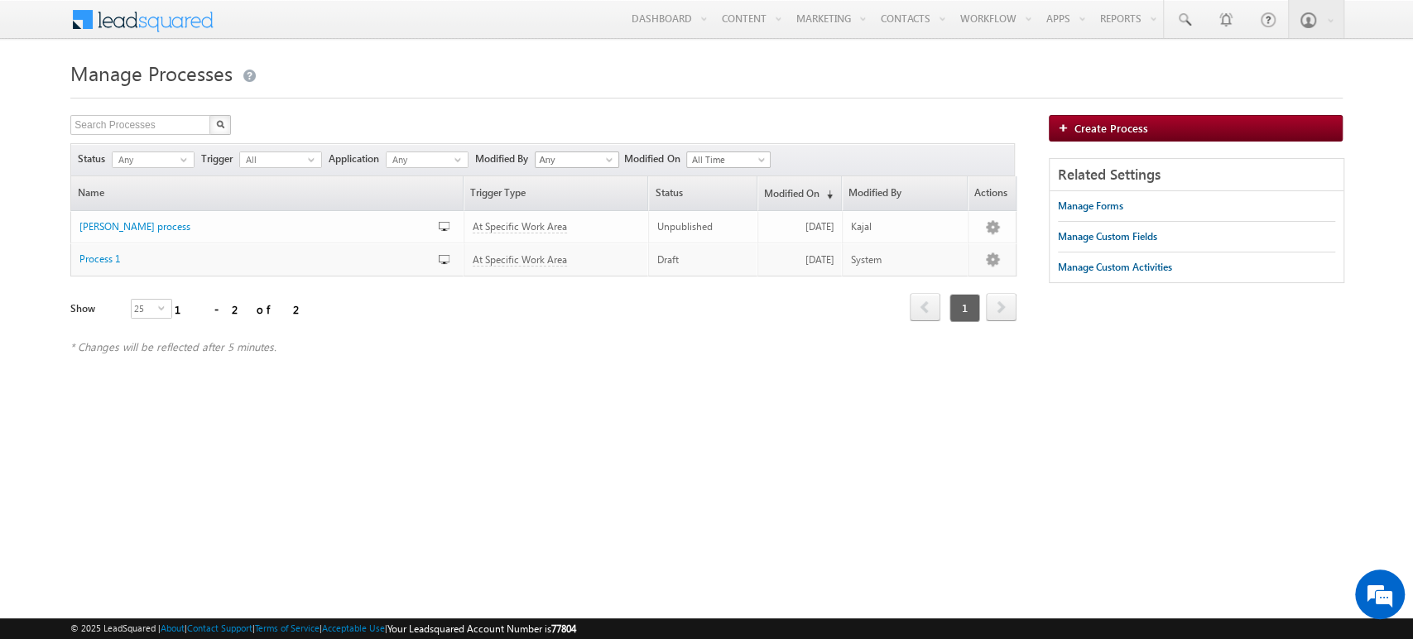
click at [852, 320] on div "Refresh first prev 1 next last 1 - 2 of 2" at bounding box center [542, 300] width 945 height 48
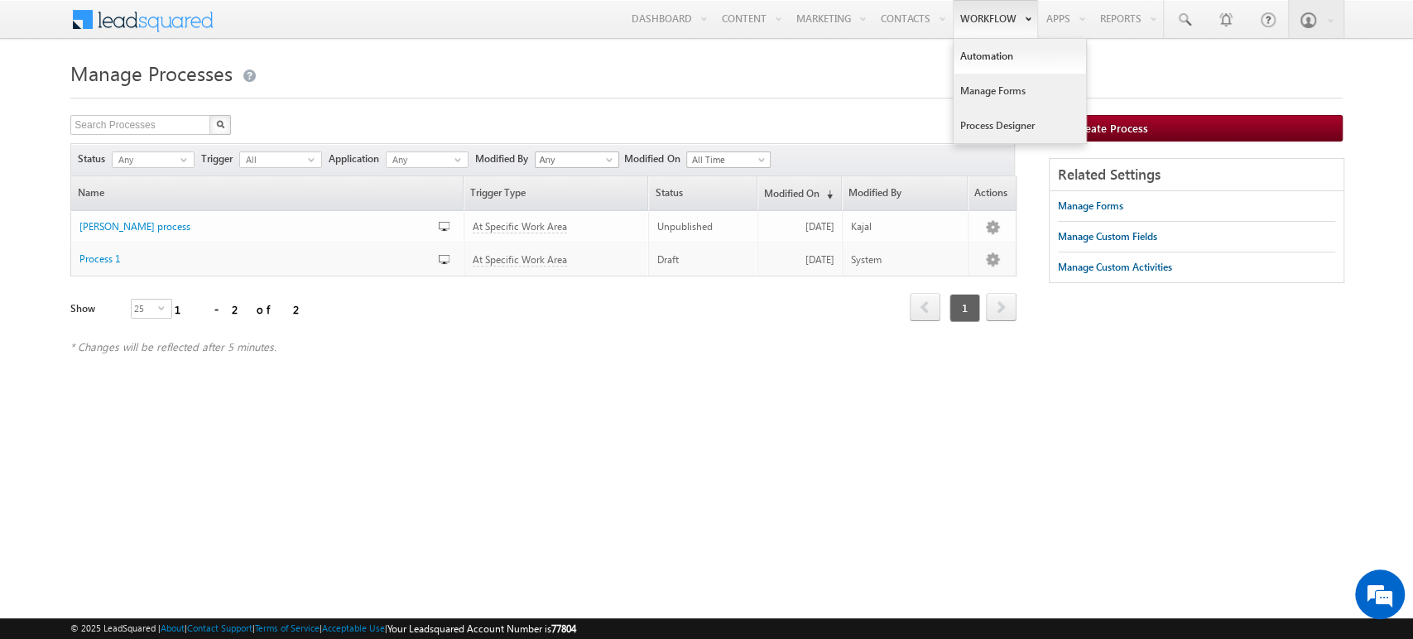
click at [1021, 84] on link "Manage Forms" at bounding box center [1020, 91] width 132 height 35
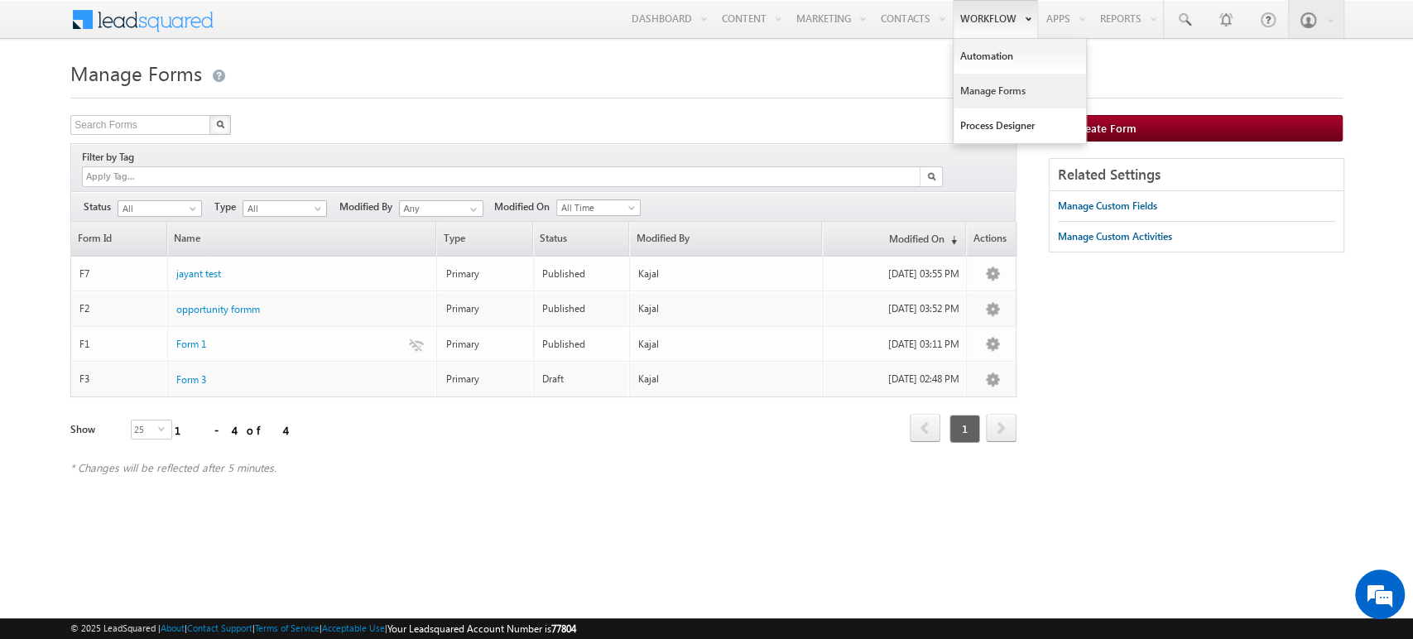
click at [987, 91] on link "Manage Forms" at bounding box center [1020, 91] width 132 height 35
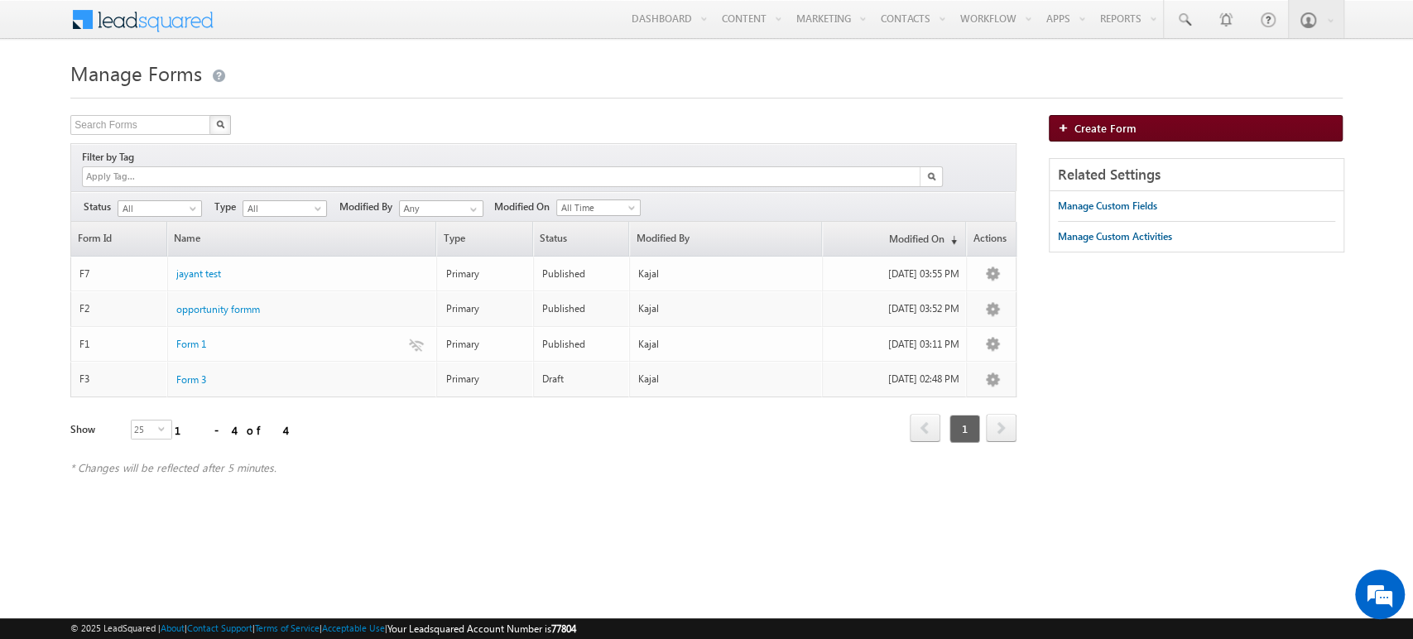
click at [1136, 125] on link "Create Form" at bounding box center [1196, 128] width 294 height 26
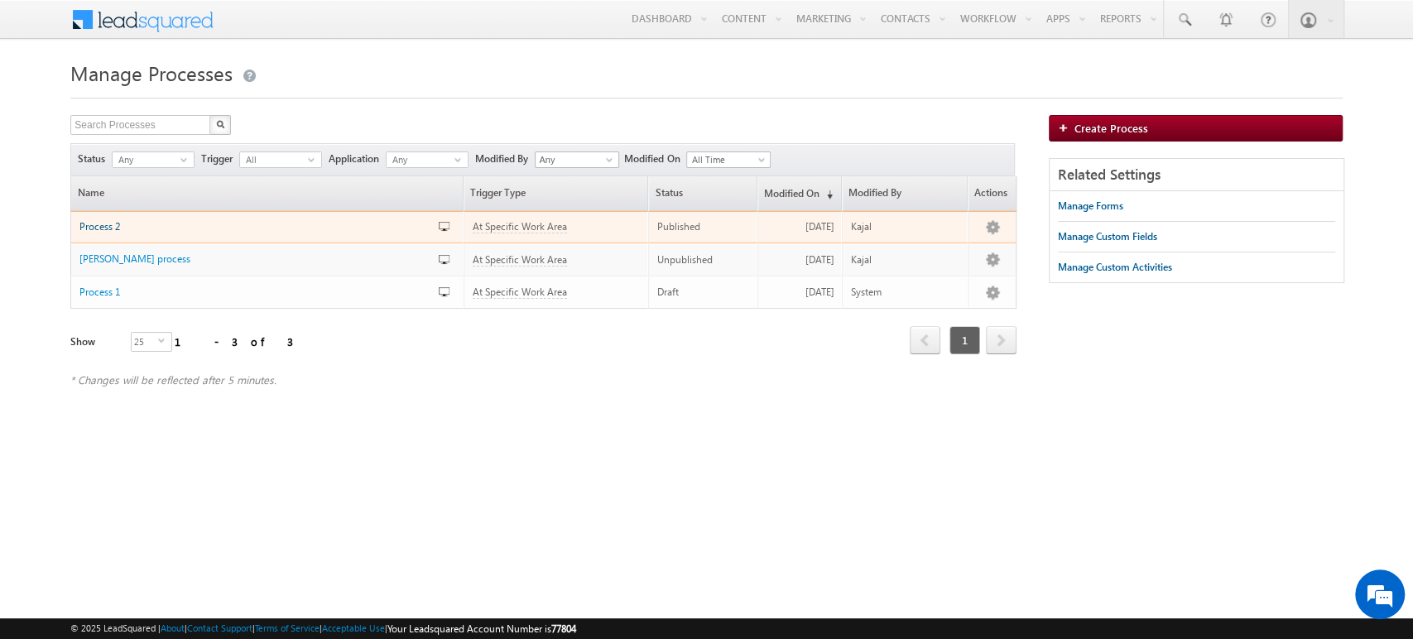
click at [94, 223] on span "Process 2" at bounding box center [99, 226] width 41 height 12
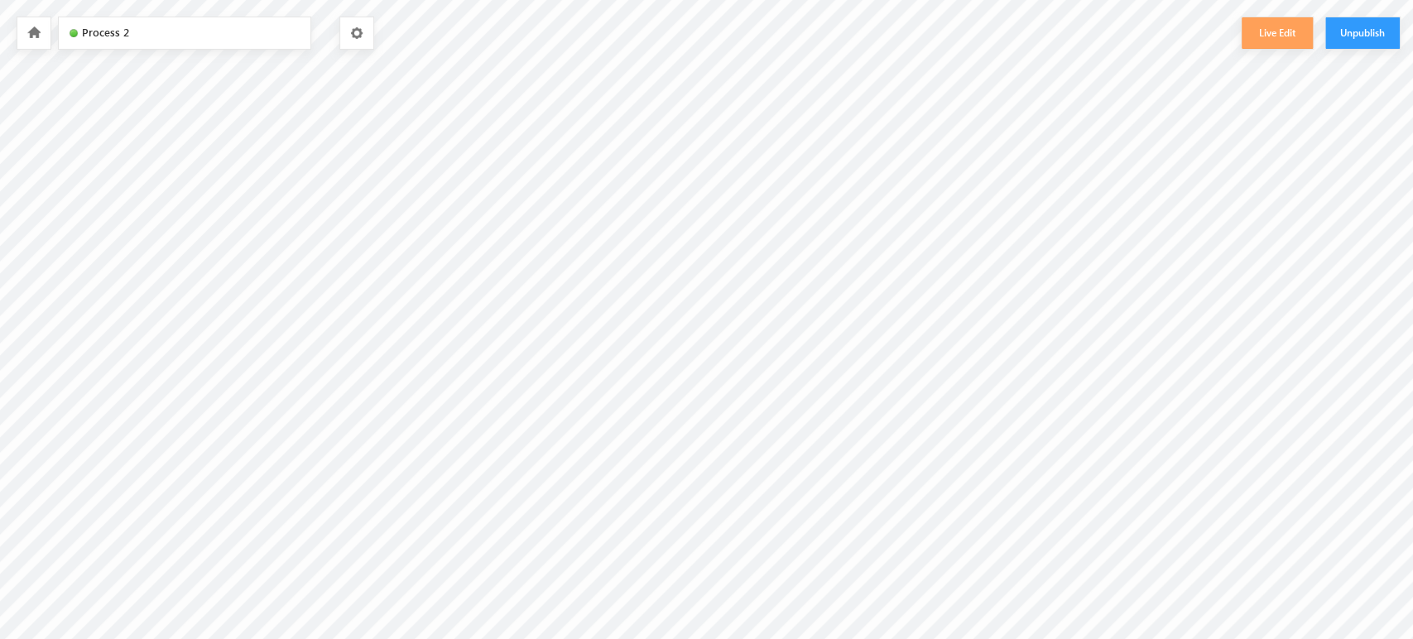
click at [169, 45] on div "Process 2" at bounding box center [185, 32] width 252 height 31
click at [1276, 35] on button "Live Edit" at bounding box center [1277, 32] width 71 height 31
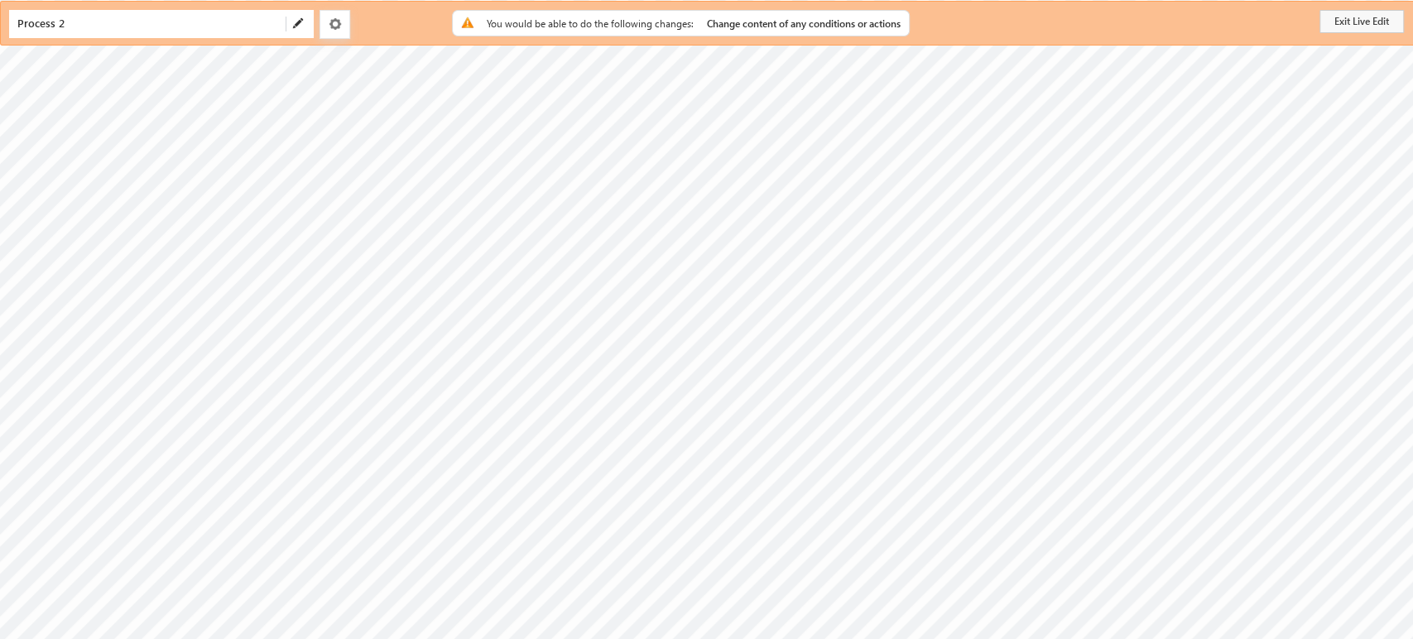
click at [300, 22] on span at bounding box center [298, 23] width 13 height 13
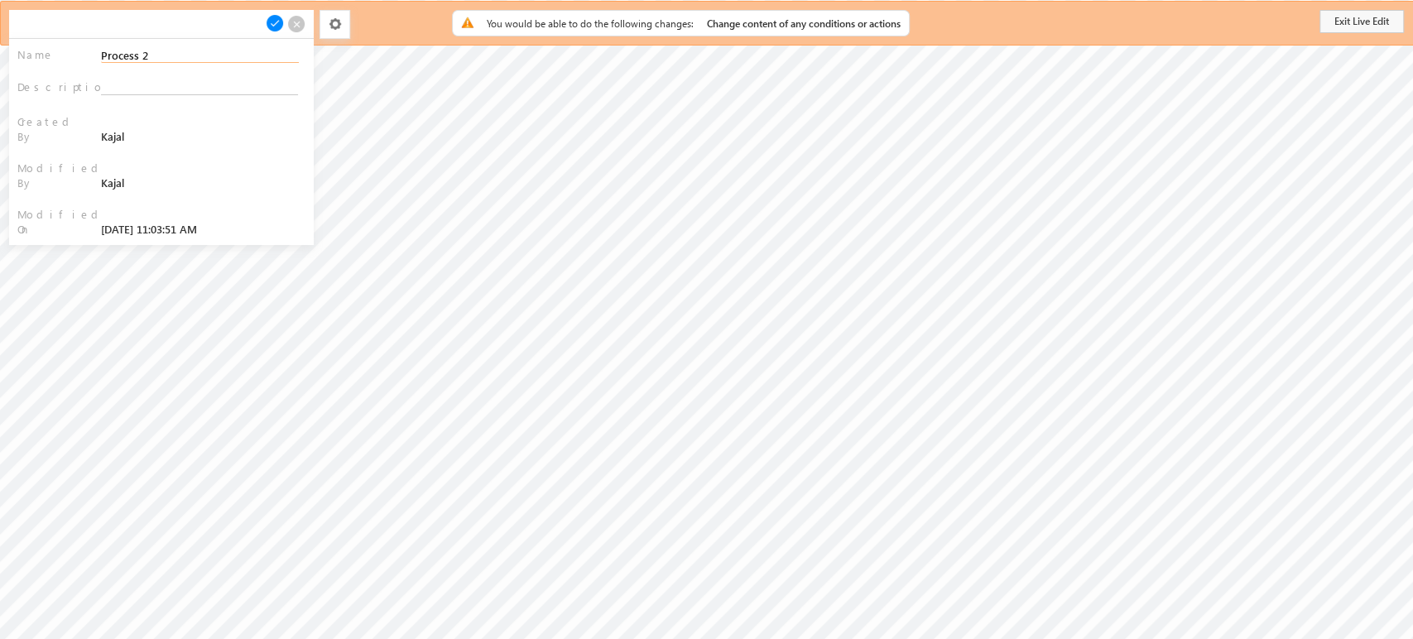
click at [159, 59] on input "Process 2" at bounding box center [200, 54] width 198 height 17
type input "Opportunity Live"
click at [275, 18] on span at bounding box center [275, 23] width 18 height 18
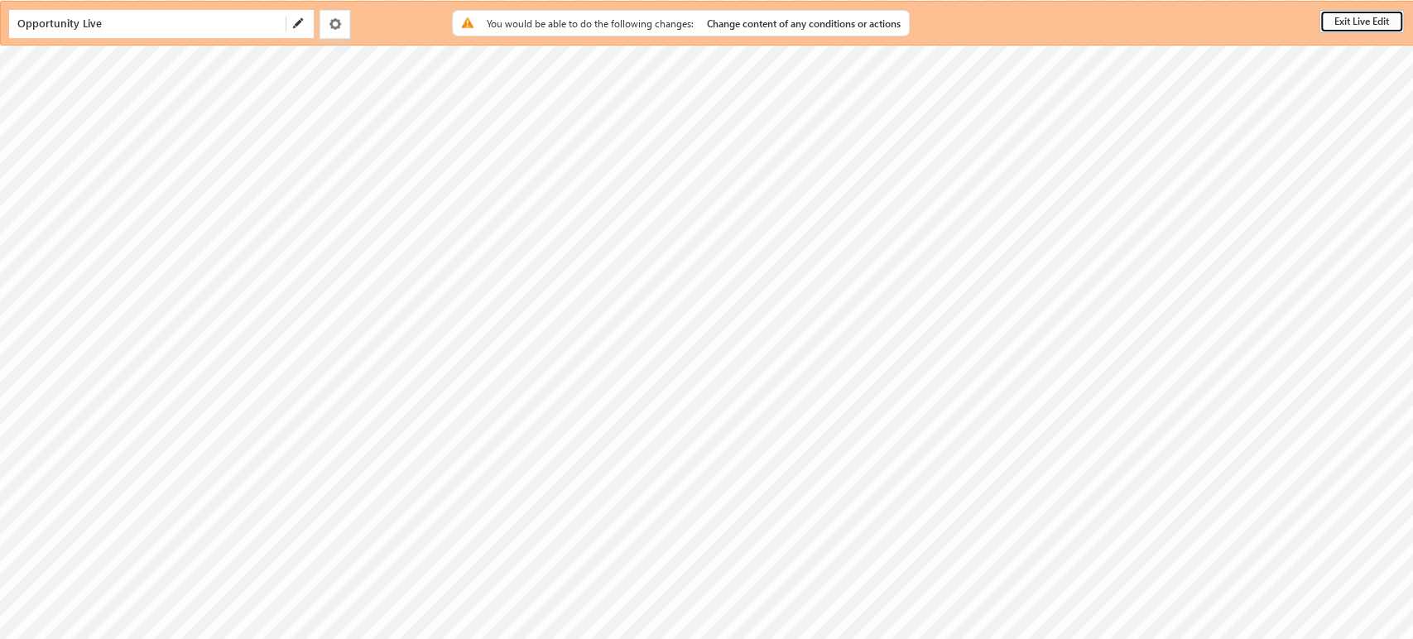
click at [1378, 20] on button "Exit Live Edit" at bounding box center [1361, 21] width 84 height 23
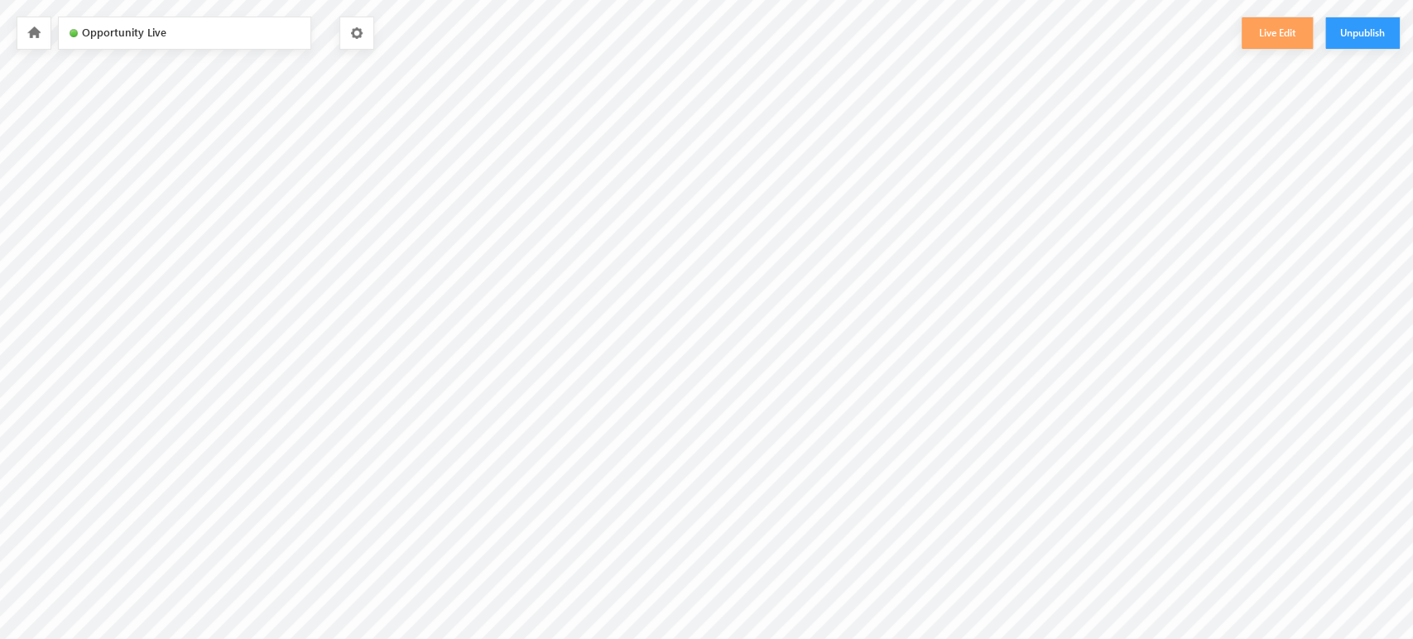
click at [39, 36] on icon at bounding box center [33, 32] width 13 height 12
